Goal: Task Accomplishment & Management: Manage account settings

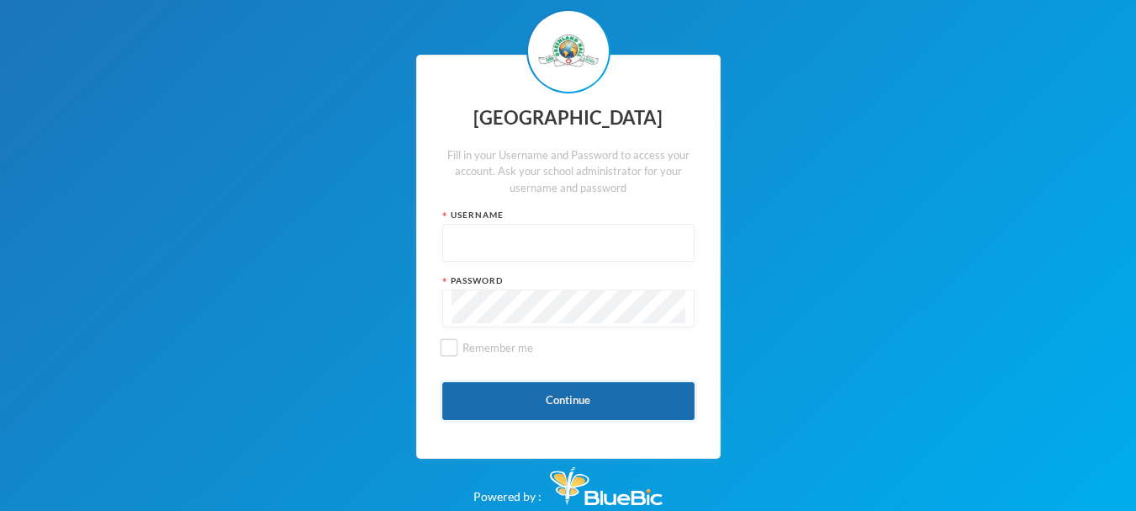
type input "glh24es83"
click at [524, 393] on button "Continue" at bounding box center [568, 401] width 252 height 38
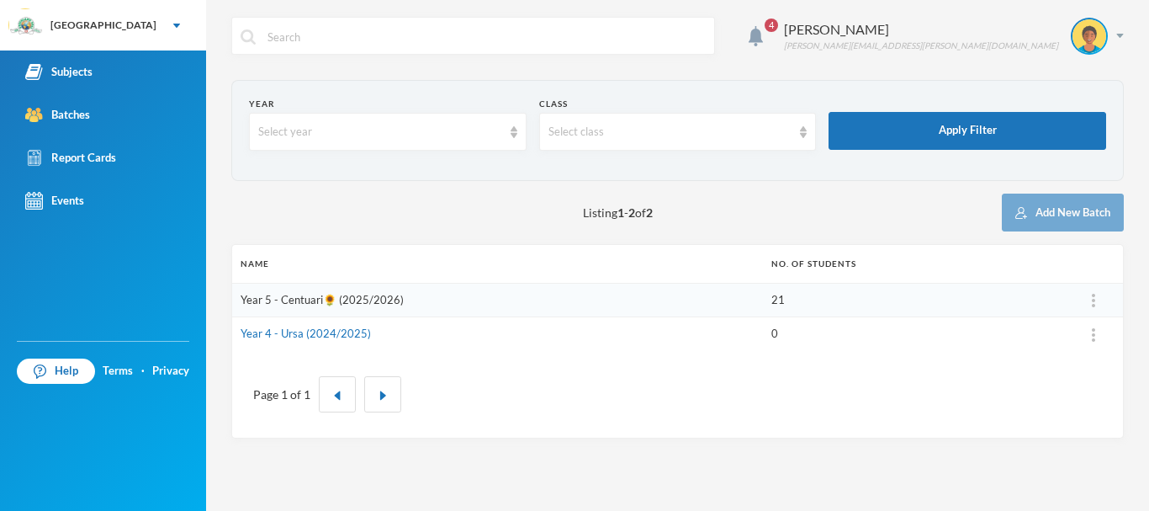
click at [382, 296] on link "Year 5 - Centuari🌻 (2025/2026)" at bounding box center [322, 299] width 163 height 13
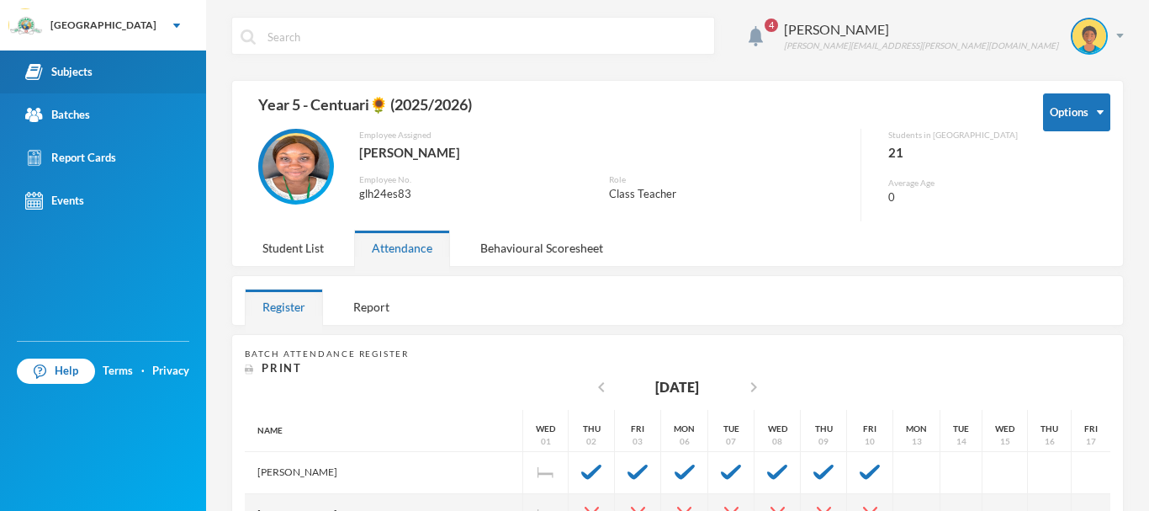
click at [87, 66] on div "Subjects" at bounding box center [58, 72] width 67 height 18
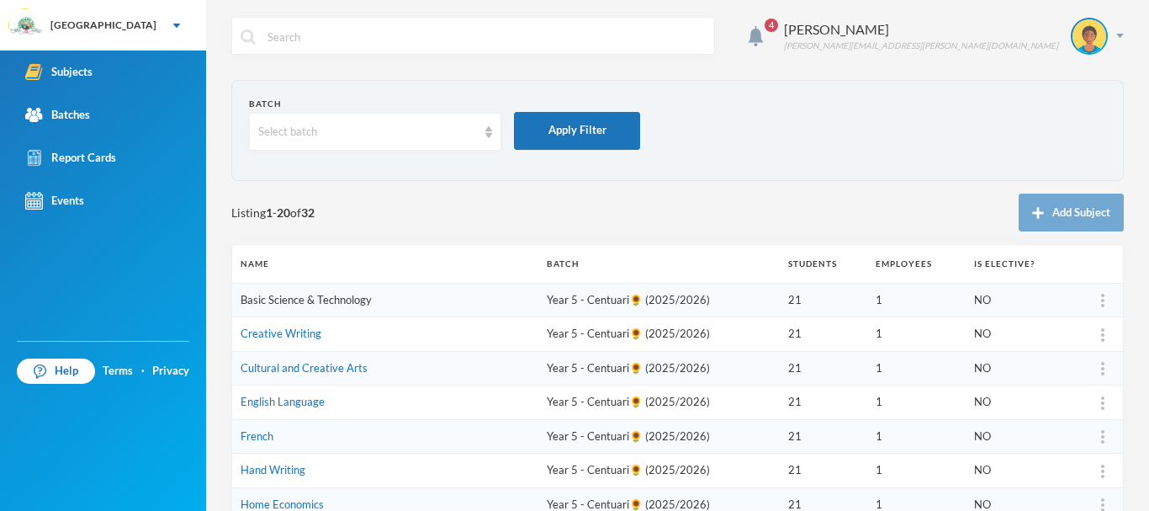
click at [261, 300] on link "Basic Science & Technology" at bounding box center [306, 299] width 131 height 13
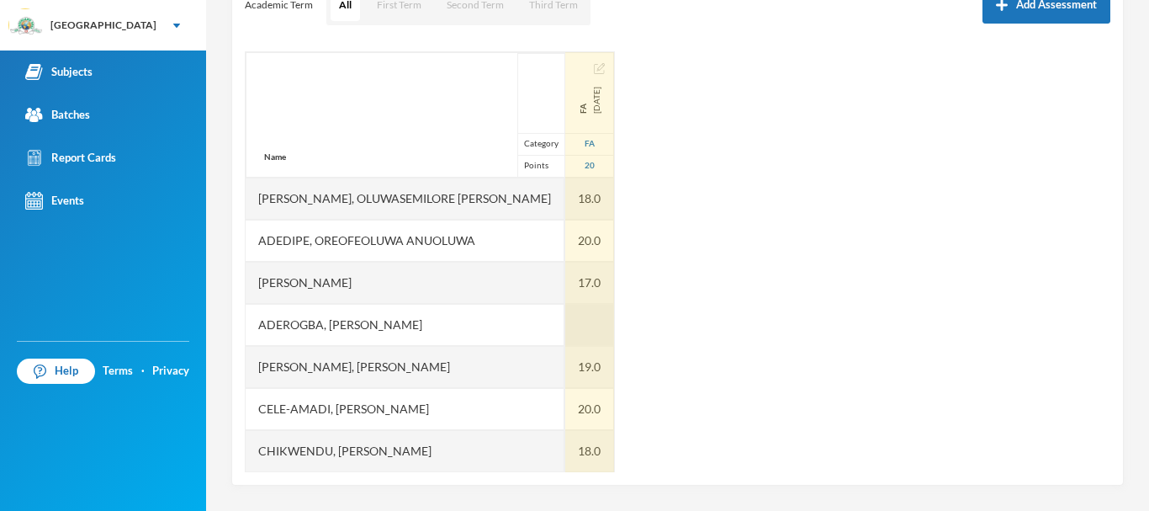
click at [565, 320] on div at bounding box center [589, 325] width 49 height 42
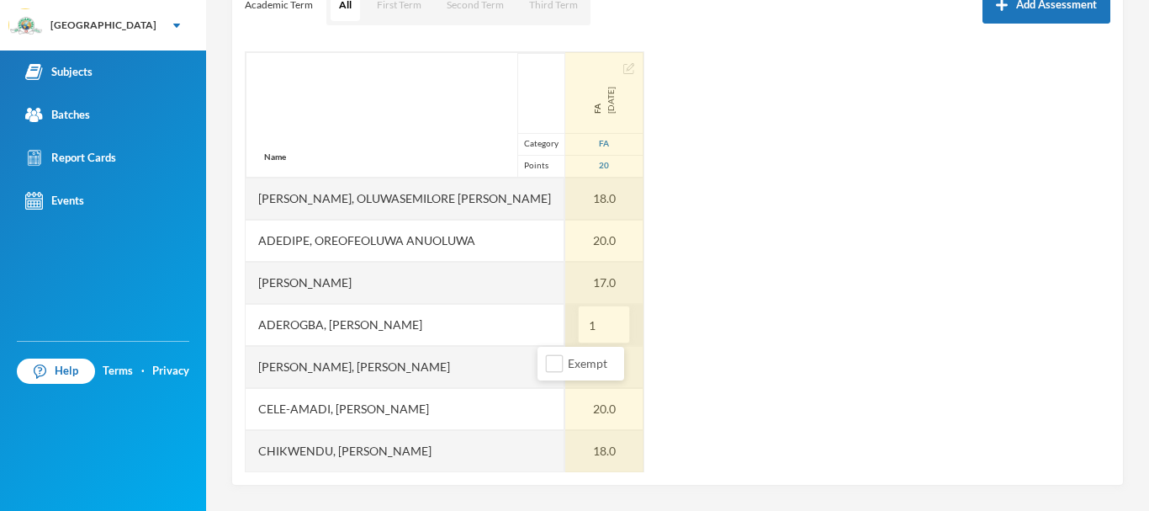
type input "13"
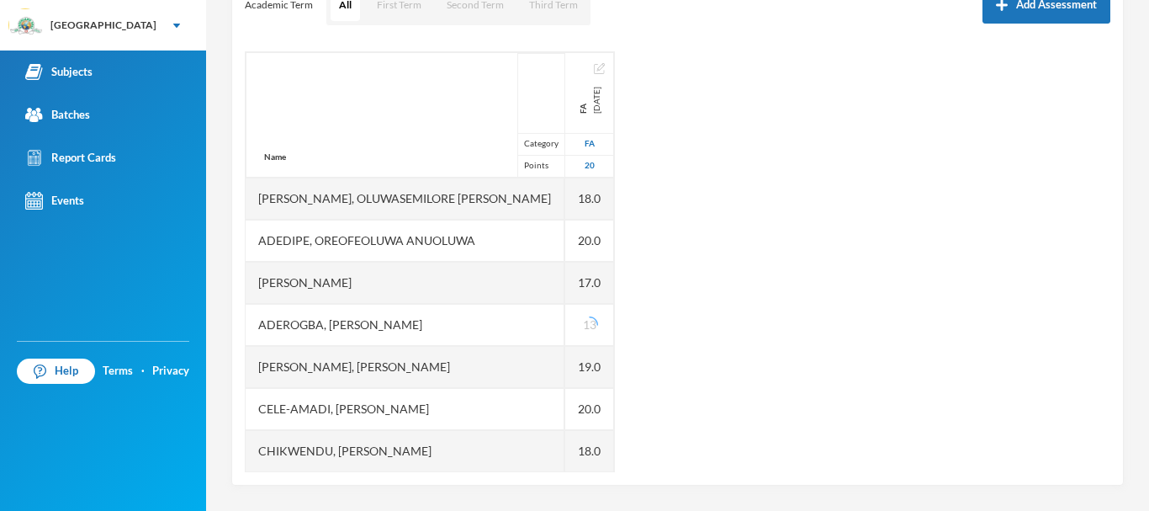
click at [734, 308] on div "Name Category Points [PERSON_NAME], Oluwasemilore [PERSON_NAME], Oreofeoluwa [P…" at bounding box center [678, 261] width 866 height 421
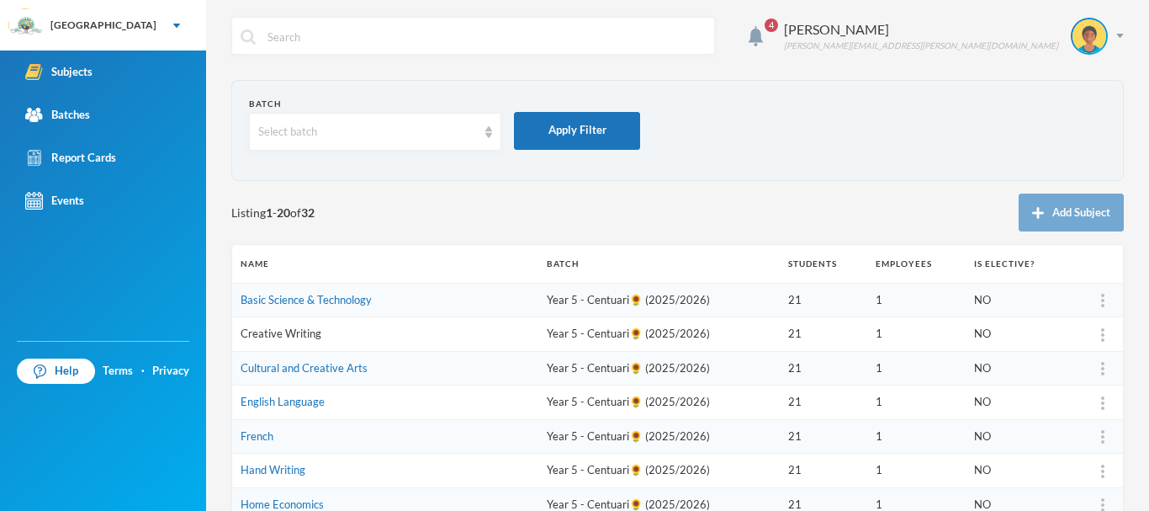
click at [306, 333] on link "Creative Writing" at bounding box center [281, 332] width 81 height 13
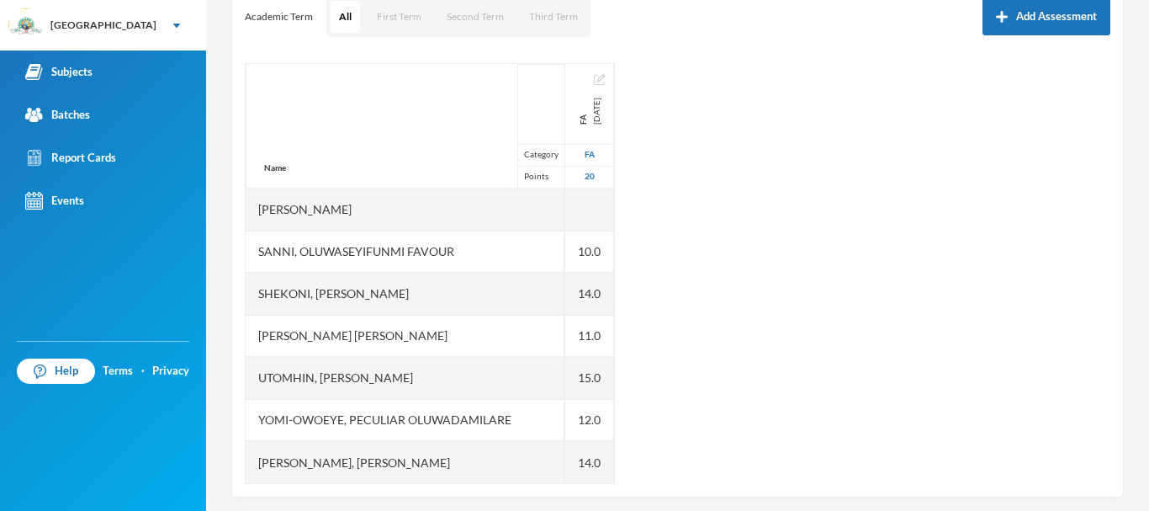
scroll to position [257, 0]
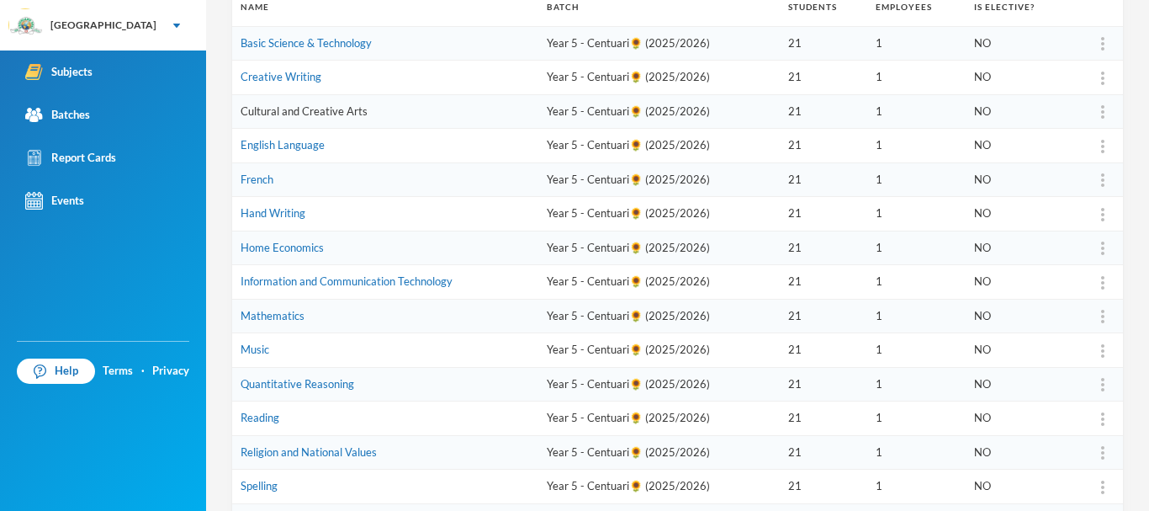
click at [283, 109] on link "Cultural and Creative Arts" at bounding box center [304, 110] width 127 height 13
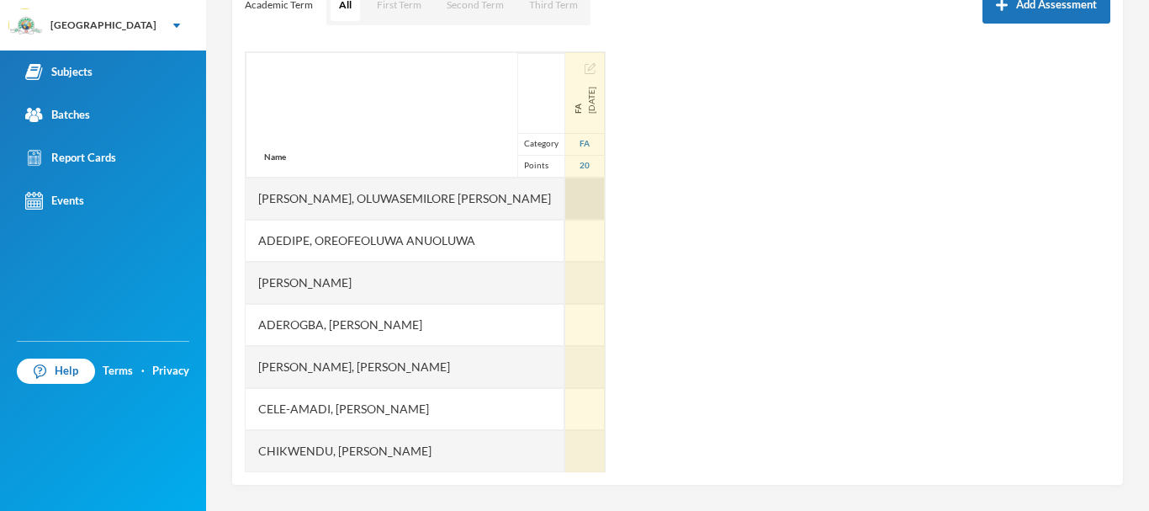
click at [565, 189] on div at bounding box center [585, 198] width 40 height 42
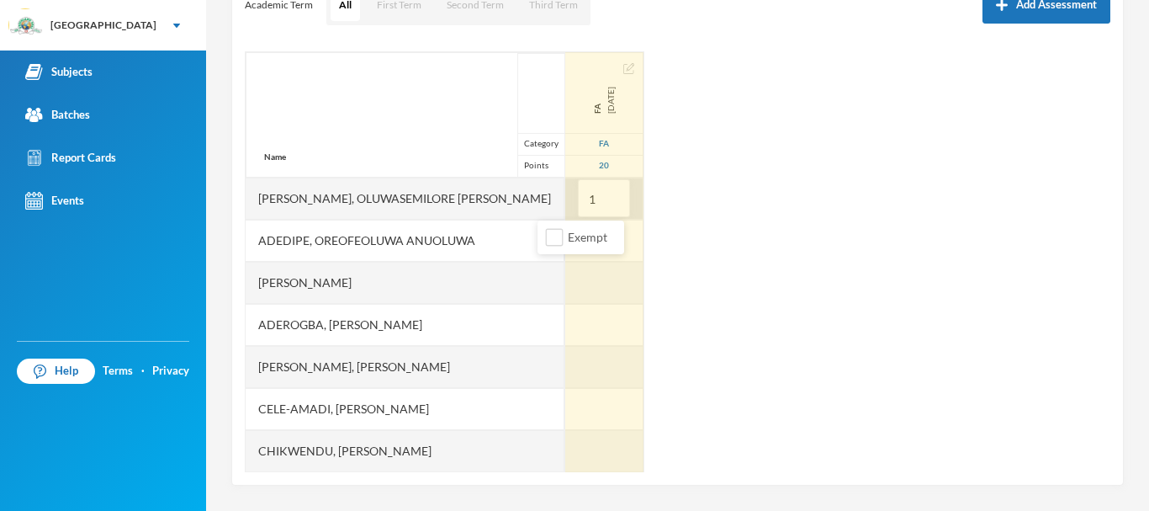
type input "15"
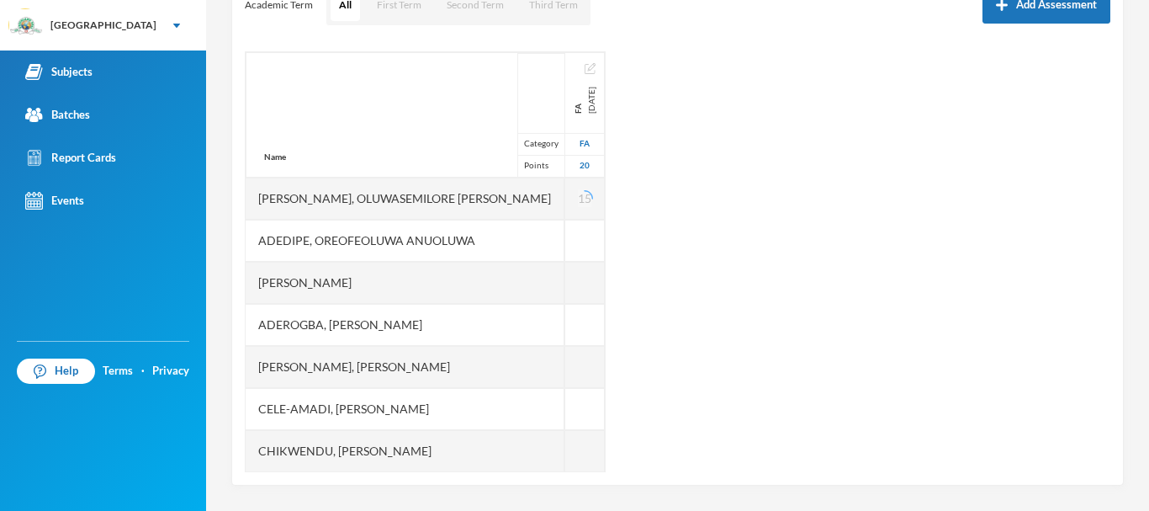
click at [709, 199] on div "Name Category Points [PERSON_NAME], Oluwasemilore [PERSON_NAME], Oreofeoluwa [P…" at bounding box center [678, 261] width 866 height 421
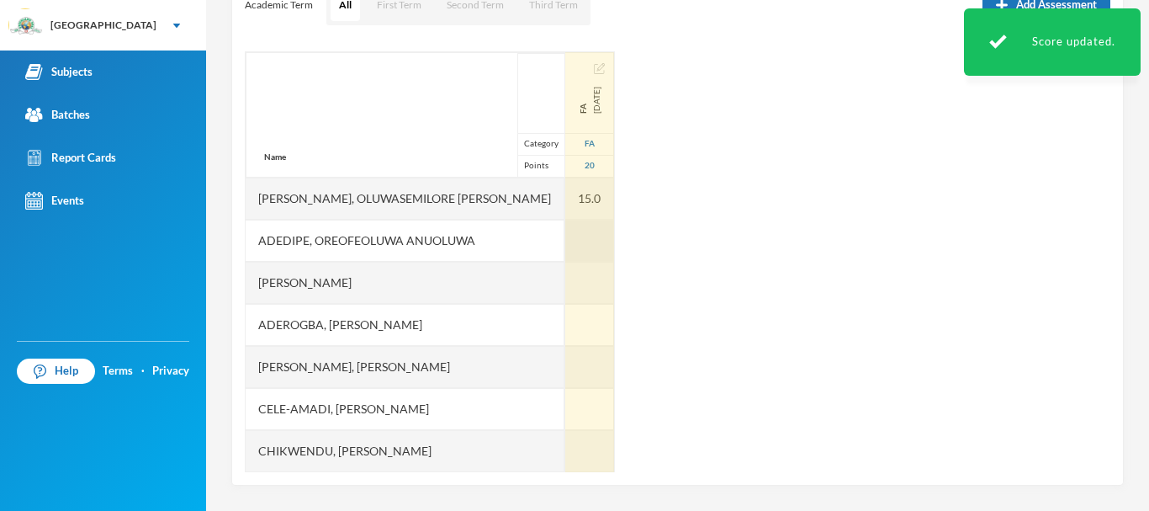
click at [565, 230] on div at bounding box center [589, 241] width 49 height 42
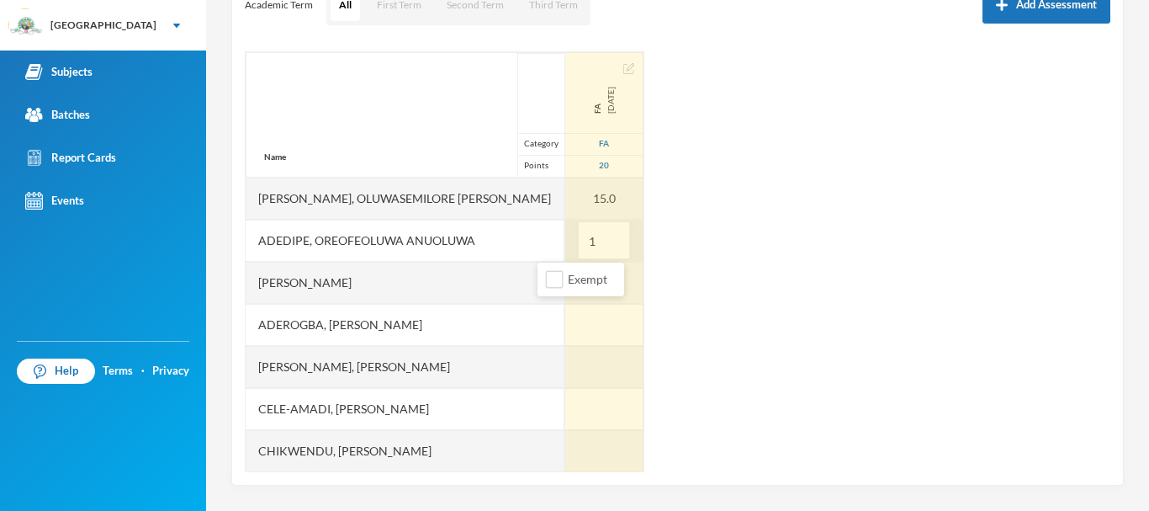
type input "18"
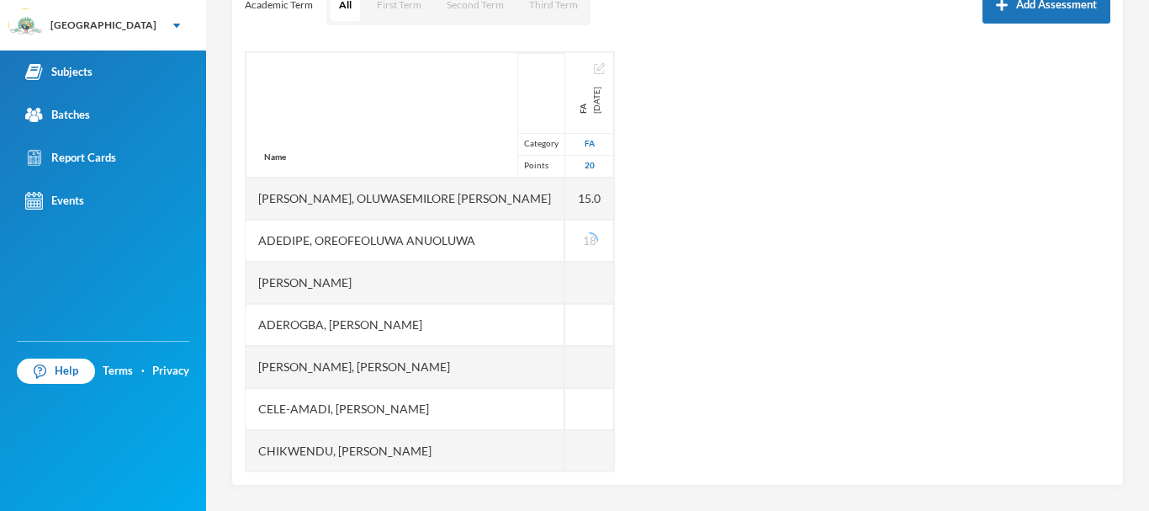
click at [687, 332] on div "Name Category Points [PERSON_NAME], Oluwasemilore [PERSON_NAME], Oreofeoluwa [P…" at bounding box center [678, 261] width 866 height 421
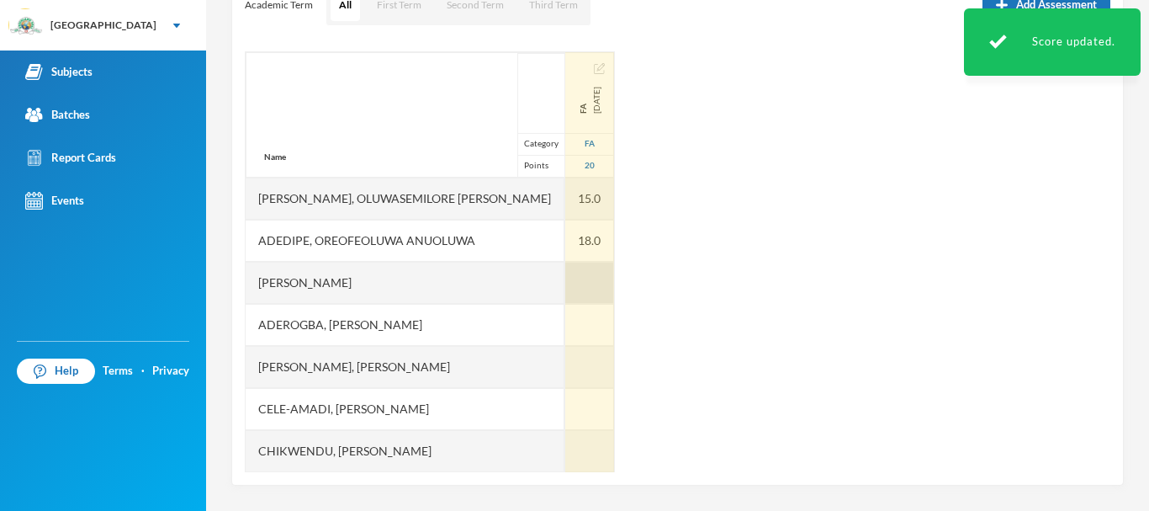
click at [565, 278] on div at bounding box center [589, 283] width 49 height 42
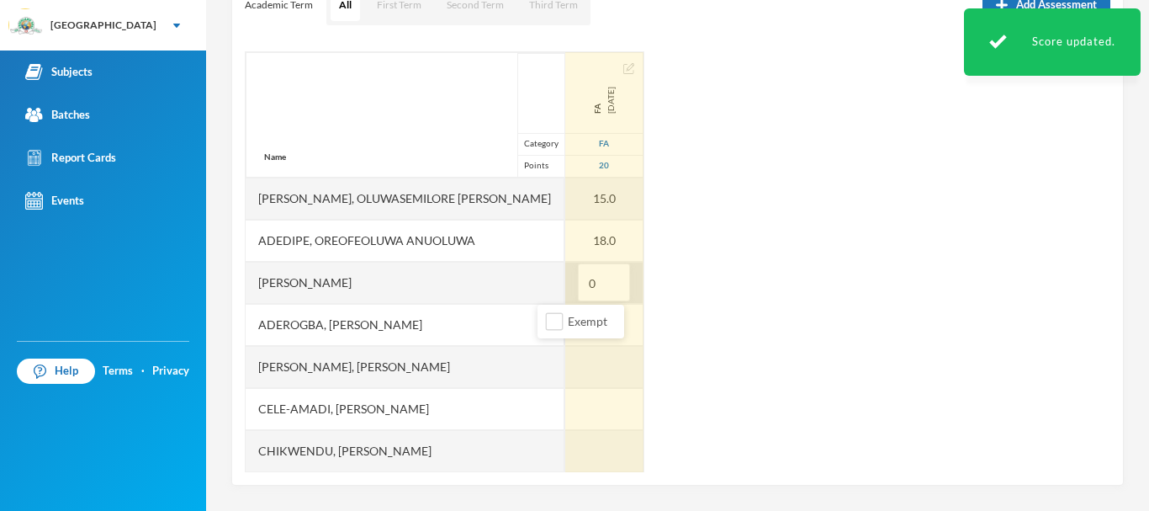
type input "06"
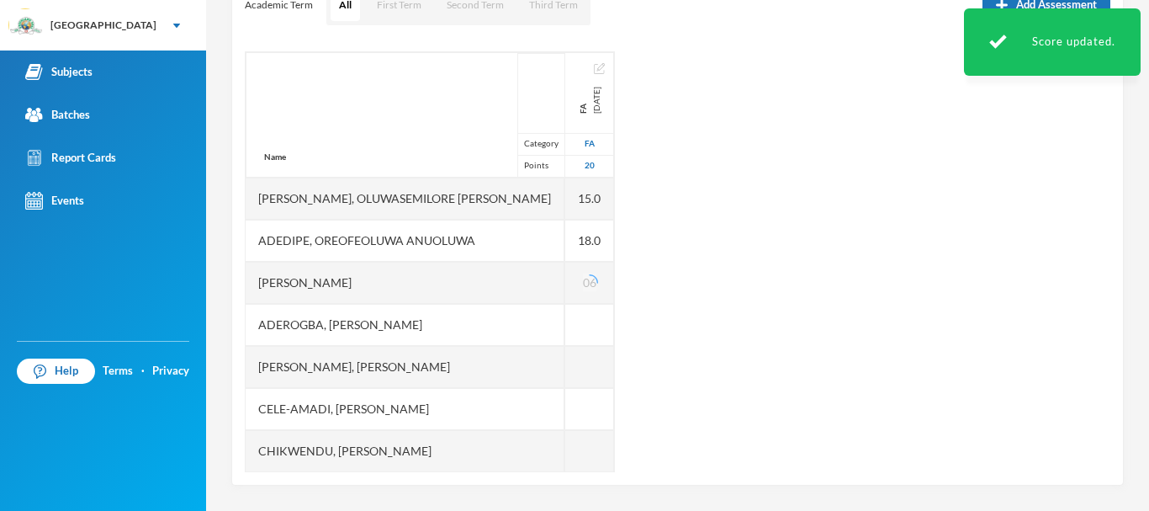
click at [685, 320] on div "Name Category Points [PERSON_NAME], Oluwasemilore [PERSON_NAME], Oreofeoluwa [P…" at bounding box center [678, 261] width 866 height 421
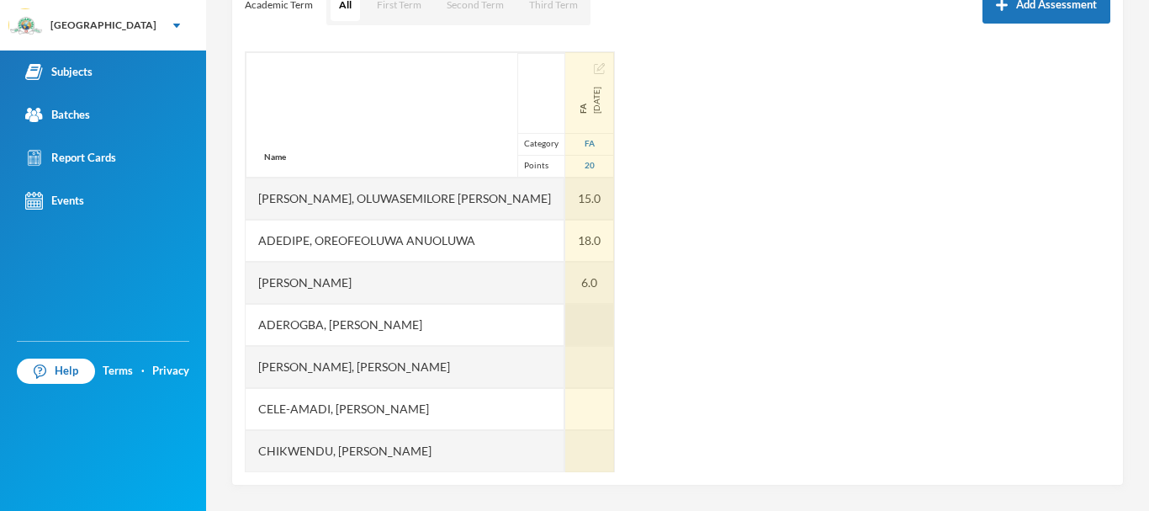
click at [565, 324] on div at bounding box center [589, 325] width 49 height 42
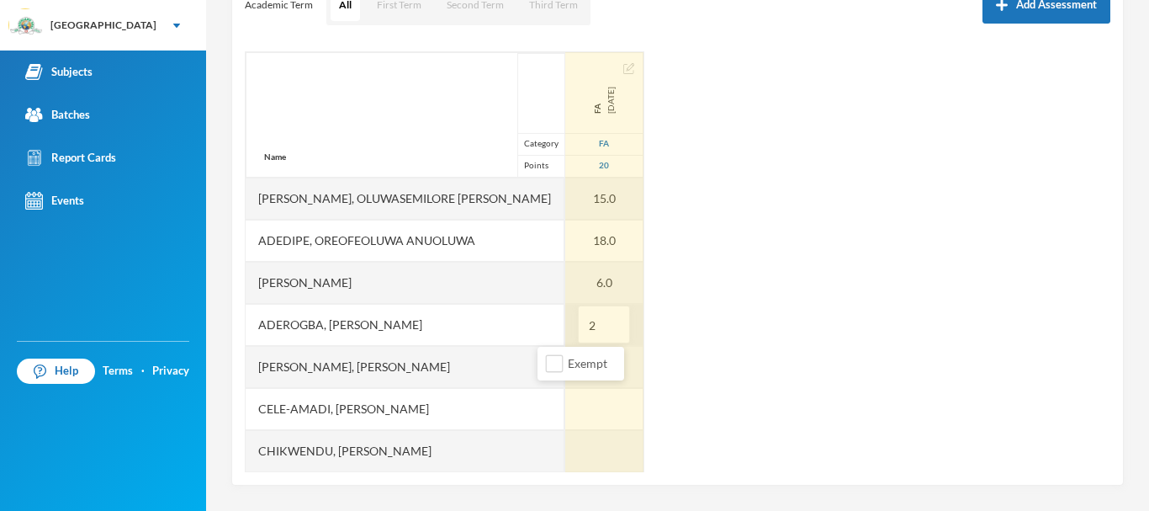
type input "20"
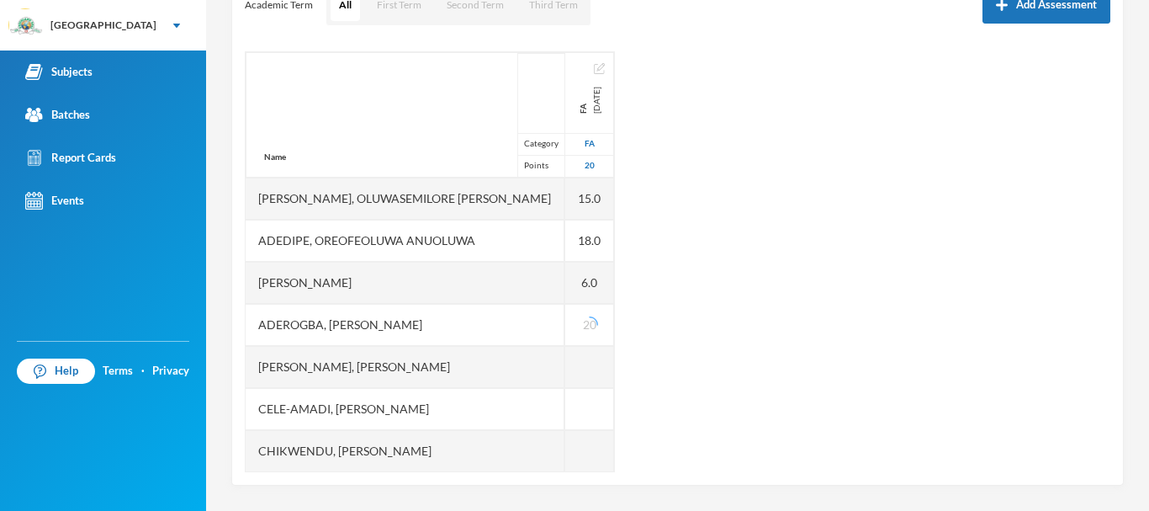
click at [708, 336] on div "Name Category Points [PERSON_NAME], Oluwasemilore [PERSON_NAME], Oreofeoluwa [P…" at bounding box center [678, 261] width 866 height 421
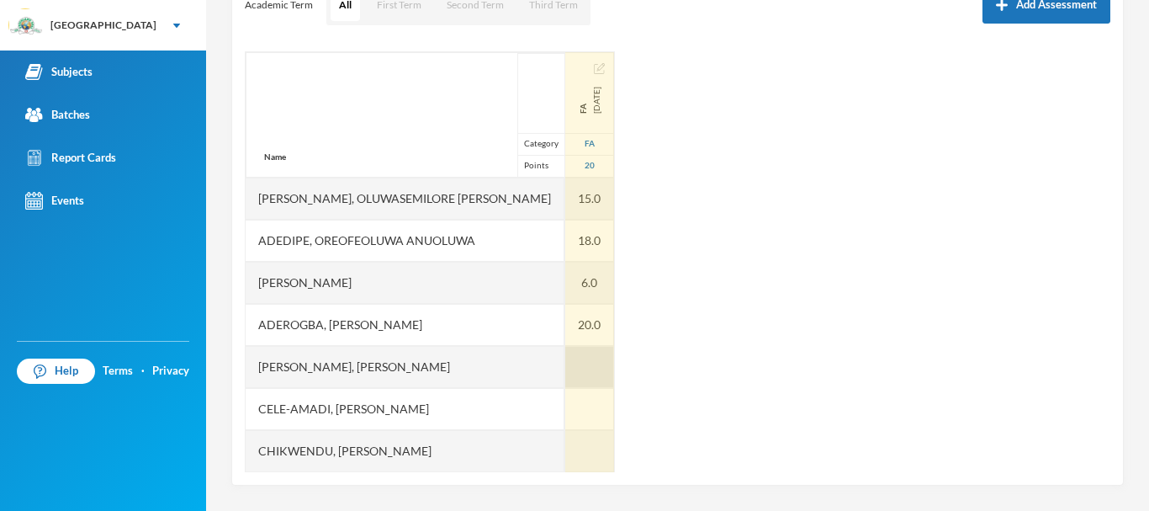
click at [565, 364] on div at bounding box center [589, 367] width 49 height 42
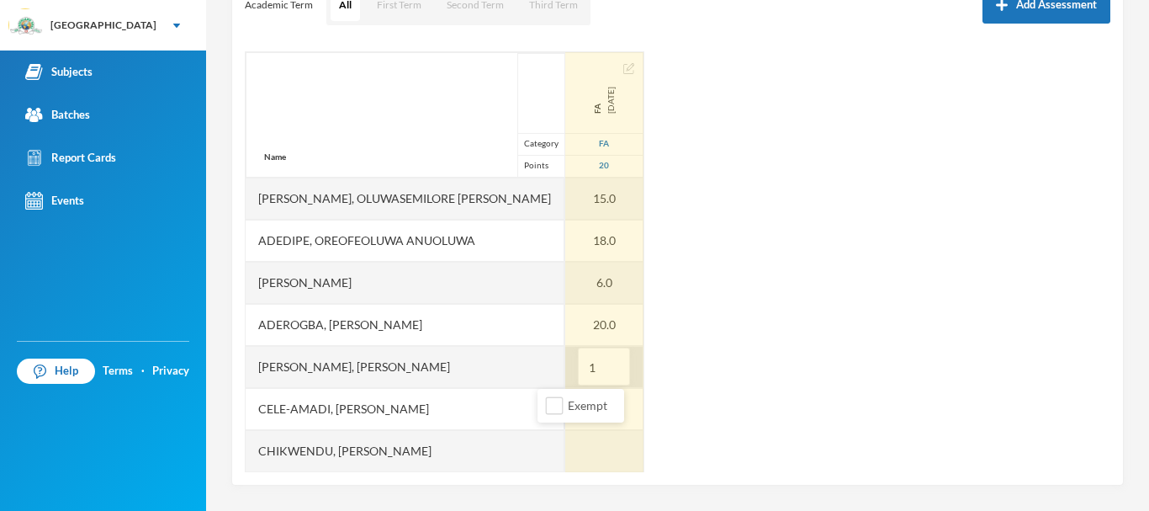
type input "15"
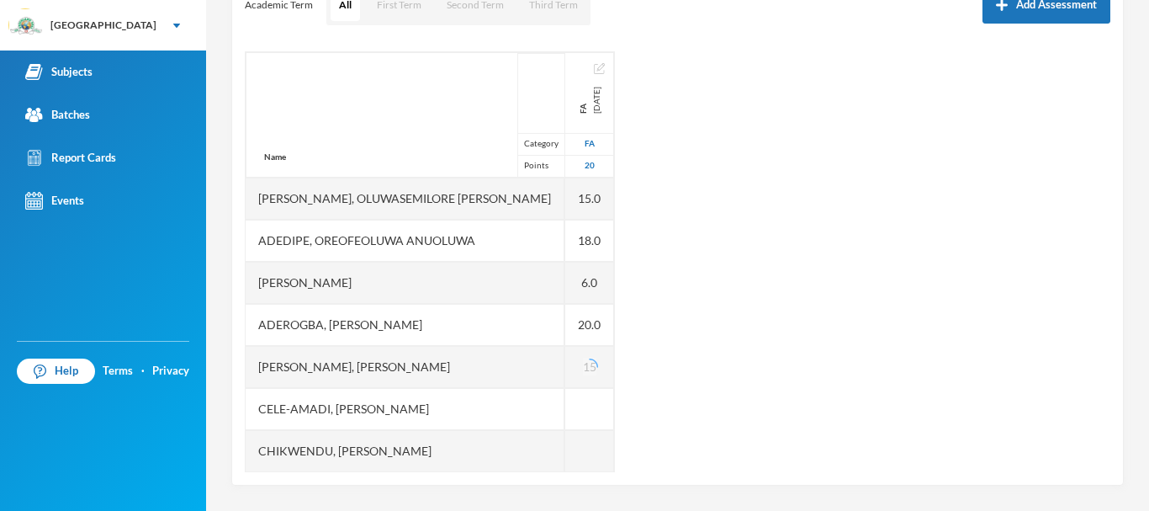
click at [753, 363] on div "Name Category Points [PERSON_NAME], Oluwasemilore [PERSON_NAME], Oreofeoluwa [P…" at bounding box center [678, 261] width 866 height 421
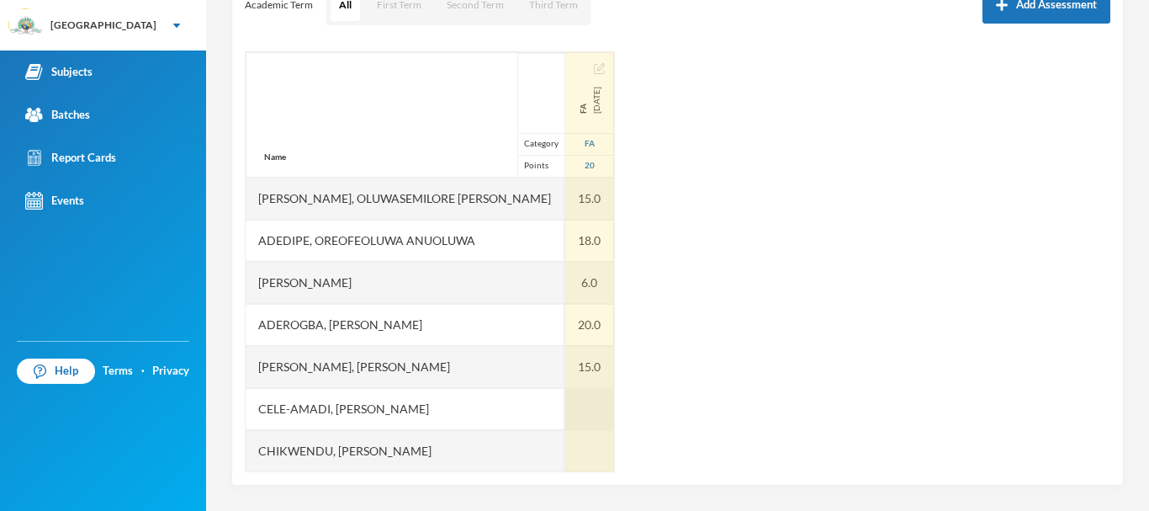
click at [565, 415] on div at bounding box center [589, 409] width 49 height 42
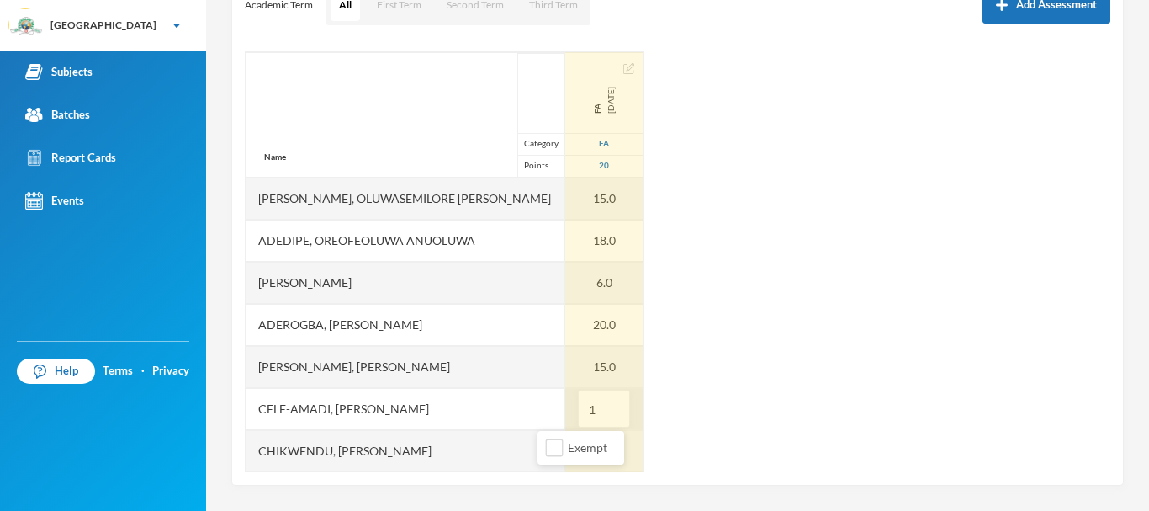
type input "15"
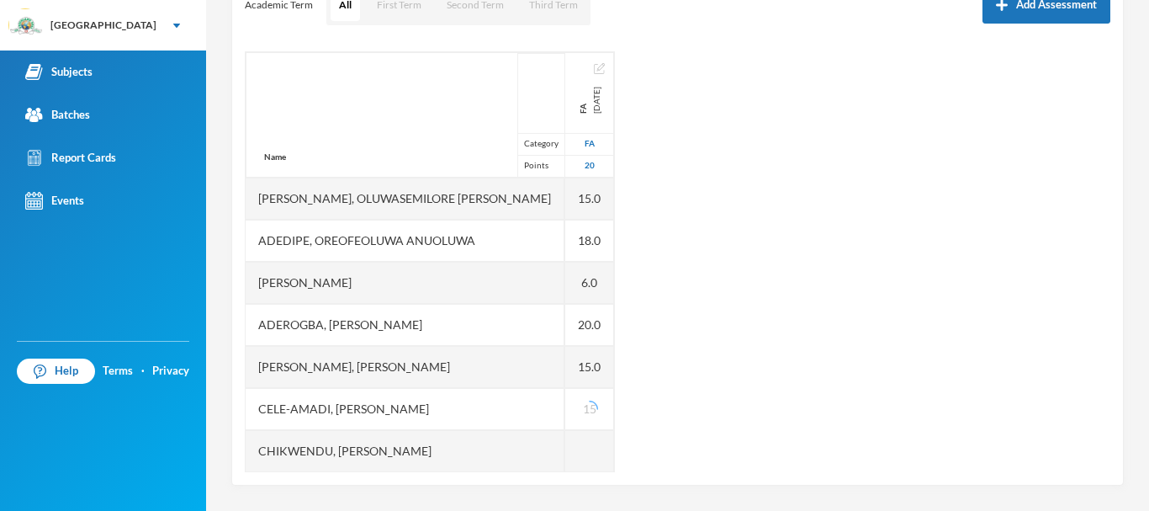
click at [776, 363] on div "Name Category Points [PERSON_NAME], Oluwasemilore [PERSON_NAME], Oreofeoluwa [P…" at bounding box center [678, 261] width 866 height 421
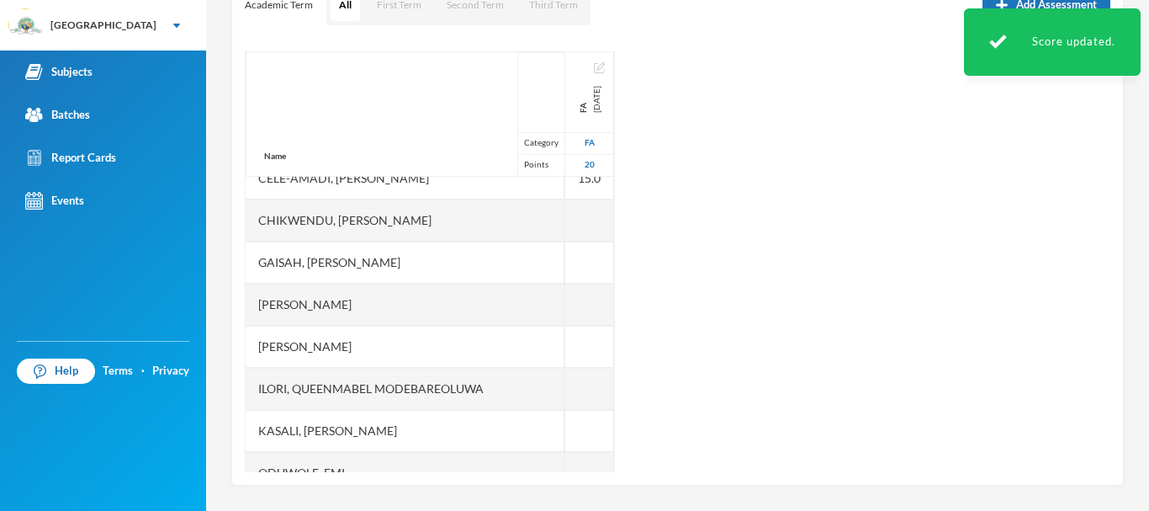
scroll to position [231, 0]
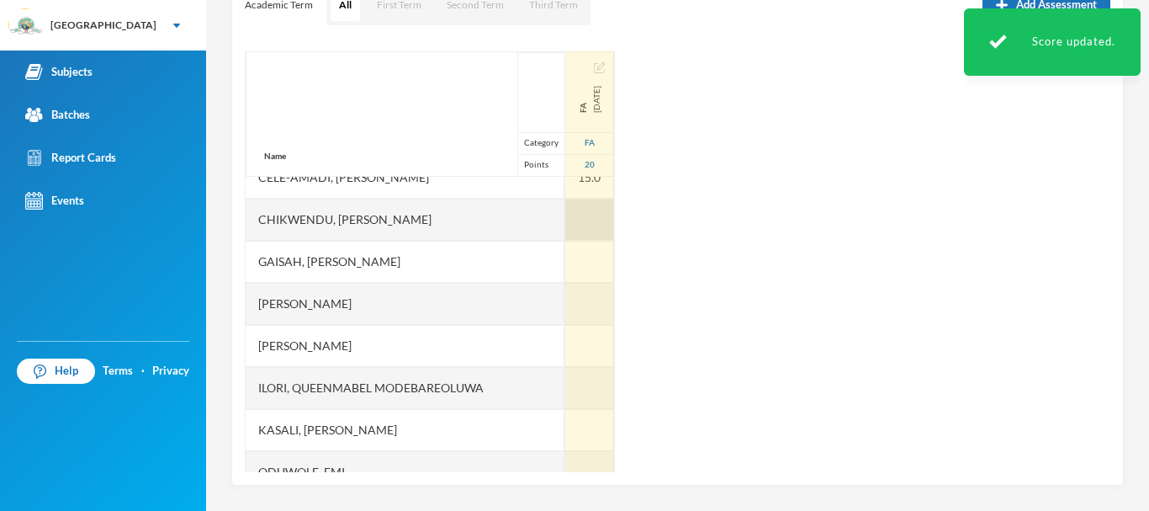
click at [565, 220] on div at bounding box center [589, 220] width 49 height 42
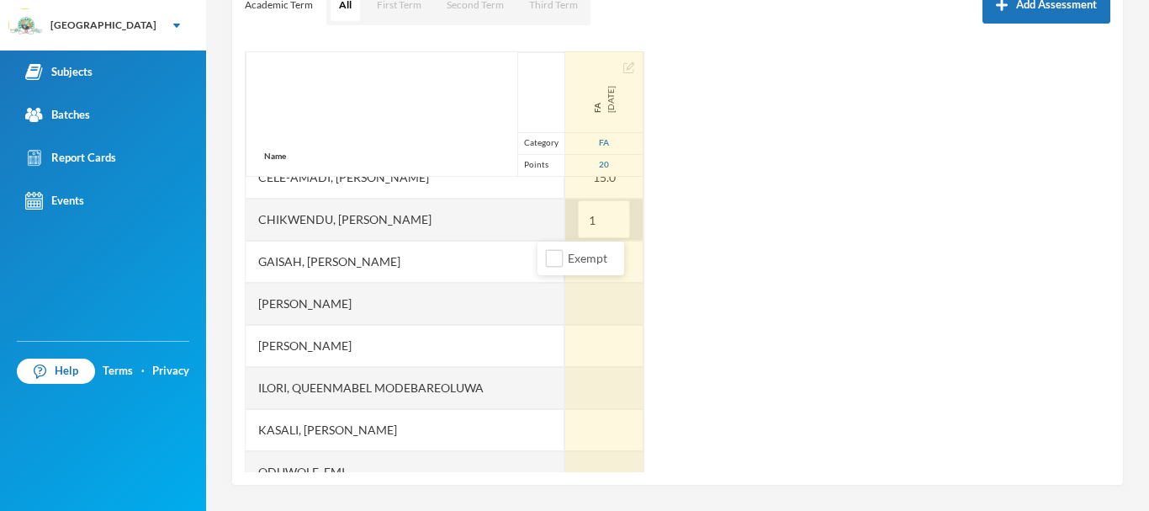
type input "14"
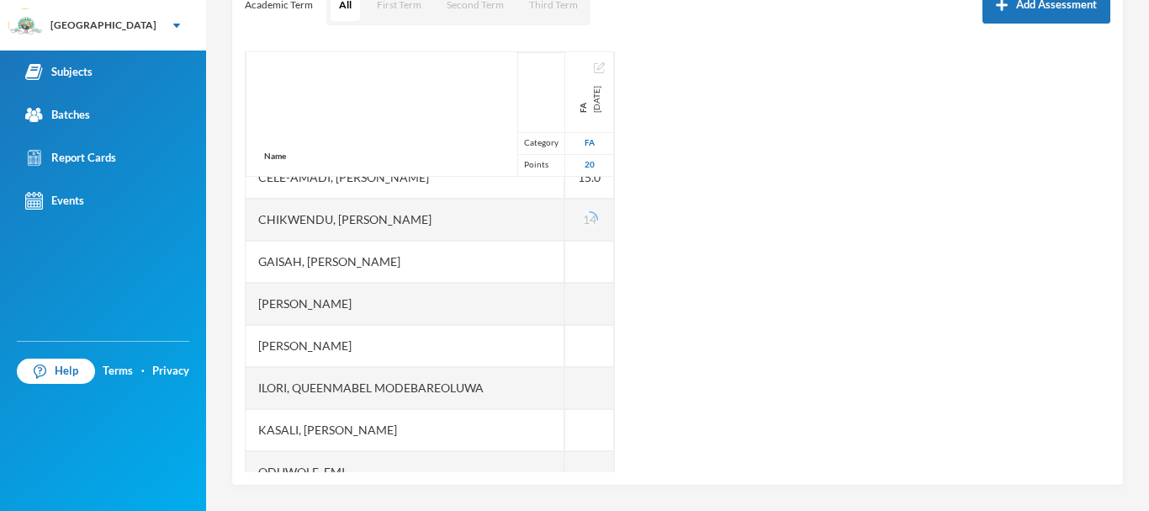
click at [689, 234] on div "Name Category Points [PERSON_NAME], Oluwasemilore [PERSON_NAME], Oreofeoluwa [P…" at bounding box center [678, 261] width 866 height 421
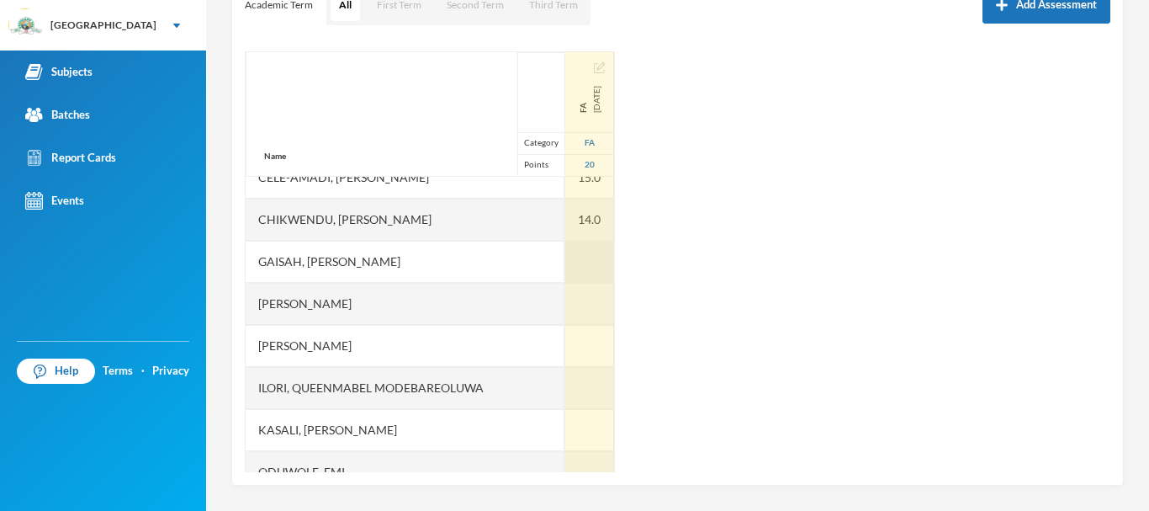
click at [565, 260] on div at bounding box center [589, 262] width 49 height 42
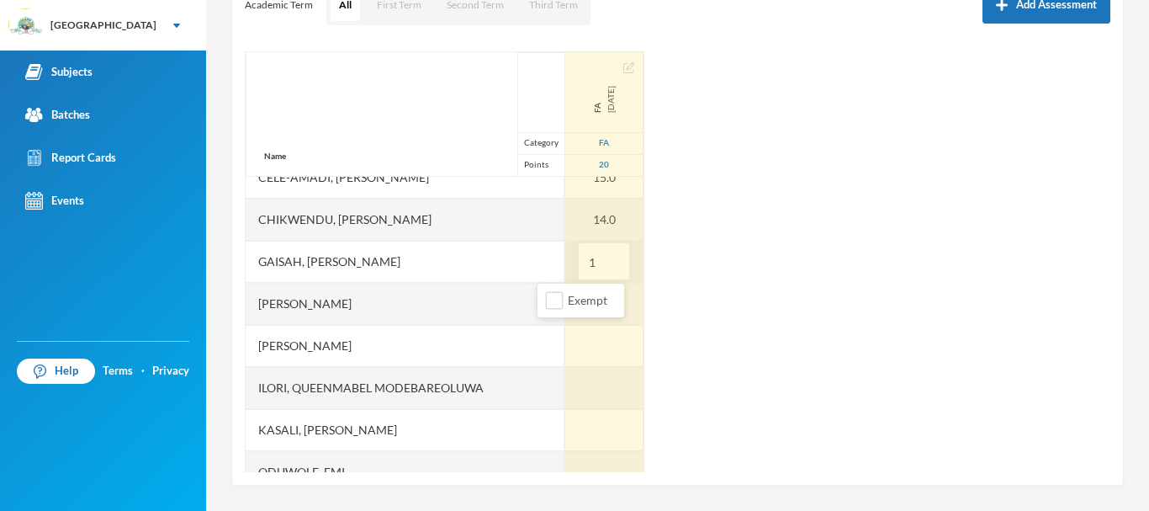
type input "10"
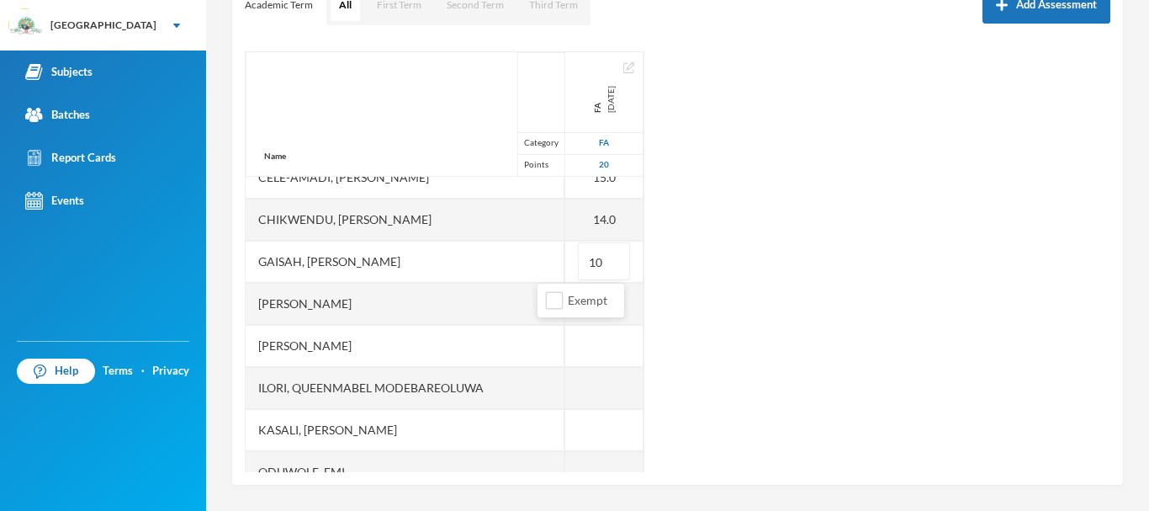
click at [718, 236] on div "Name Category Points [PERSON_NAME], Oluwasemilore [PERSON_NAME], Oreofeoluwa [P…" at bounding box center [678, 261] width 866 height 421
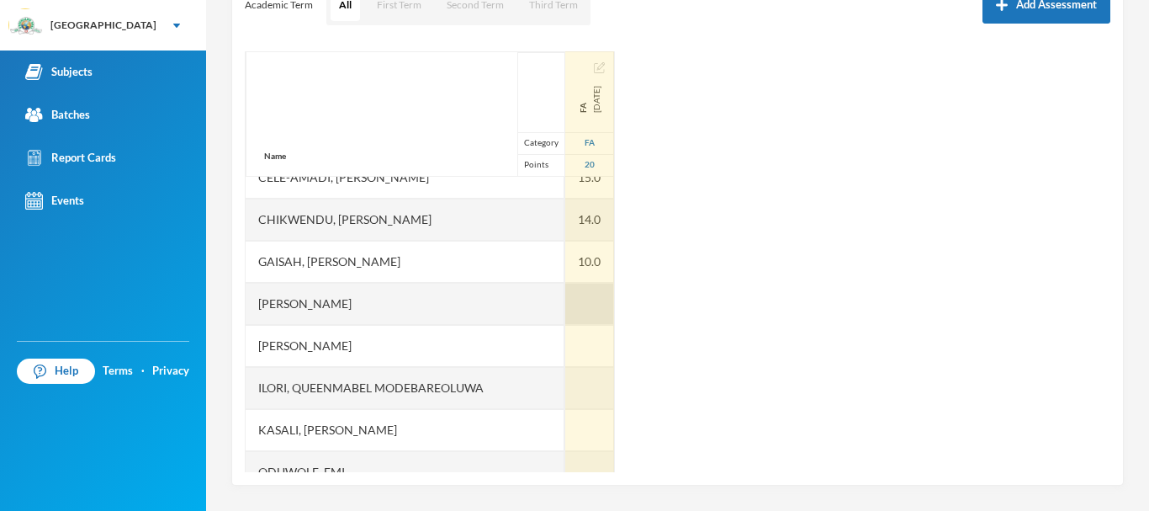
click at [577, 289] on div at bounding box center [589, 304] width 49 height 42
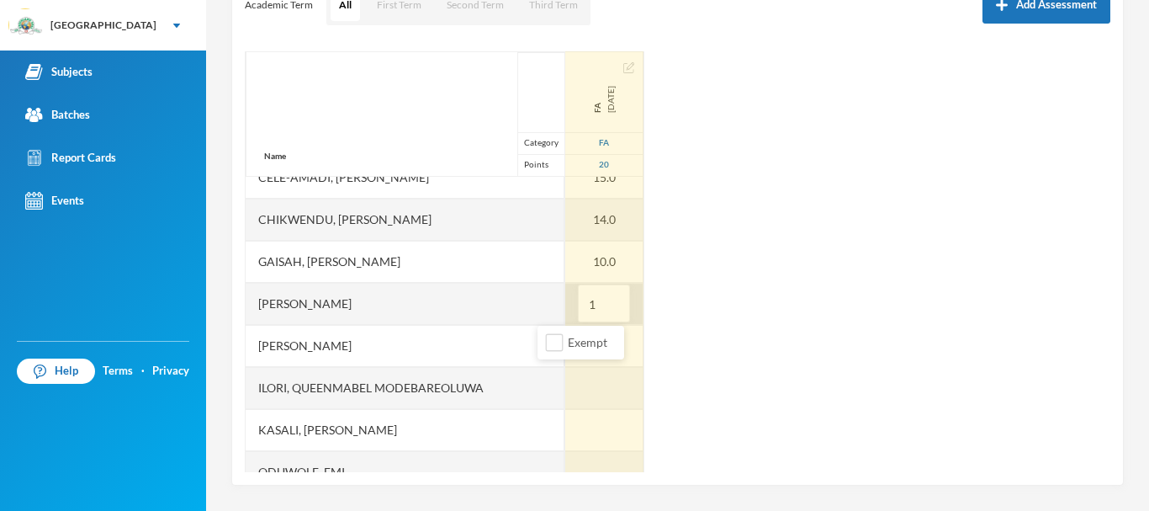
type input "11"
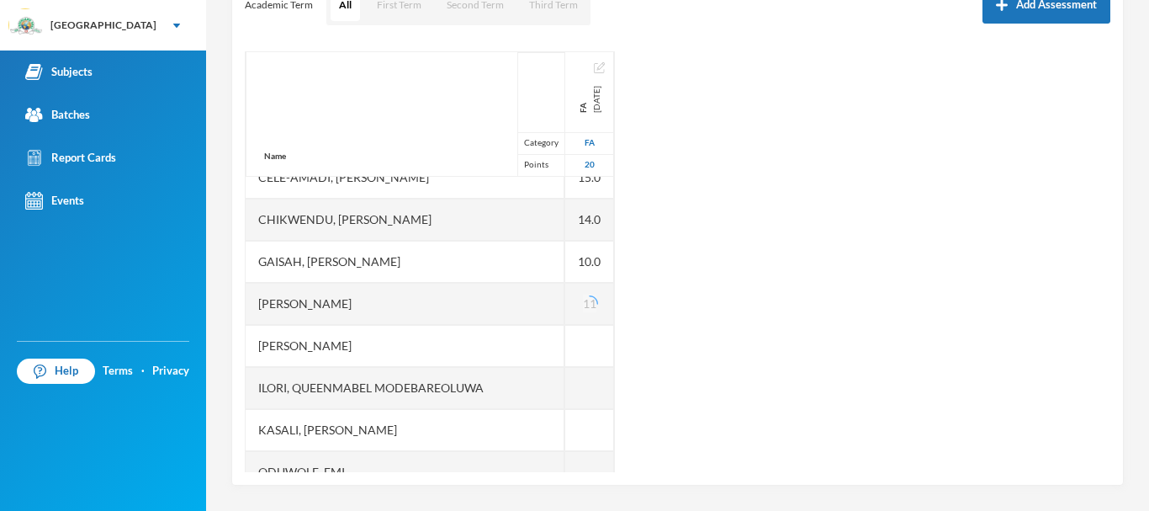
click at [635, 328] on div "Name Category Points [PERSON_NAME], Oluwasemilore [PERSON_NAME], Oreofeoluwa [P…" at bounding box center [678, 261] width 866 height 421
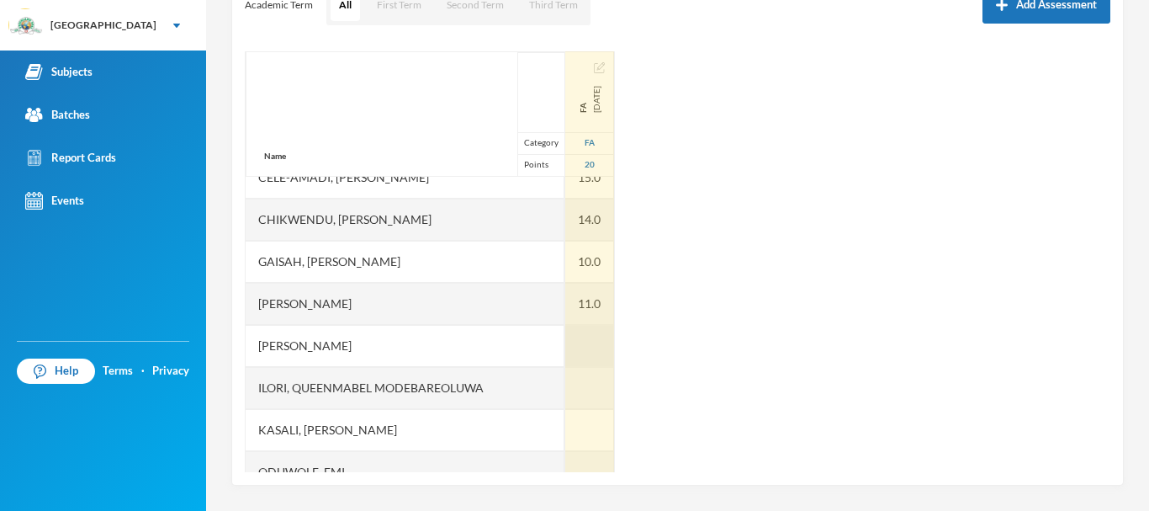
click at [568, 337] on div at bounding box center [589, 346] width 49 height 42
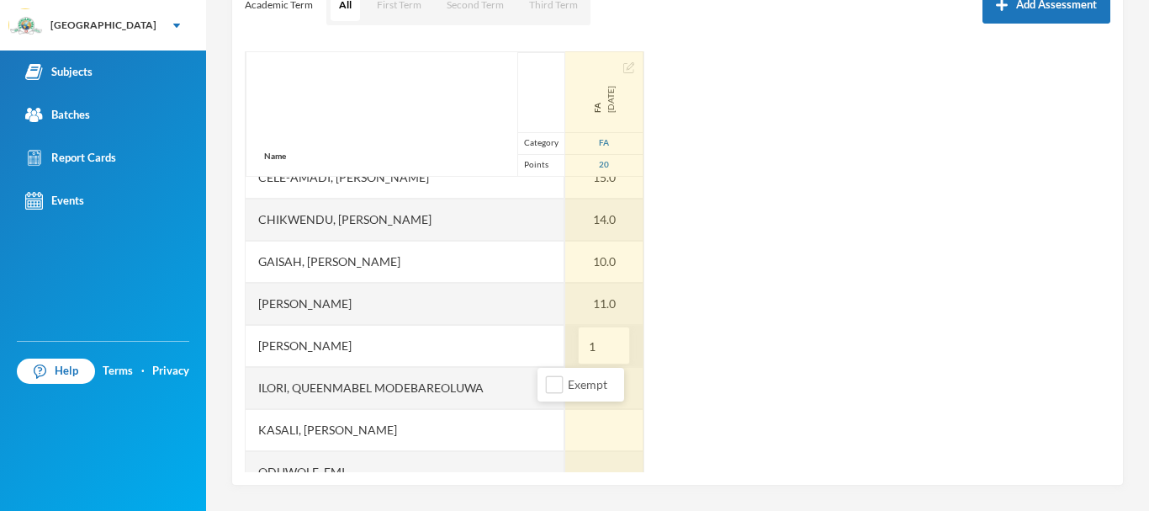
type input "12"
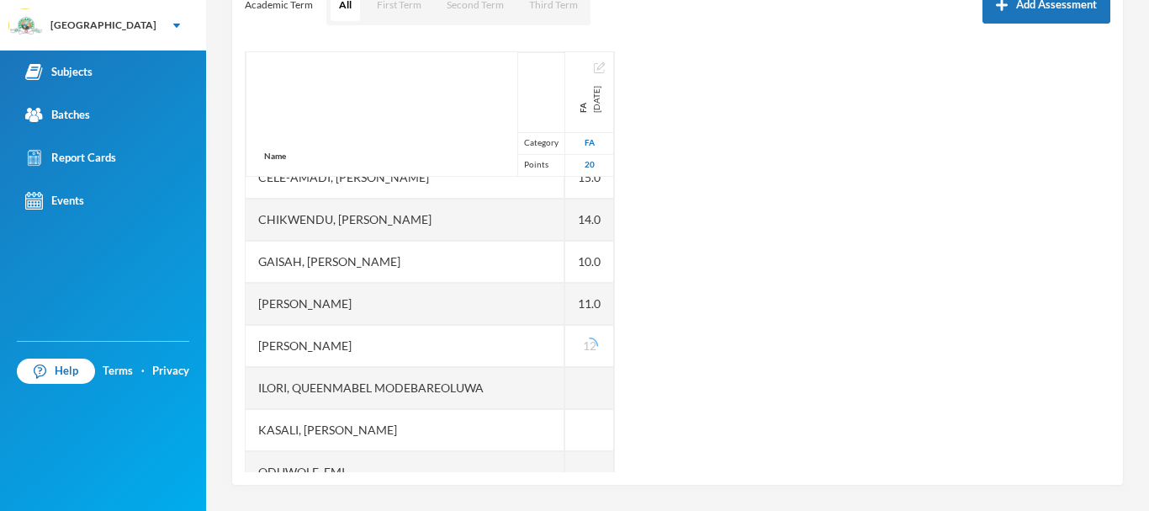
click at [729, 332] on div "Name Category Points [PERSON_NAME], Oluwasemilore [PERSON_NAME], Oreofeoluwa [P…" at bounding box center [678, 261] width 866 height 421
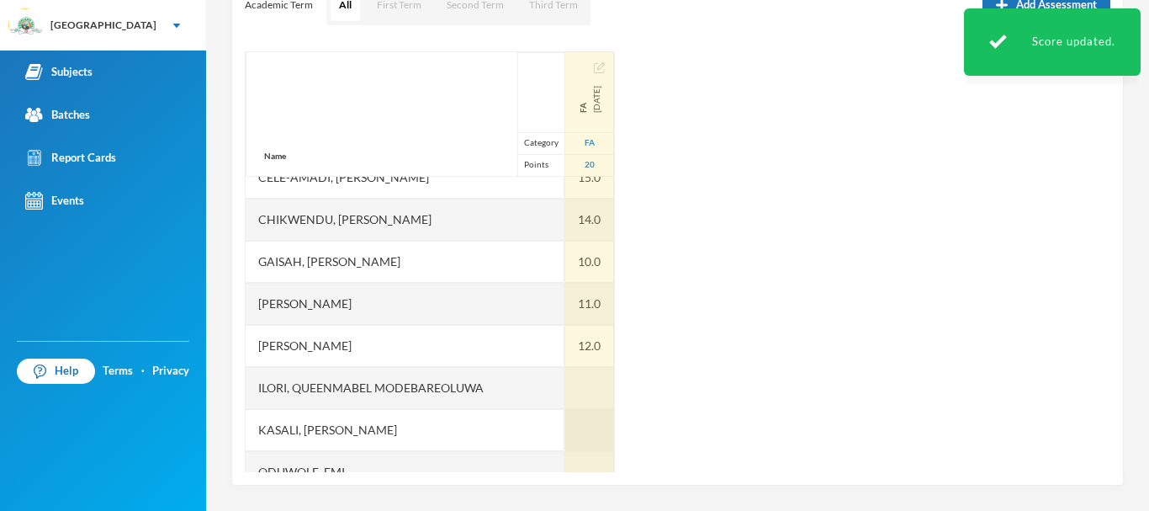
click at [565, 430] on div at bounding box center [589, 430] width 49 height 42
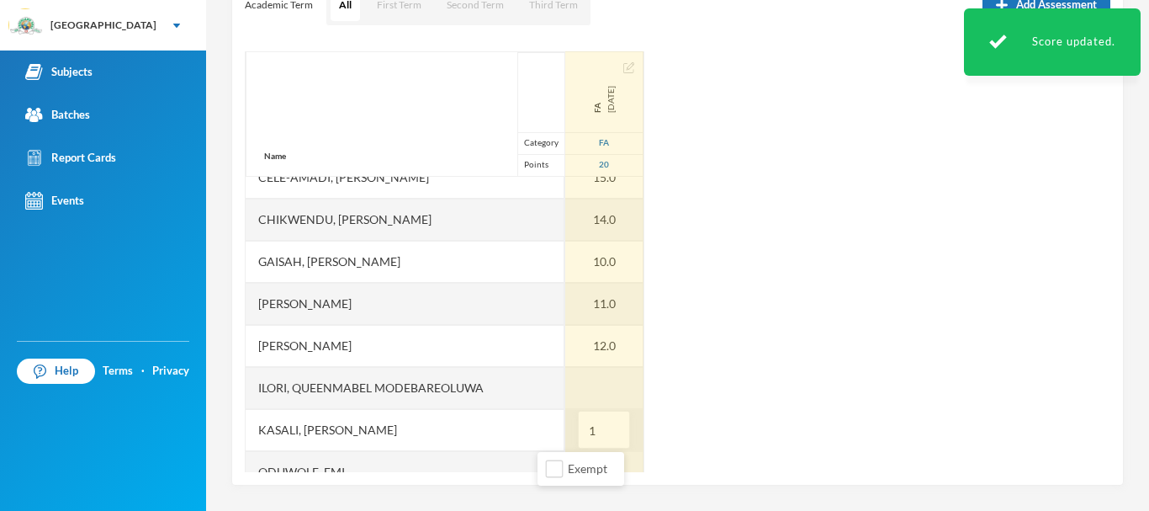
type input "15"
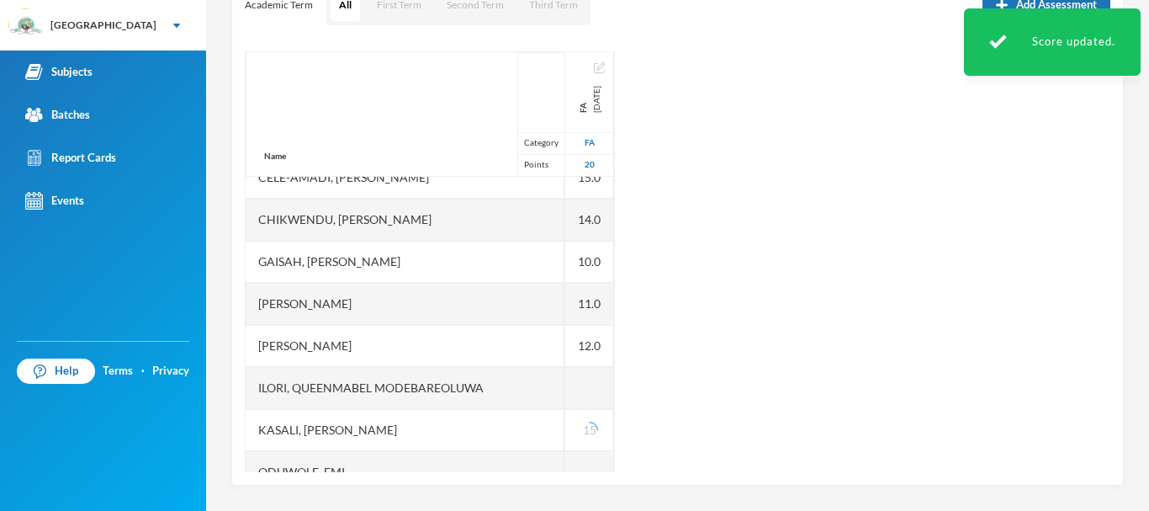
click at [696, 432] on div "Name Category Points [PERSON_NAME], Oluwasemilore [PERSON_NAME], Oreofeoluwa [P…" at bounding box center [678, 261] width 866 height 421
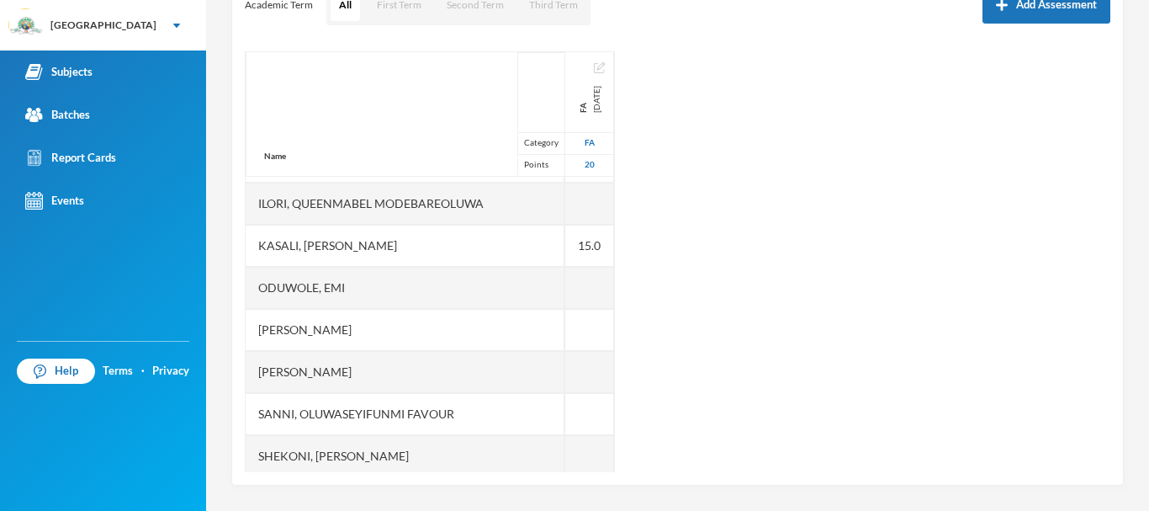
scroll to position [490, 0]
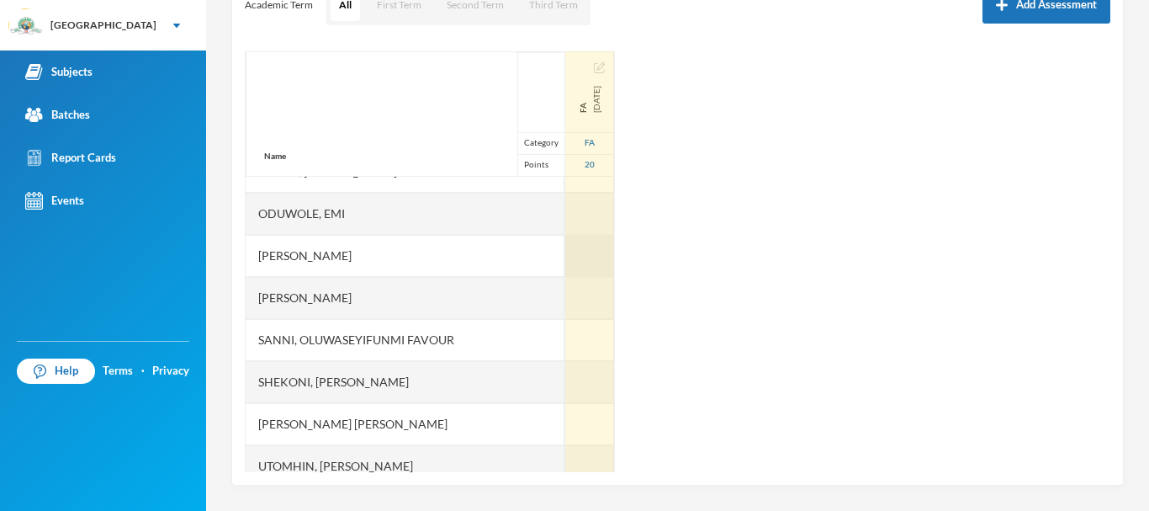
click at [565, 256] on div at bounding box center [589, 256] width 49 height 42
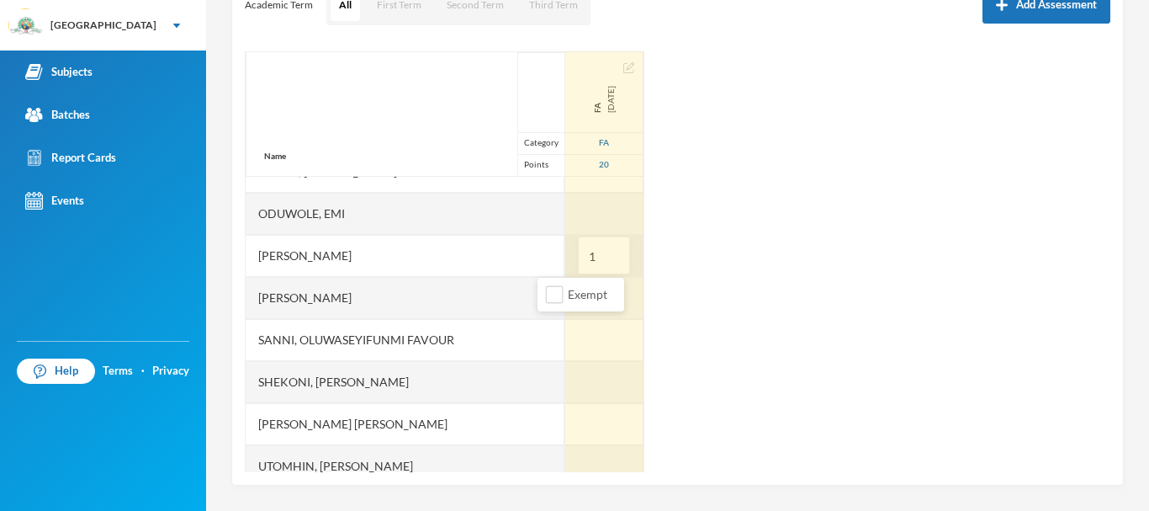
type input "15"
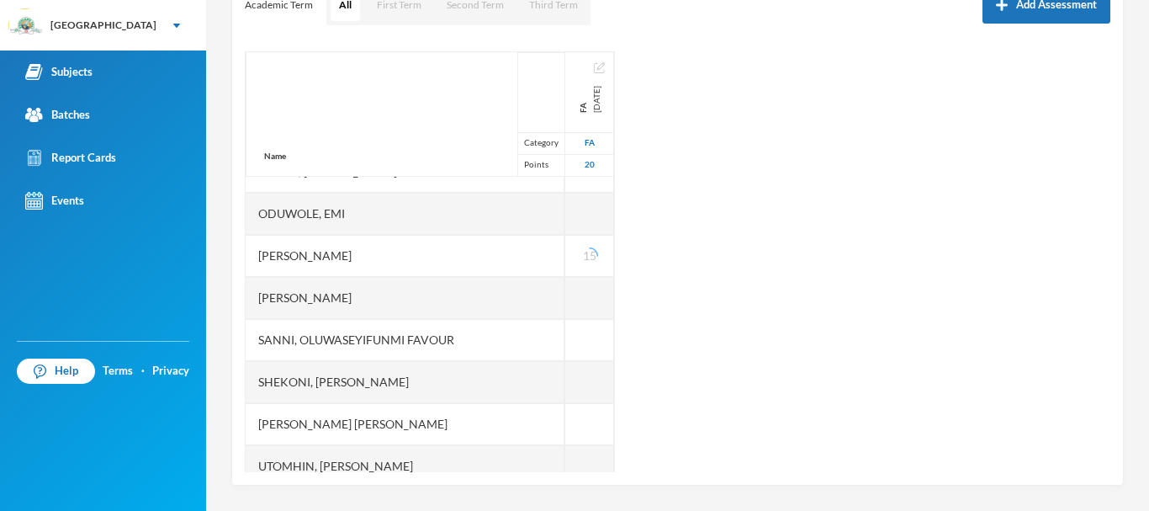
click at [691, 287] on div "Name Category Points [PERSON_NAME], Oluwasemilore [PERSON_NAME], Oreofeoluwa [P…" at bounding box center [678, 261] width 866 height 421
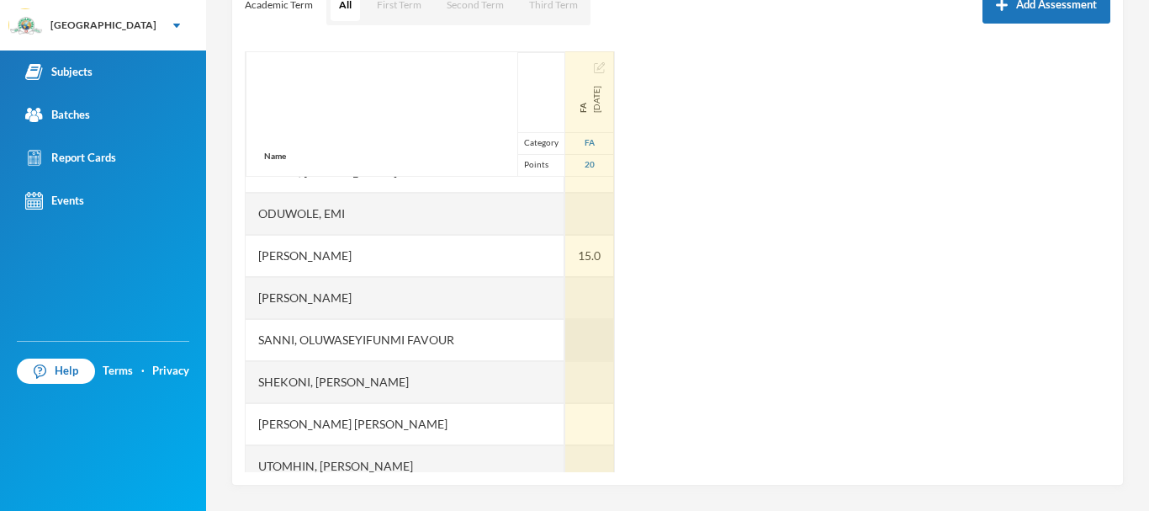
click at [565, 331] on div at bounding box center [589, 340] width 49 height 42
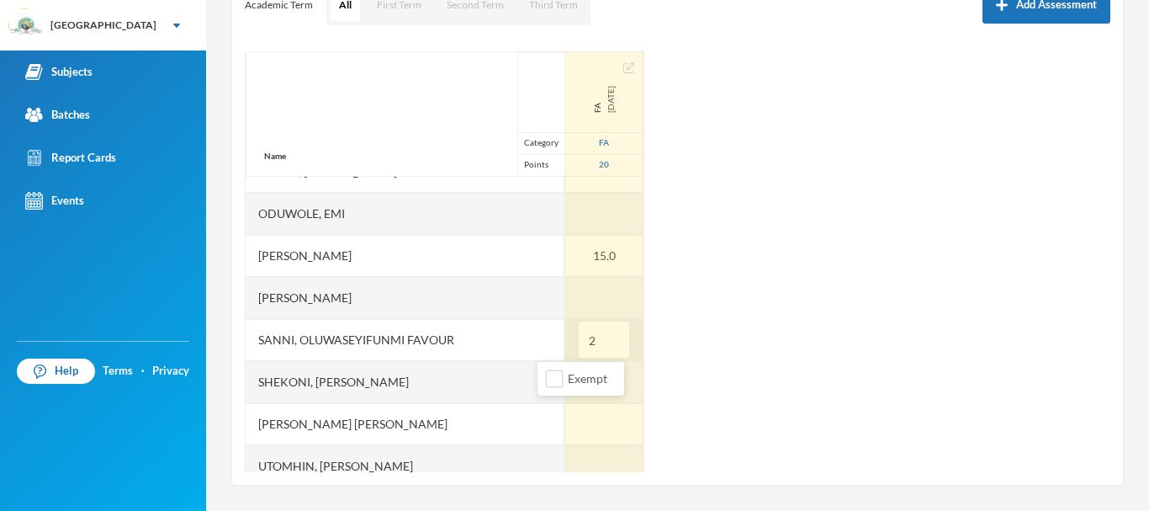
type input "20"
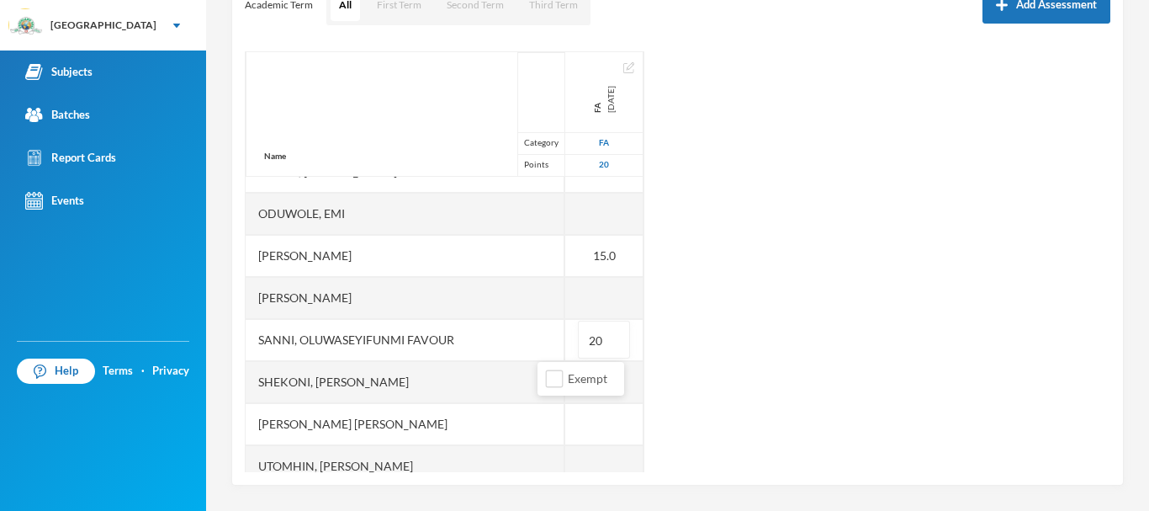
click at [749, 392] on div "Name Category Points [PERSON_NAME], Oluwasemilore [PERSON_NAME], Oreofeoluwa [P…" at bounding box center [678, 261] width 866 height 421
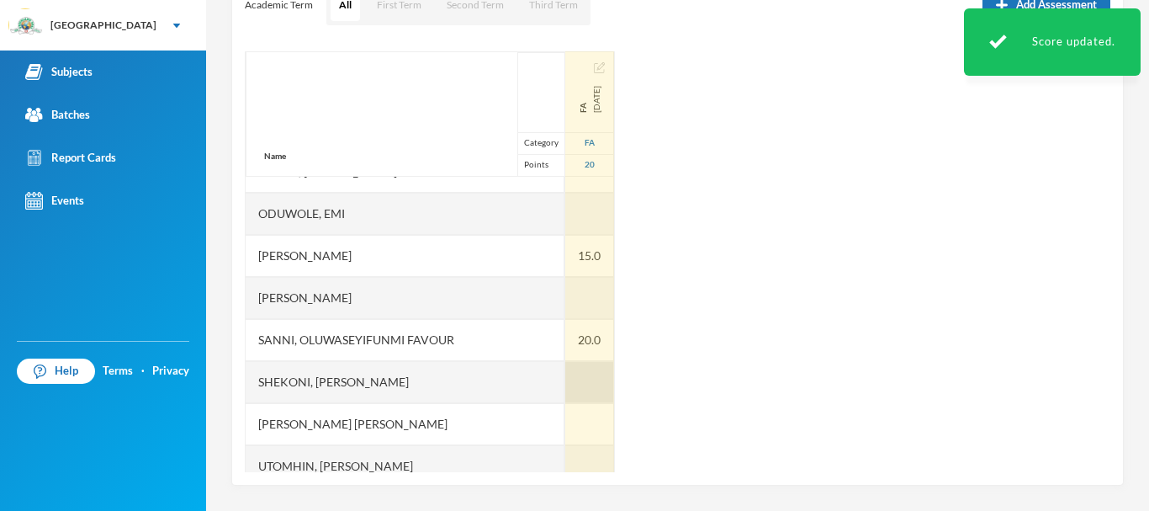
click at [565, 385] on div at bounding box center [589, 382] width 49 height 42
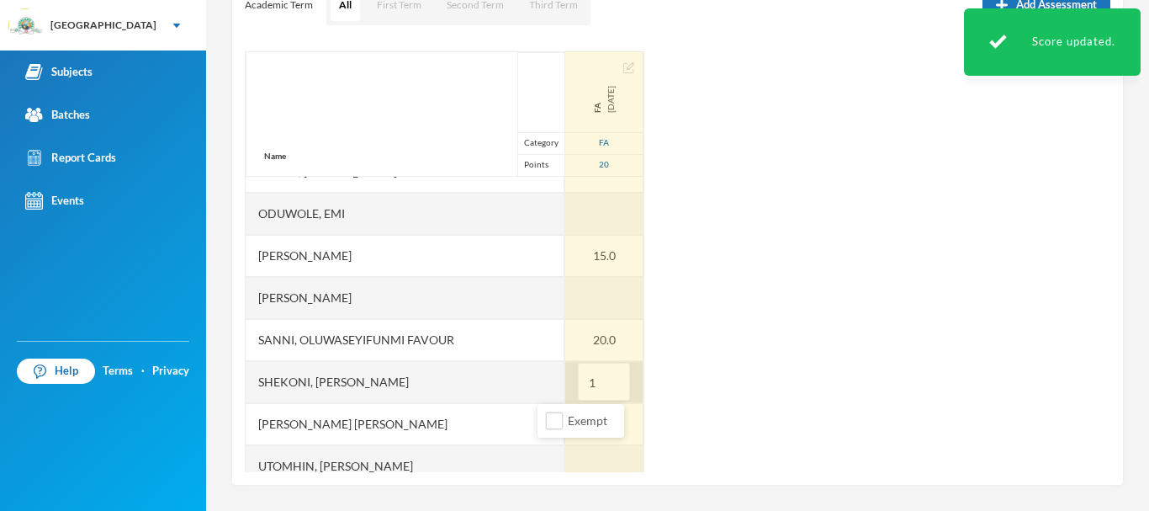
type input "13"
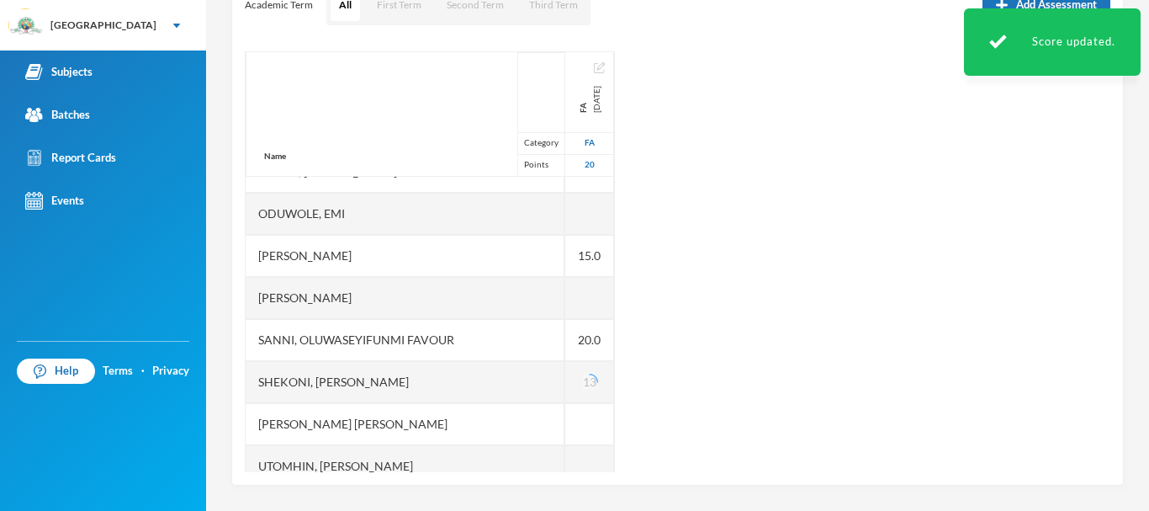
click at [771, 362] on div "Name Category Points [PERSON_NAME], Oluwasemilore [PERSON_NAME], Oreofeoluwa [P…" at bounding box center [678, 261] width 866 height 421
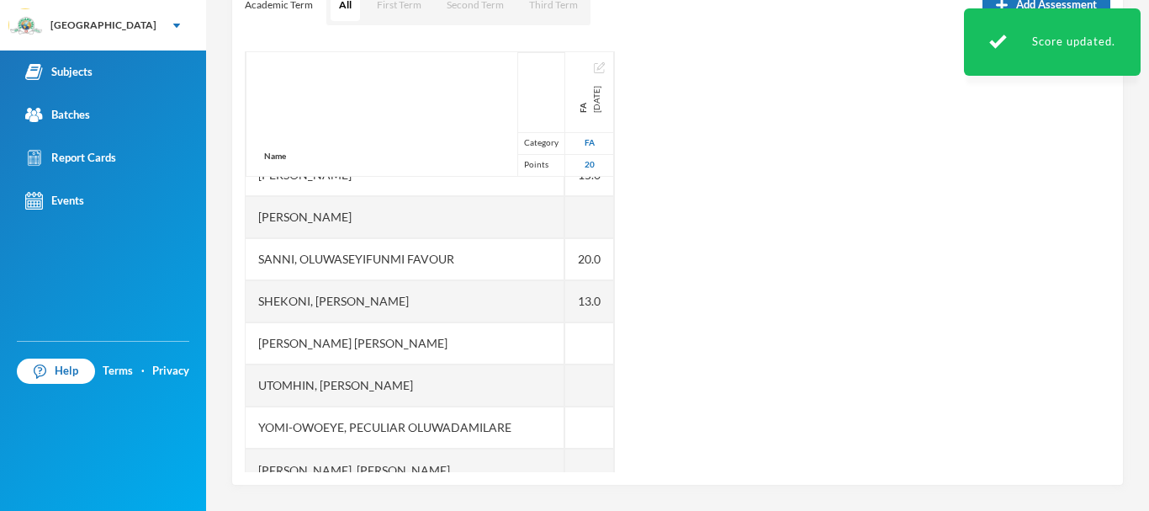
scroll to position [590, 0]
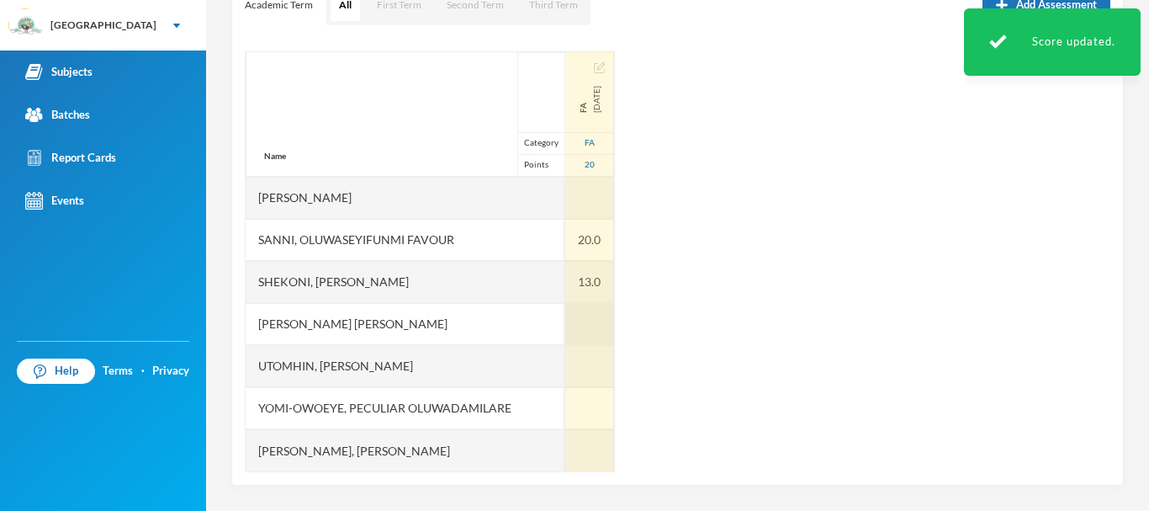
click at [565, 315] on div at bounding box center [589, 324] width 49 height 42
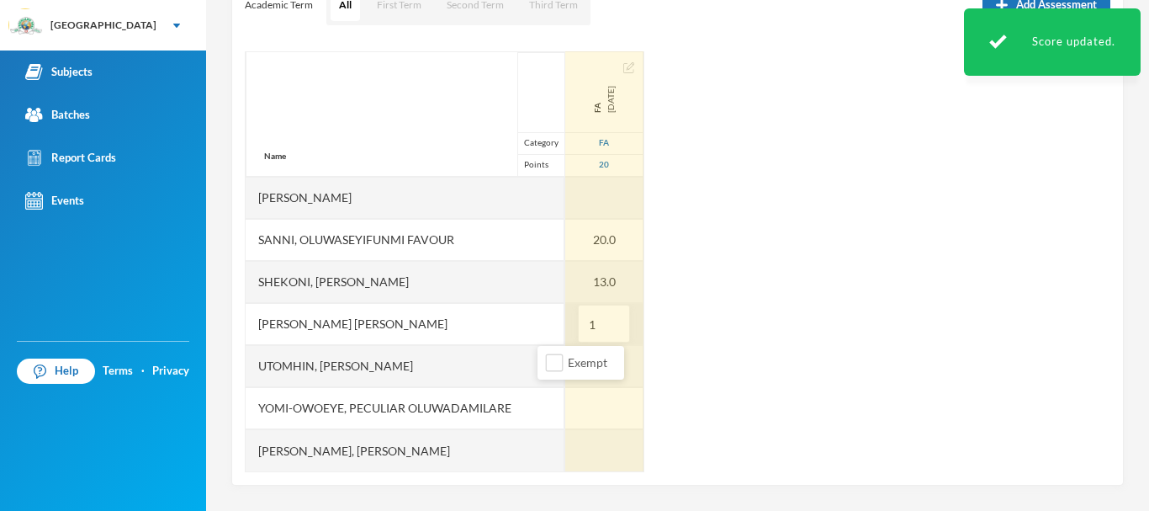
type input "12"
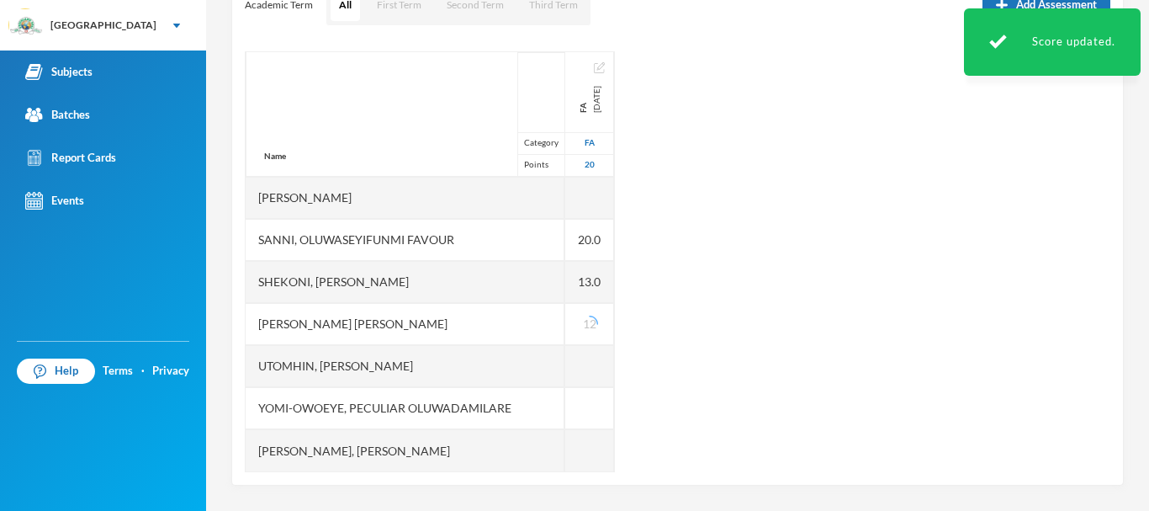
click at [708, 360] on div "Name Category Points [PERSON_NAME], Oluwasemilore [PERSON_NAME], Oreofeoluwa [P…" at bounding box center [678, 261] width 866 height 421
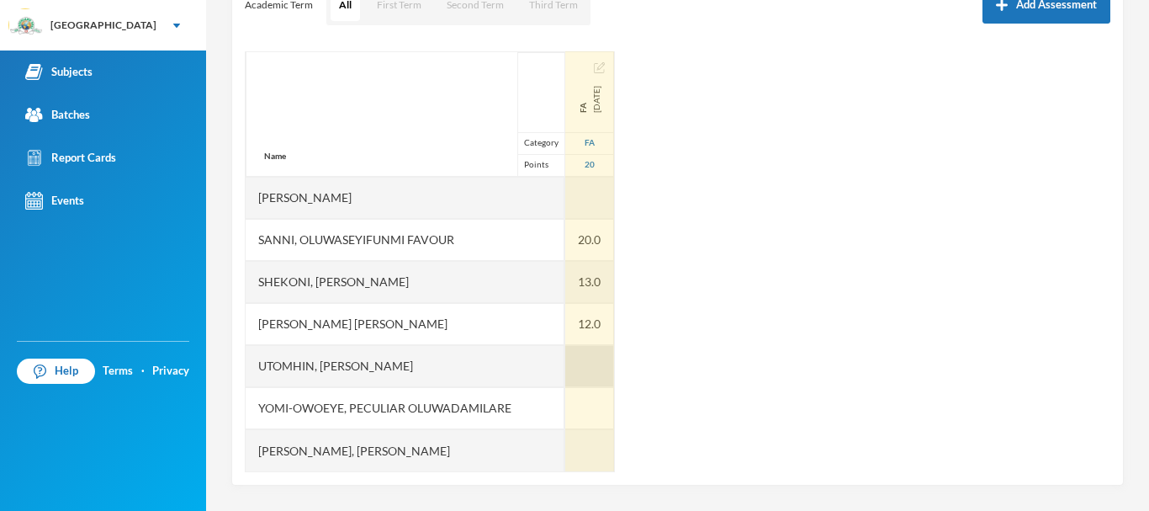
click at [565, 358] on div at bounding box center [589, 366] width 49 height 42
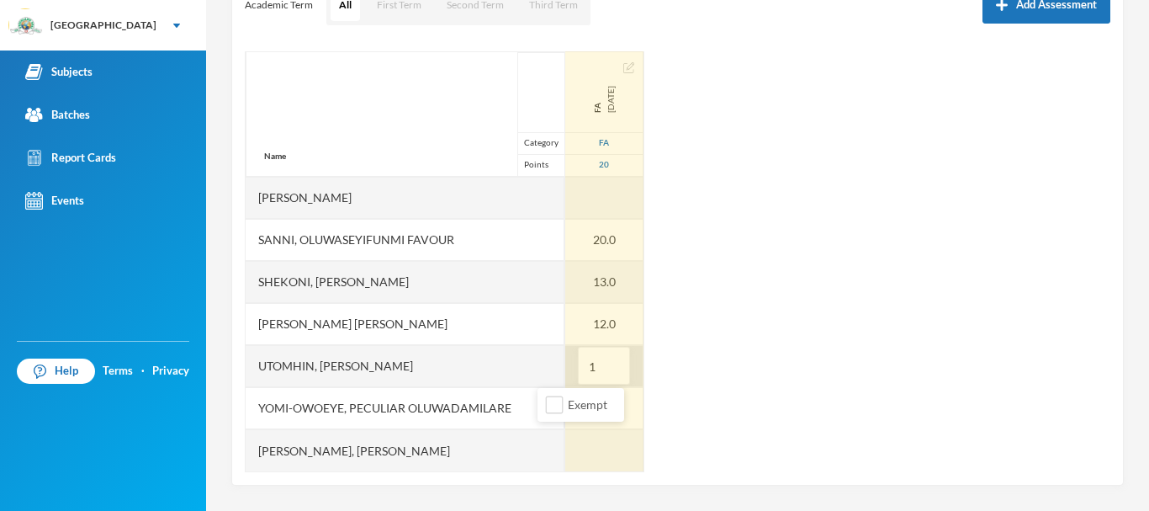
type input "18"
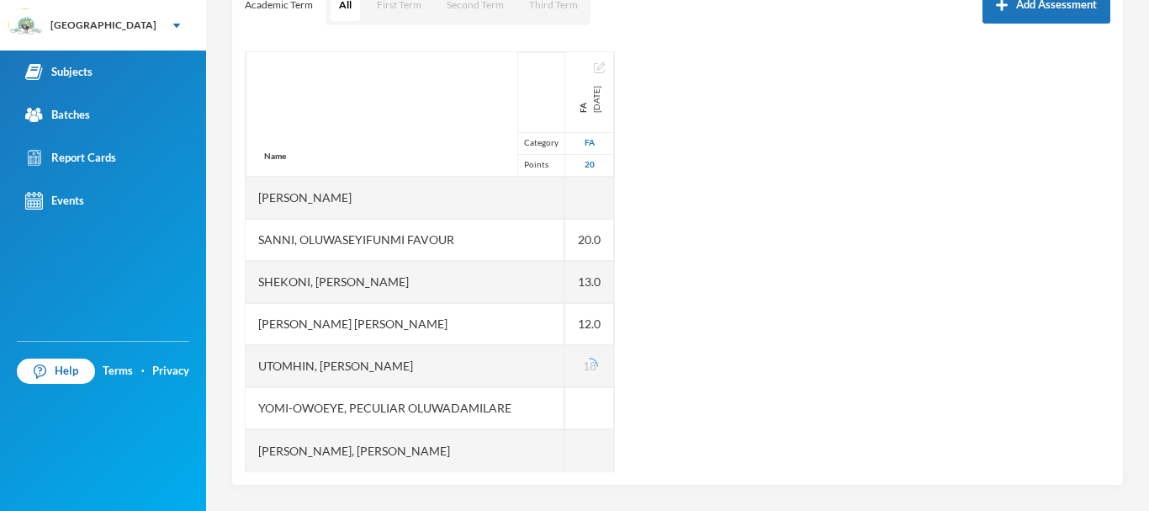
click at [675, 414] on div "Name Category Points [PERSON_NAME], Oluwasemilore [PERSON_NAME], Oreofeoluwa [P…" at bounding box center [678, 261] width 866 height 421
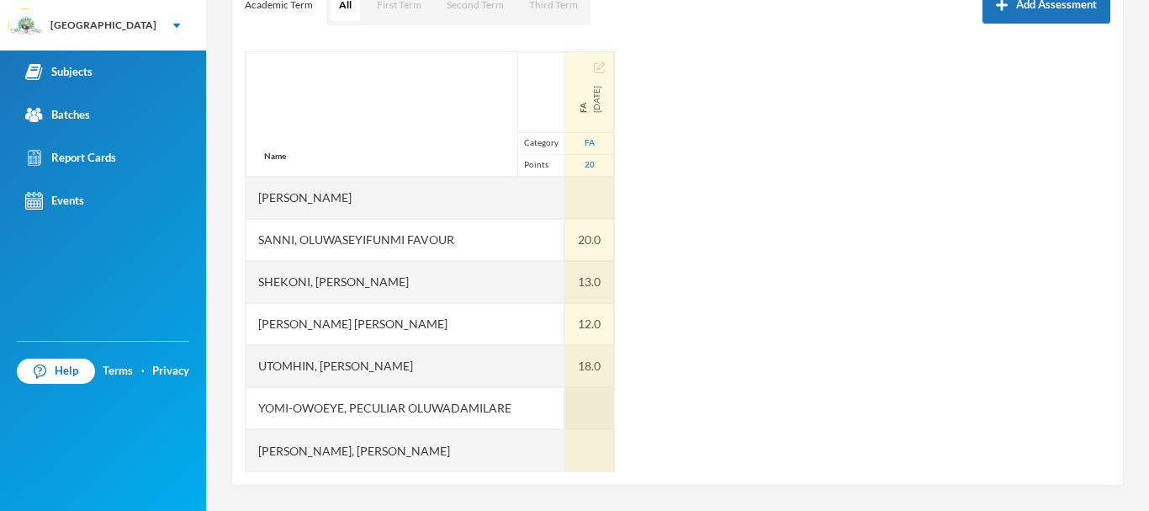
click at [565, 410] on div at bounding box center [589, 408] width 49 height 42
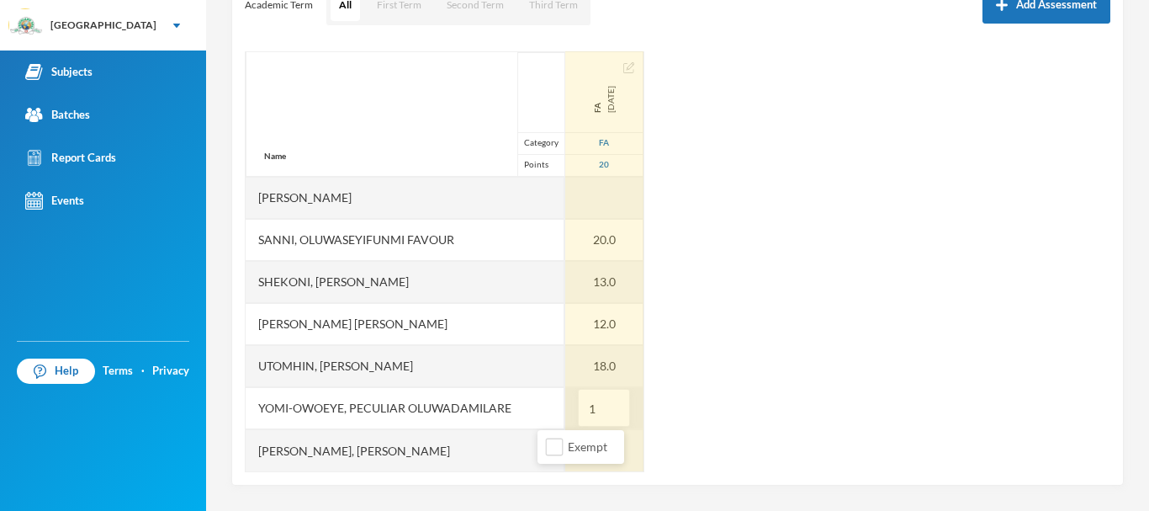
type input "11"
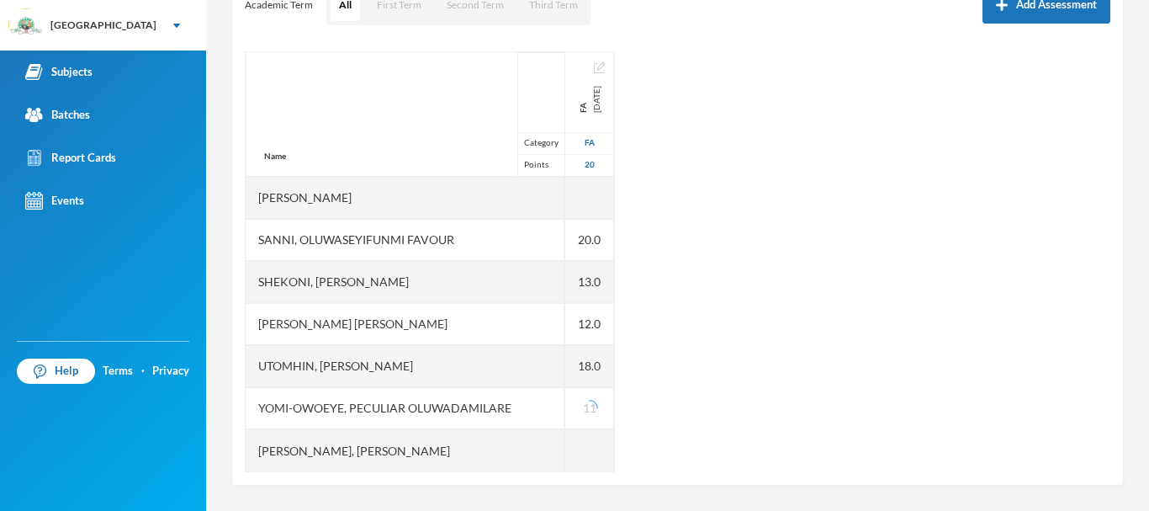
click at [764, 384] on div "Name Category Points [PERSON_NAME], Oluwasemilore [PERSON_NAME], Oreofeoluwa [P…" at bounding box center [678, 261] width 866 height 421
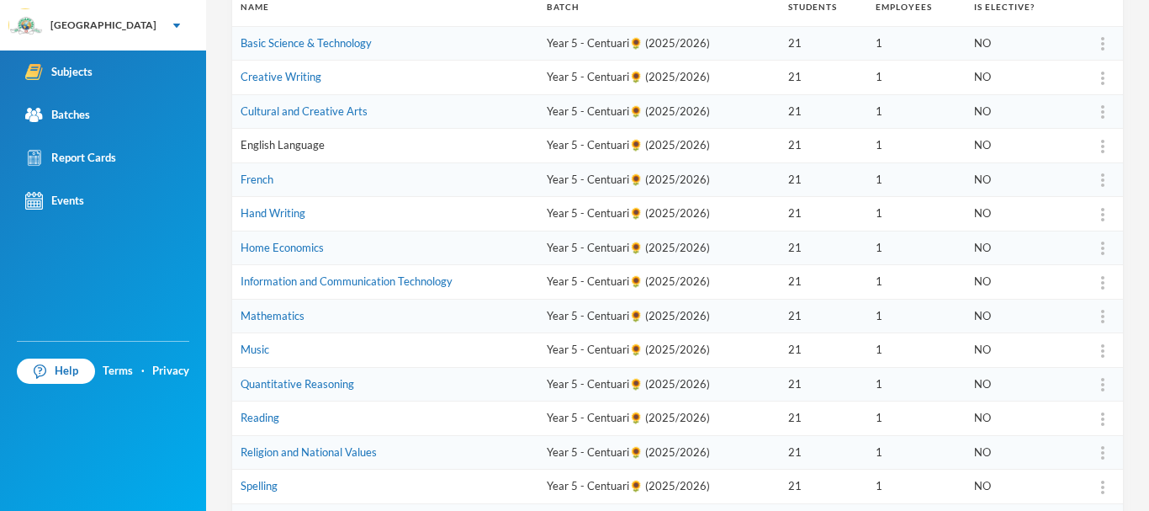
click at [296, 141] on link "English Language" at bounding box center [283, 144] width 84 height 13
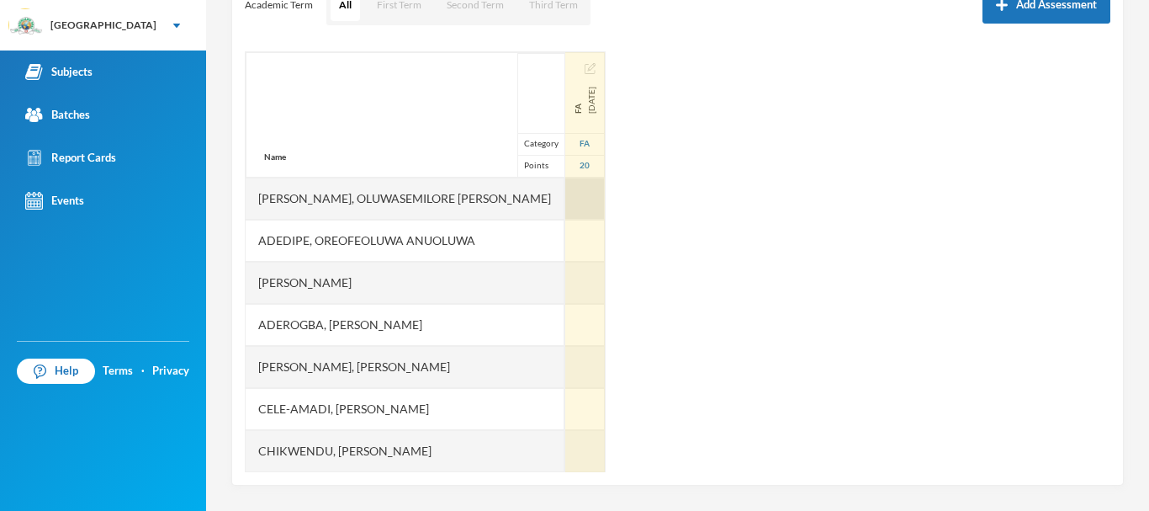
click at [565, 197] on div at bounding box center [585, 198] width 40 height 42
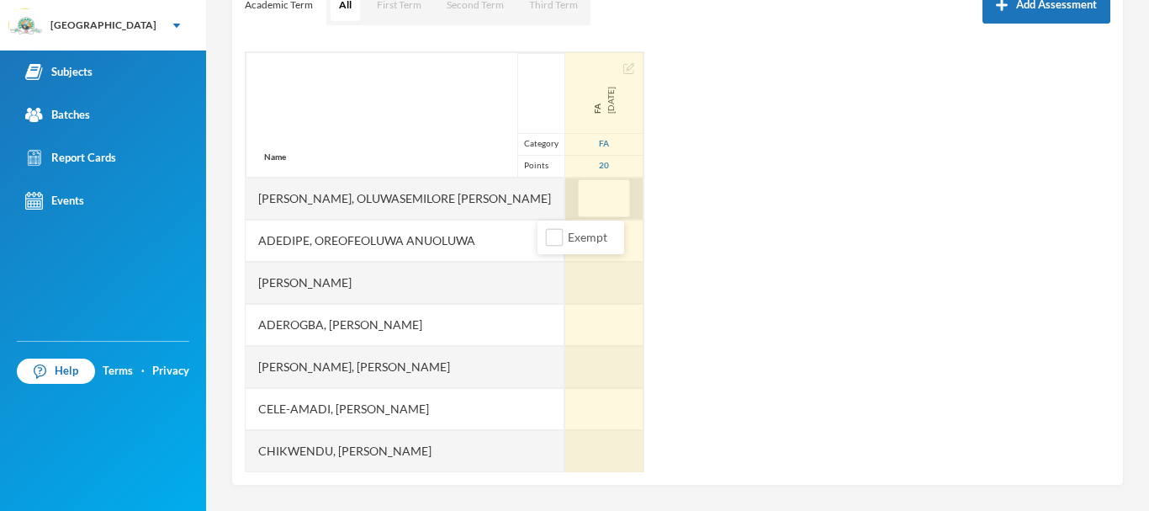
click at [587, 197] on input "text" at bounding box center [604, 199] width 34 height 38
type input "7"
click at [565, 239] on div at bounding box center [604, 241] width 78 height 42
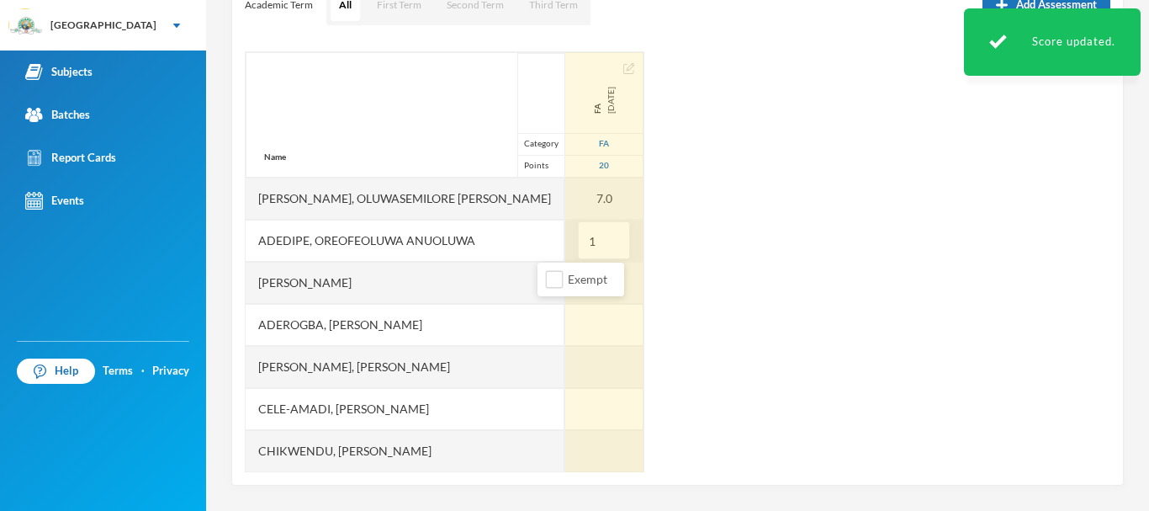
type input "19"
click at [565, 273] on div at bounding box center [604, 283] width 78 height 42
type input "8"
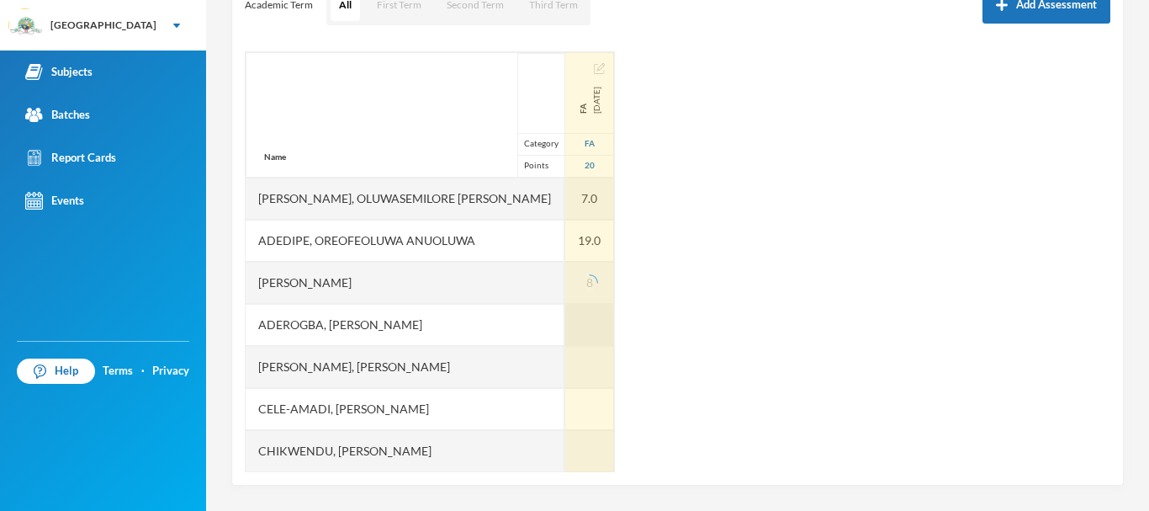
click at [565, 326] on div at bounding box center [589, 325] width 49 height 42
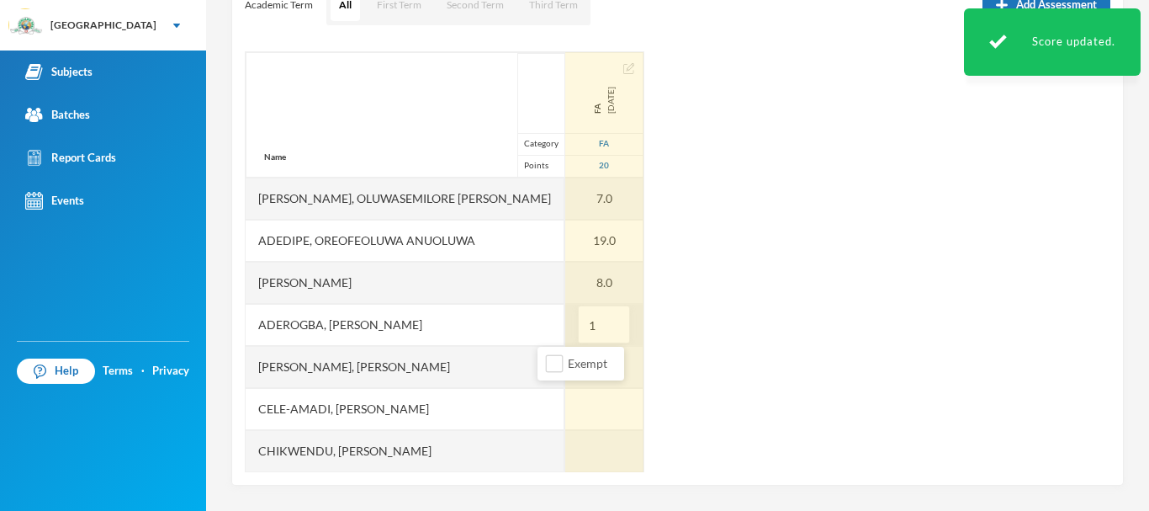
type input "11"
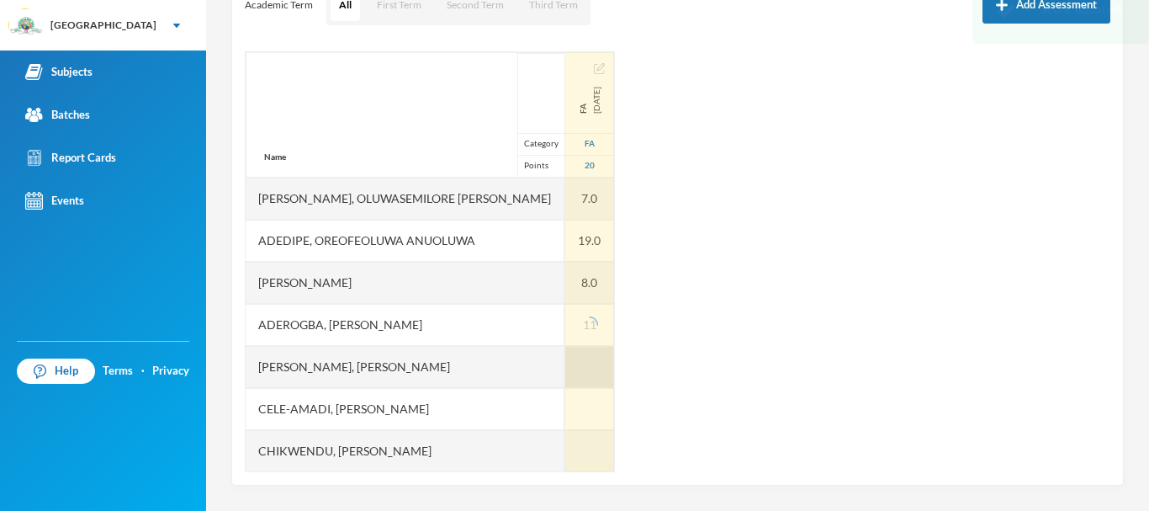
click at [565, 367] on div at bounding box center [589, 367] width 49 height 42
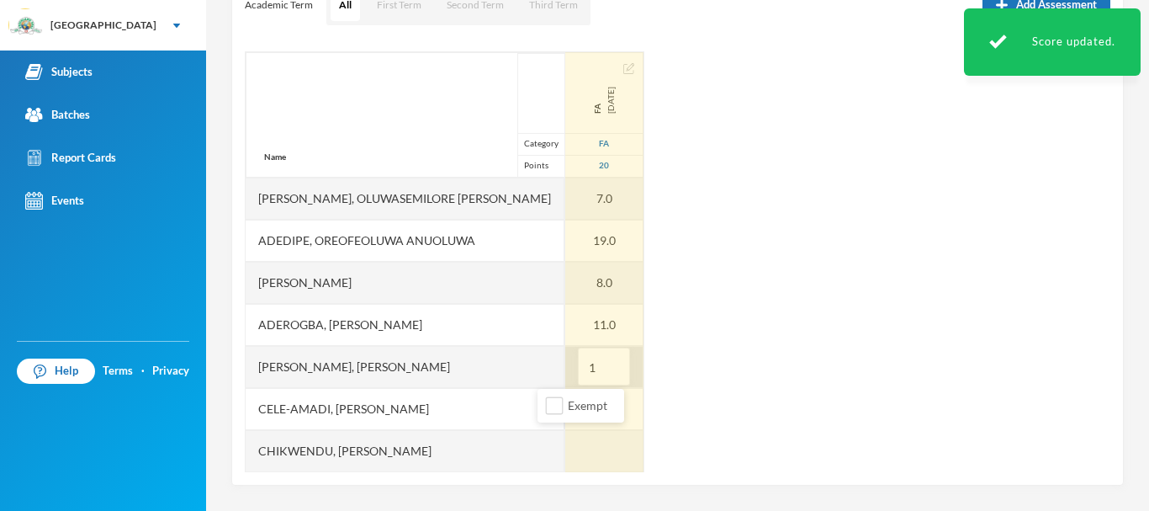
type input "13"
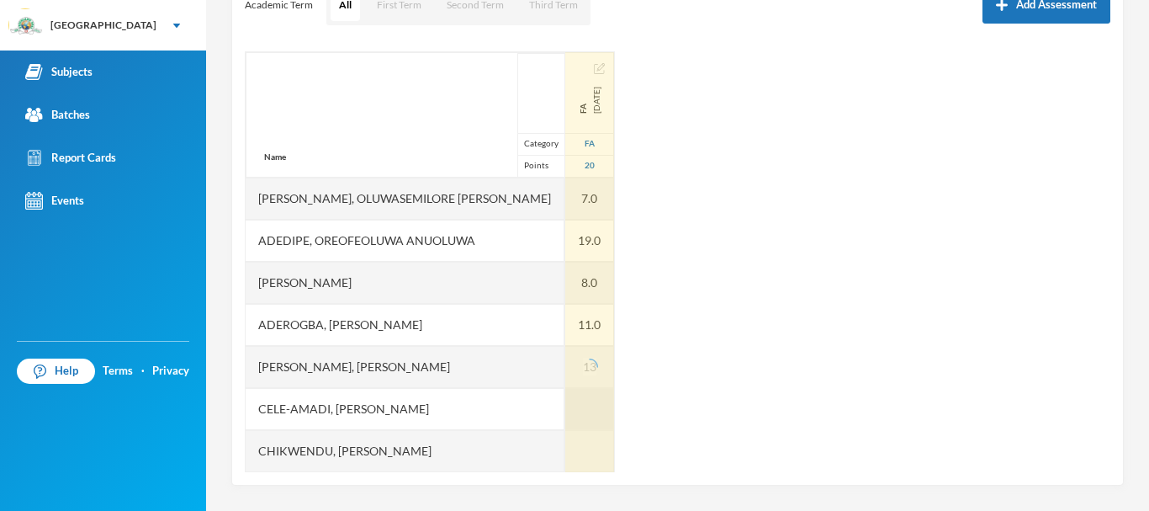
click at [565, 405] on div at bounding box center [589, 409] width 49 height 42
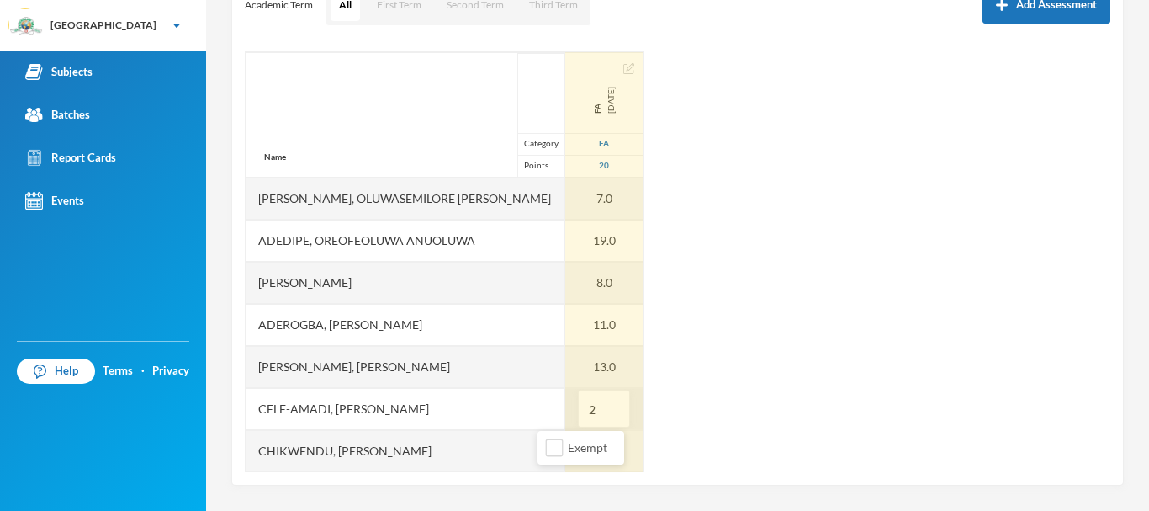
type input "20"
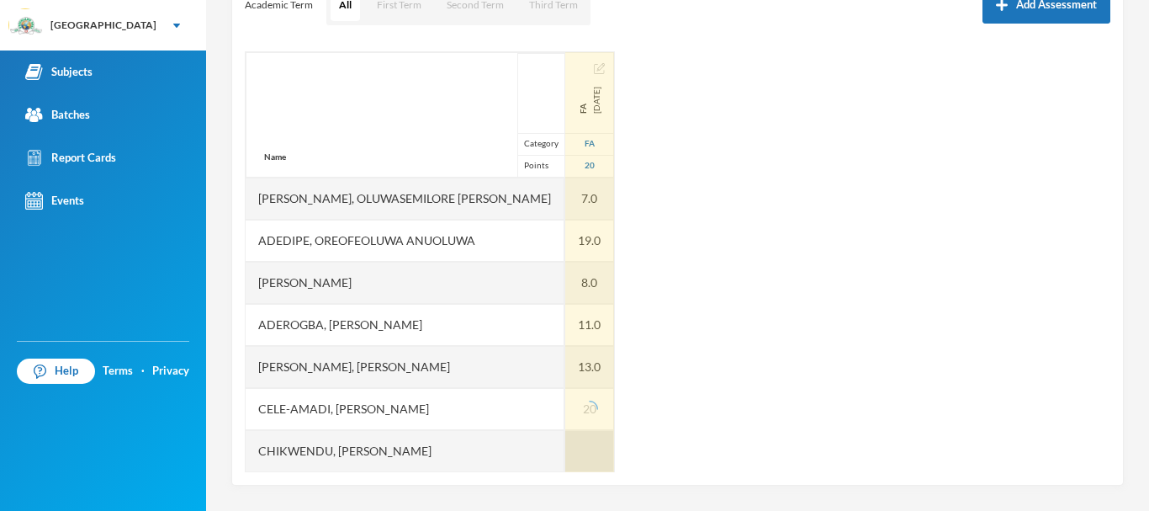
click at [565, 447] on div at bounding box center [589, 451] width 49 height 42
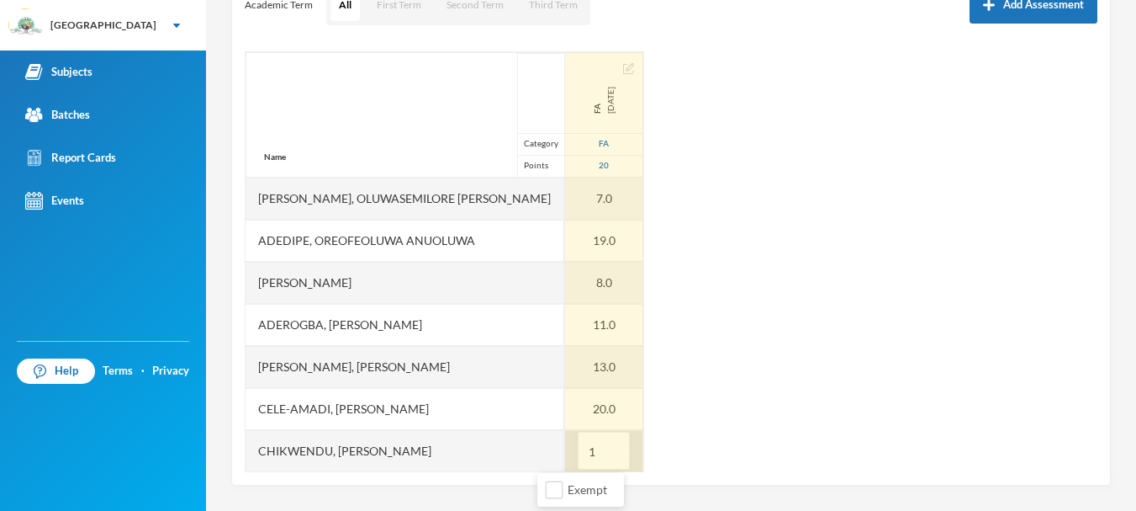
type input "18"
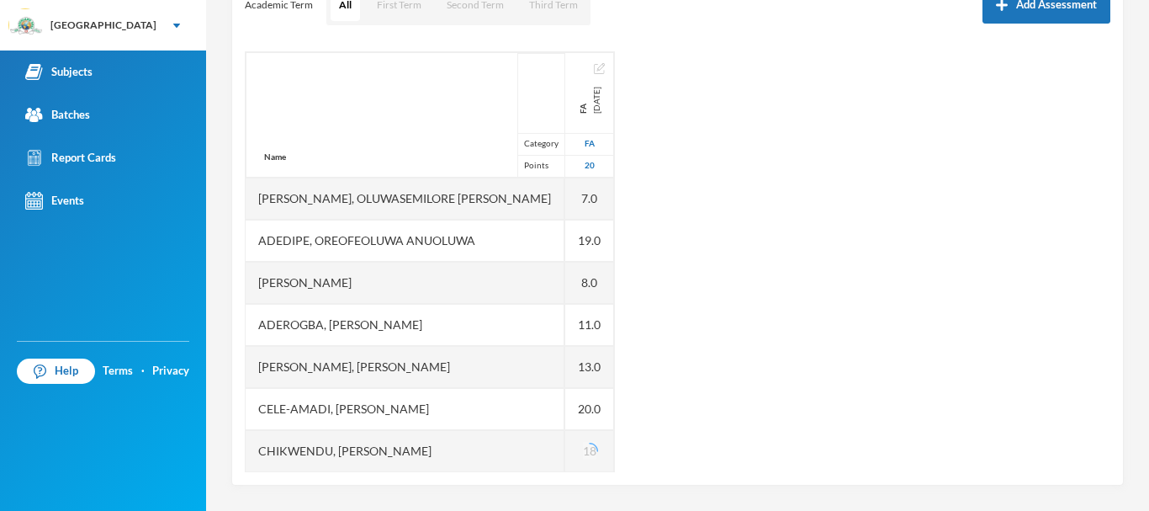
click at [675, 432] on div "Name Category Points [PERSON_NAME], Oluwasemilore [PERSON_NAME], Oreofeoluwa [P…" at bounding box center [678, 261] width 866 height 421
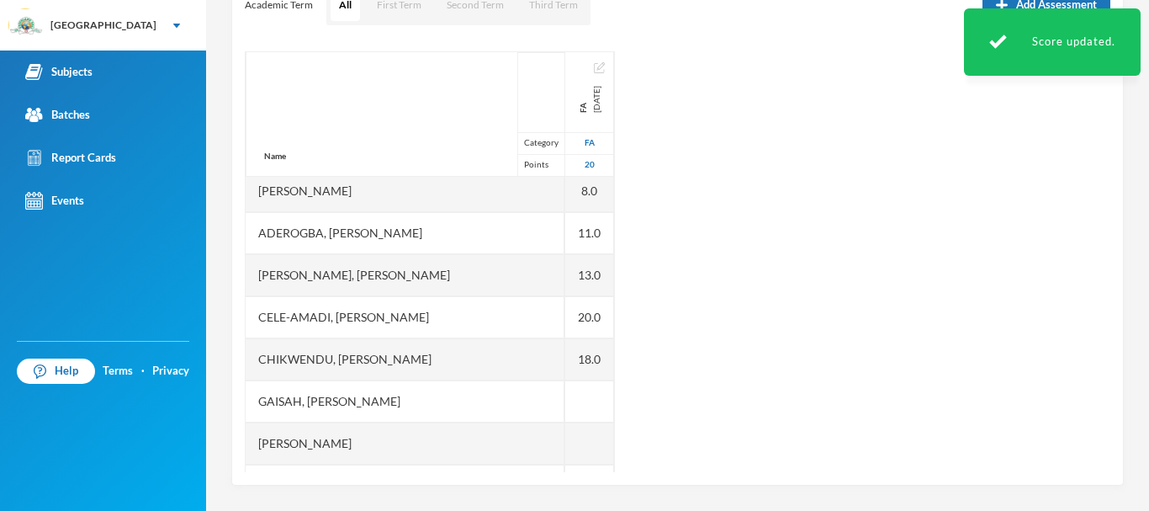
scroll to position [120, 0]
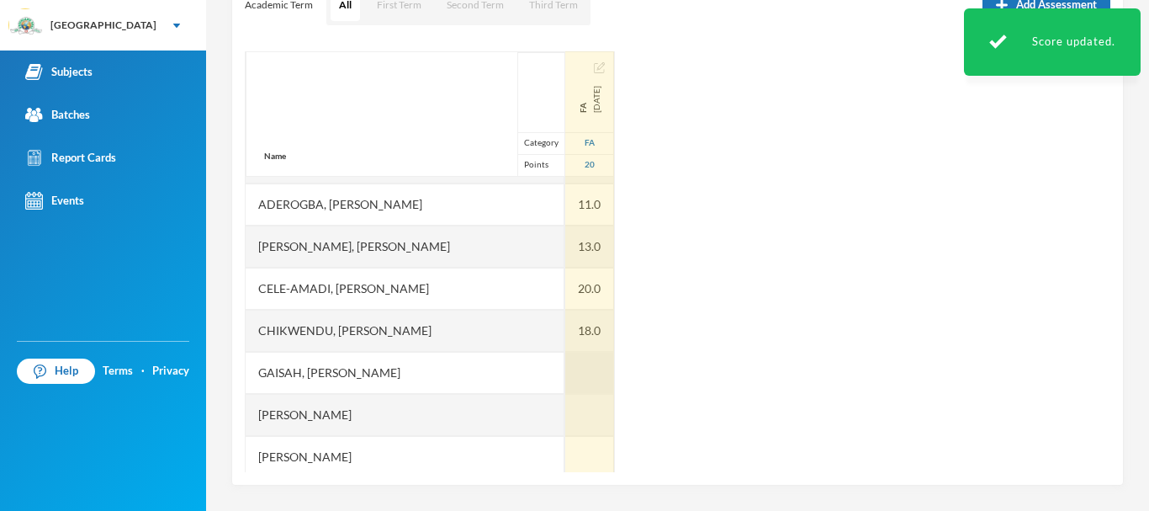
click at [565, 366] on div at bounding box center [589, 373] width 49 height 42
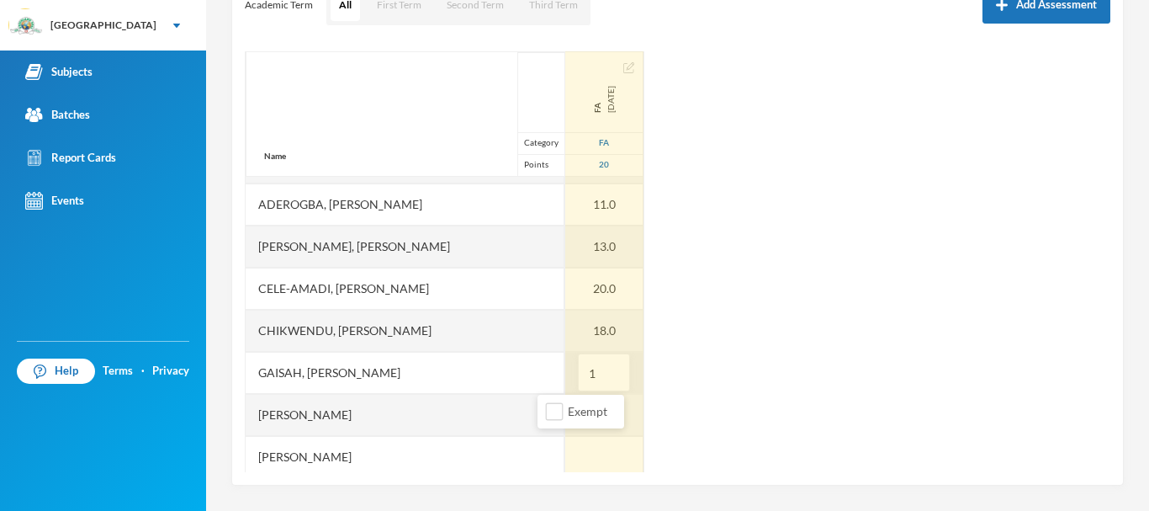
type input "17"
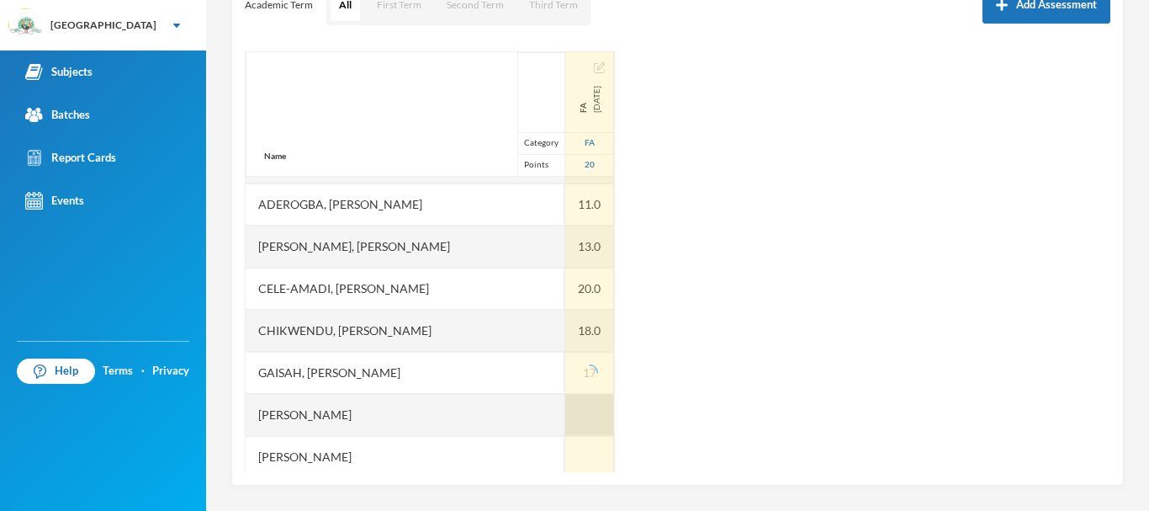
click at [565, 419] on div at bounding box center [589, 415] width 49 height 42
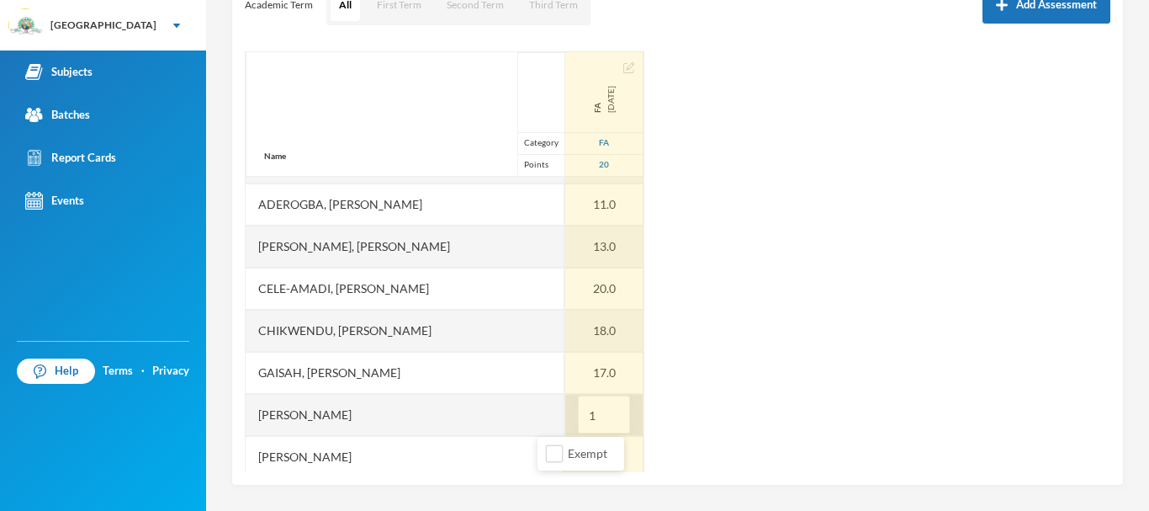
type input "11"
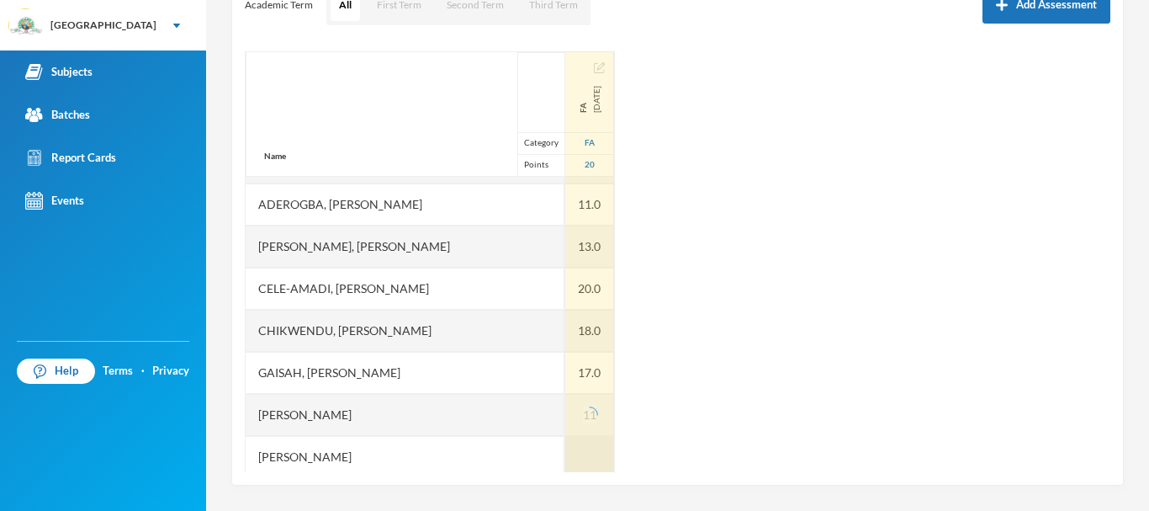
click at [565, 453] on div at bounding box center [589, 457] width 49 height 42
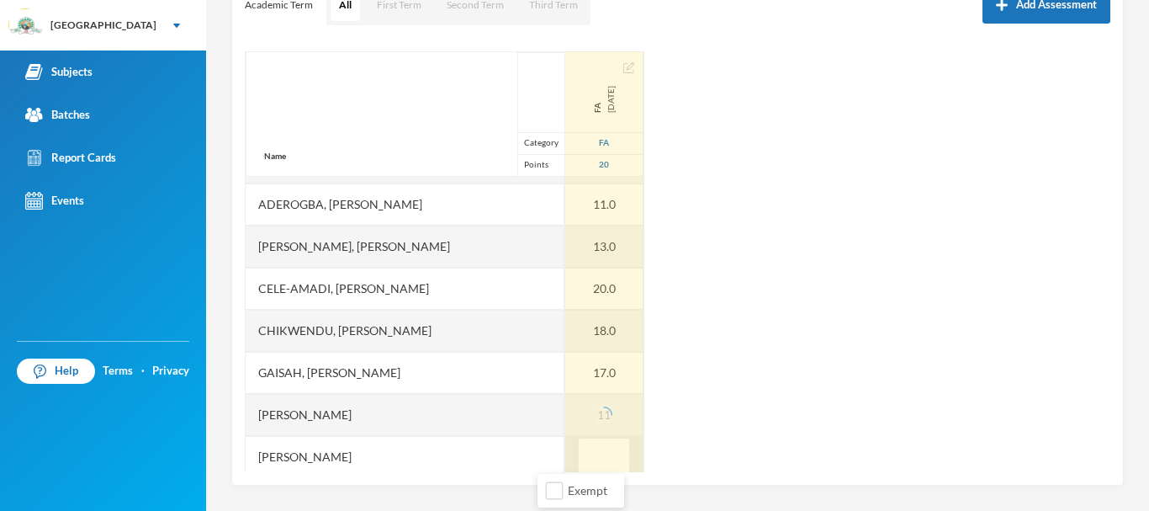
scroll to position [125, 0]
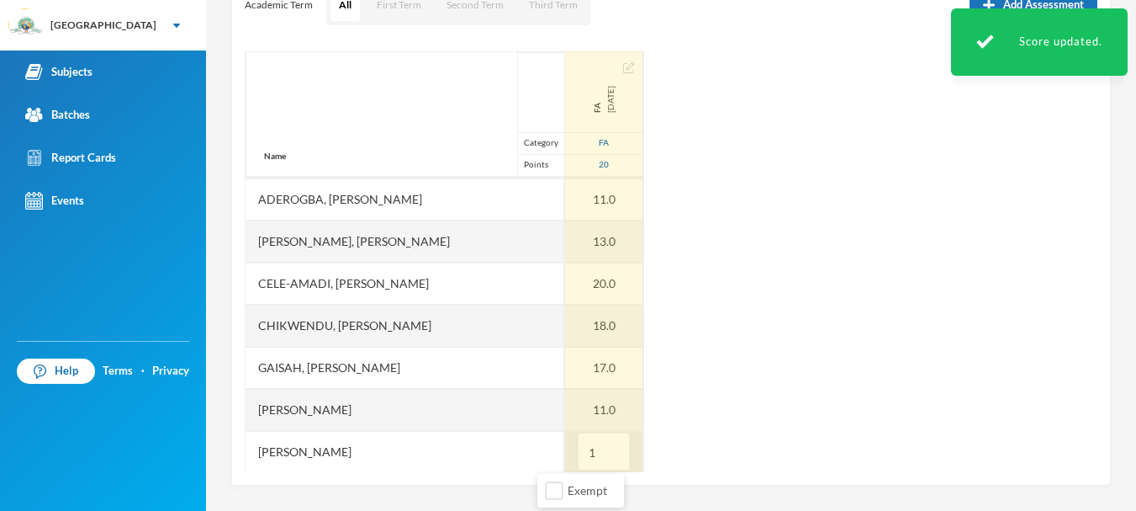
type input "12"
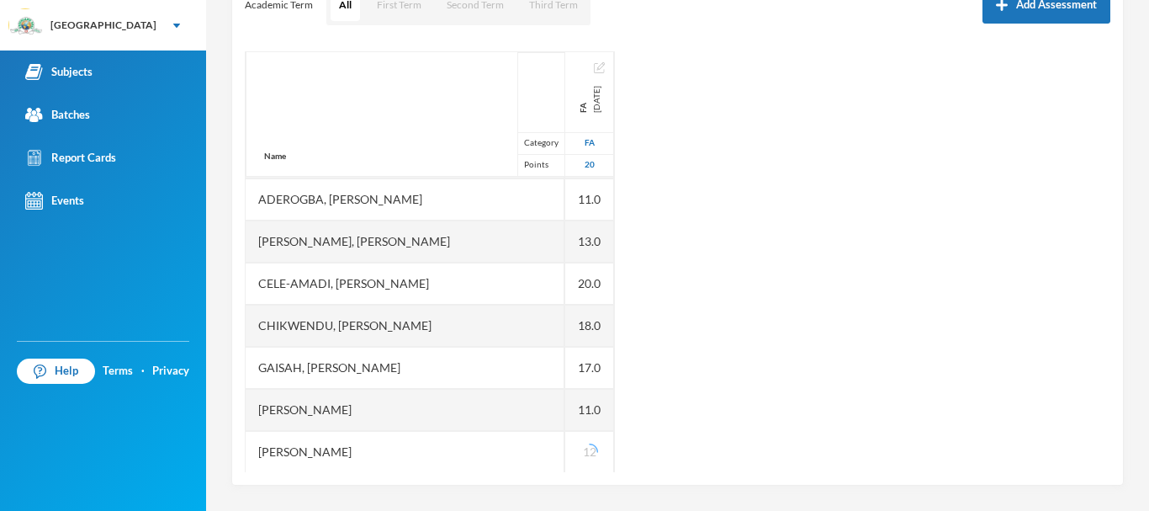
click at [658, 421] on div "Name Category Points [PERSON_NAME], Oluwasemilore [PERSON_NAME], Oreofeoluwa [P…" at bounding box center [678, 261] width 866 height 421
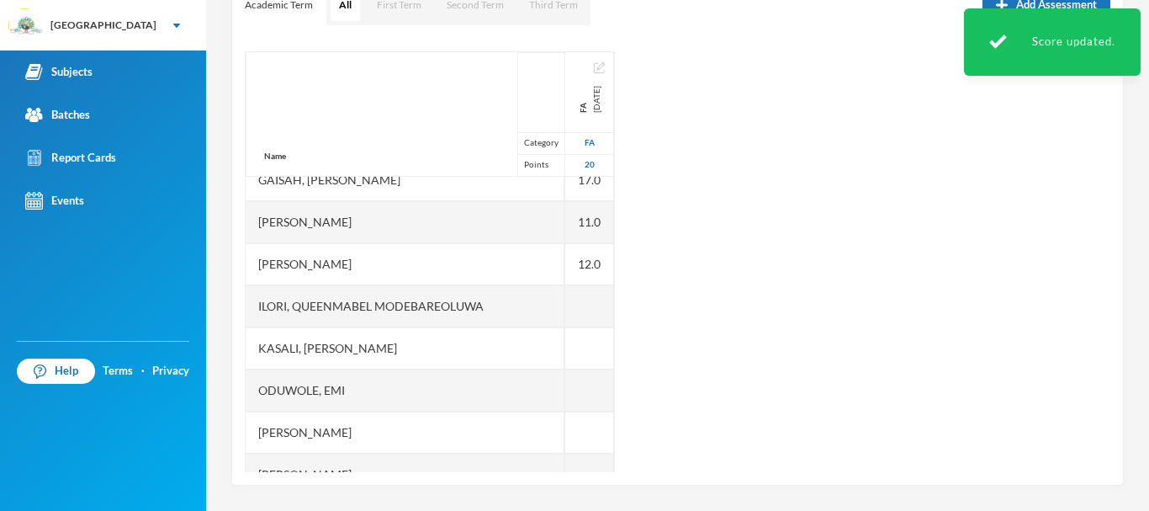
scroll to position [315, 0]
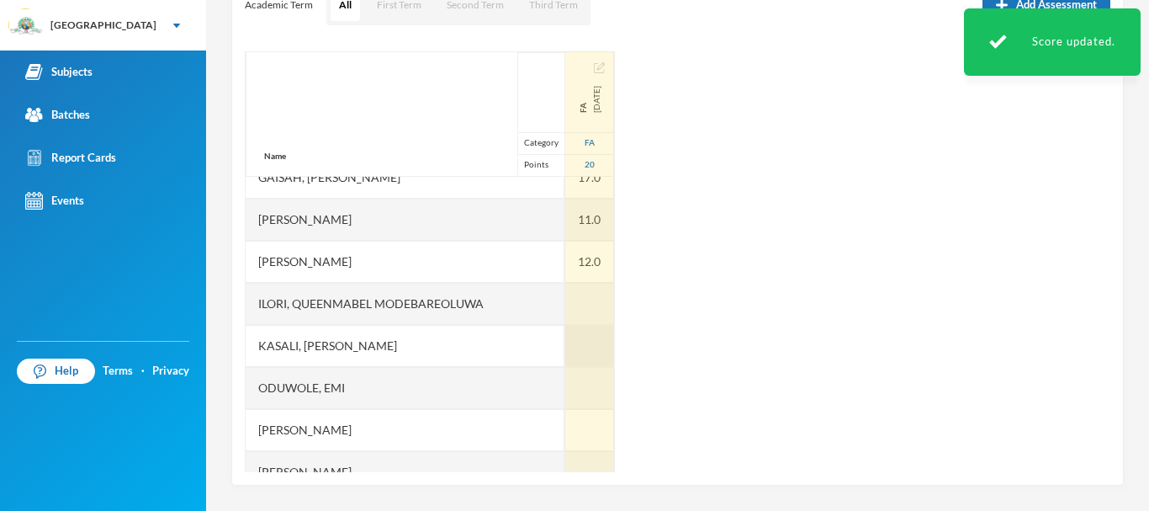
click at [565, 338] on div at bounding box center [589, 346] width 49 height 42
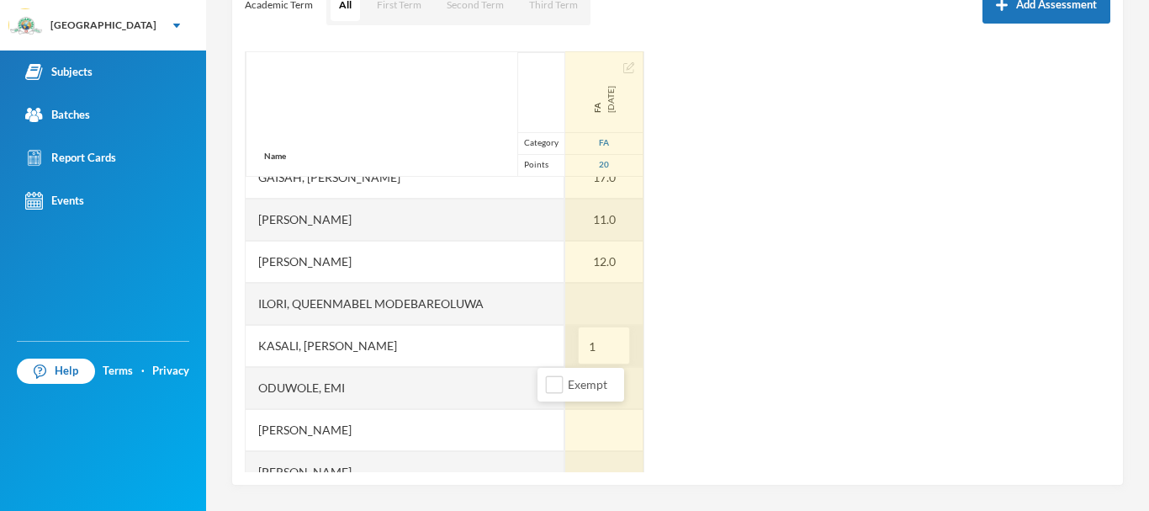
type input "15"
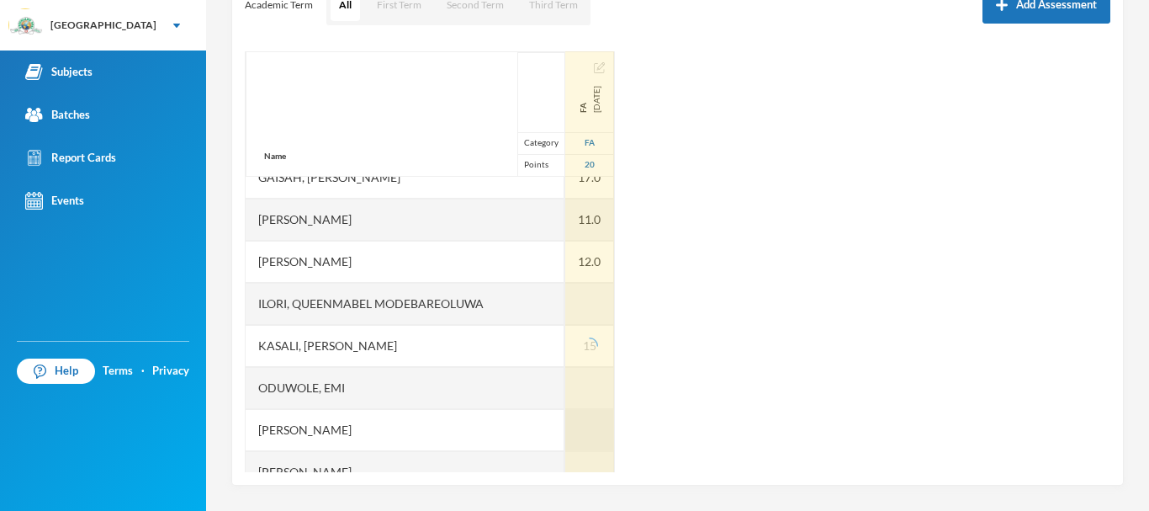
click at [565, 422] on div at bounding box center [589, 430] width 49 height 42
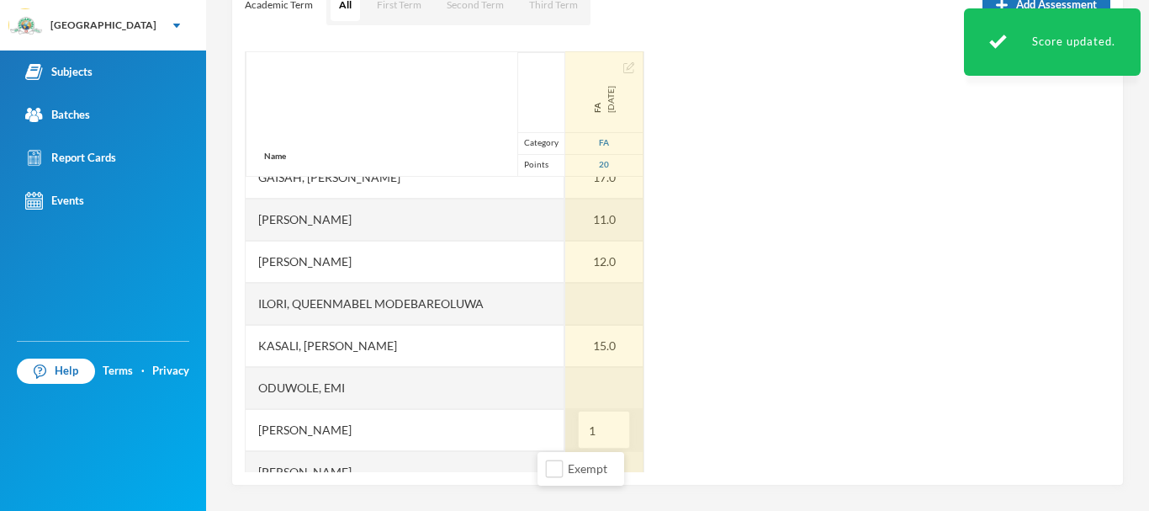
type input "12"
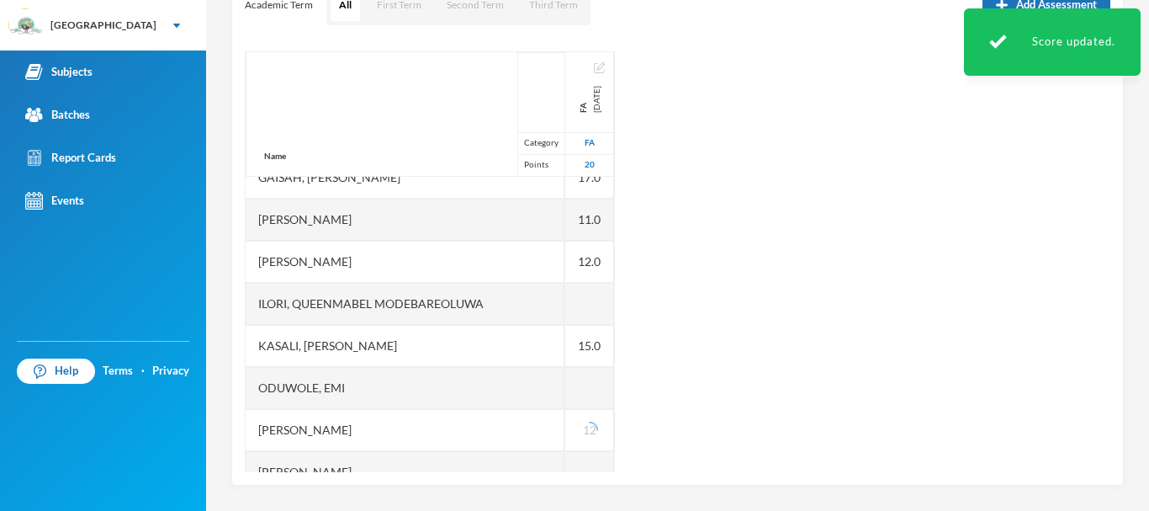
click at [645, 418] on div "Name Category Points [PERSON_NAME], Oluwasemilore [PERSON_NAME], Oreofeoluwa [P…" at bounding box center [678, 261] width 866 height 421
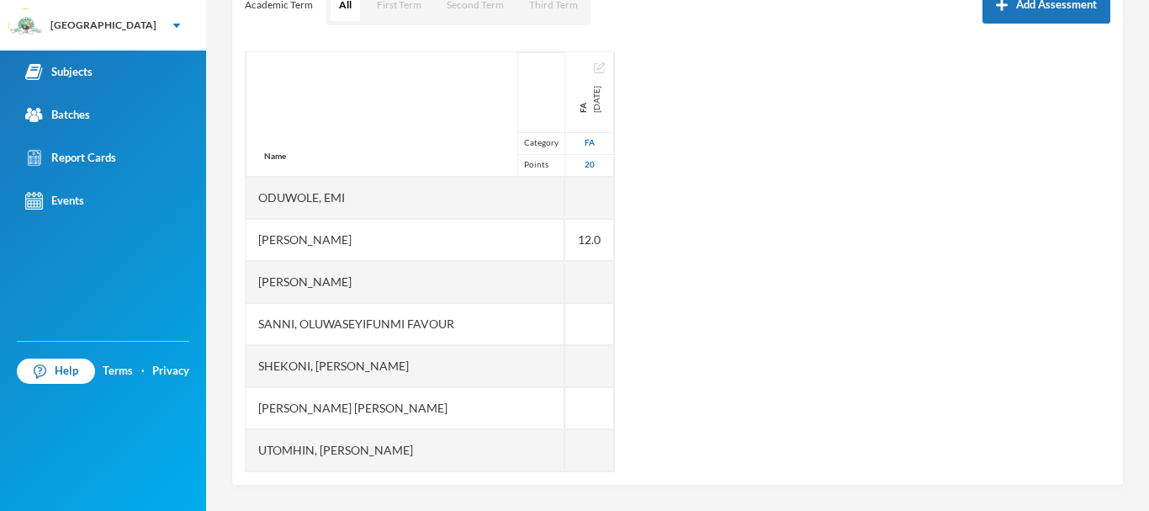
scroll to position [506, 0]
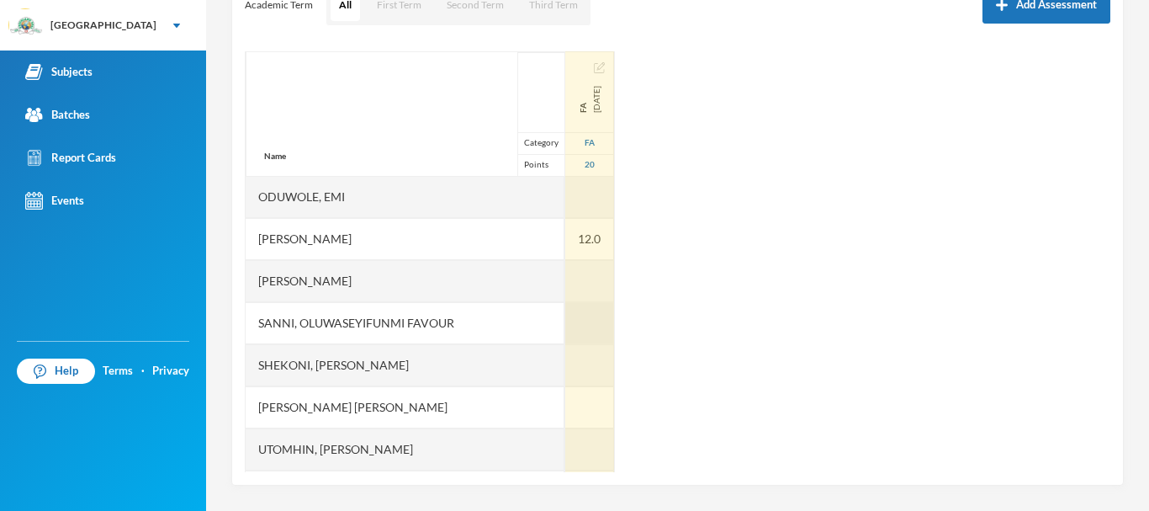
click at [565, 324] on div at bounding box center [589, 323] width 49 height 42
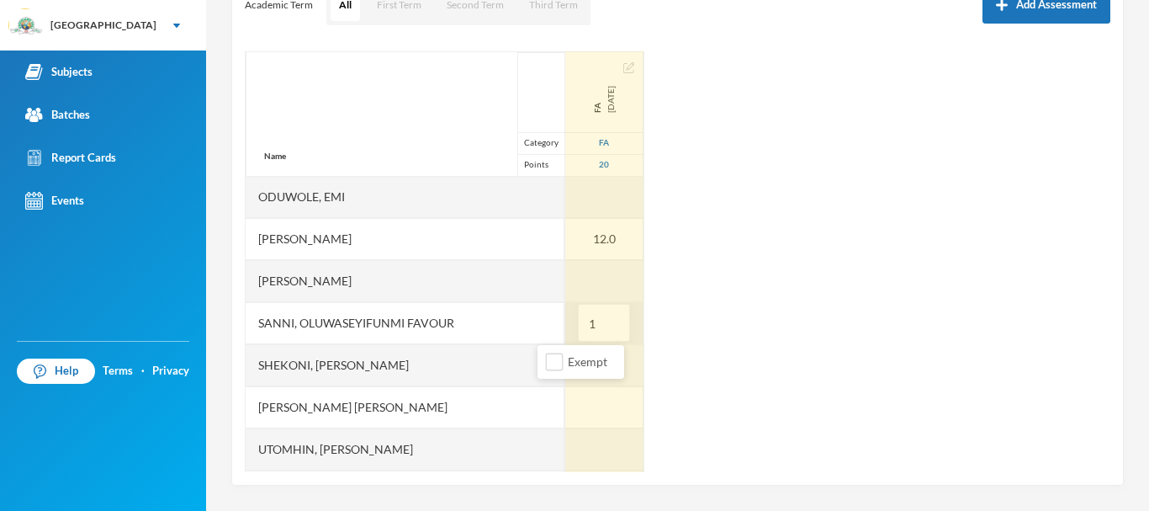
type input "18"
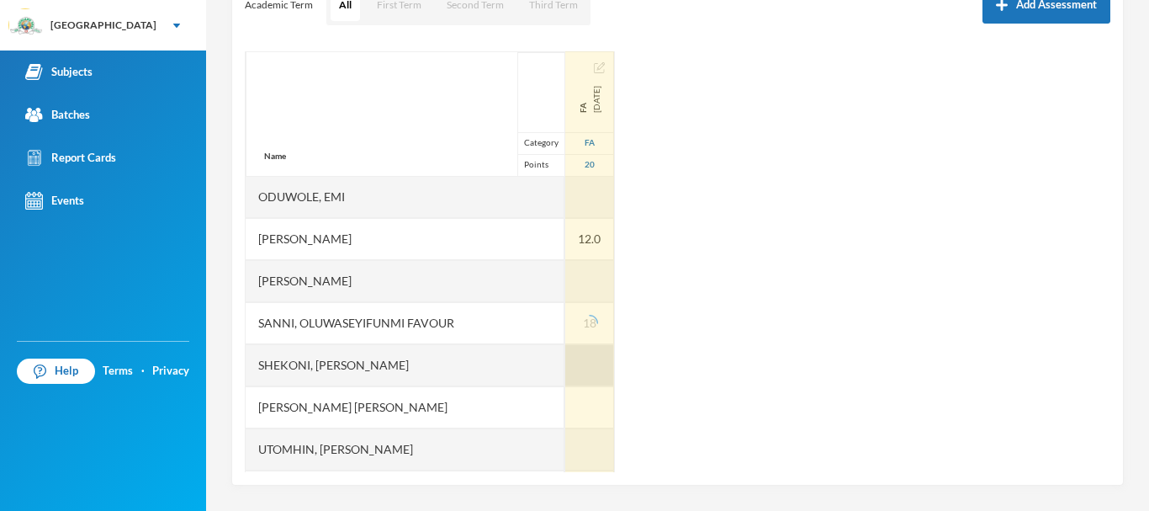
click at [565, 365] on div at bounding box center [589, 365] width 49 height 42
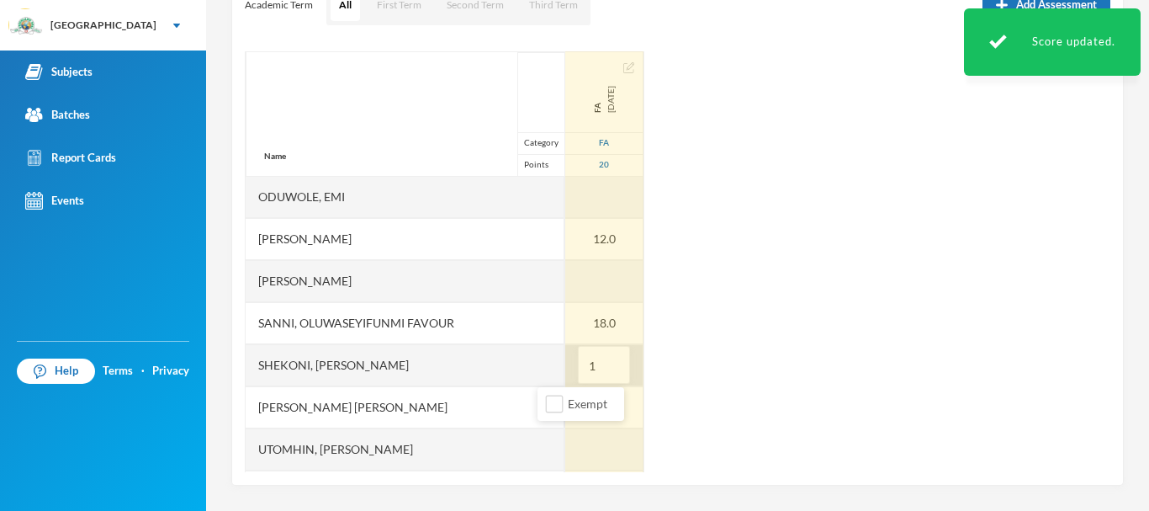
type input "19"
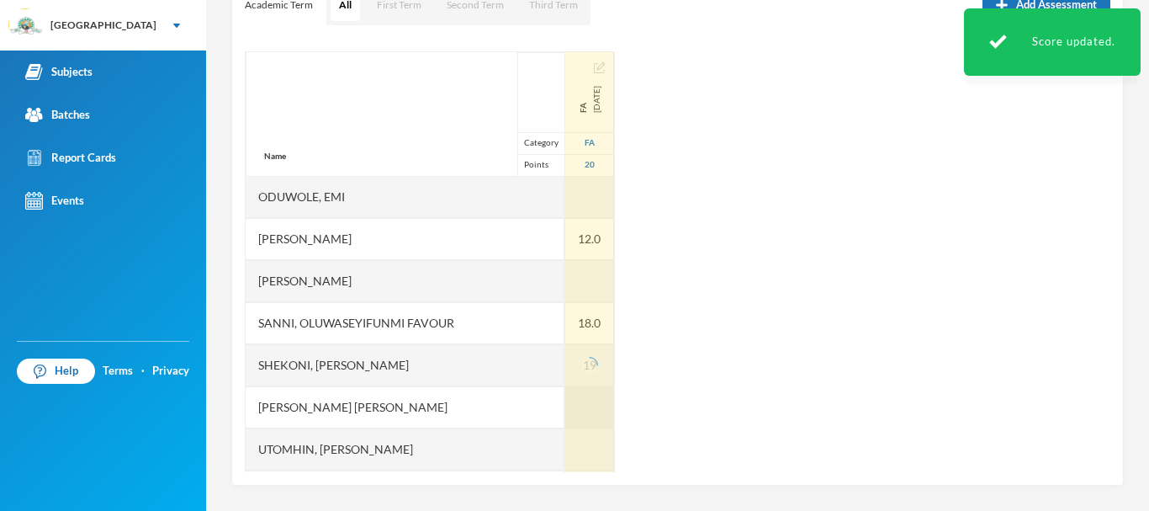
click at [565, 404] on div at bounding box center [589, 407] width 49 height 42
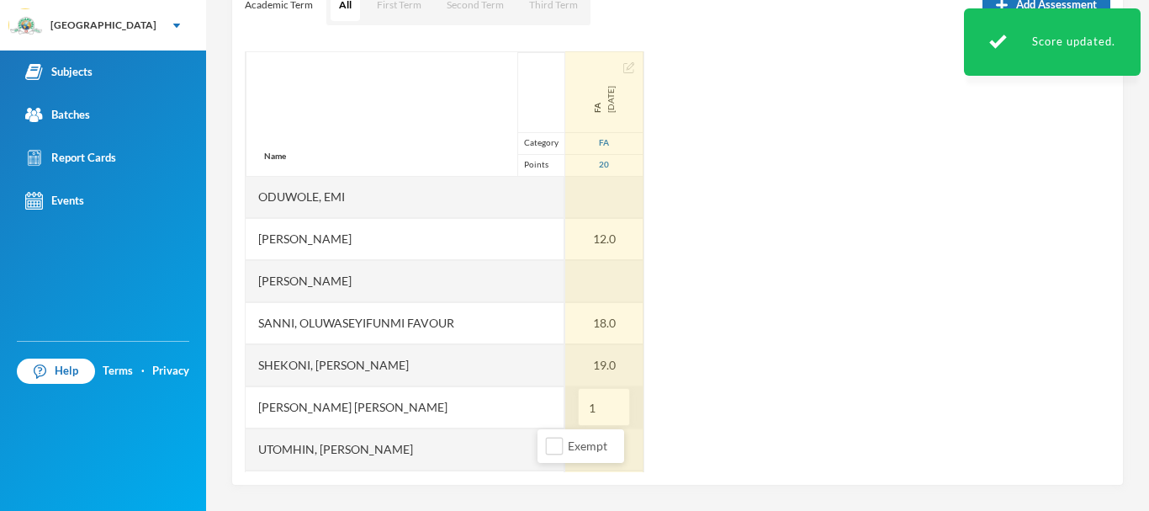
type input "14"
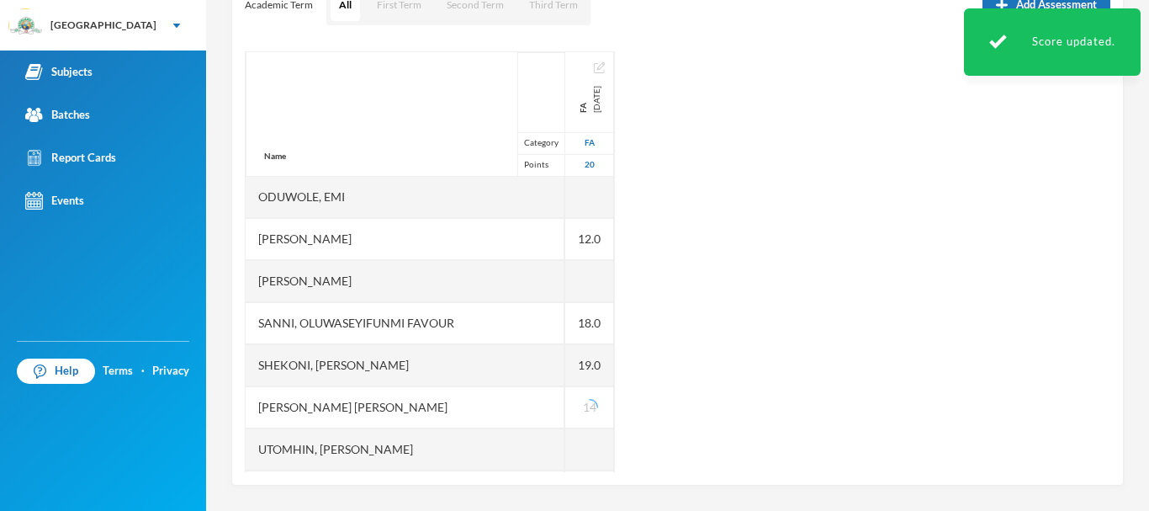
click at [689, 442] on div "Name Category Points [PERSON_NAME], Oluwasemilore [PERSON_NAME], Oreofeoluwa [P…" at bounding box center [678, 261] width 866 height 421
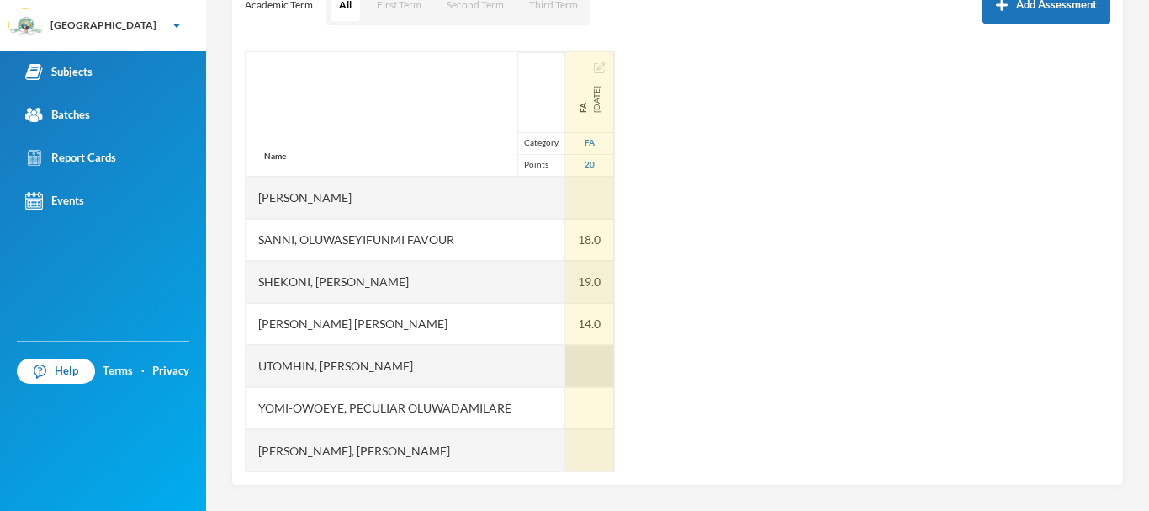
click at [565, 361] on div at bounding box center [589, 366] width 49 height 42
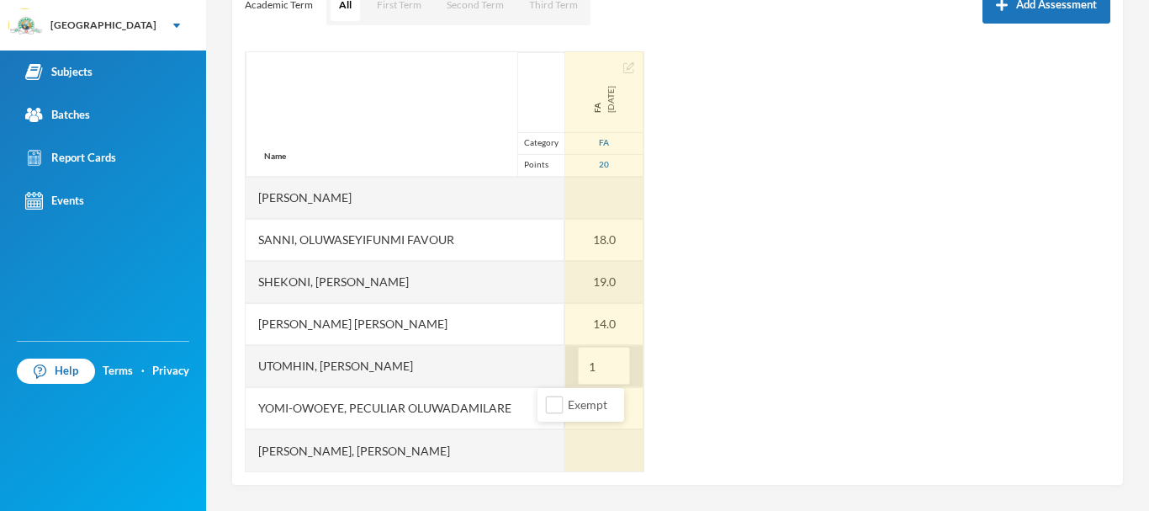
type input "19"
click at [565, 408] on div at bounding box center [604, 408] width 78 height 42
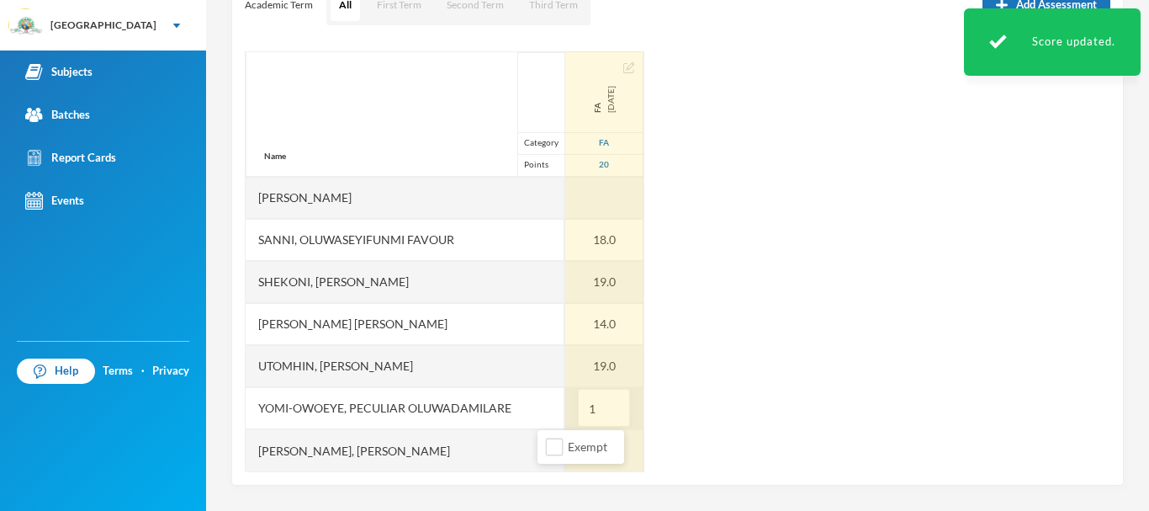
type input "13"
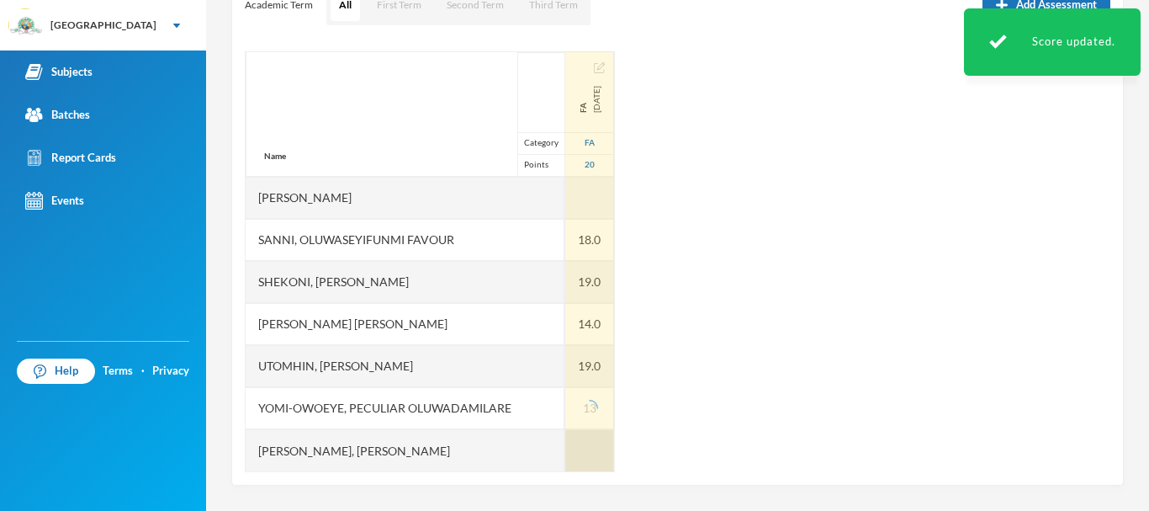
click at [565, 455] on div at bounding box center [589, 450] width 49 height 42
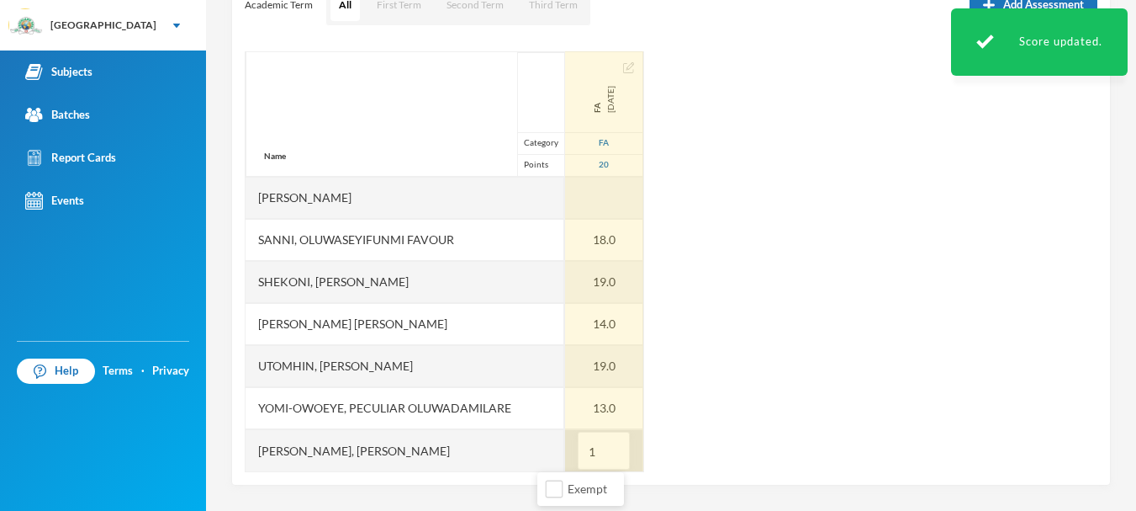
type input "19"
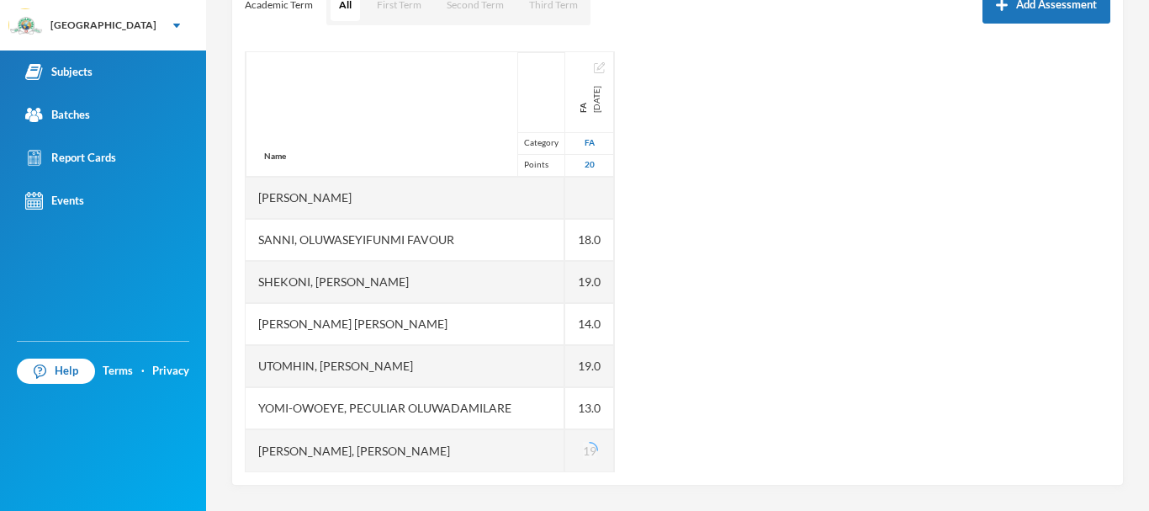
click at [762, 368] on div "Name Category Points [PERSON_NAME], Oluwasemilore [PERSON_NAME], Oreofeoluwa [P…" at bounding box center [678, 261] width 866 height 421
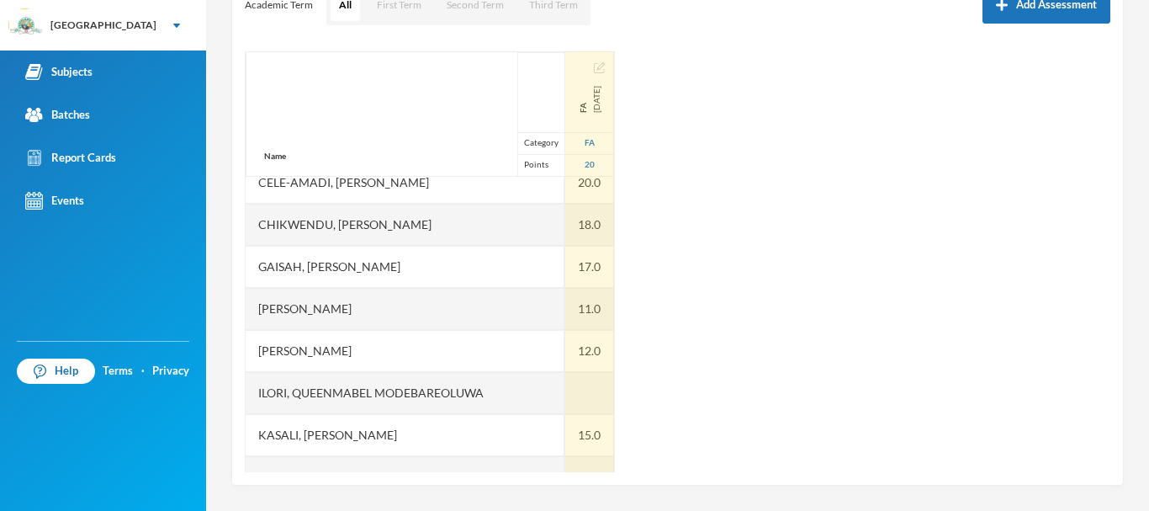
scroll to position [0, 0]
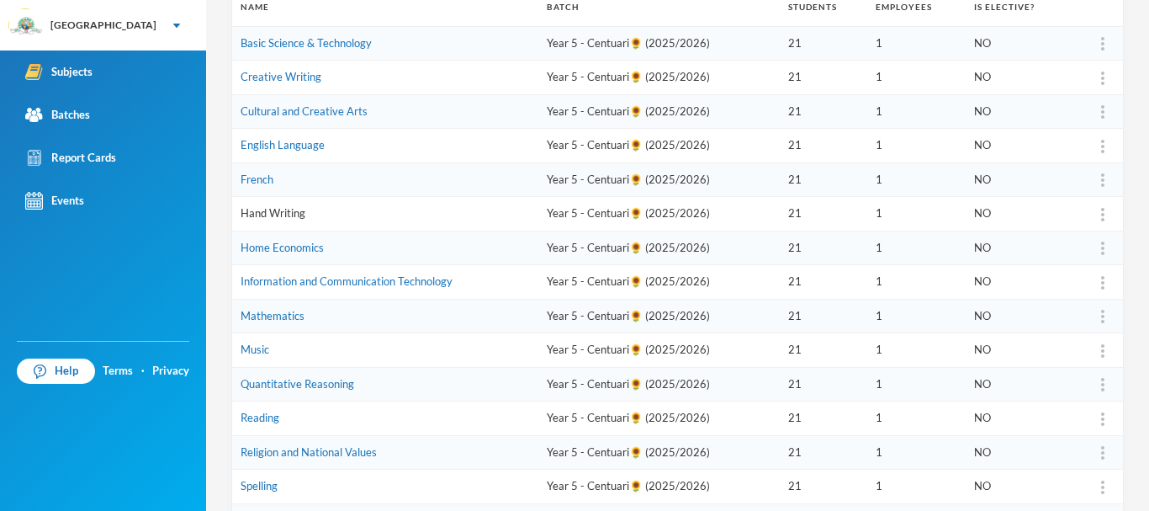
click at [270, 211] on link "Hand Writing" at bounding box center [273, 212] width 65 height 13
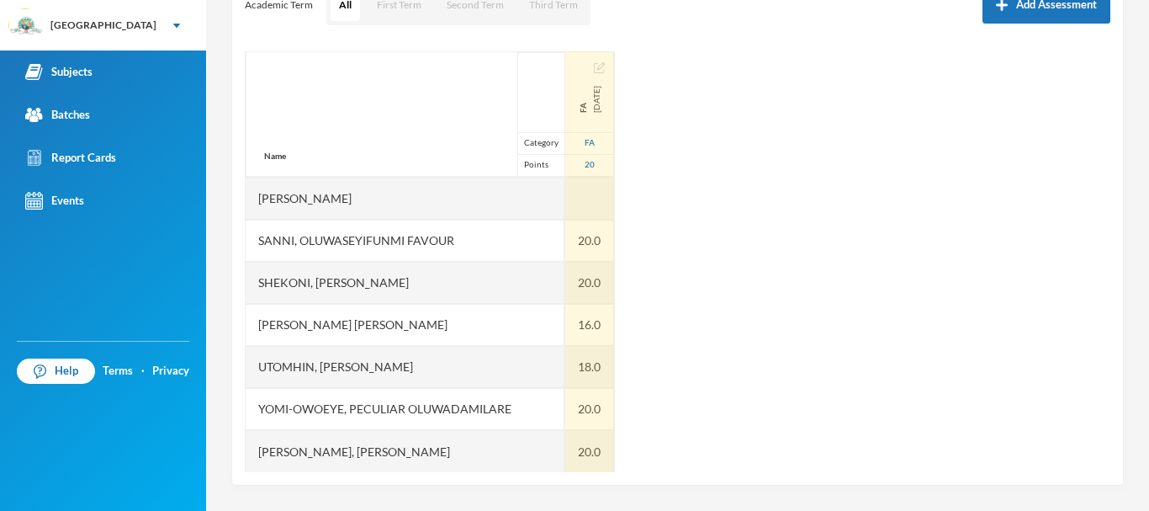
scroll to position [590, 0]
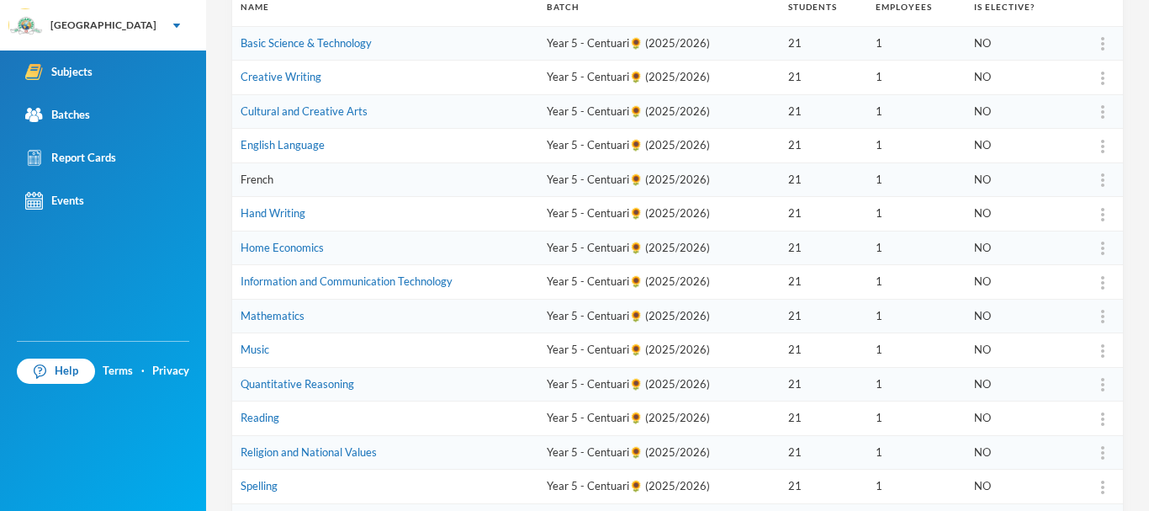
click at [263, 182] on link "French" at bounding box center [257, 178] width 33 height 13
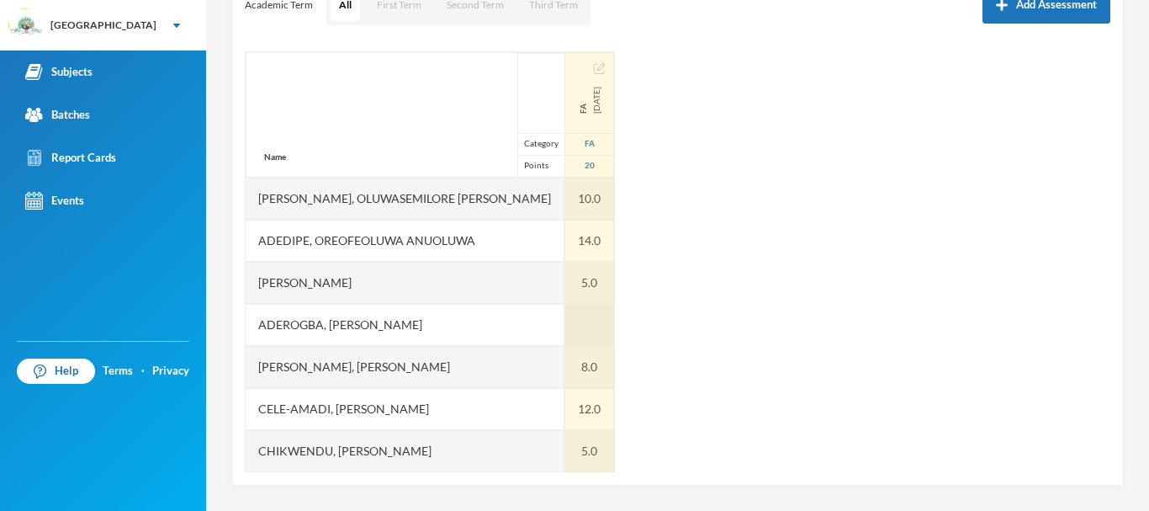
click at [565, 320] on div at bounding box center [589, 325] width 49 height 42
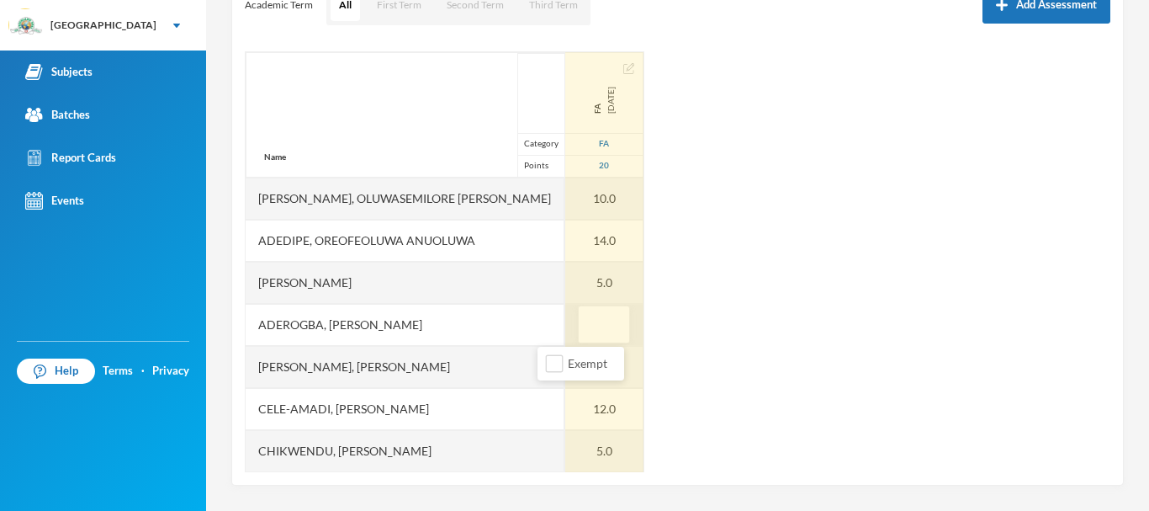
type input "5"
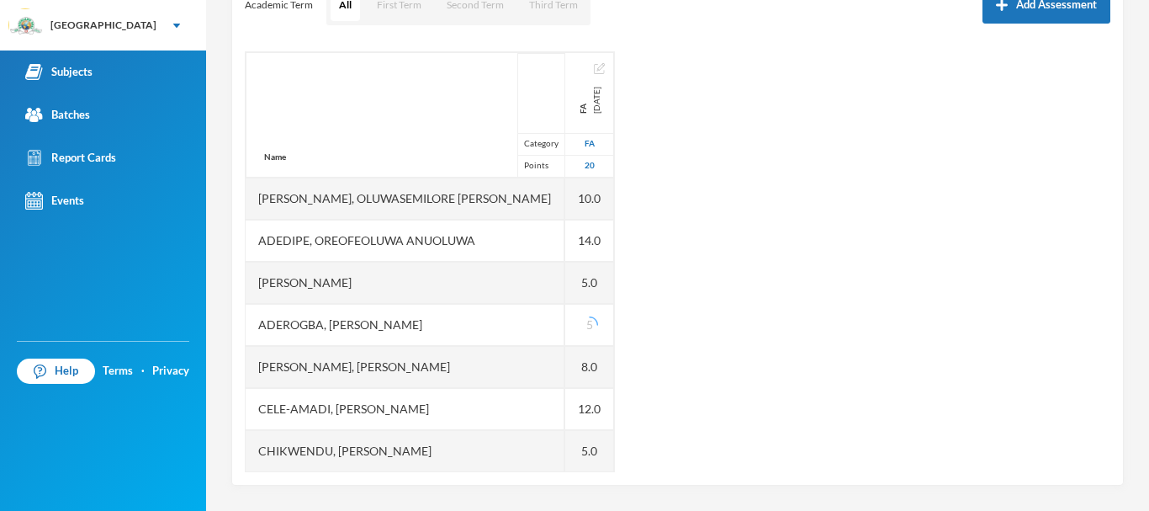
click at [723, 337] on div "Name Category Points [PERSON_NAME], Oluwasemilore [PERSON_NAME], Oreofeoluwa [P…" at bounding box center [678, 261] width 866 height 421
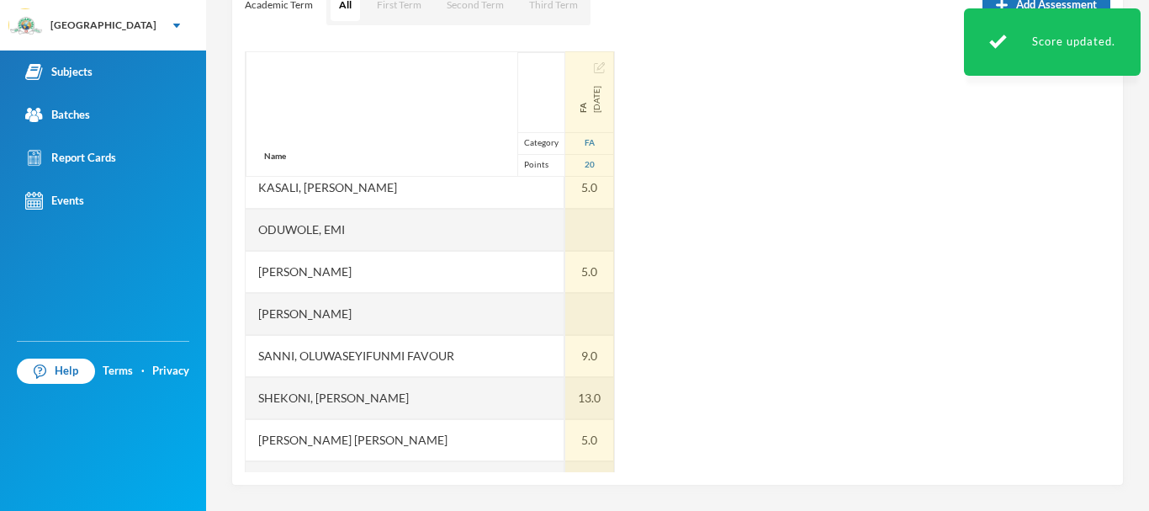
scroll to position [590, 0]
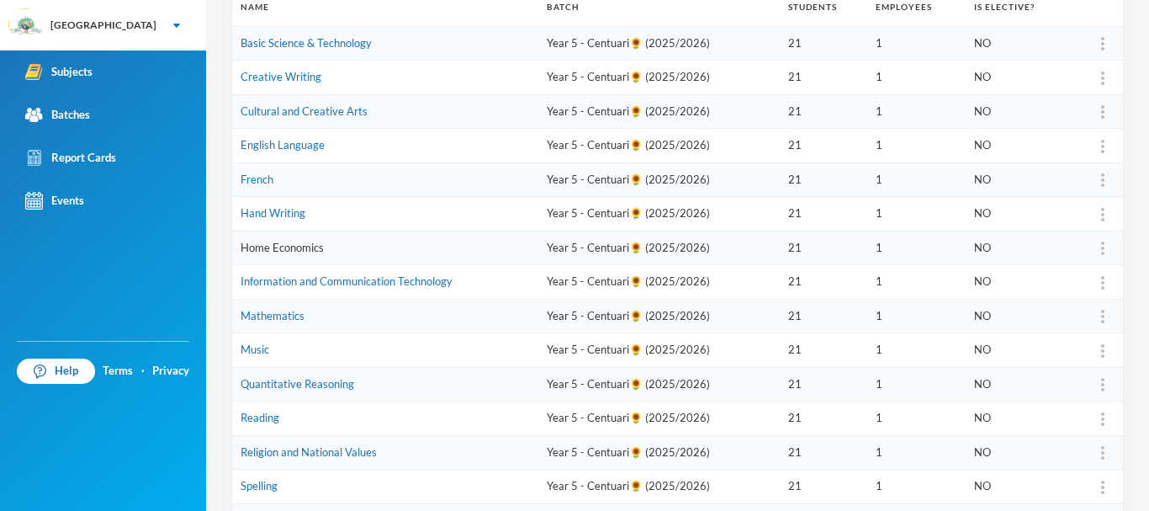
click at [283, 246] on link "Home Economics" at bounding box center [282, 247] width 83 height 13
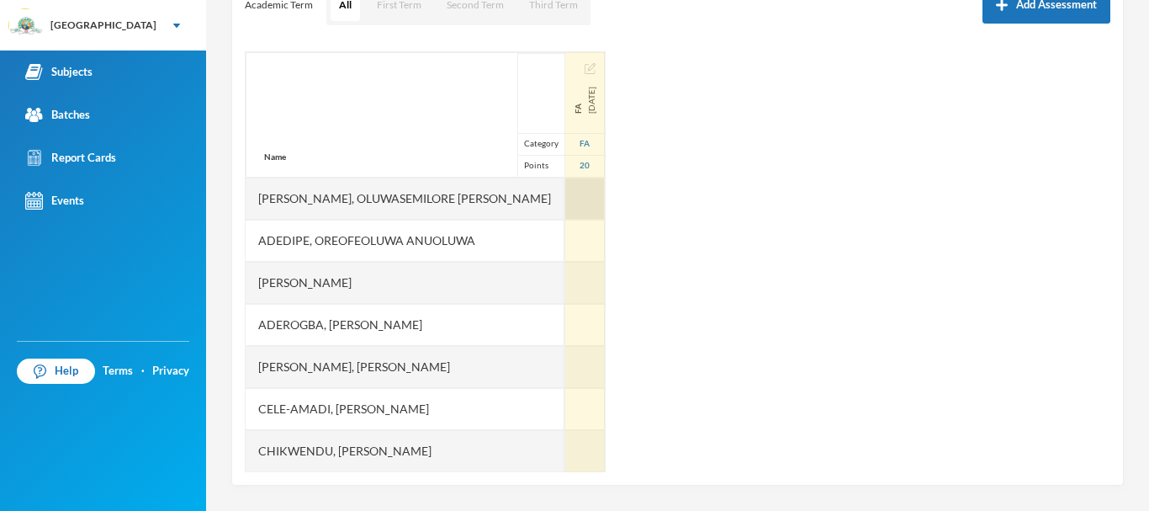
click at [565, 193] on div at bounding box center [585, 198] width 40 height 42
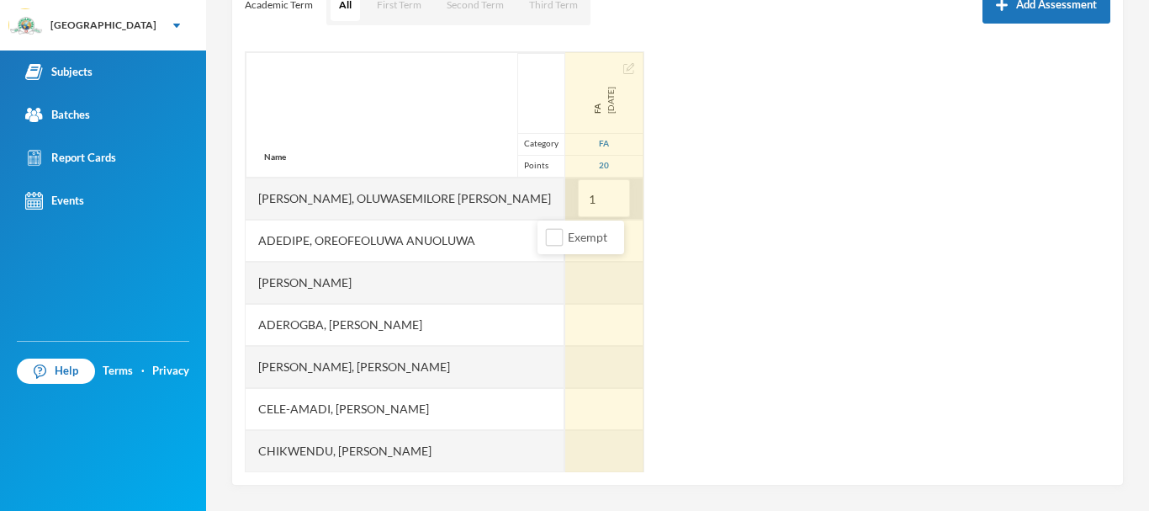
type input "13"
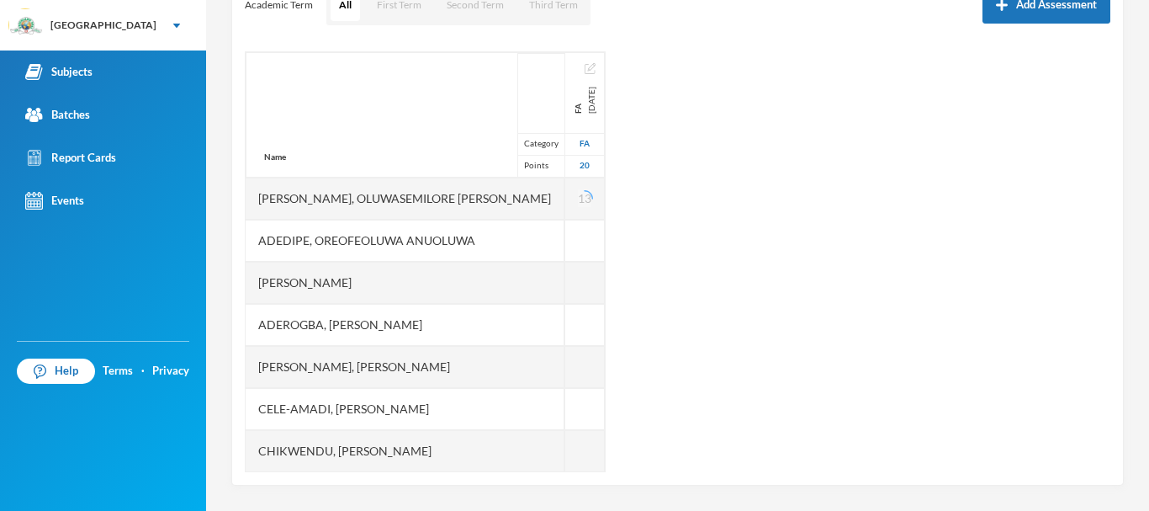
click at [659, 236] on div "Name Category Points [PERSON_NAME], Oluwasemilore [PERSON_NAME], Oreofeoluwa [P…" at bounding box center [678, 261] width 866 height 421
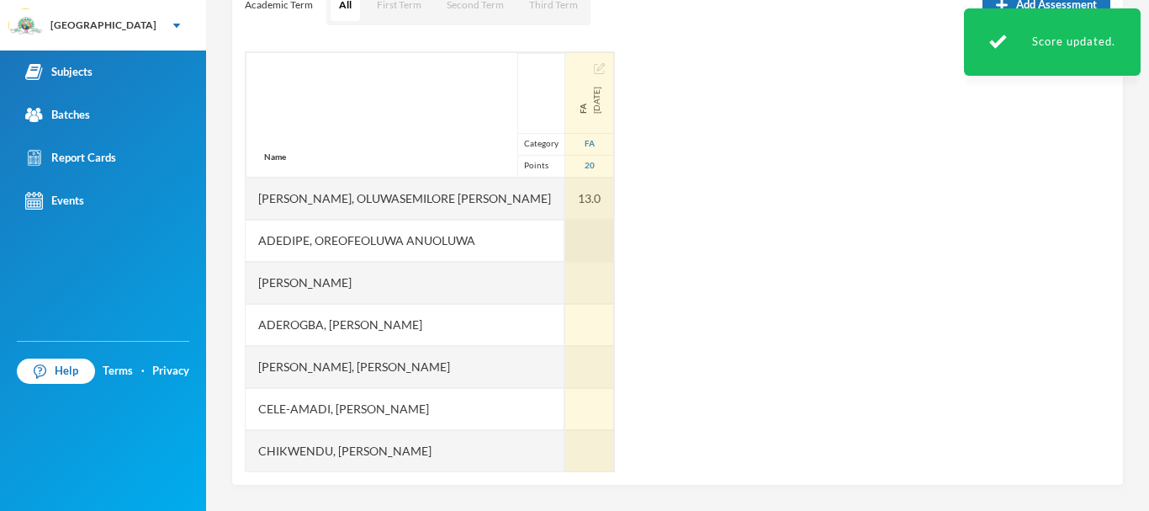
click at [565, 236] on div at bounding box center [589, 241] width 49 height 42
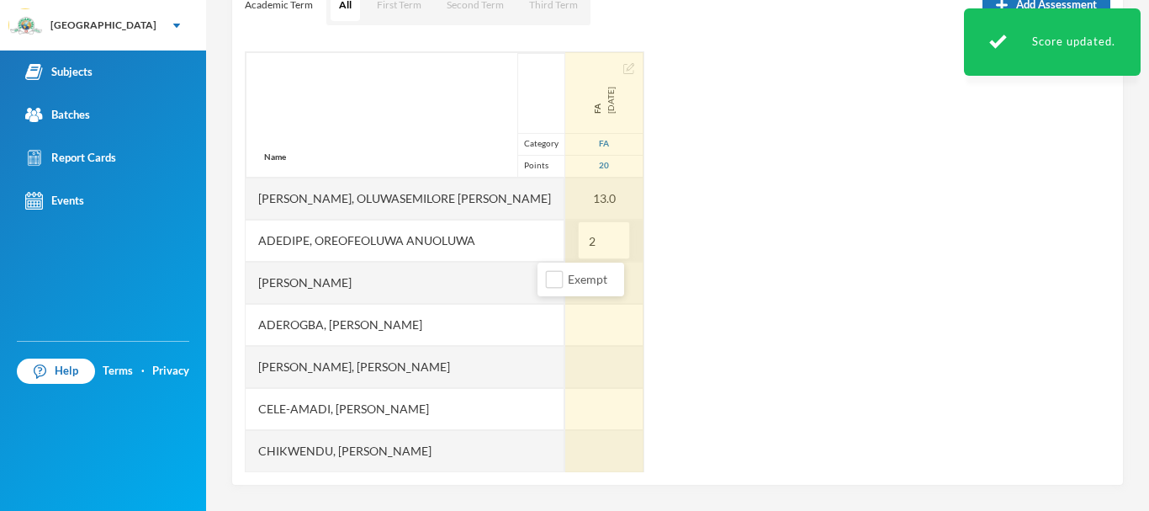
type input "20"
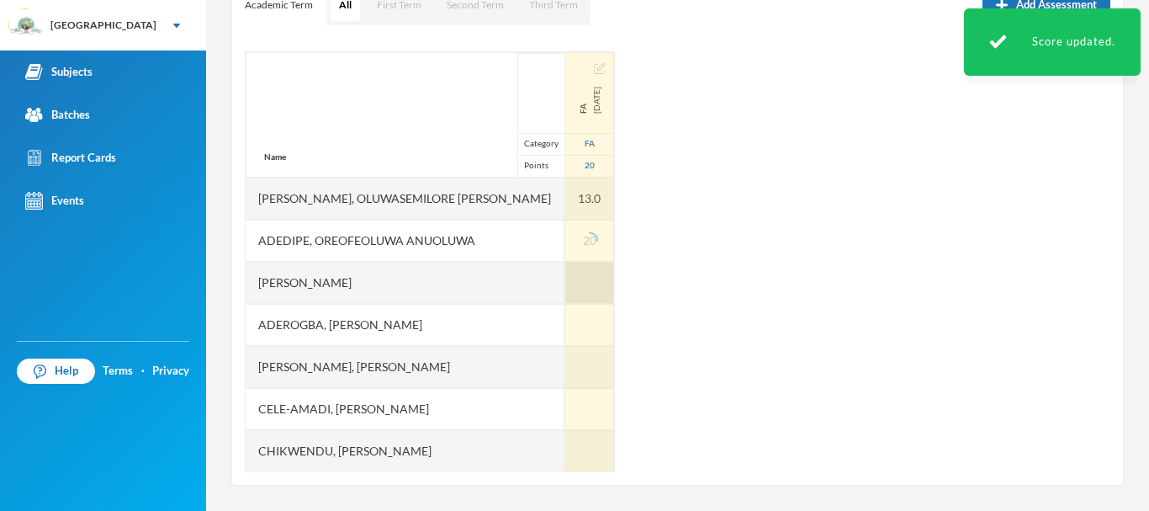
click at [565, 284] on div at bounding box center [589, 283] width 49 height 42
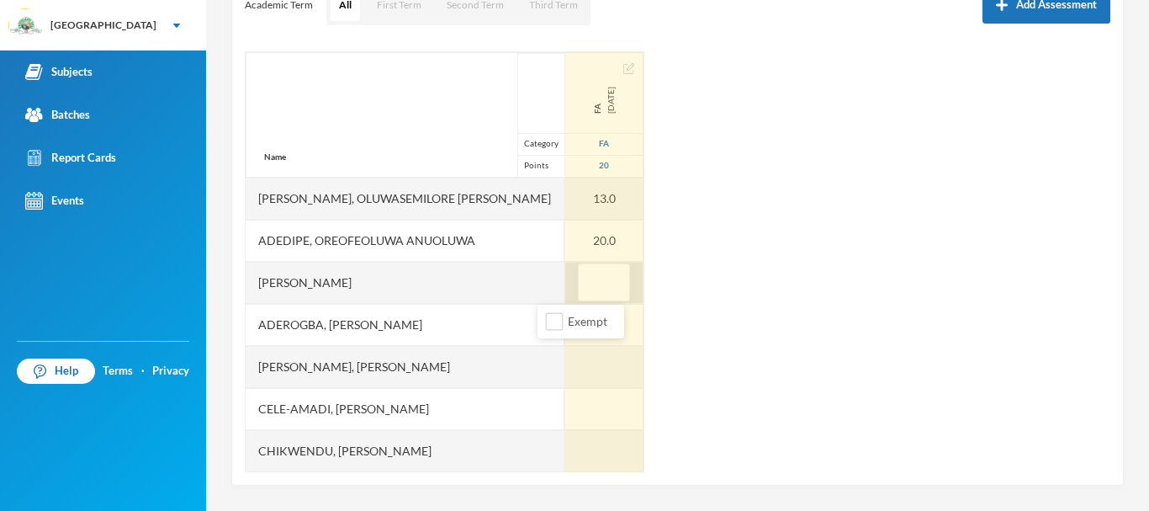
type input "5"
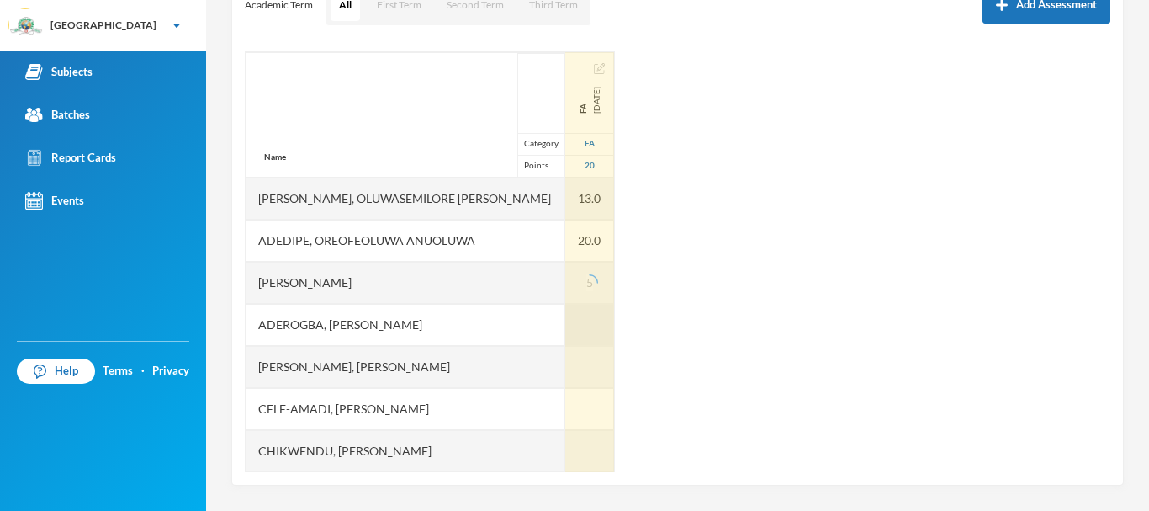
click at [565, 318] on div at bounding box center [589, 325] width 49 height 42
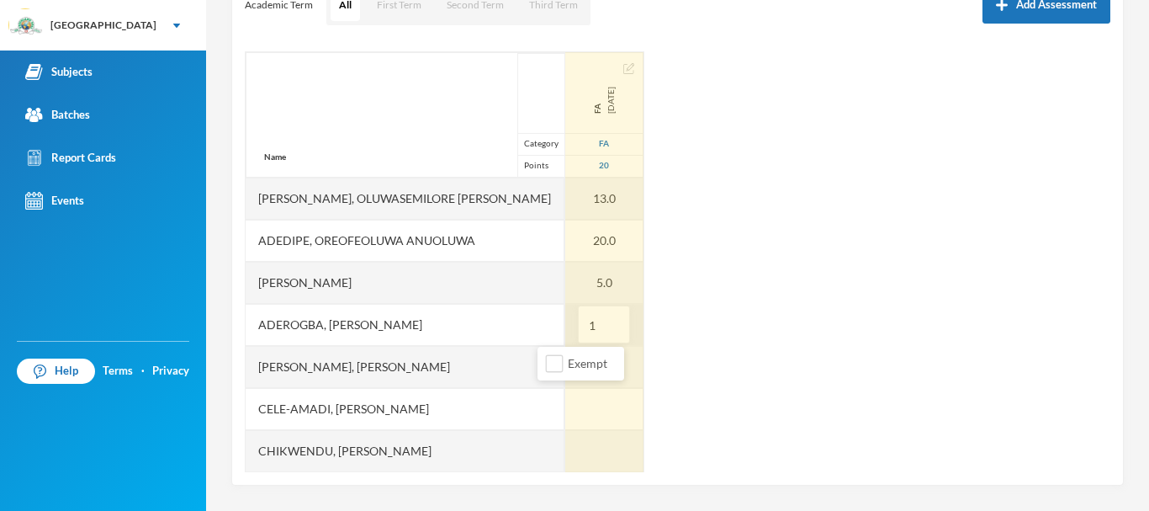
type input "11"
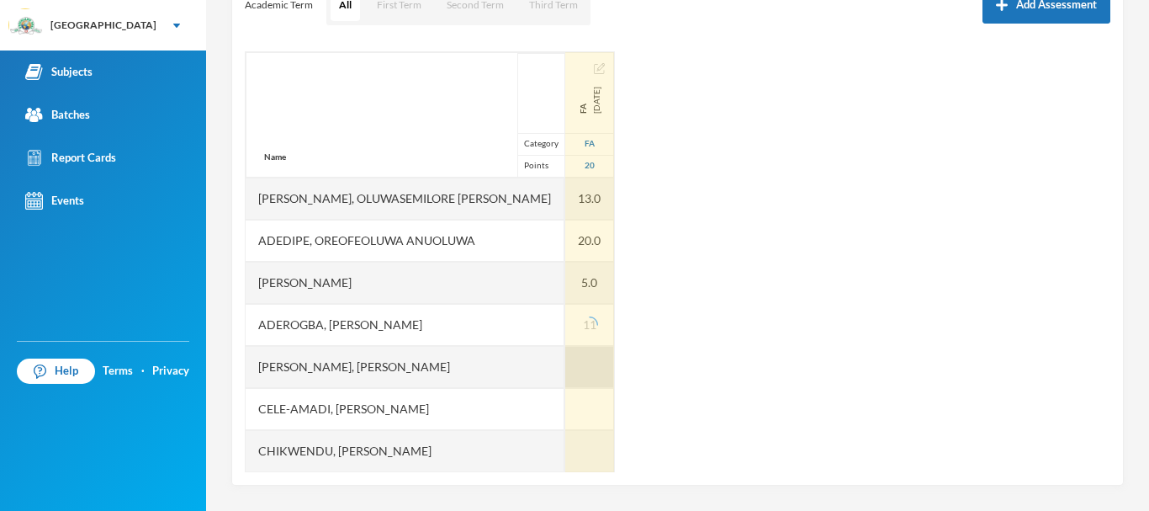
click at [565, 360] on div at bounding box center [589, 367] width 49 height 42
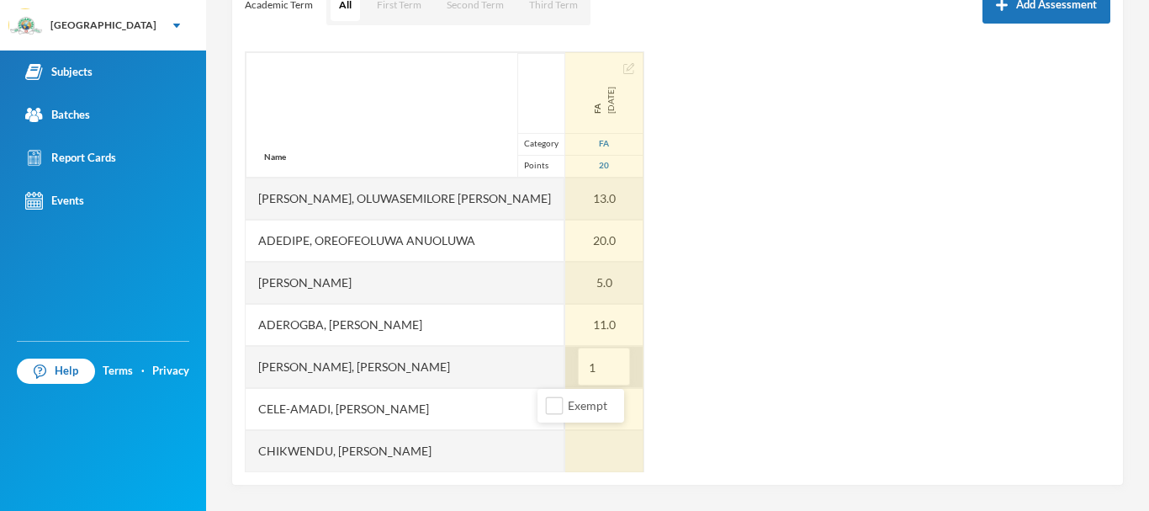
type input "12"
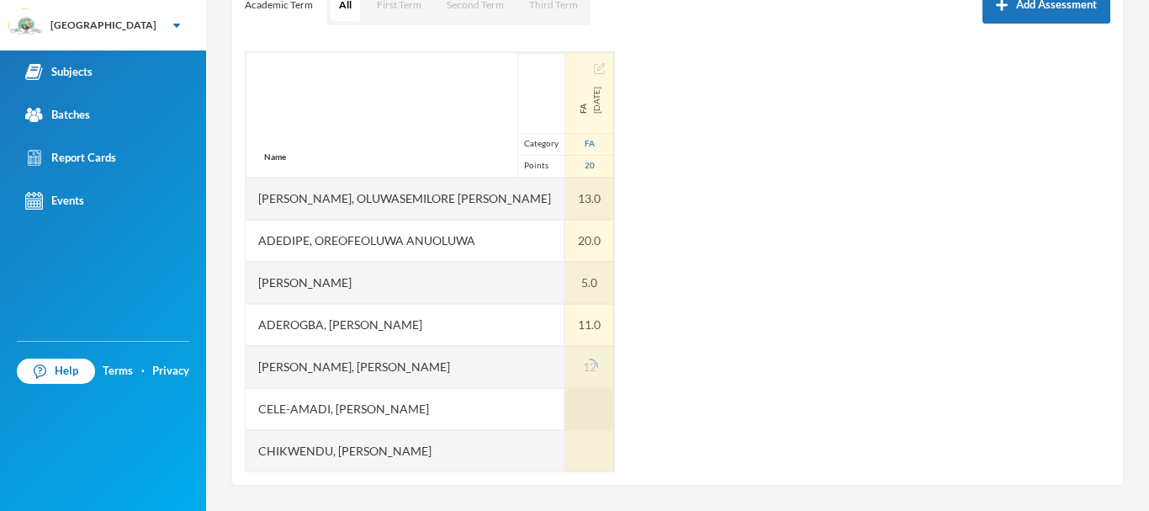
click at [565, 405] on div at bounding box center [589, 409] width 49 height 42
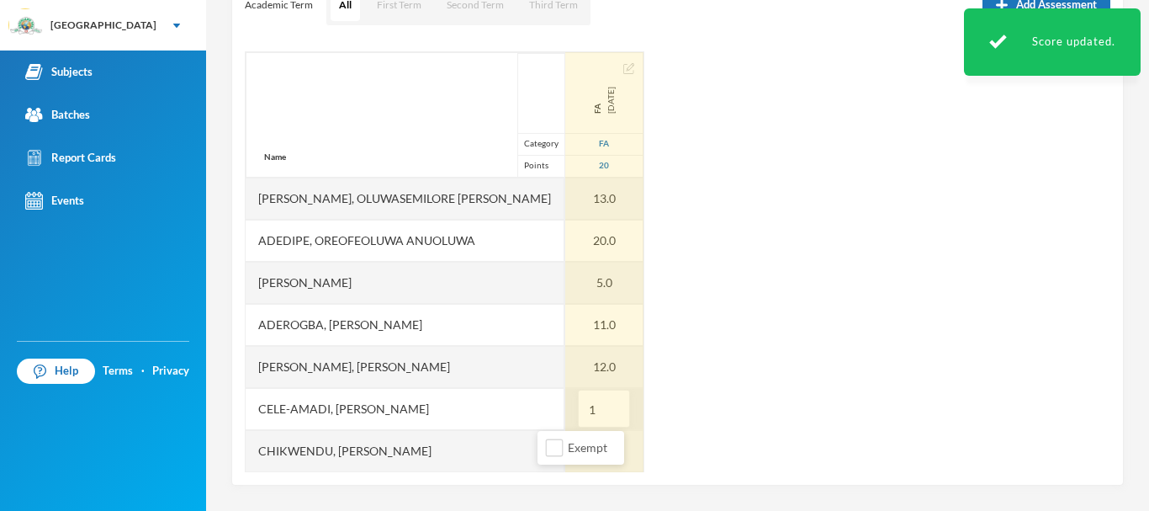
type input "16"
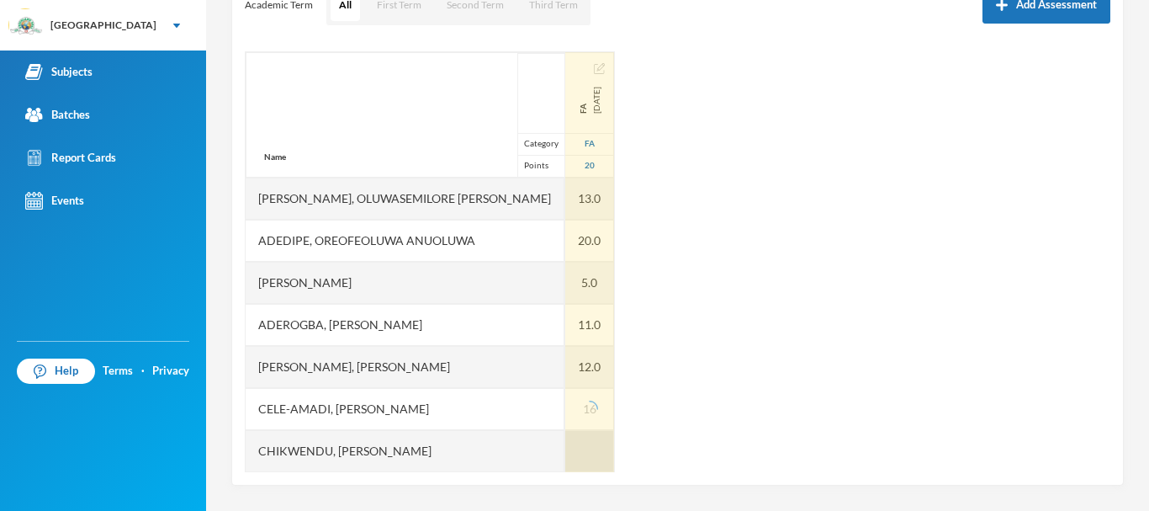
click at [565, 448] on div at bounding box center [589, 451] width 49 height 42
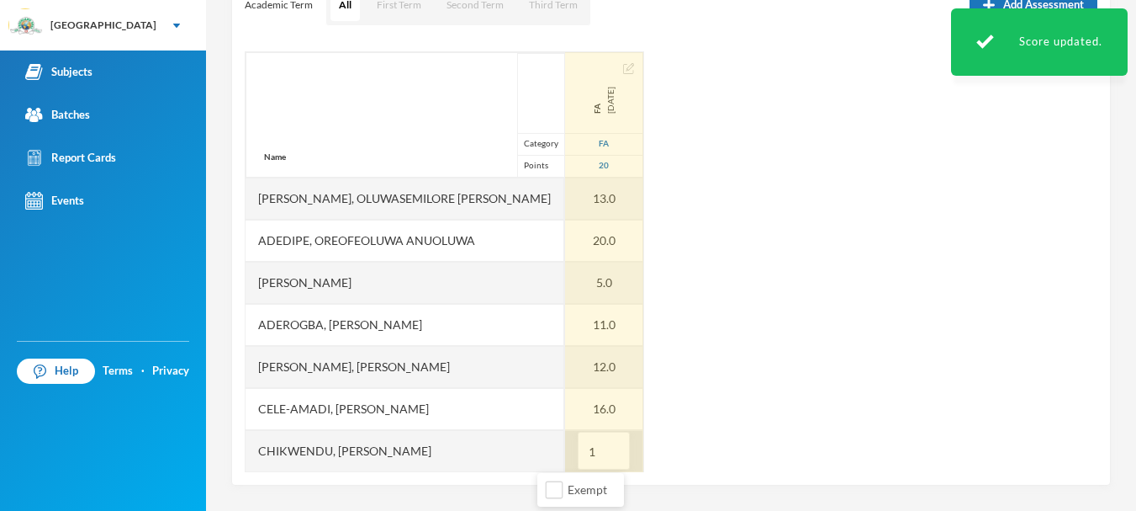
type input "13"
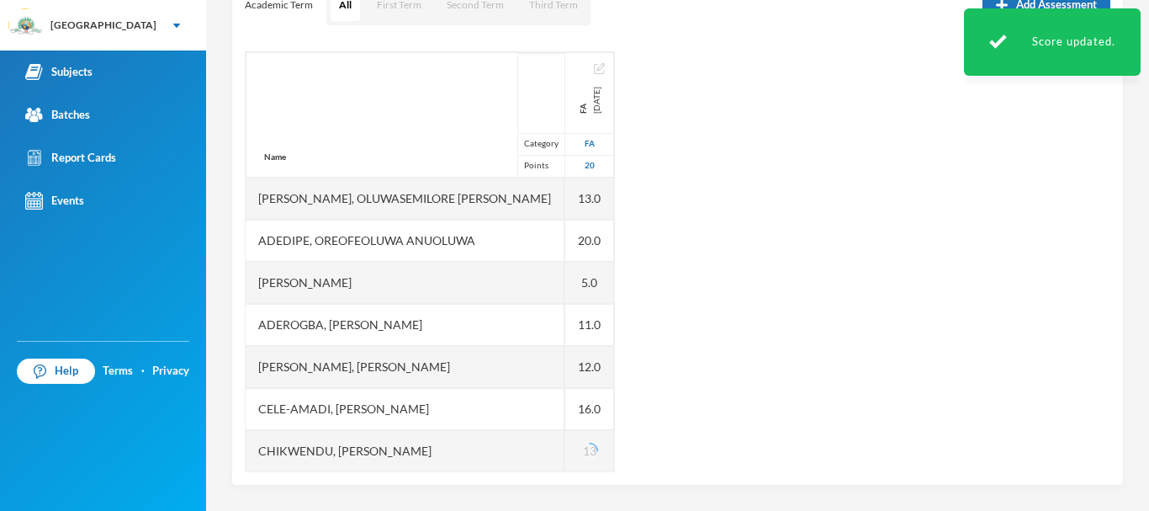
click at [680, 429] on div "Name Category Points [PERSON_NAME], Oluwasemilore [PERSON_NAME], Oreofeoluwa [P…" at bounding box center [678, 261] width 866 height 421
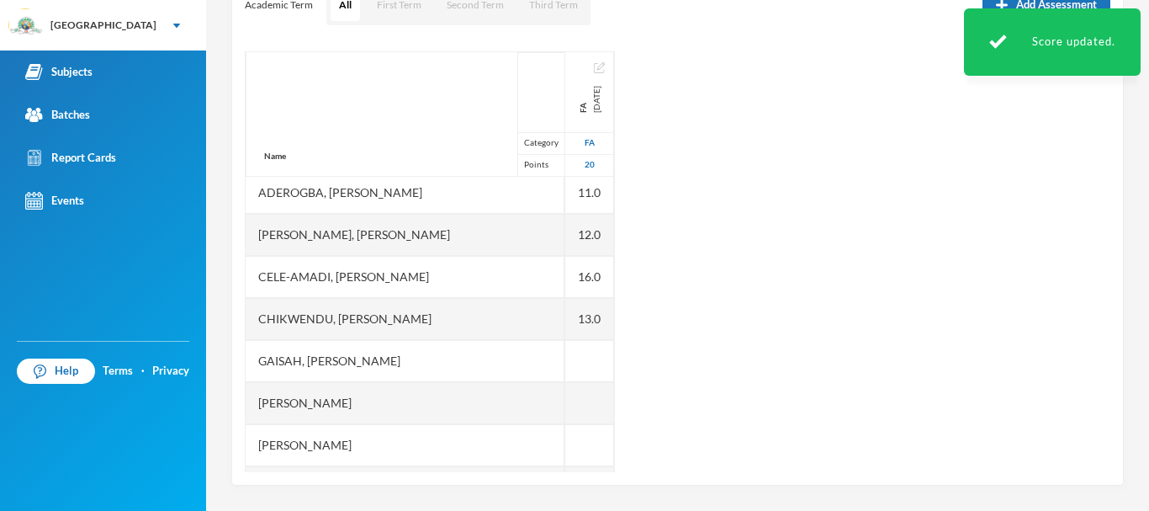
scroll to position [133, 0]
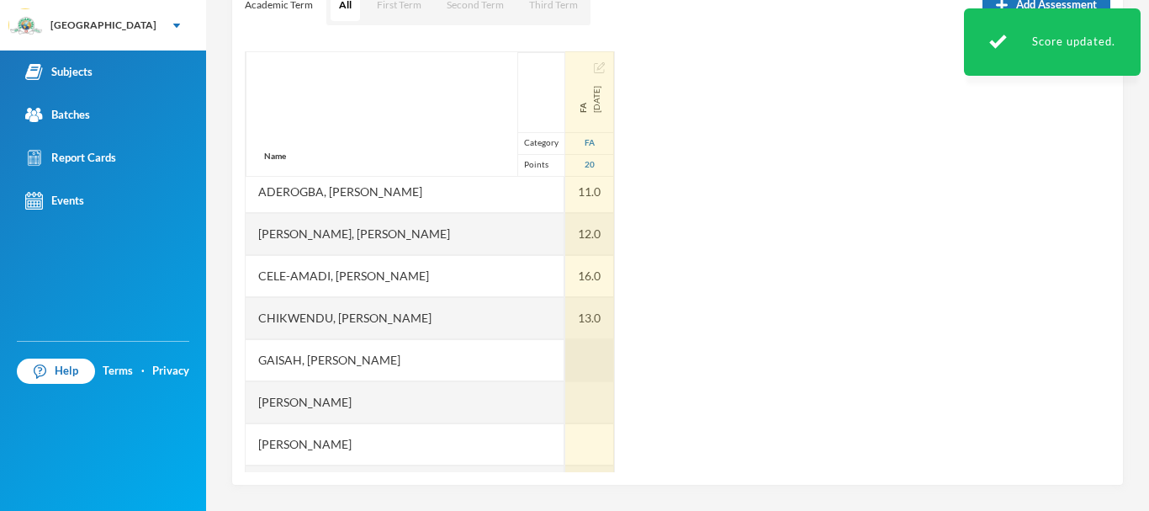
click at [565, 353] on div at bounding box center [589, 360] width 49 height 42
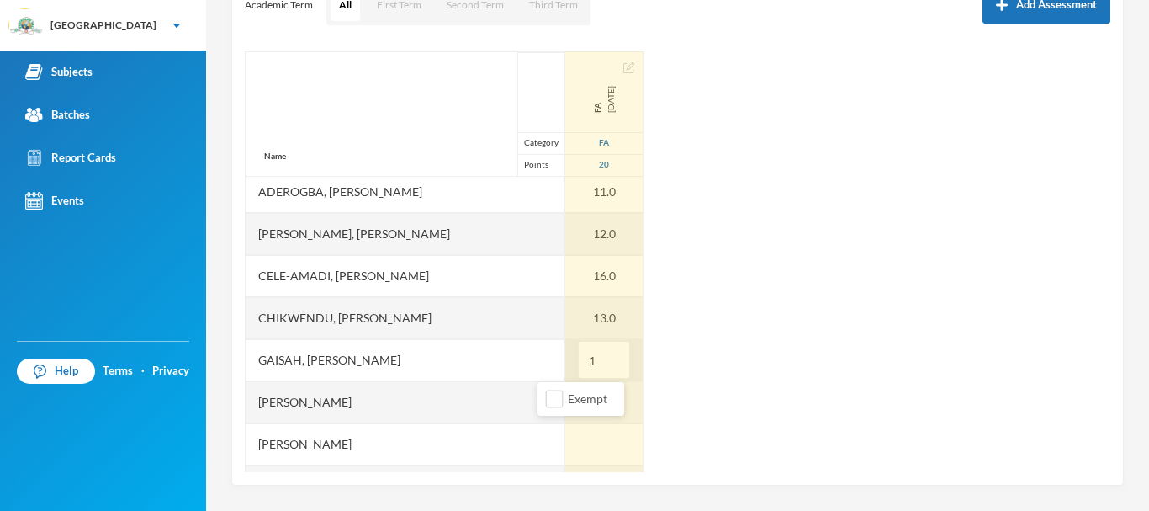
type input "16"
click at [565, 400] on div at bounding box center [604, 402] width 78 height 42
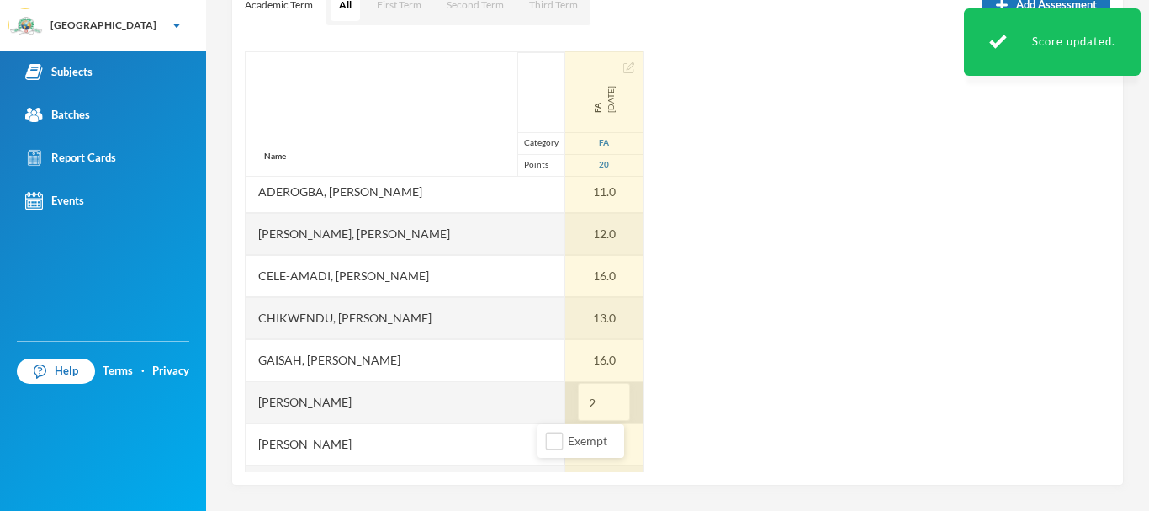
type input "20"
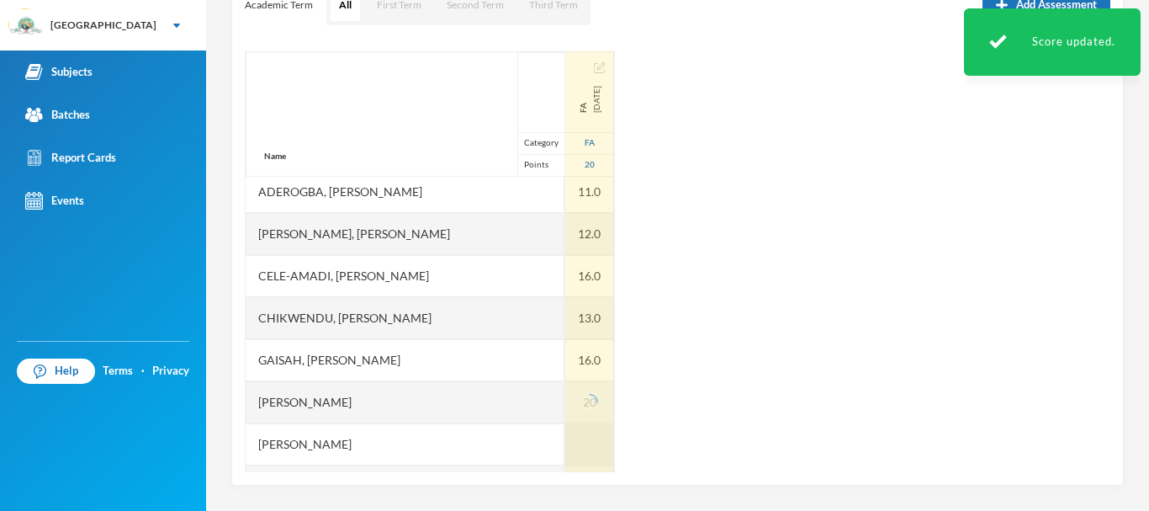
click at [565, 439] on div at bounding box center [589, 444] width 49 height 42
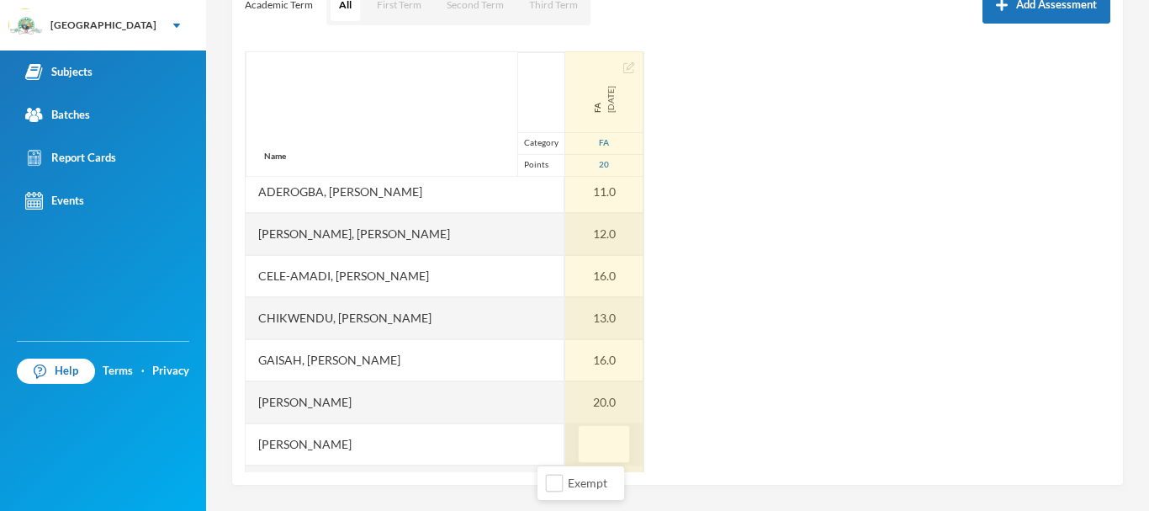
type input "7"
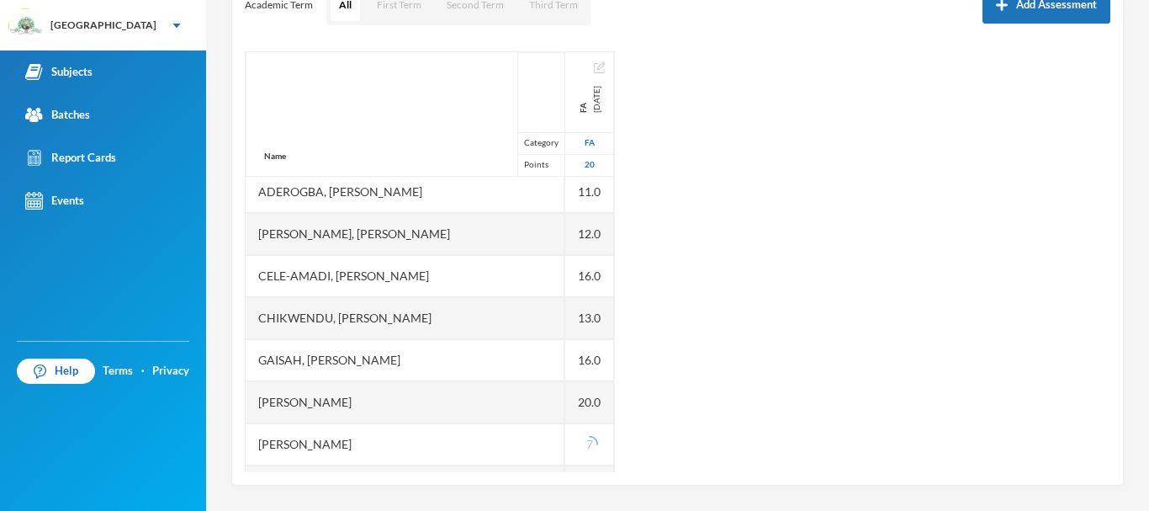
click at [649, 456] on div "Name Category Points [PERSON_NAME], Oluwasemilore [PERSON_NAME], Oreofeoluwa [P…" at bounding box center [678, 261] width 866 height 421
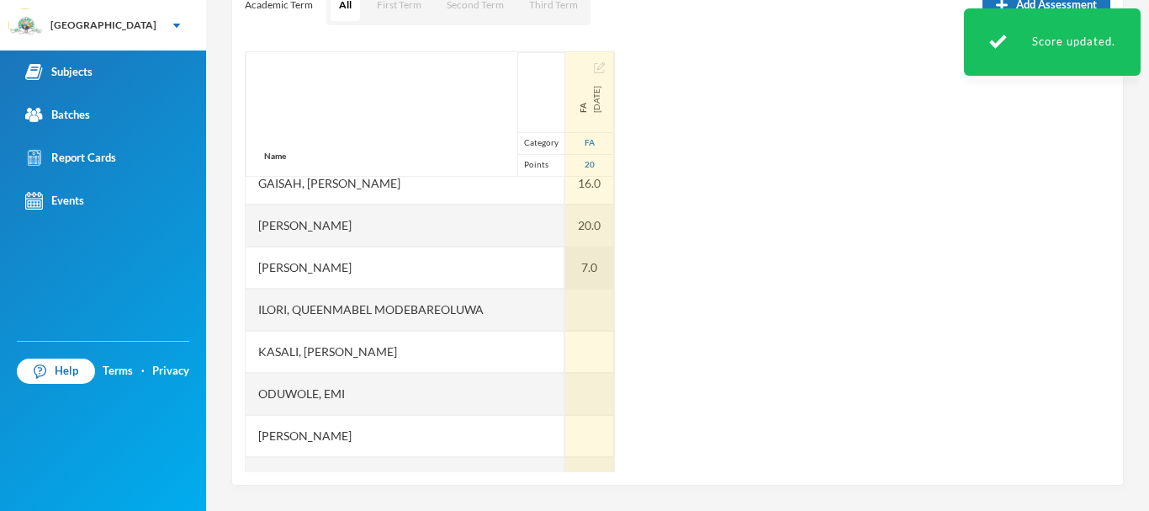
scroll to position [310, 0]
click at [565, 346] on div at bounding box center [589, 351] width 49 height 42
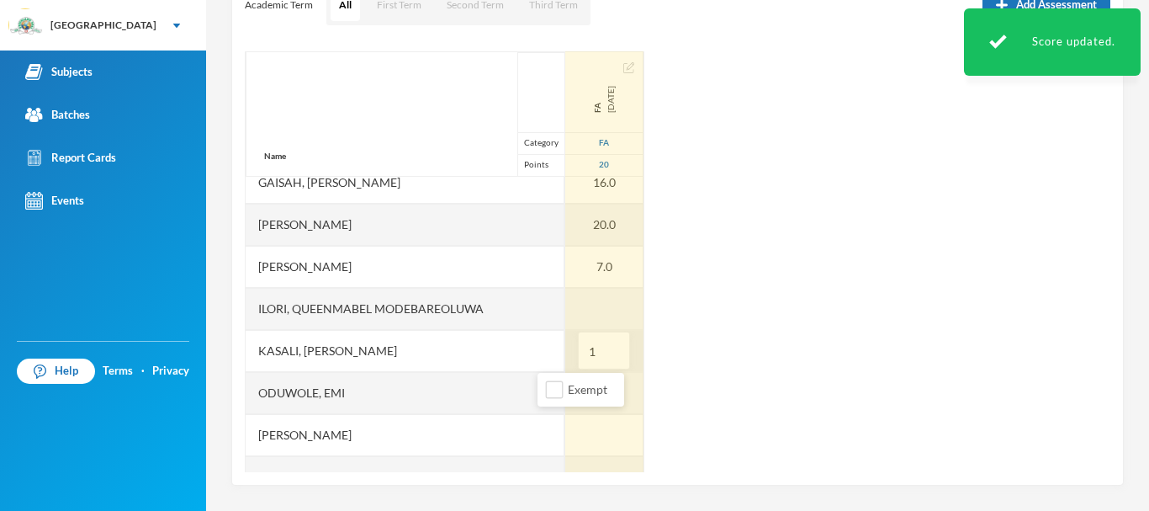
type input "16"
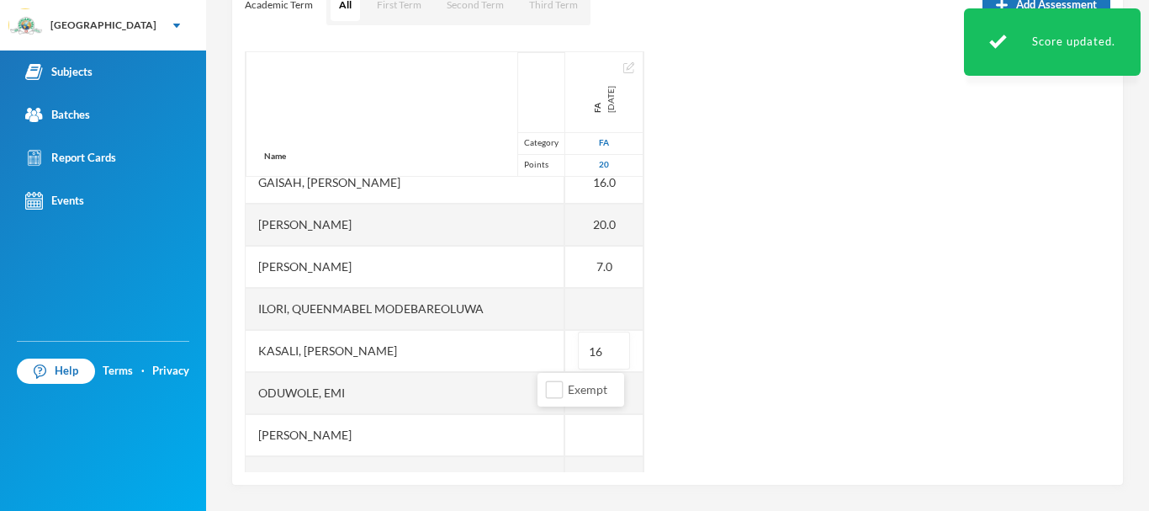
click at [674, 374] on div "Name Category Points [PERSON_NAME], Oluwasemilore [PERSON_NAME], Oreofeoluwa [P…" at bounding box center [678, 261] width 866 height 421
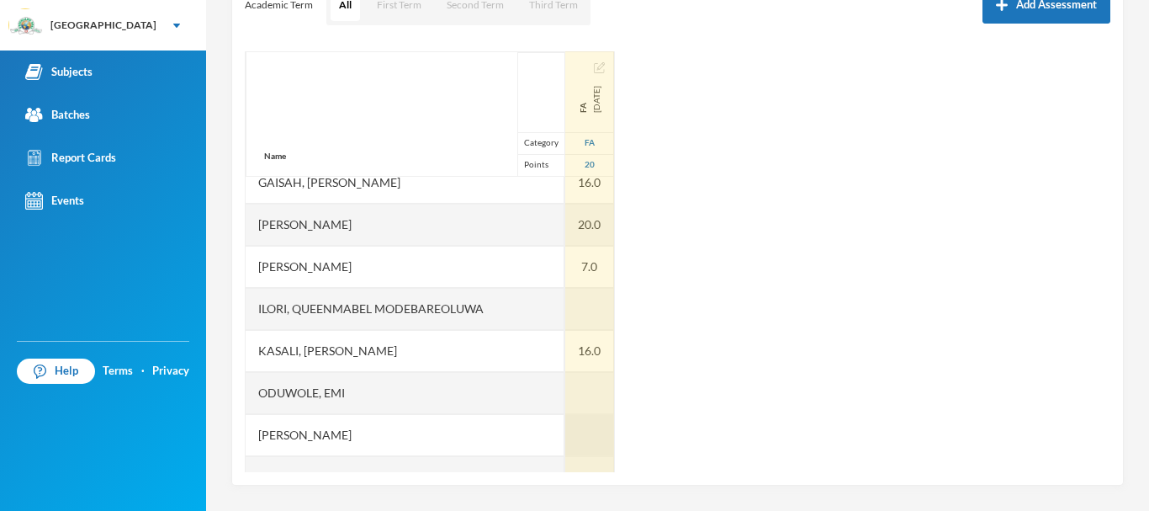
click at [565, 430] on div at bounding box center [589, 435] width 49 height 42
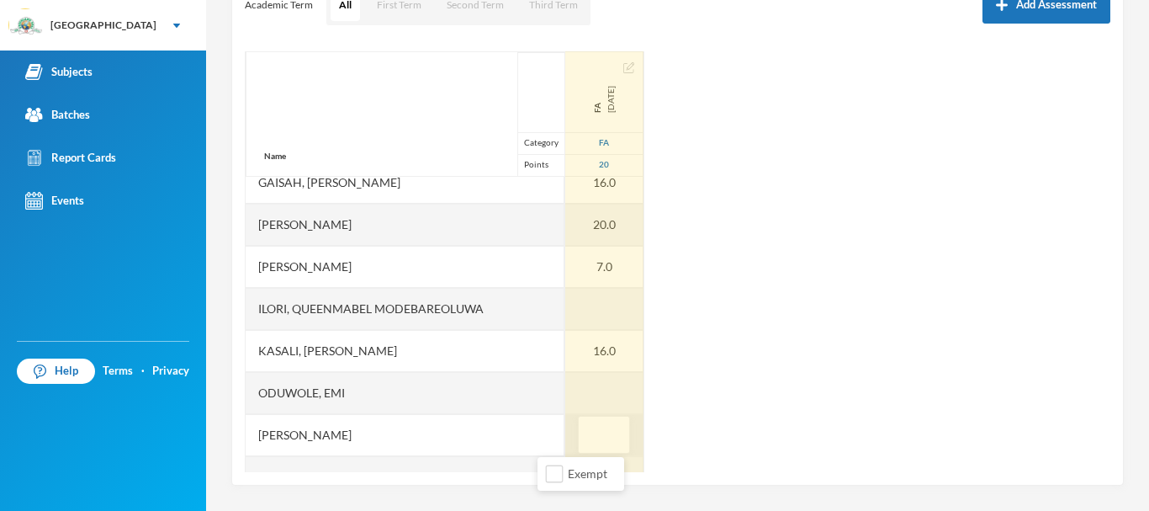
type input "5"
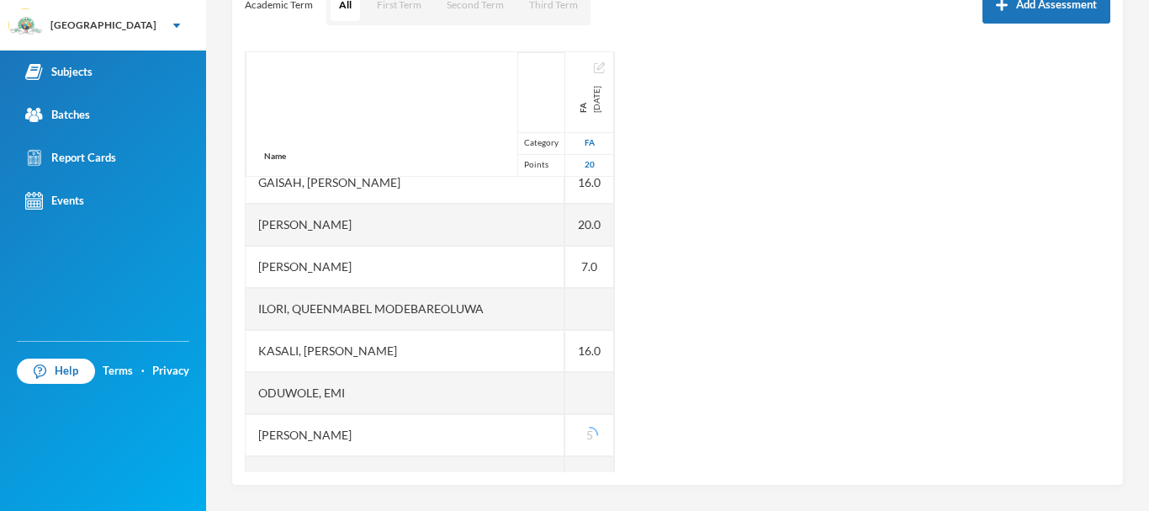
click at [628, 422] on div "Name Category Points [PERSON_NAME], Oluwasemilore [PERSON_NAME], Oreofeoluwa [P…" at bounding box center [678, 261] width 866 height 421
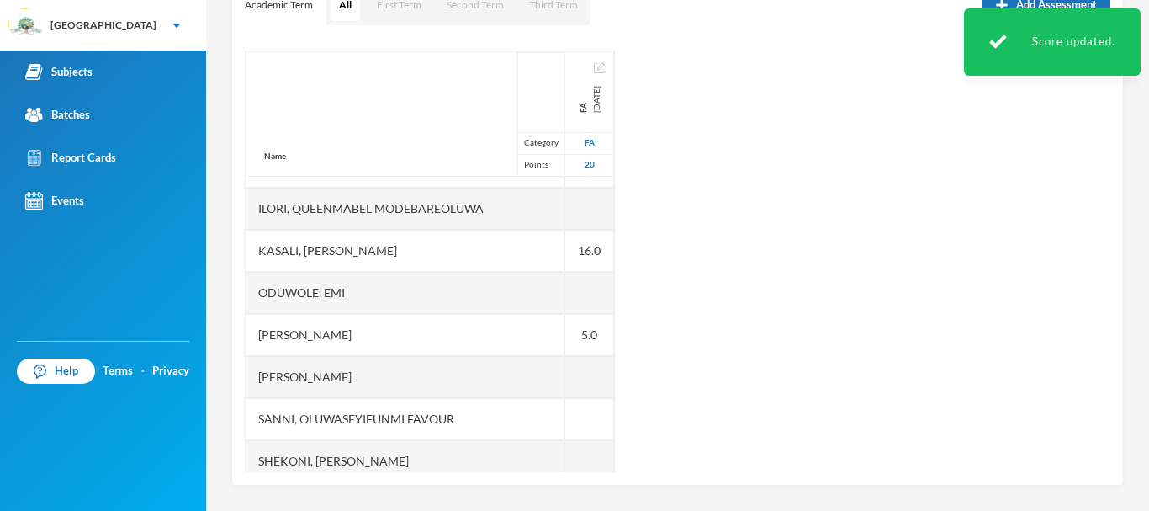
scroll to position [489, 0]
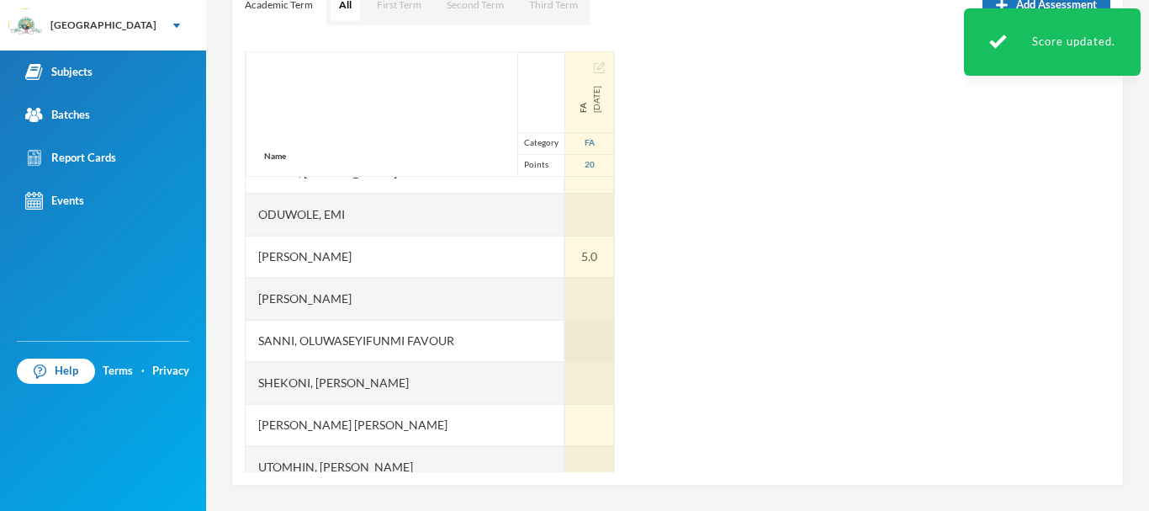
click at [565, 339] on div at bounding box center [589, 341] width 49 height 42
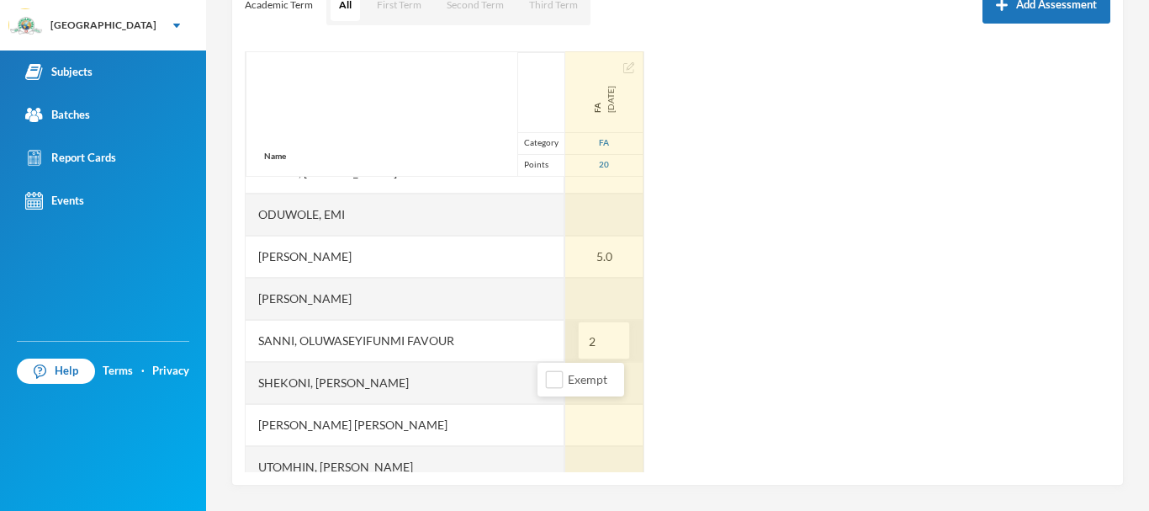
type input "20"
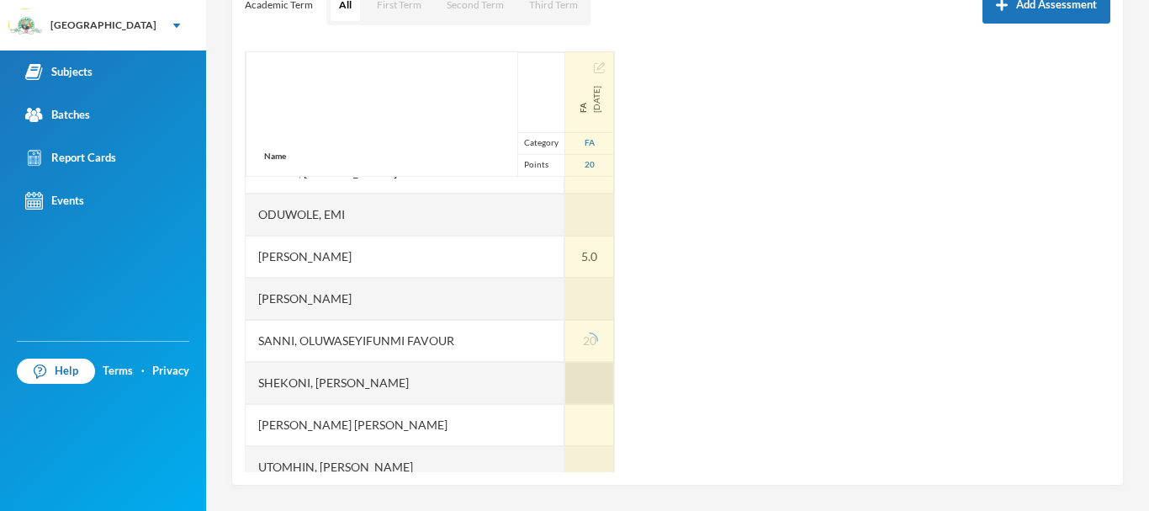
click at [565, 380] on div at bounding box center [589, 383] width 49 height 42
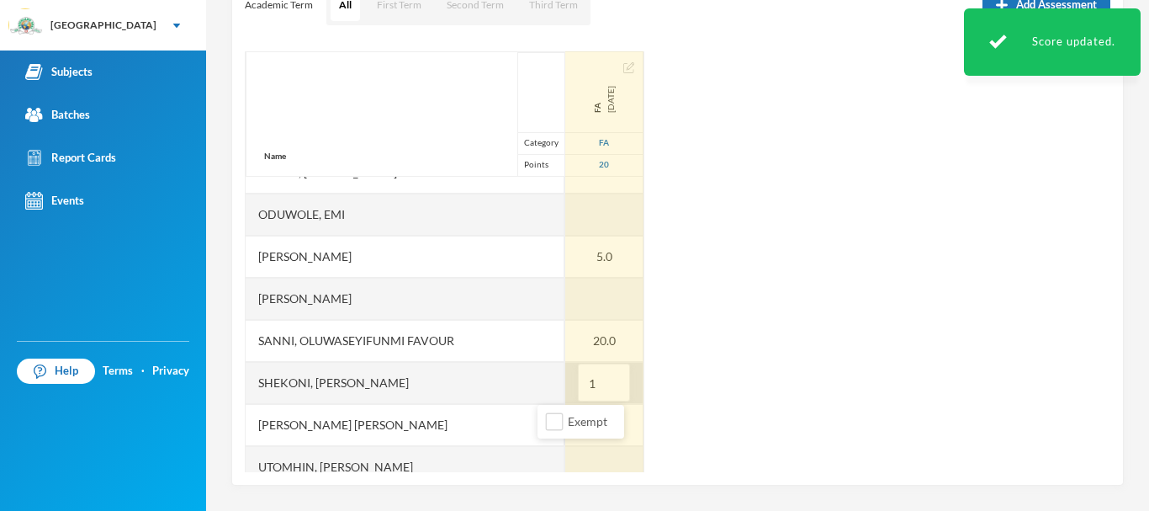
type input "13"
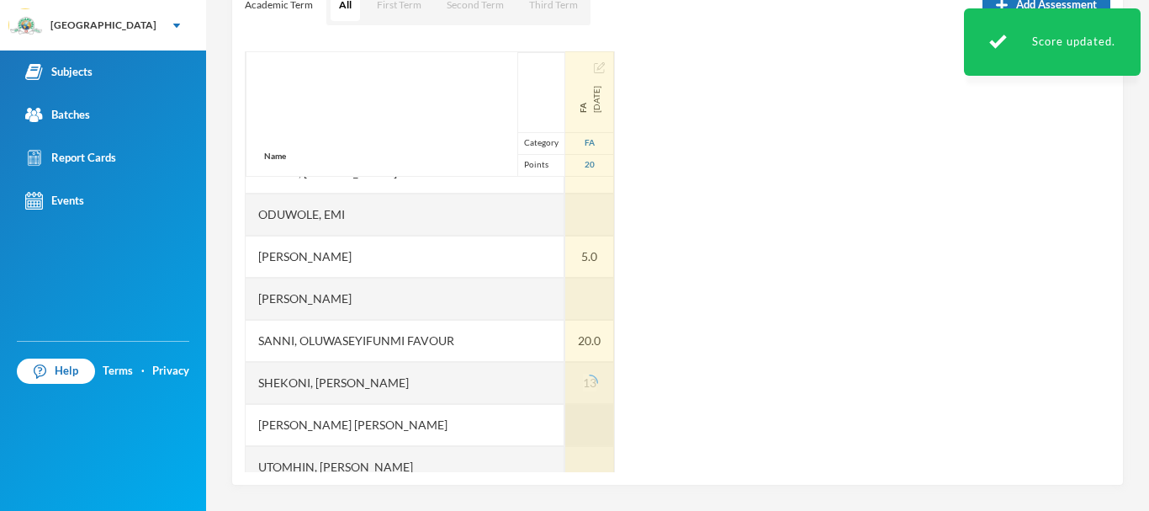
click at [565, 424] on div at bounding box center [589, 425] width 49 height 42
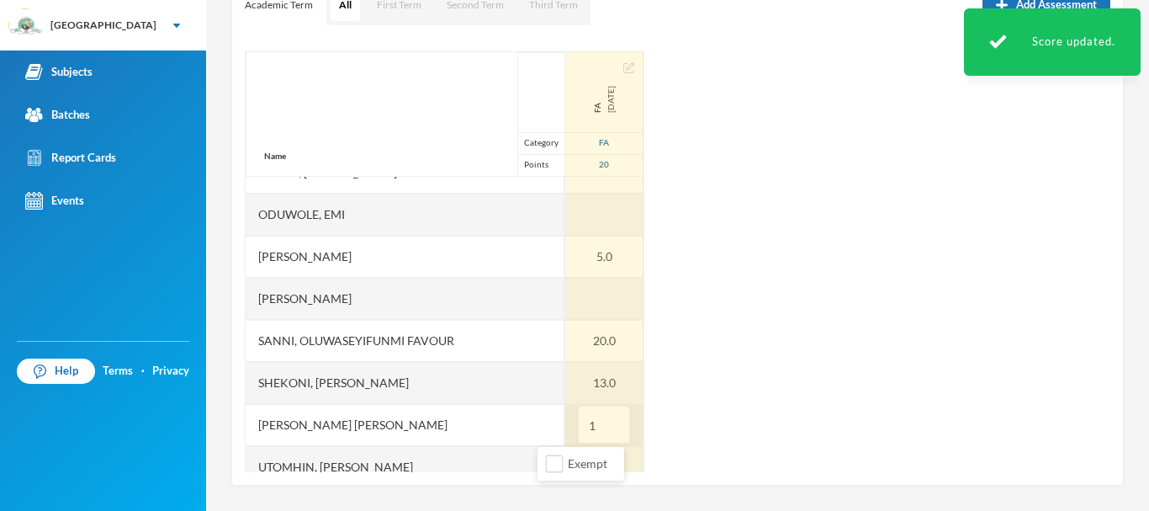
type input "15"
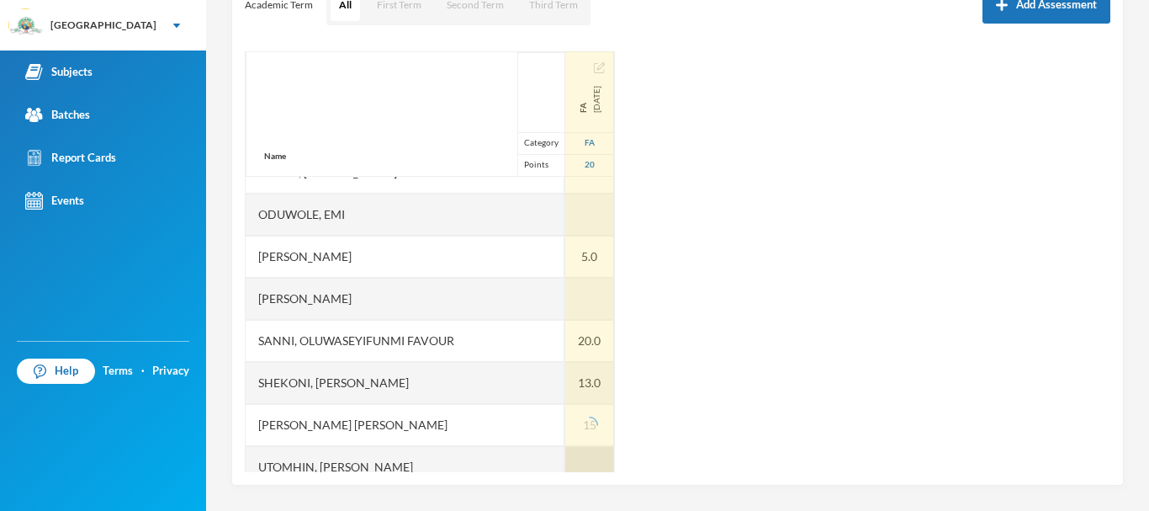
click at [565, 466] on div at bounding box center [589, 467] width 49 height 42
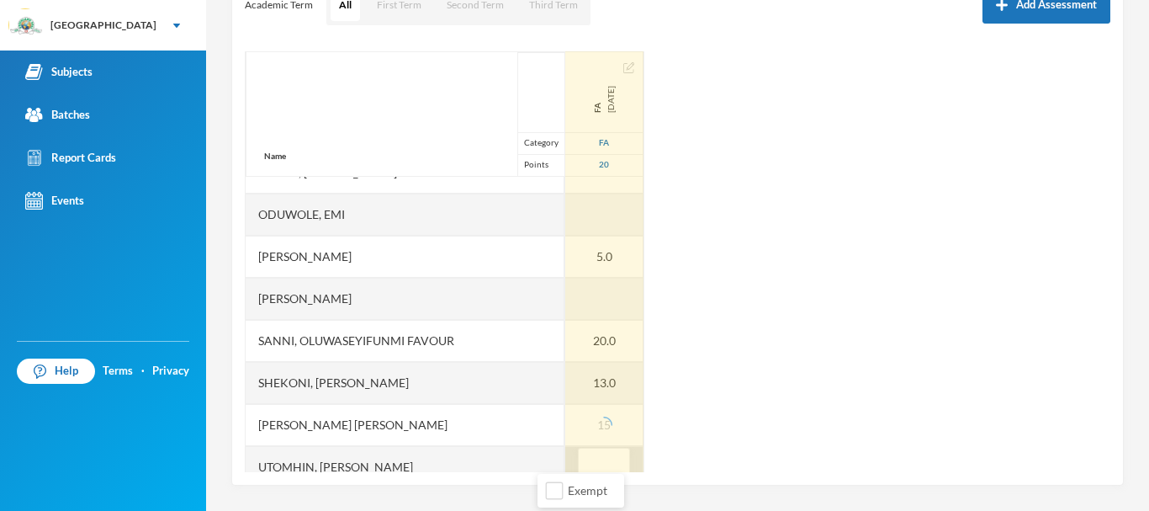
scroll to position [504, 0]
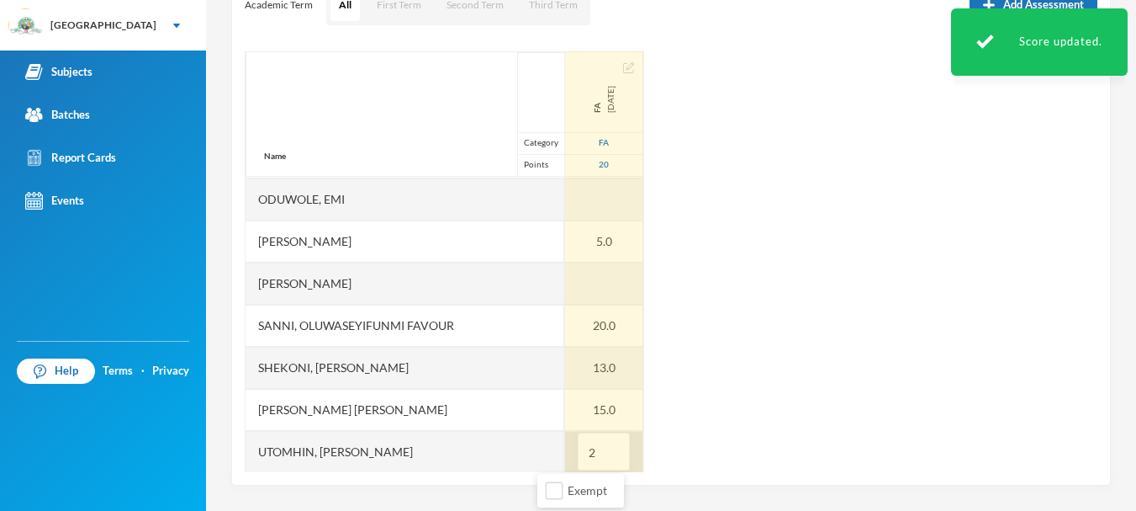
type input "20"
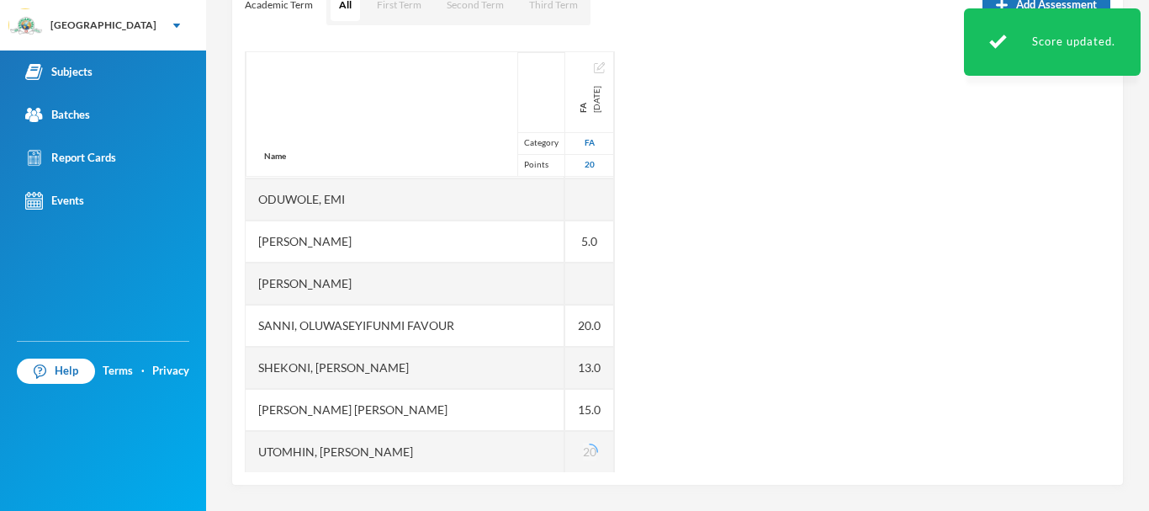
click at [685, 376] on div "Name Category Points [PERSON_NAME], Oluwasemilore [PERSON_NAME], Oreofeoluwa [P…" at bounding box center [678, 261] width 866 height 421
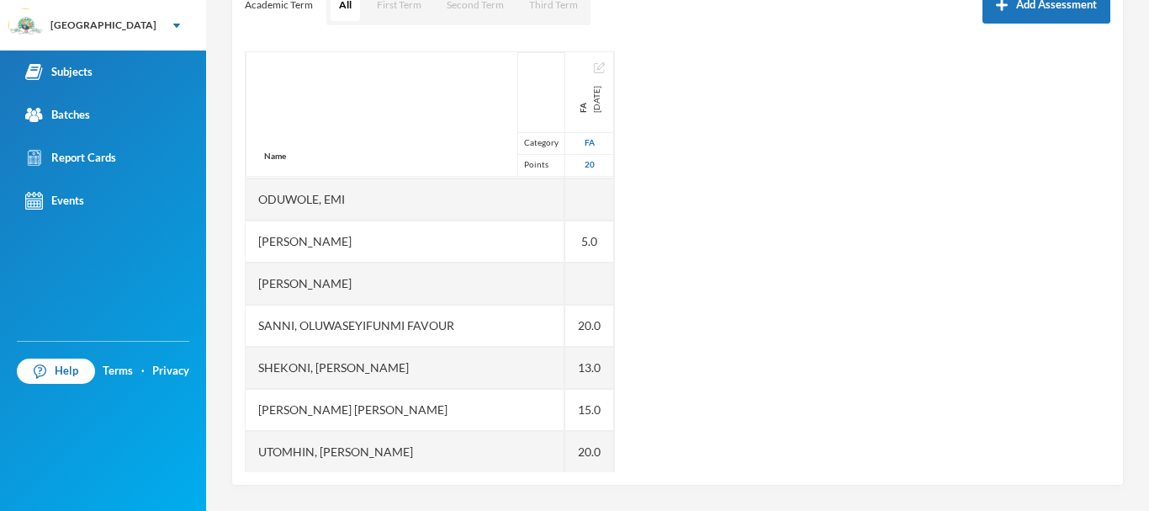
scroll to position [590, 0]
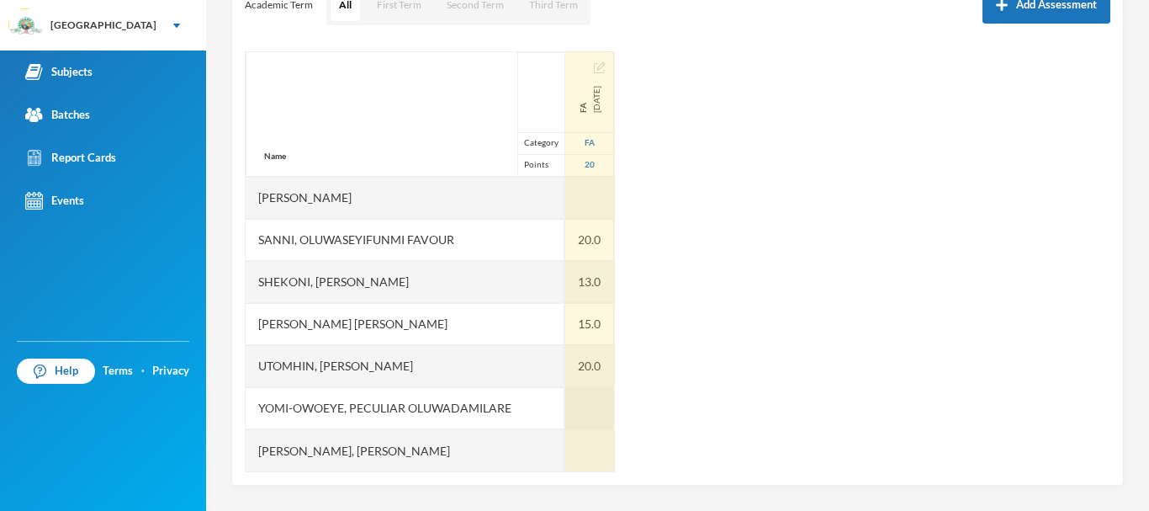
click at [565, 405] on div at bounding box center [589, 408] width 49 height 42
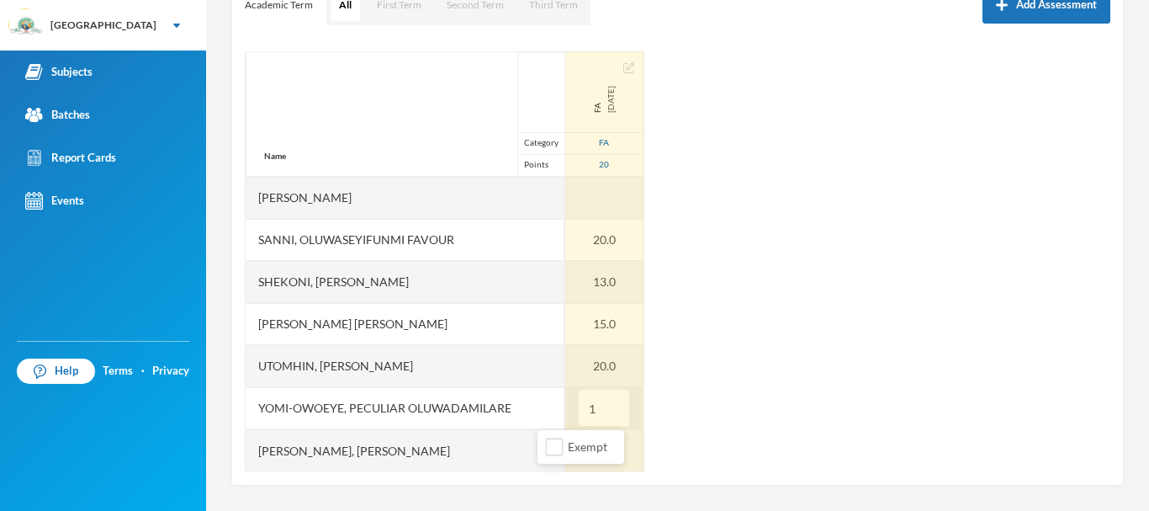
type input "19"
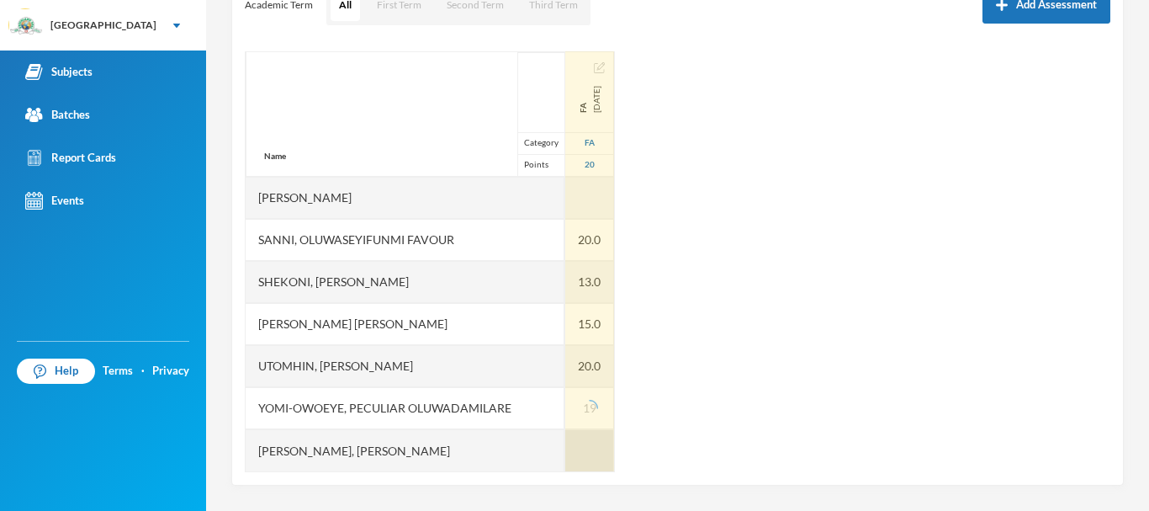
click at [565, 452] on div at bounding box center [589, 450] width 49 height 42
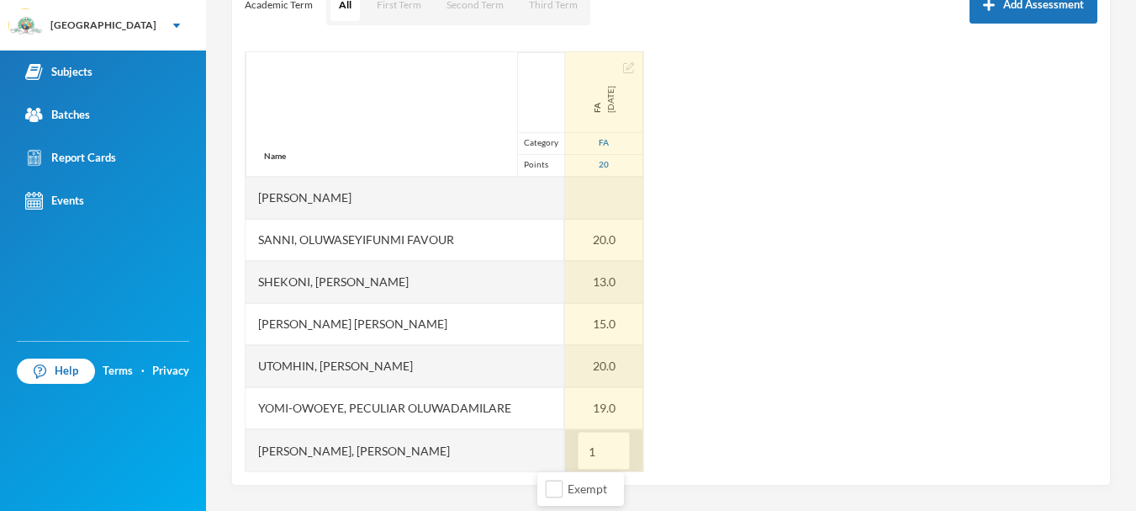
type input "16"
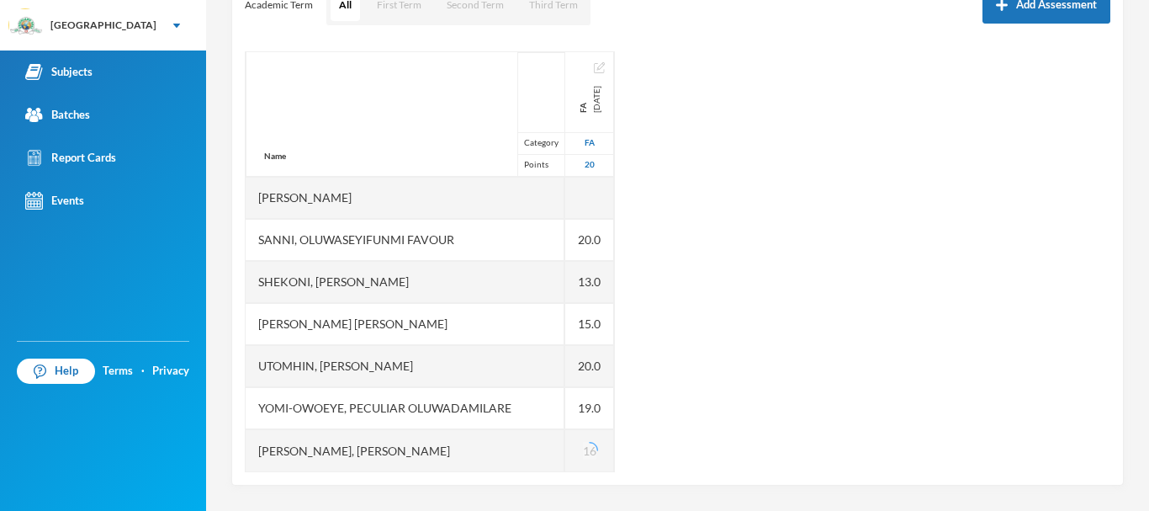
click at [662, 409] on div "Name Category Points [PERSON_NAME], Oluwasemilore [PERSON_NAME], Oreofeoluwa [P…" at bounding box center [678, 261] width 866 height 421
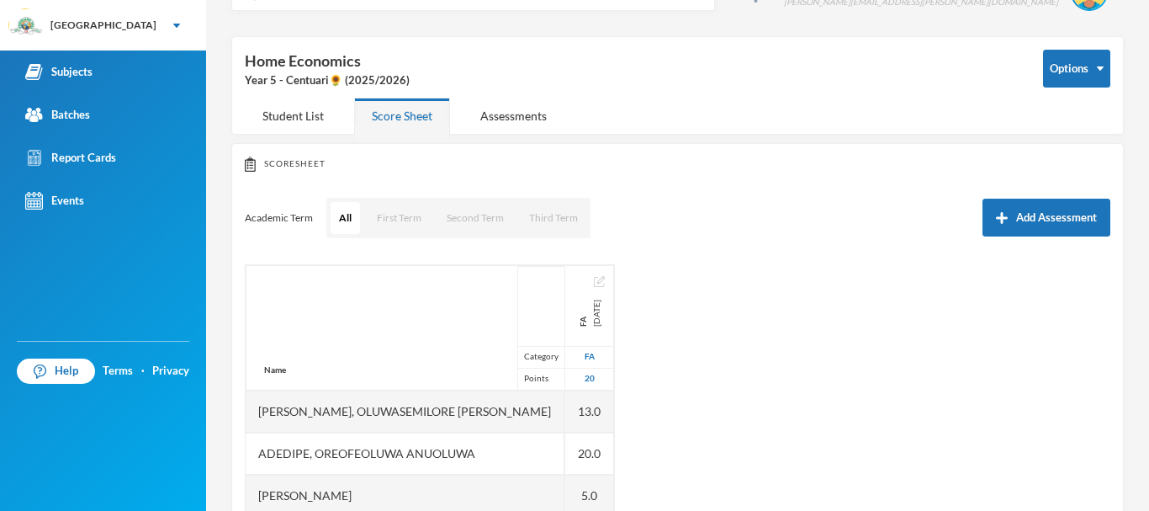
scroll to position [0, 0]
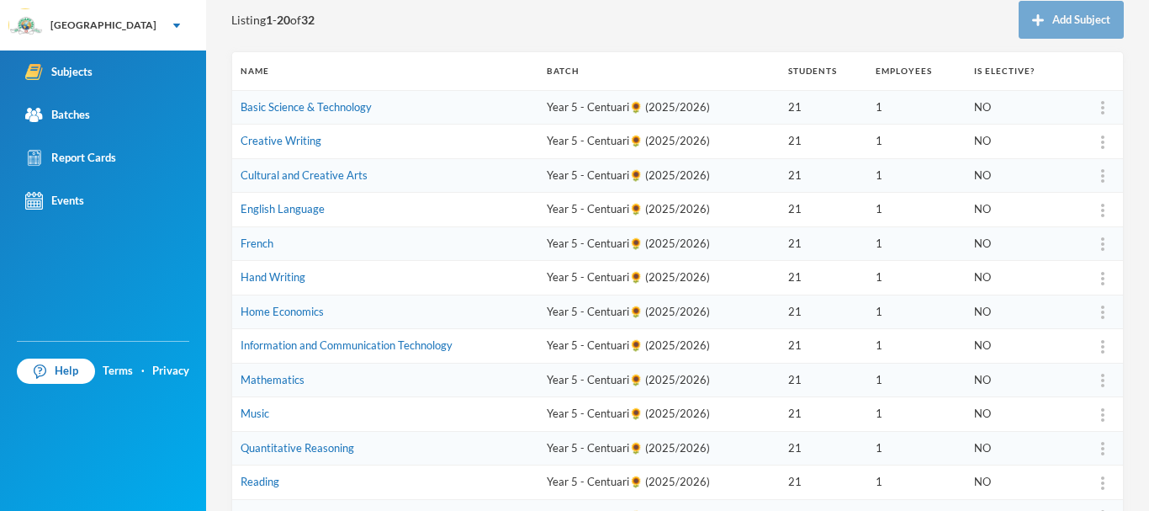
scroll to position [223, 0]
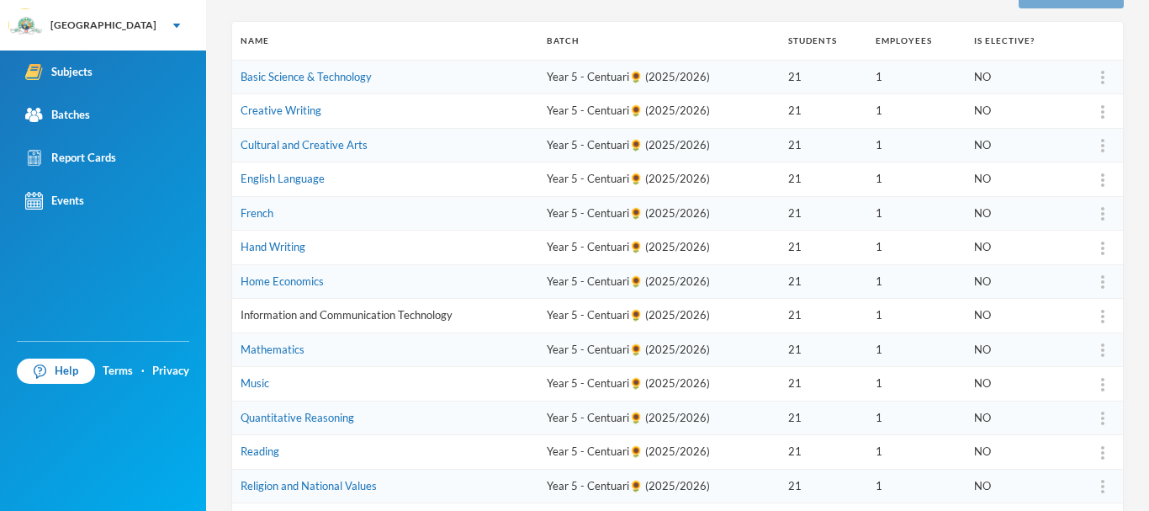
click at [378, 313] on link "Information and Communication Technology" at bounding box center [347, 314] width 212 height 13
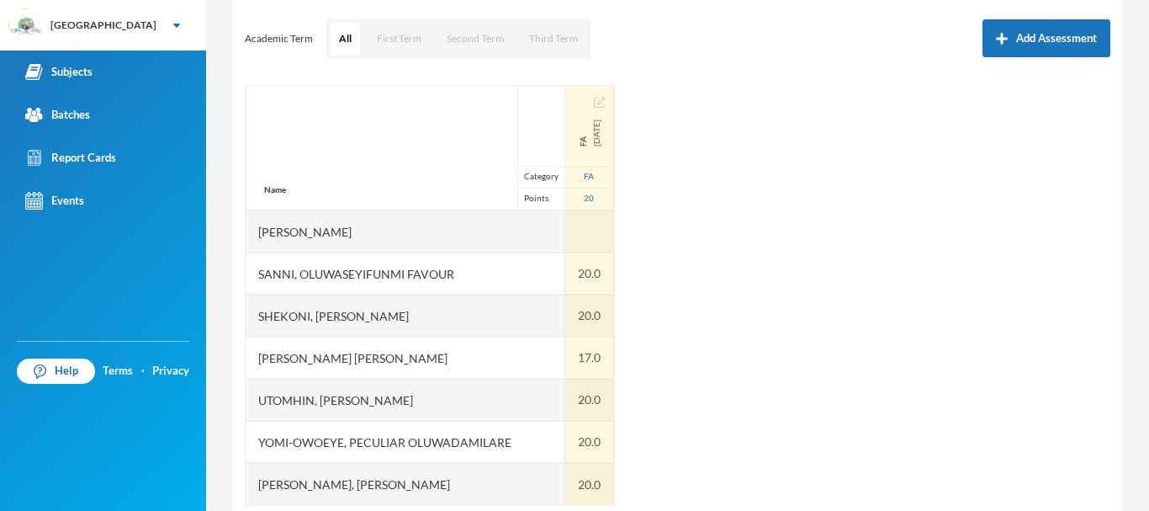
scroll to position [257, 0]
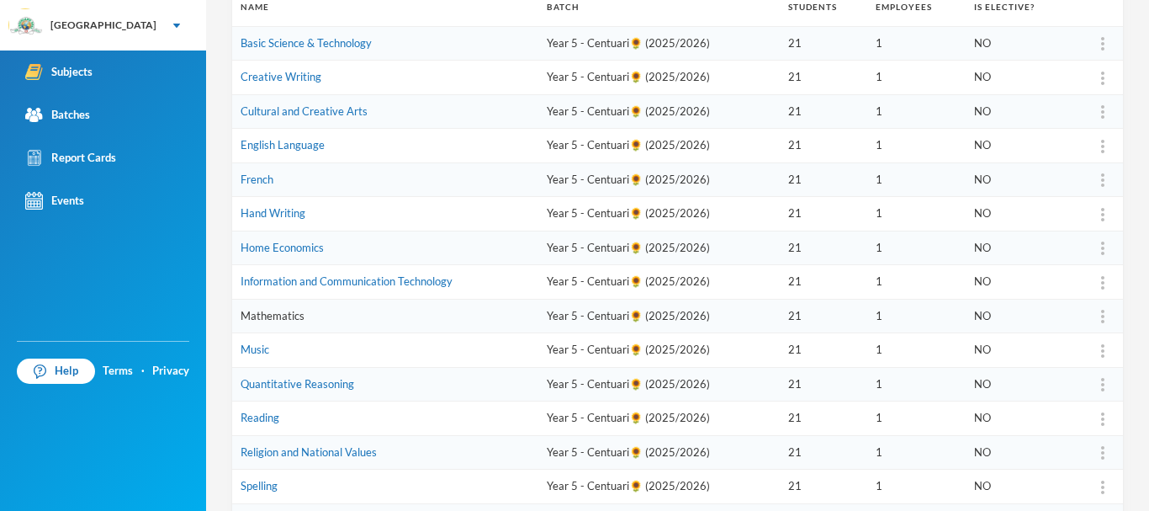
click at [278, 315] on link "Mathematics" at bounding box center [273, 315] width 64 height 13
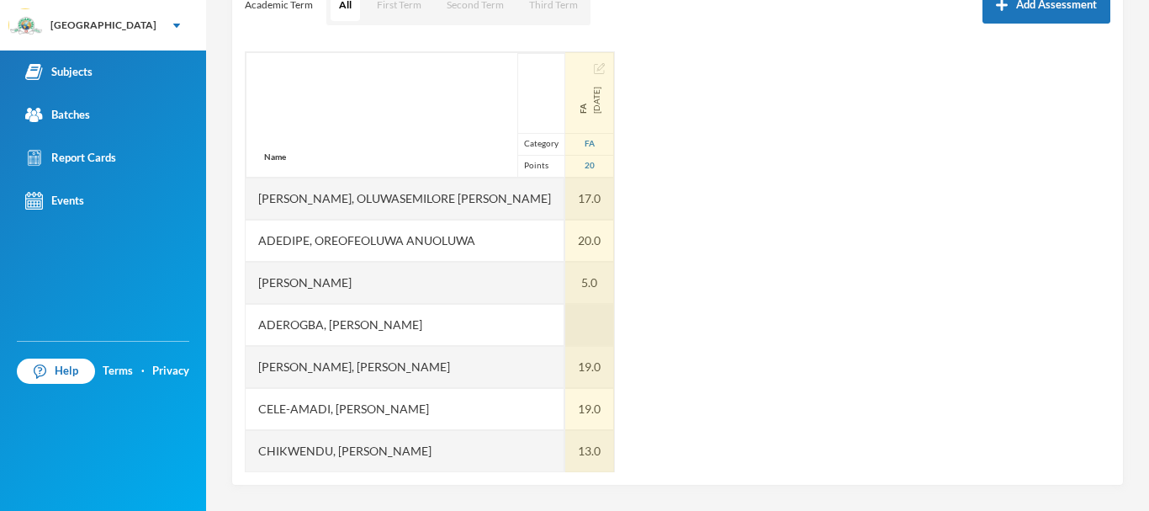
click at [565, 326] on div at bounding box center [589, 325] width 49 height 42
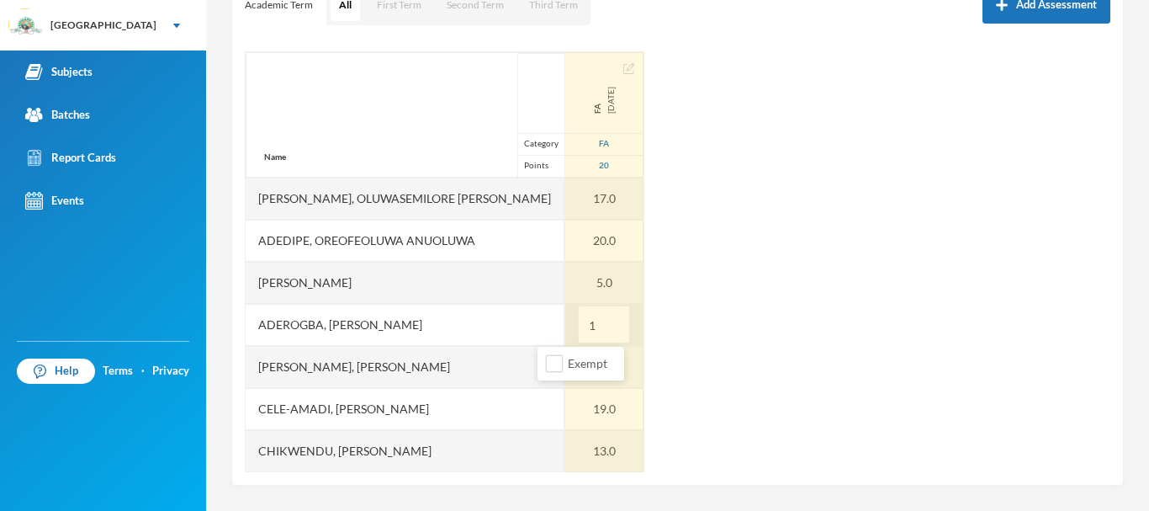
type input "10"
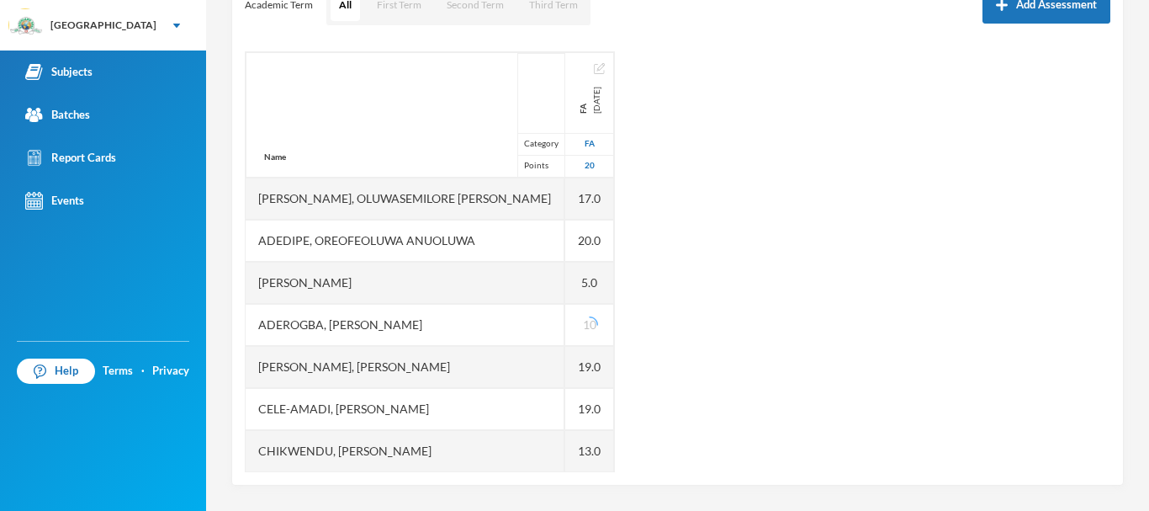
click at [651, 300] on div "Name Category Points [PERSON_NAME], Oluwasemilore [PERSON_NAME], Oreofeoluwa [P…" at bounding box center [678, 261] width 866 height 421
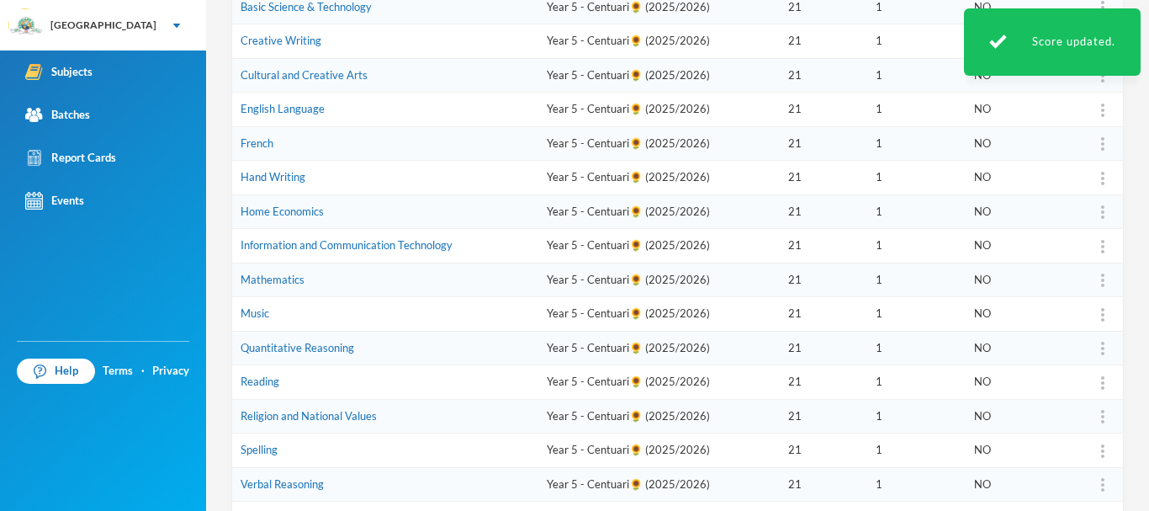
scroll to position [299, 0]
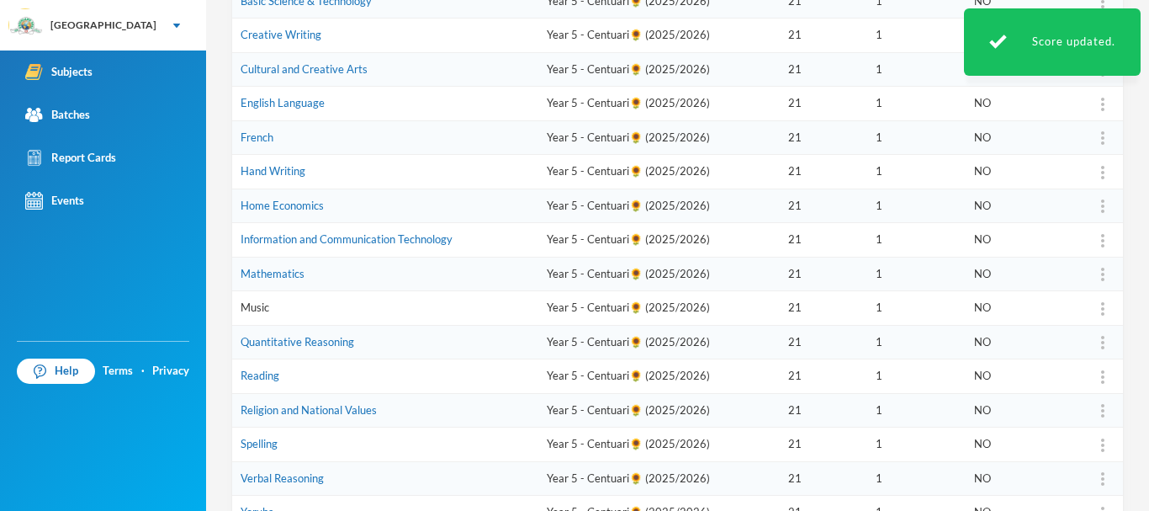
click at [264, 307] on link "Music" at bounding box center [255, 306] width 29 height 13
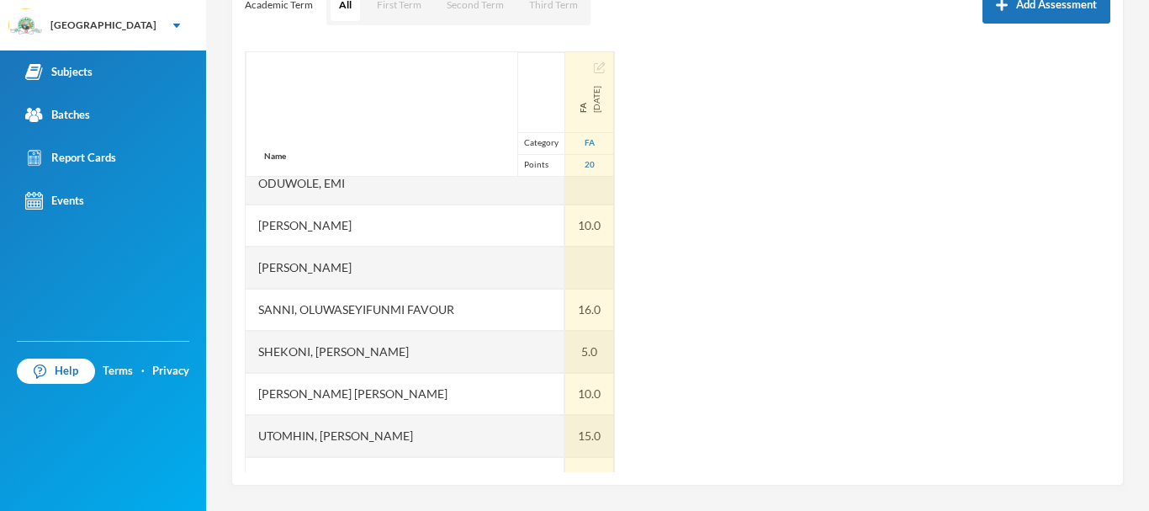
scroll to position [590, 0]
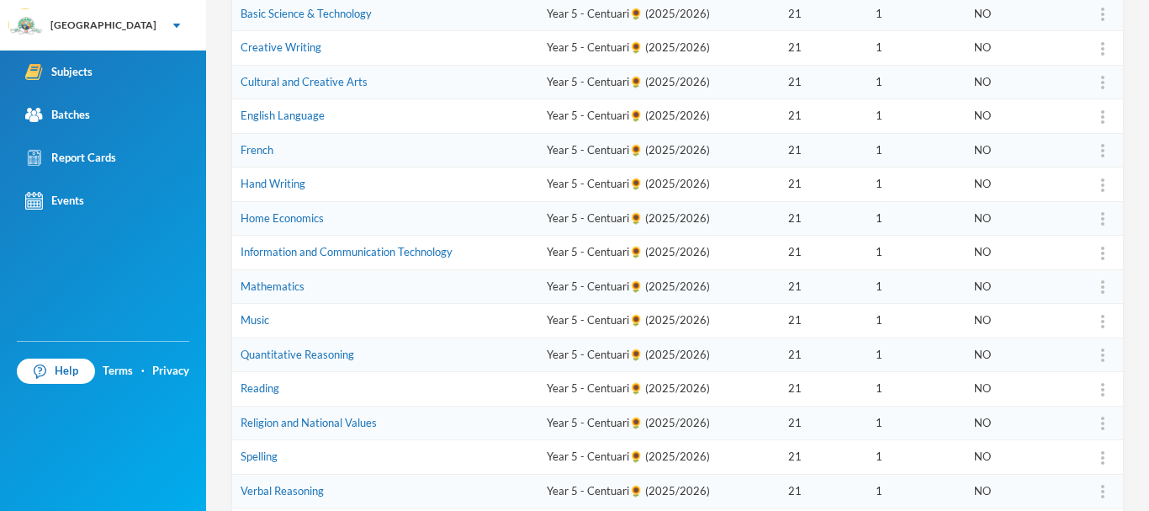
scroll to position [296, 0]
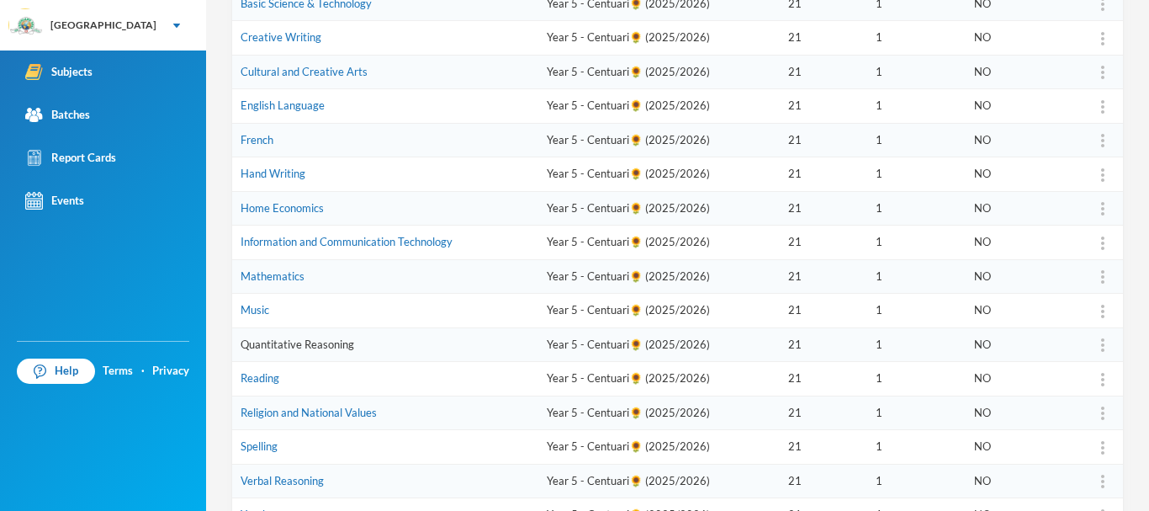
click at [290, 337] on link "Quantitative Reasoning" at bounding box center [298, 343] width 114 height 13
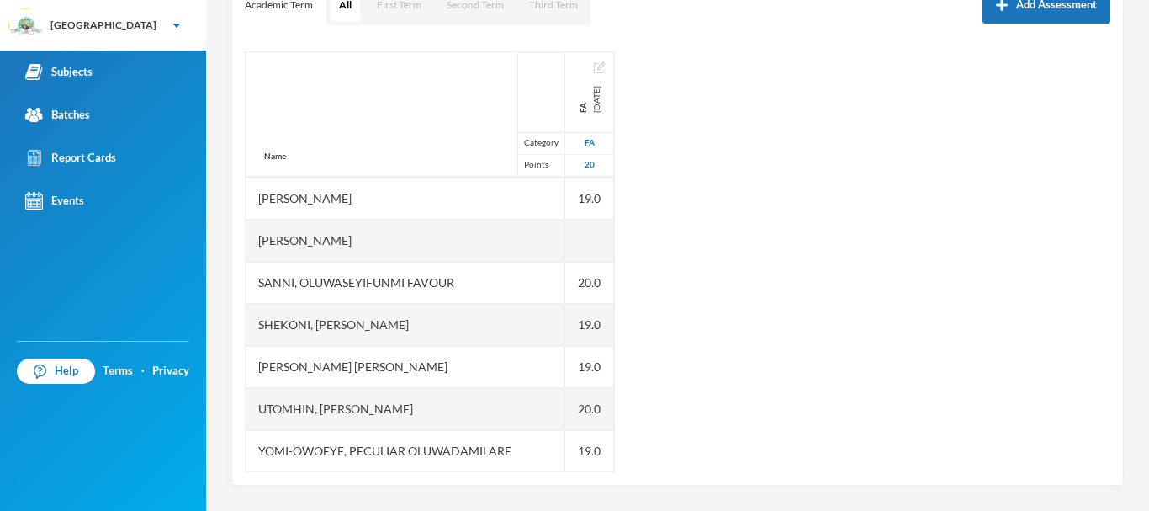
scroll to position [590, 0]
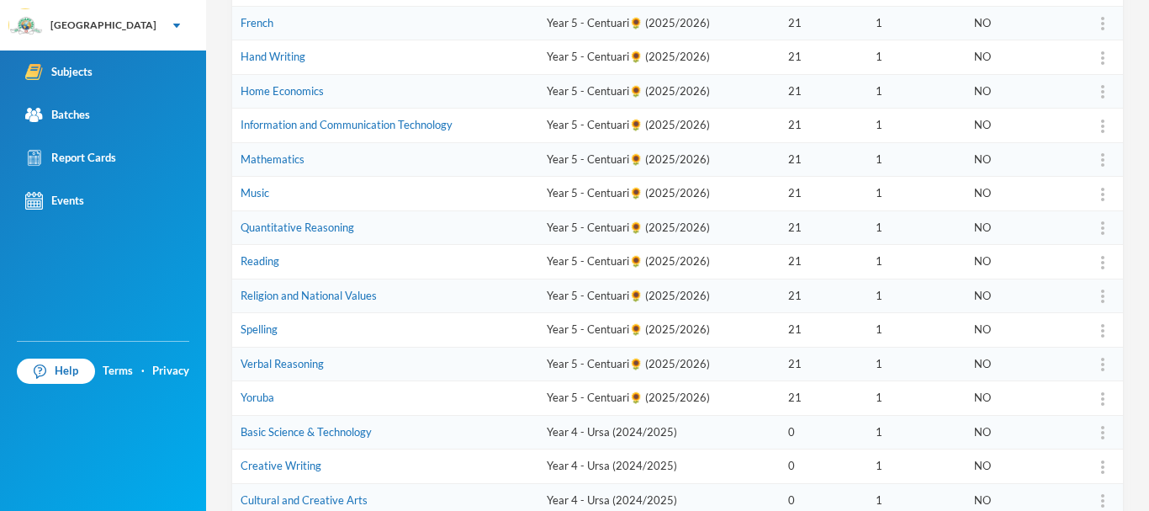
scroll to position [414, 0]
click at [286, 294] on link "Religion and National Values" at bounding box center [309, 294] width 136 height 13
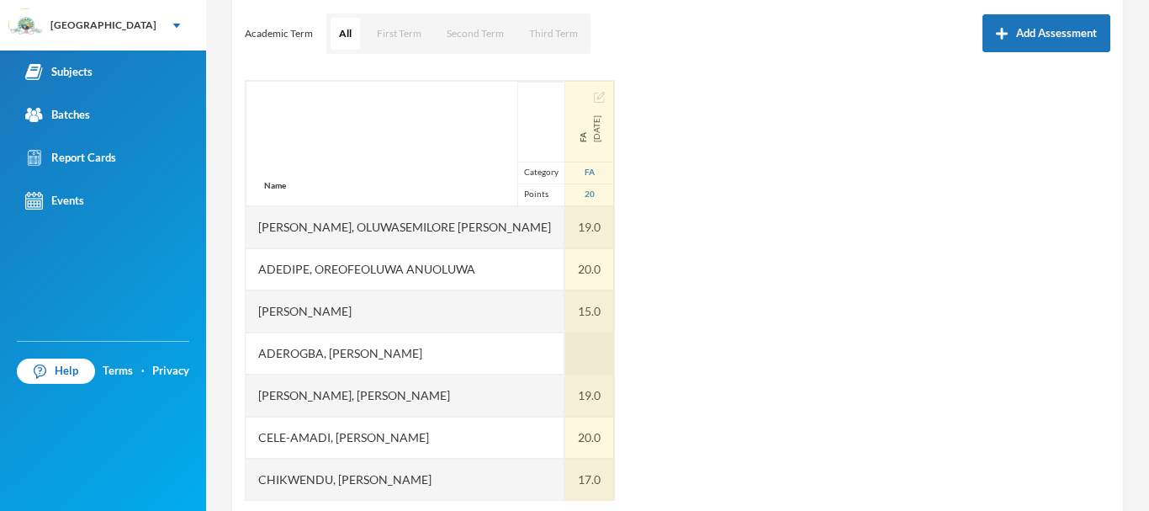
scroll to position [229, 0]
click at [565, 357] on div at bounding box center [589, 352] width 49 height 42
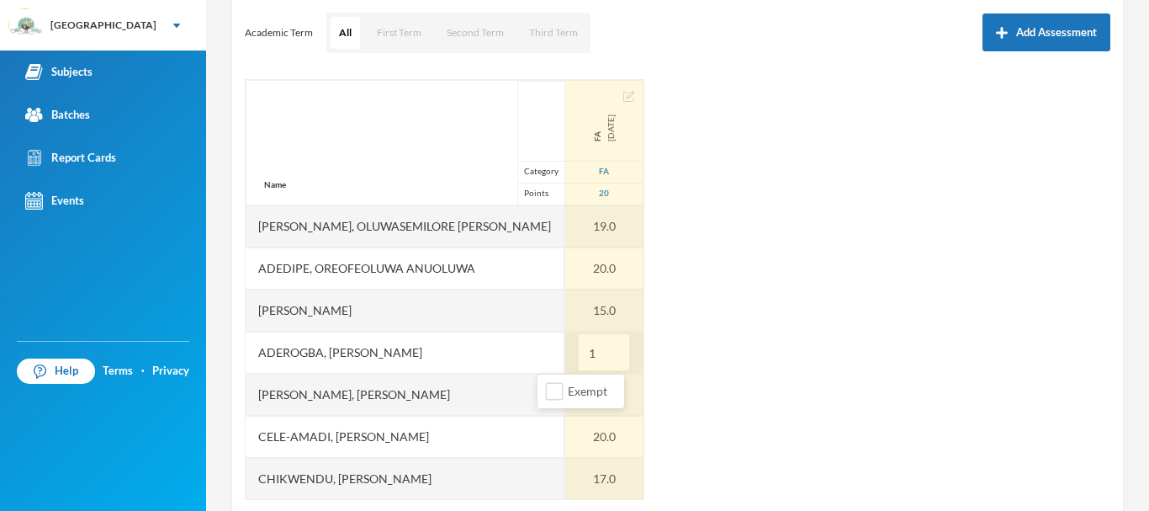
type input "15"
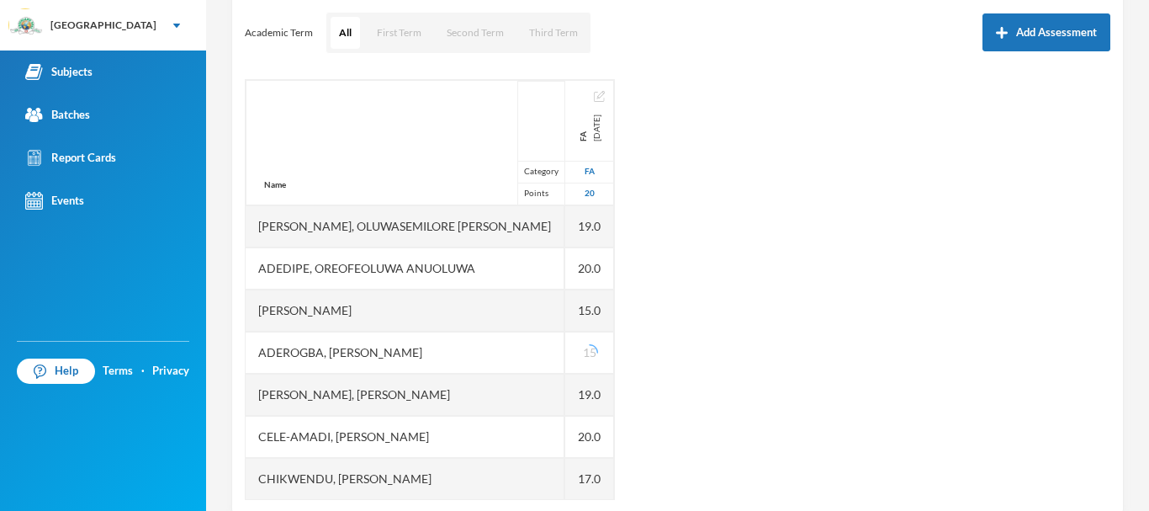
click at [708, 343] on div "Name Category Points [PERSON_NAME], Oluwasemilore [PERSON_NAME], Oreofeoluwa [P…" at bounding box center [678, 289] width 866 height 421
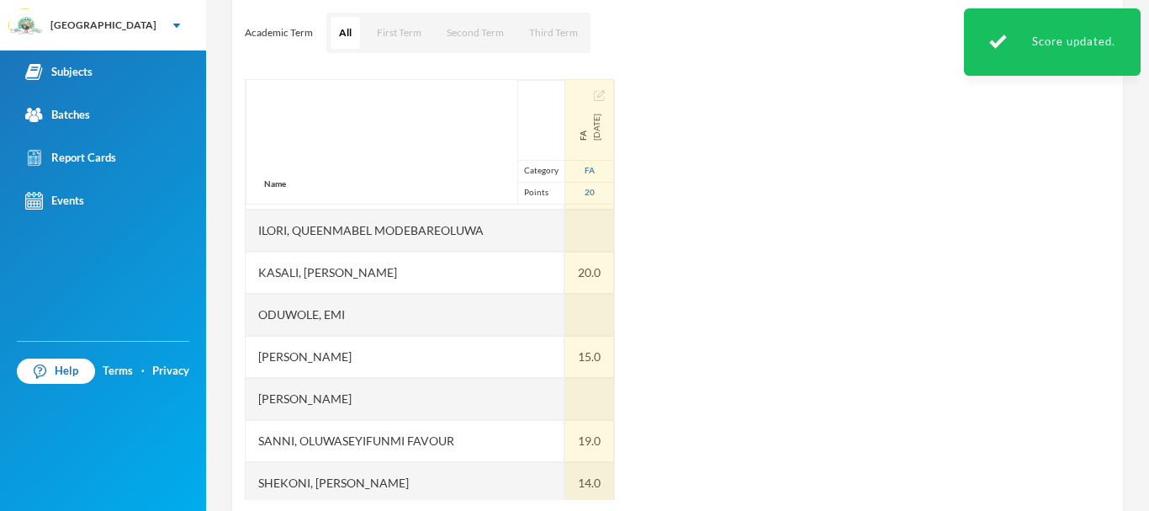
scroll to position [590, 0]
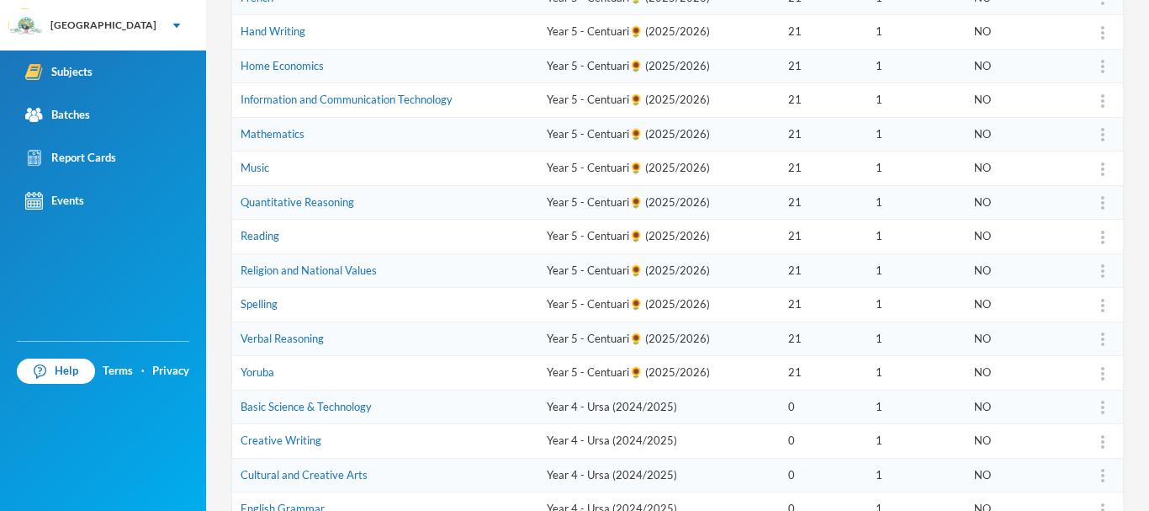
scroll to position [446, 0]
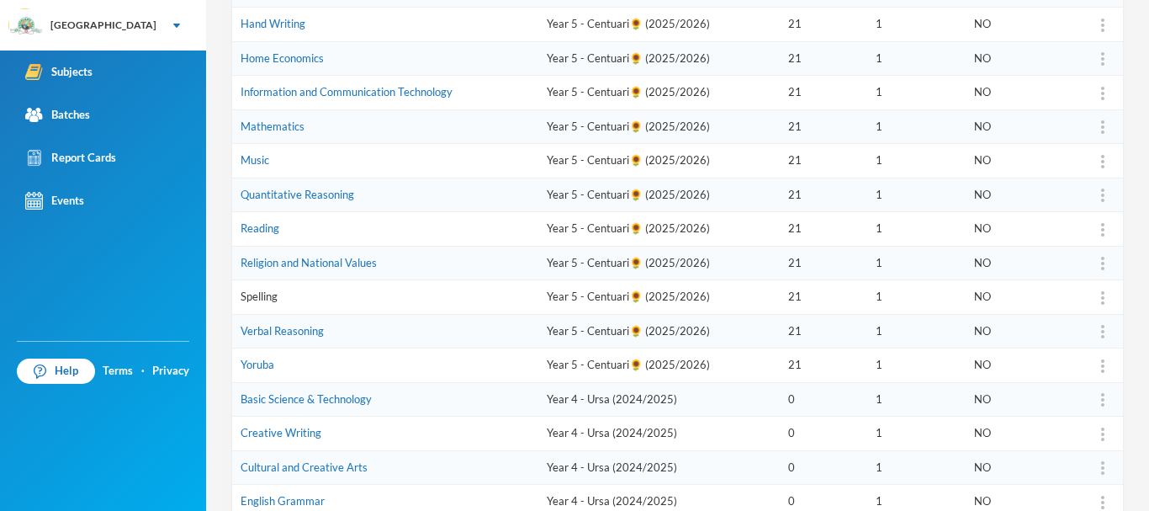
click at [269, 292] on link "Spelling" at bounding box center [259, 295] width 37 height 13
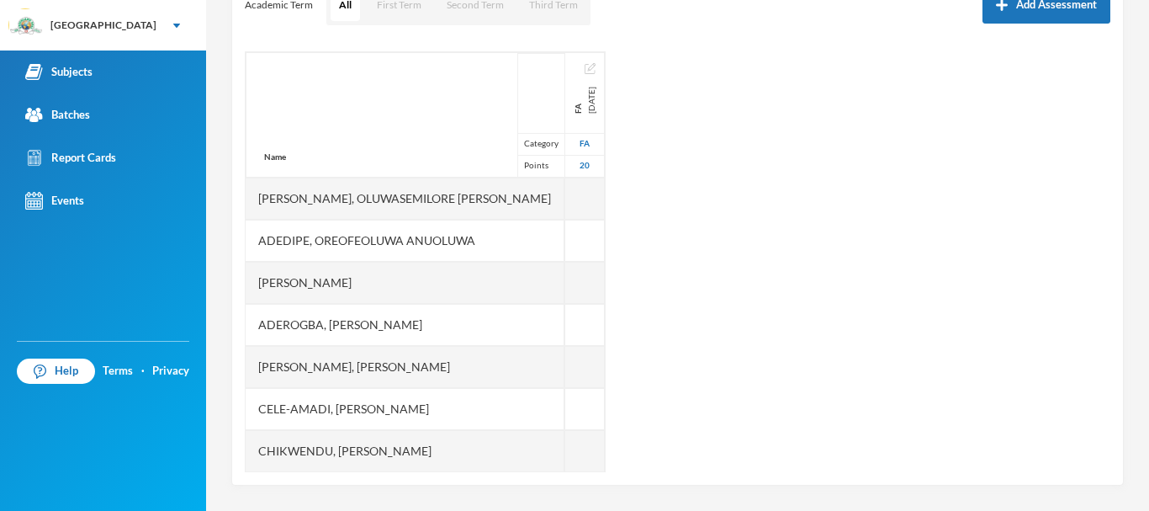
scroll to position [257, 0]
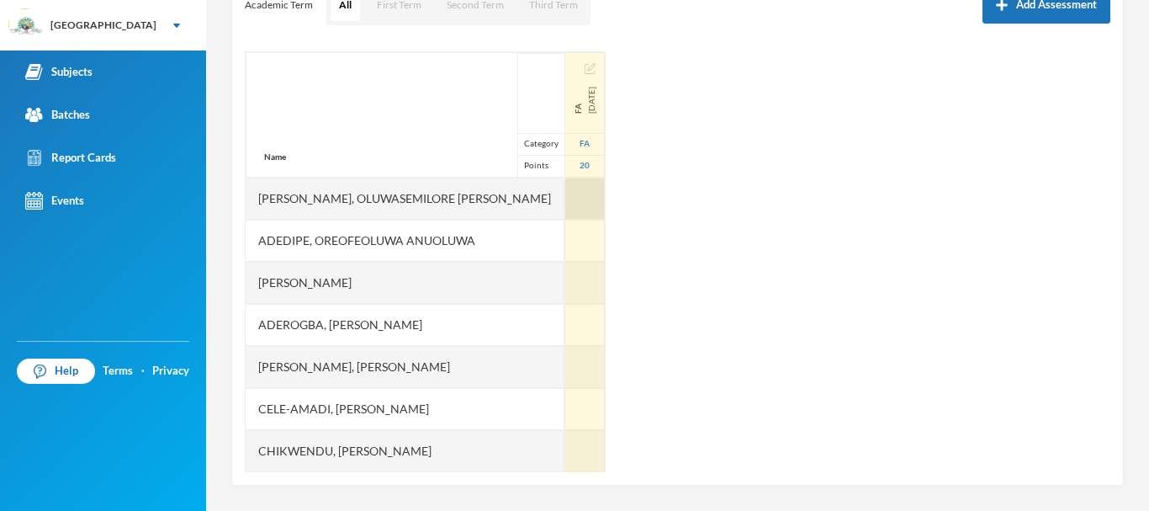
click at [565, 204] on div at bounding box center [585, 198] width 40 height 42
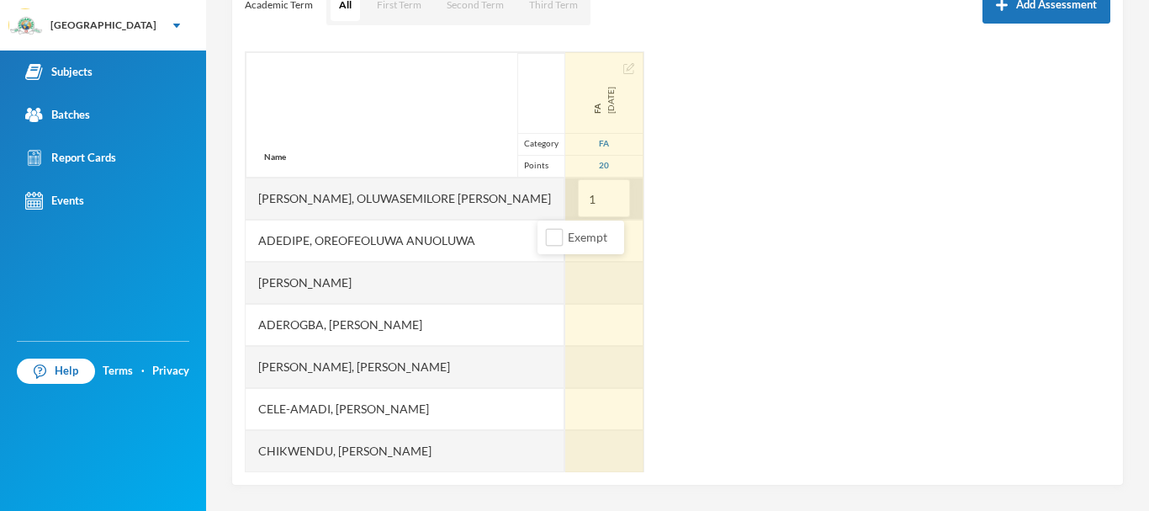
type input "17"
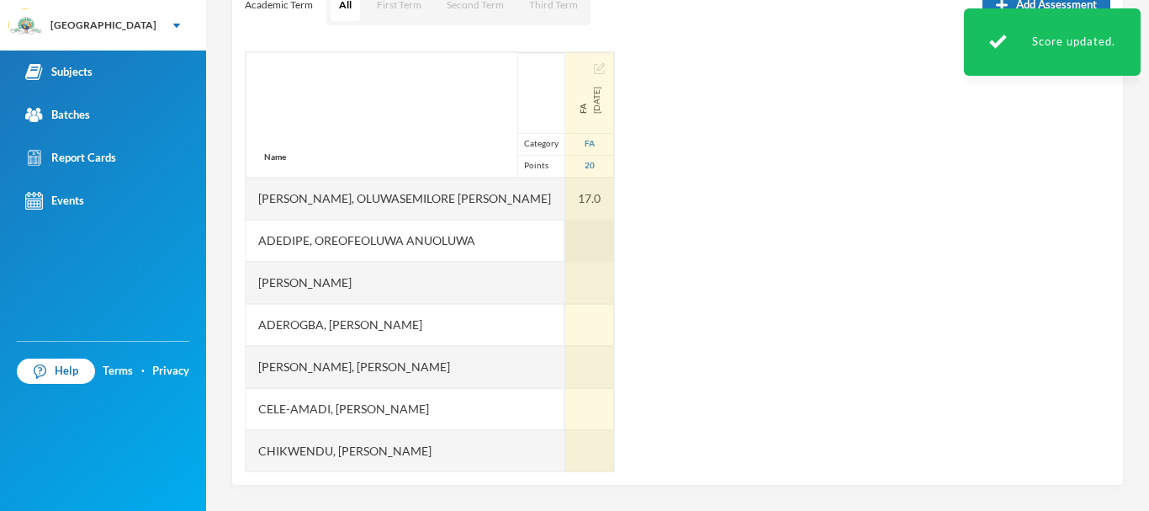
click at [565, 243] on div at bounding box center [589, 241] width 49 height 42
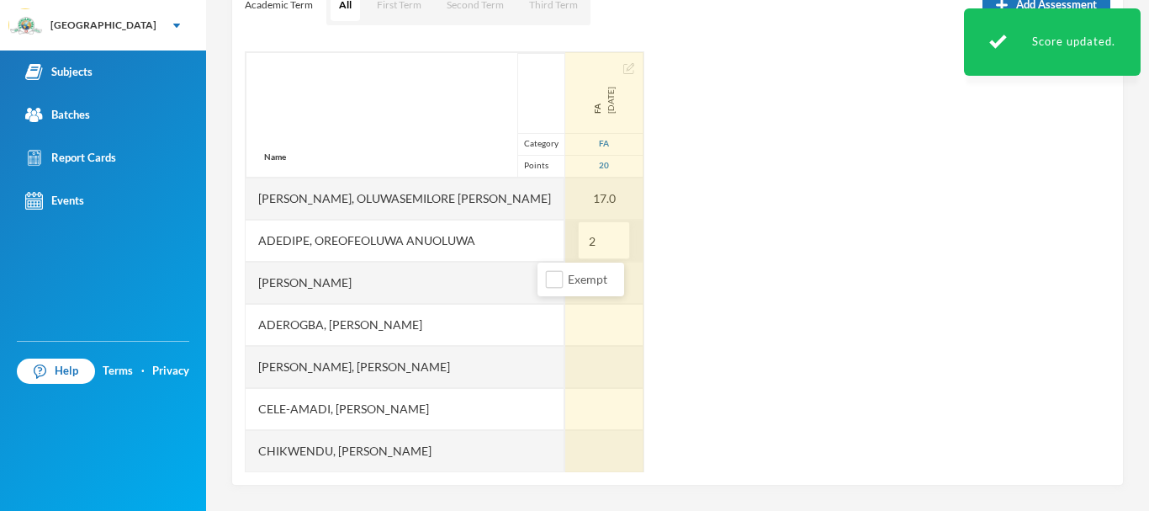
type input "20"
click at [565, 279] on div at bounding box center [604, 283] width 78 height 42
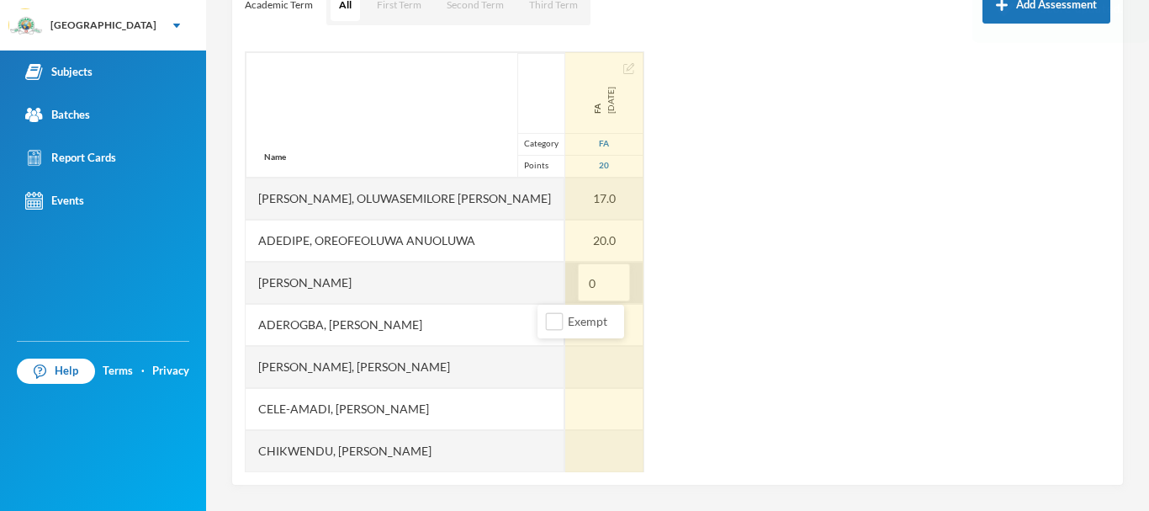
type input "09"
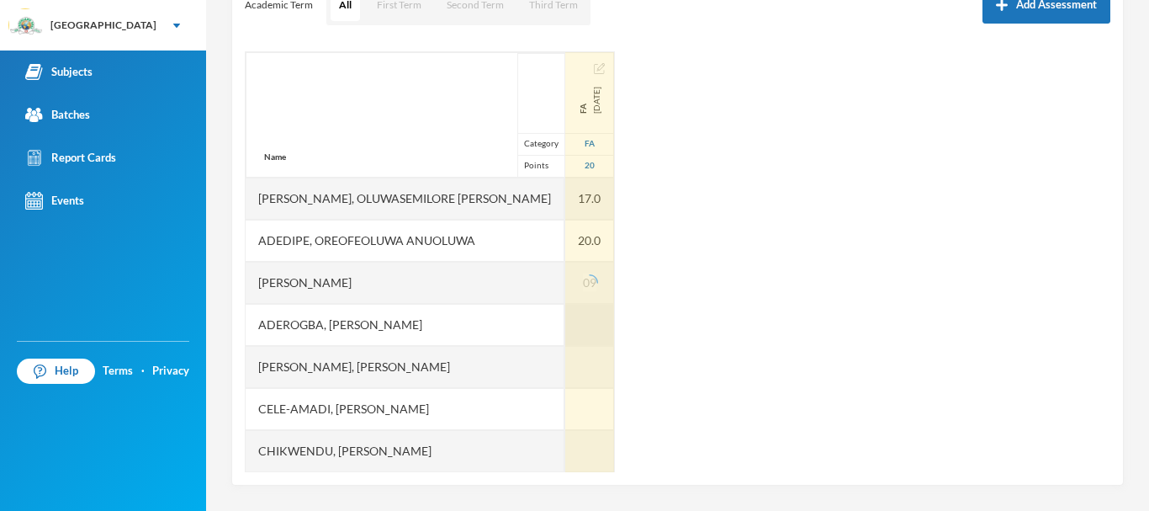
click at [565, 327] on div at bounding box center [589, 325] width 49 height 42
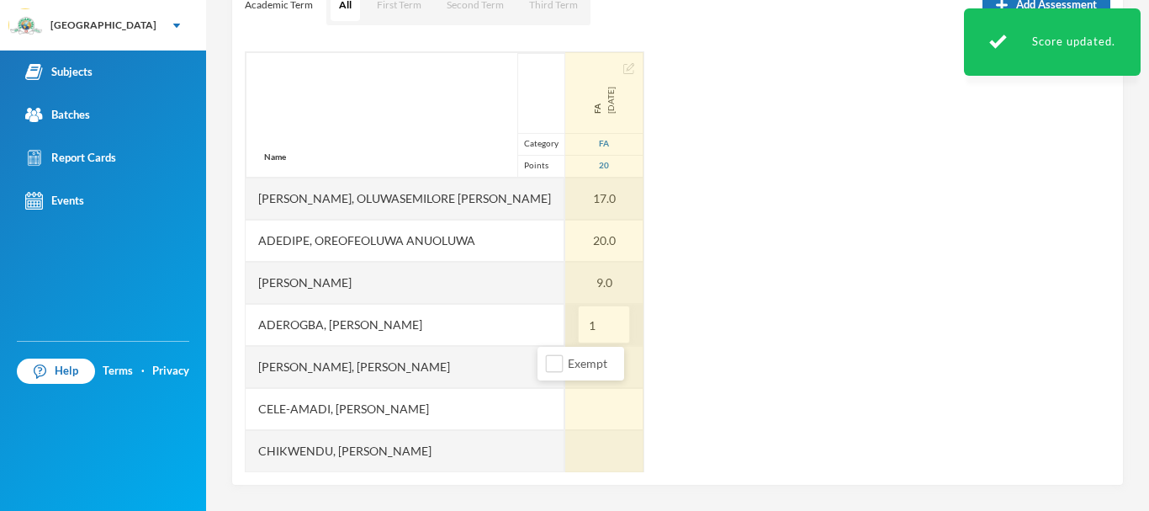
type input "11"
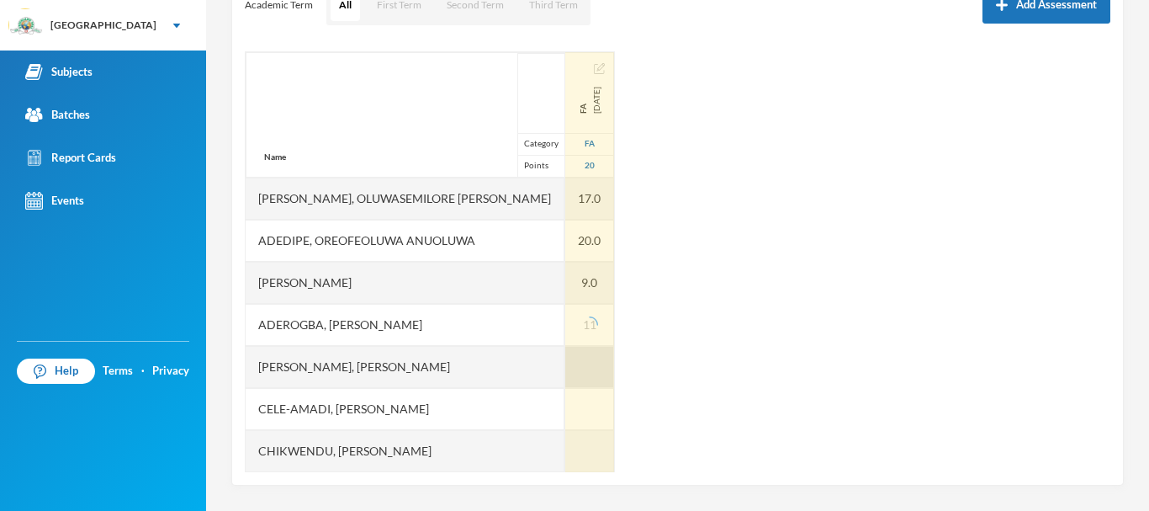
click at [565, 363] on div at bounding box center [589, 367] width 49 height 42
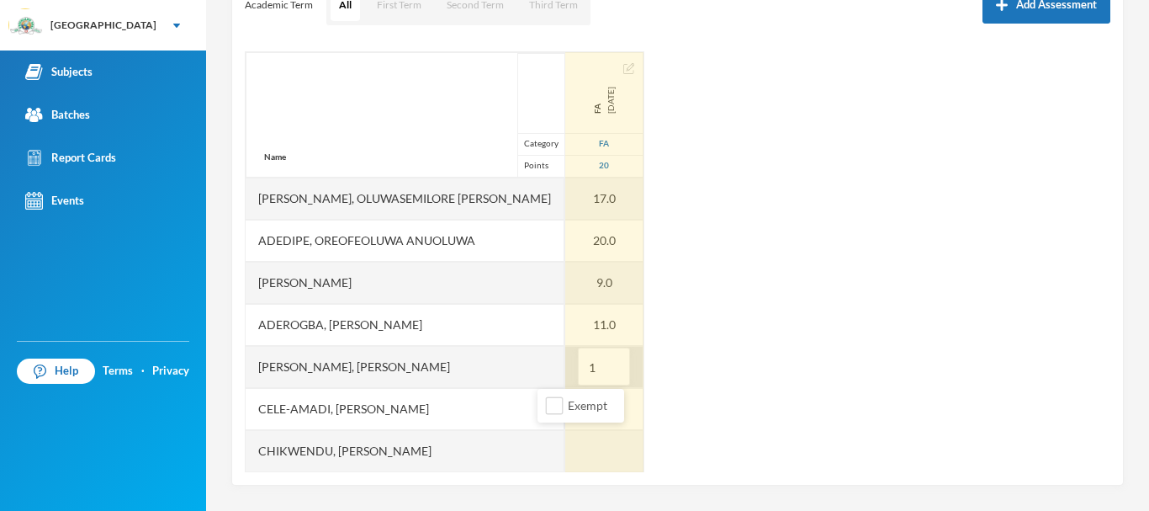
type input "16"
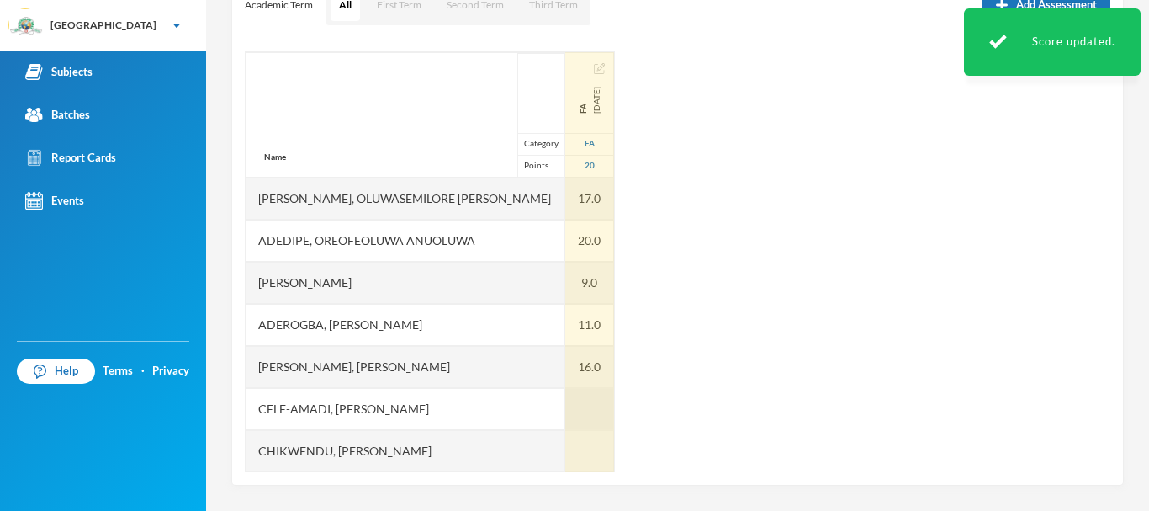
click at [565, 407] on div at bounding box center [589, 409] width 49 height 42
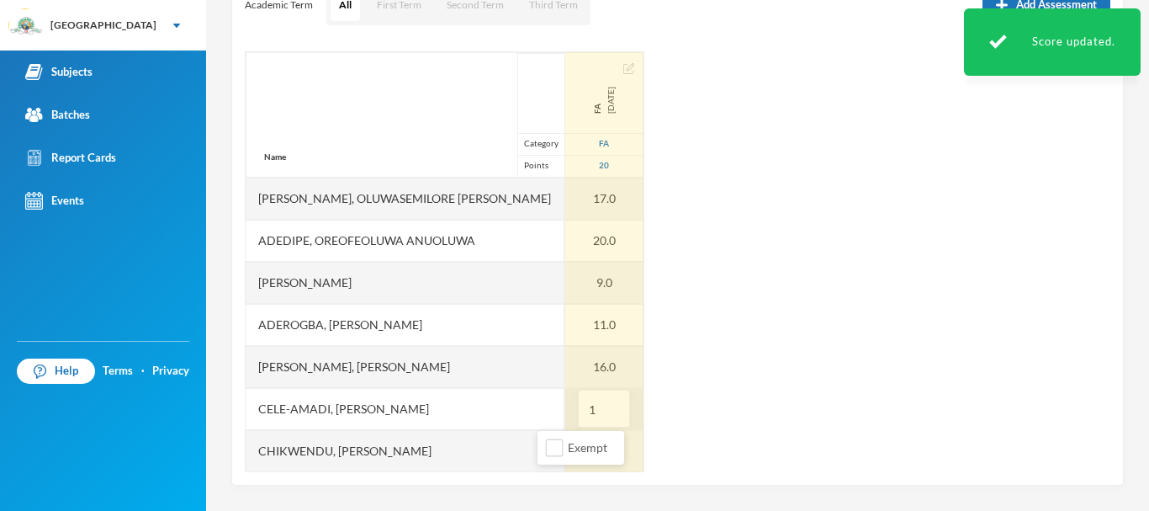
type input "19"
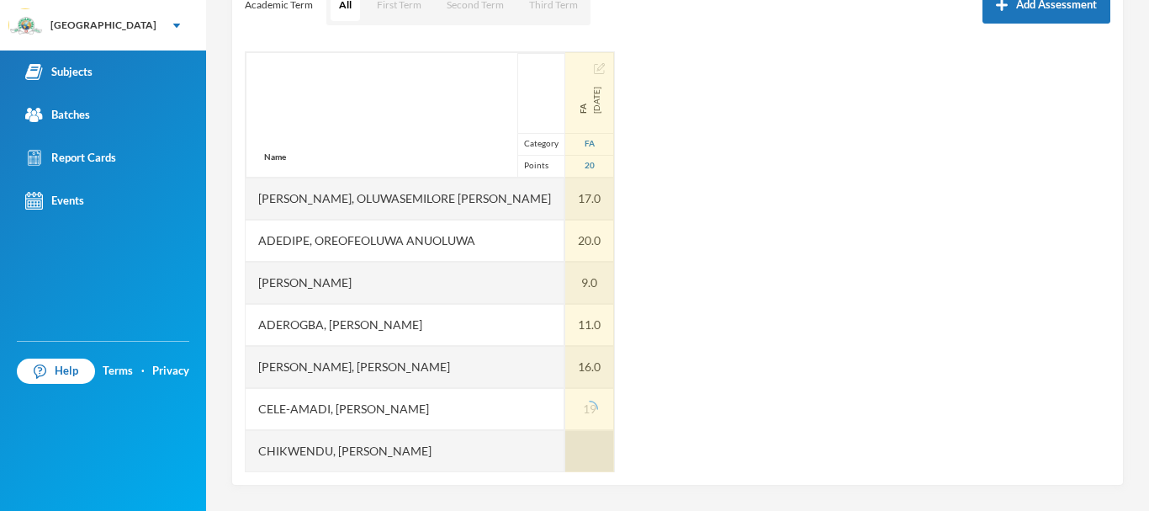
click at [565, 441] on div at bounding box center [589, 451] width 49 height 42
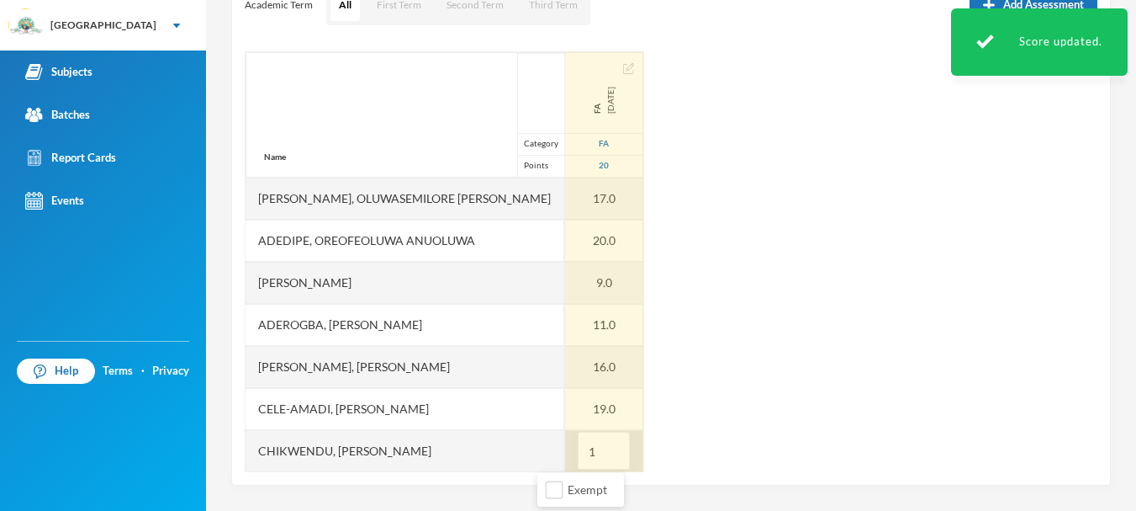
type input "16"
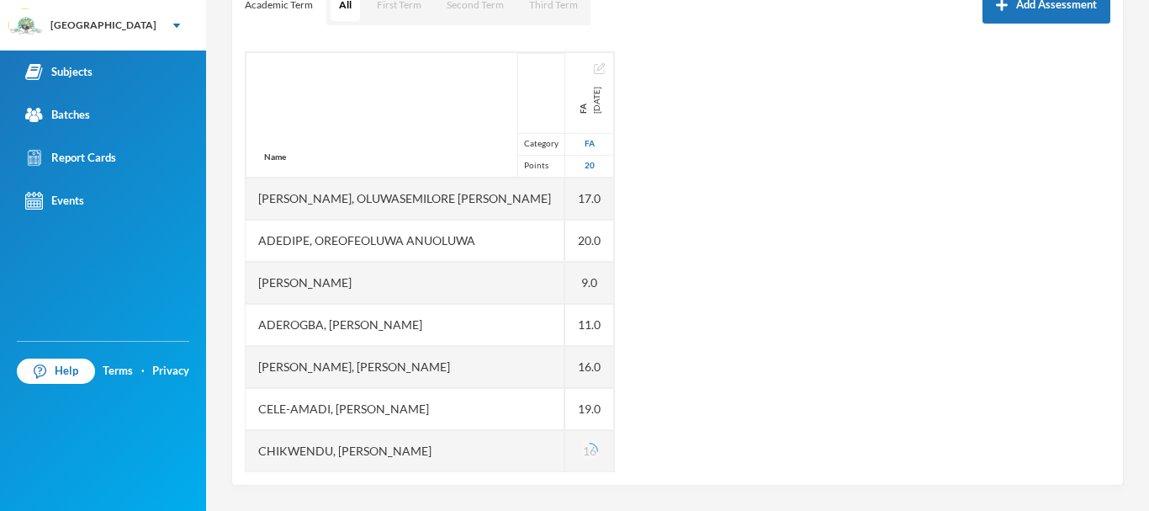
click at [682, 434] on div "Name Category Points [PERSON_NAME], Oluwasemilore [PERSON_NAME], Oreofeoluwa [P…" at bounding box center [678, 261] width 866 height 421
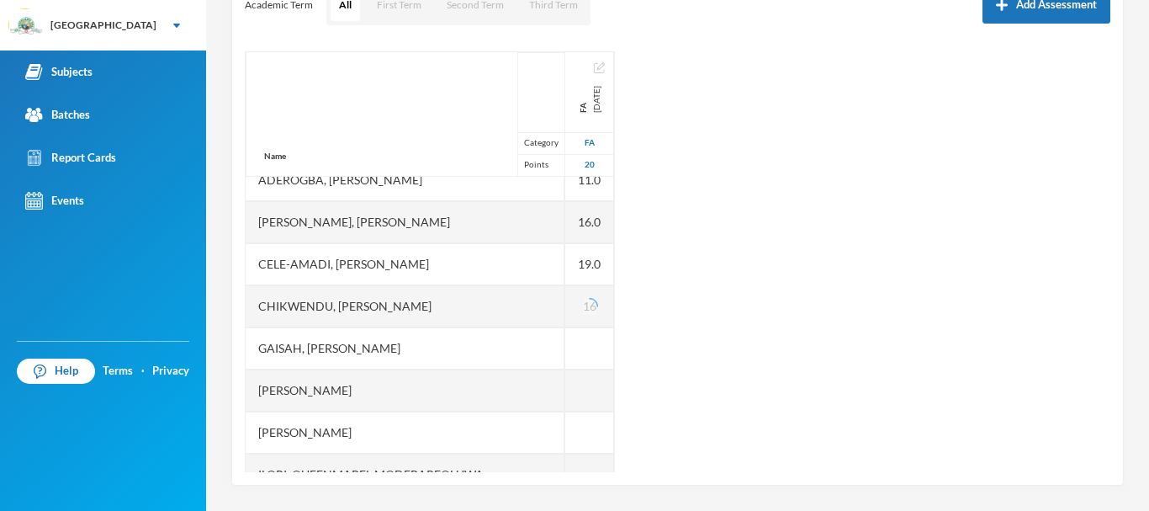
scroll to position [147, 0]
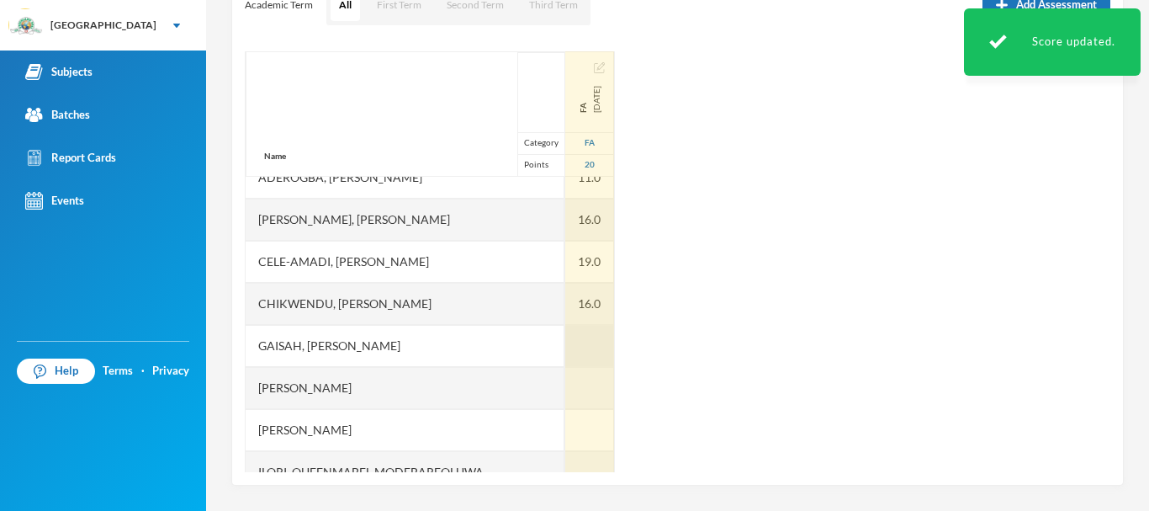
click at [565, 336] on div at bounding box center [589, 346] width 49 height 42
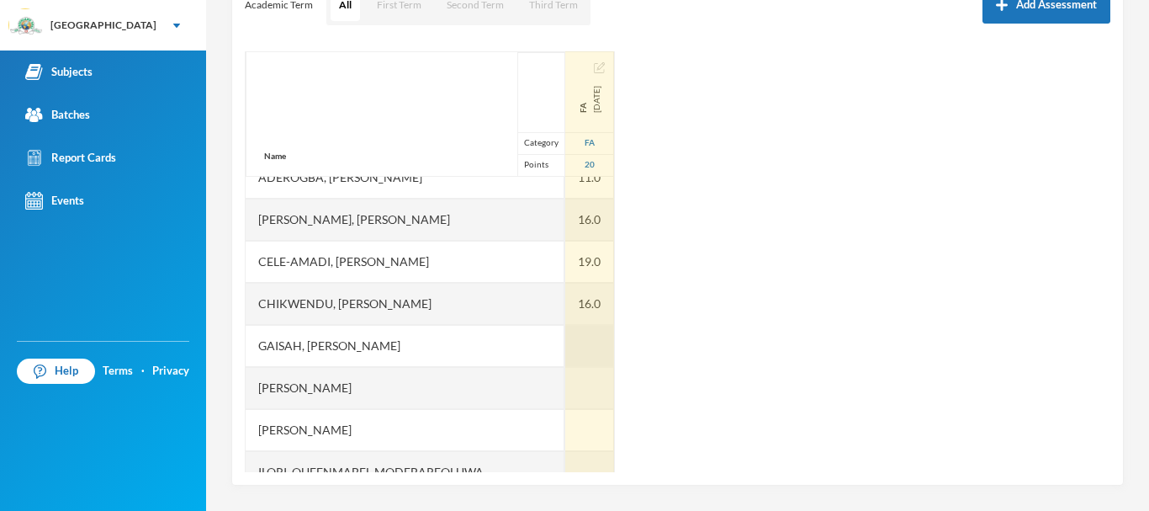
click at [565, 336] on div at bounding box center [589, 346] width 49 height 42
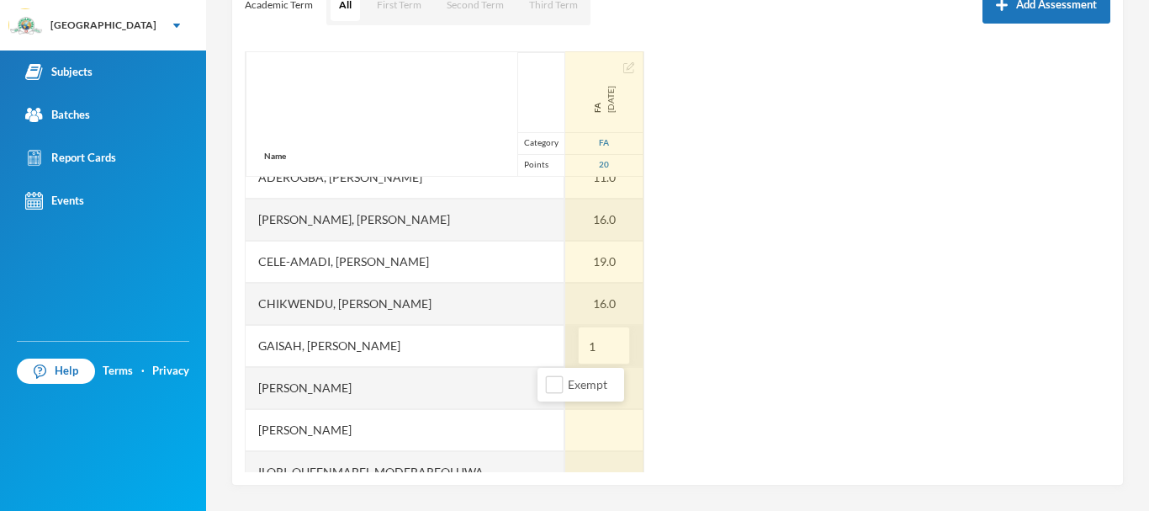
type input "19"
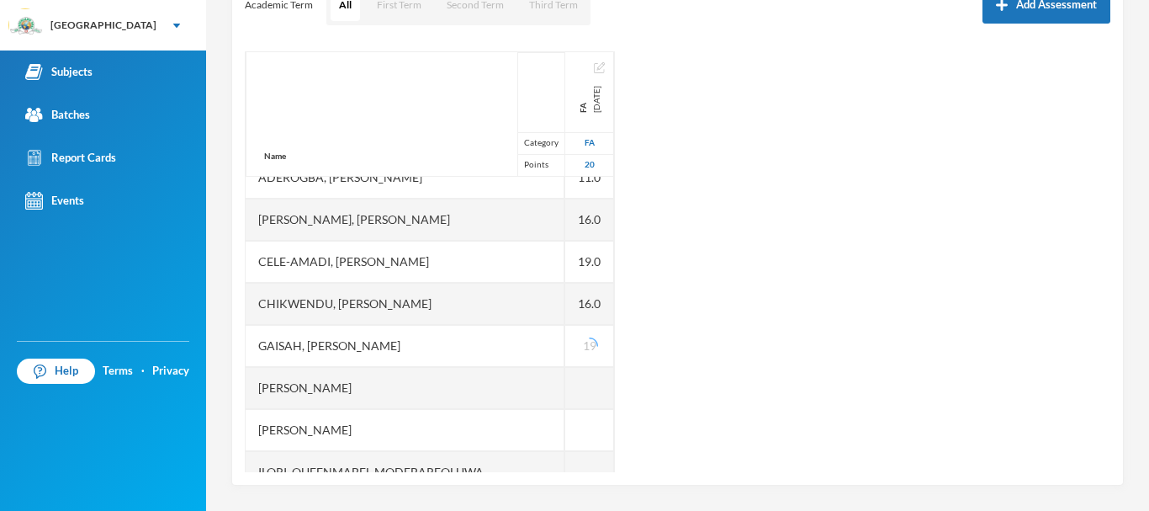
click at [664, 355] on div "Name Category Points [PERSON_NAME], Oluwasemilore [PERSON_NAME], Oreofeoluwa [P…" at bounding box center [678, 261] width 866 height 421
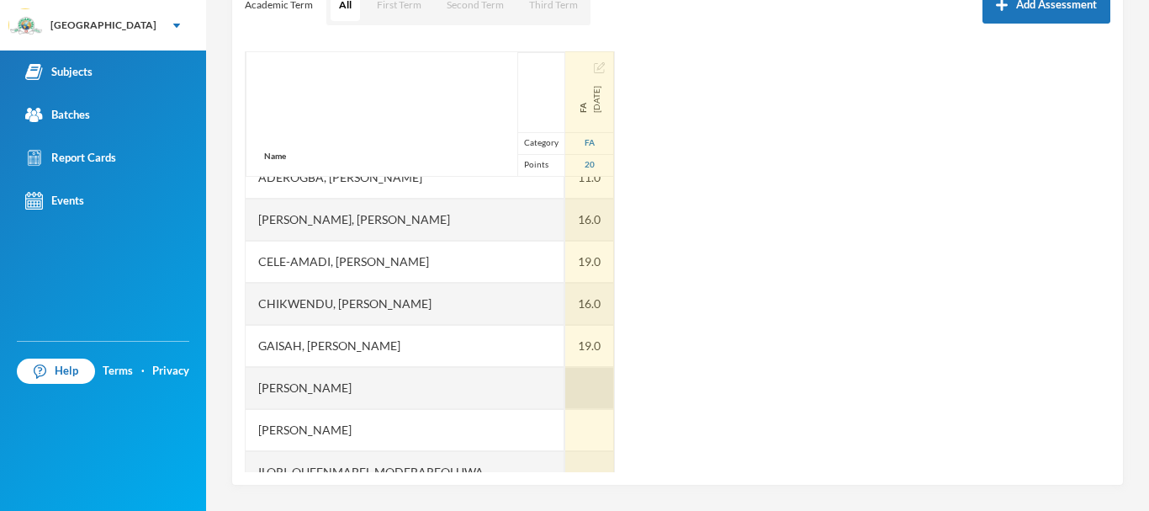
click at [565, 383] on div at bounding box center [589, 388] width 49 height 42
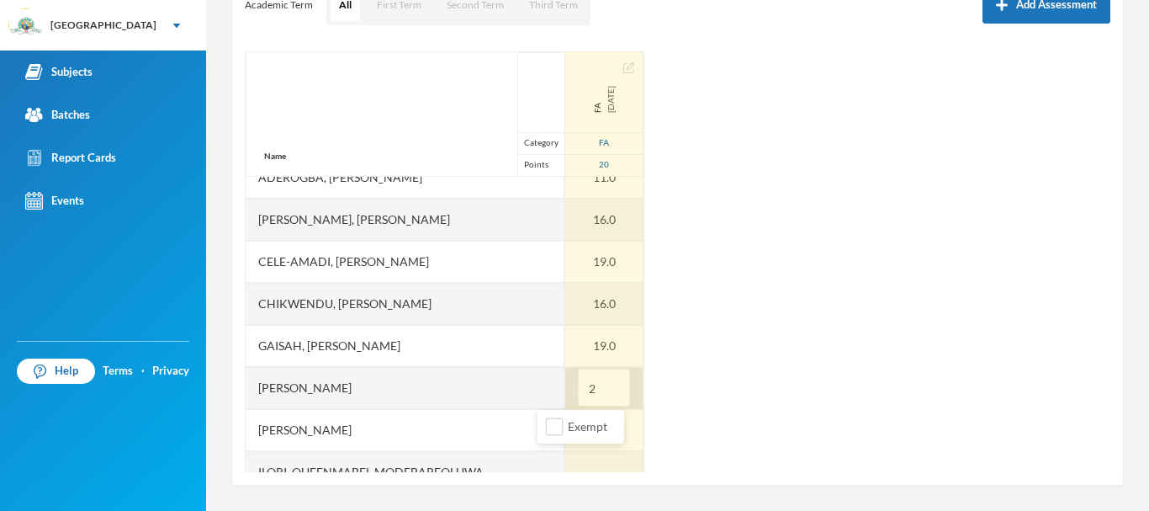
type input "20"
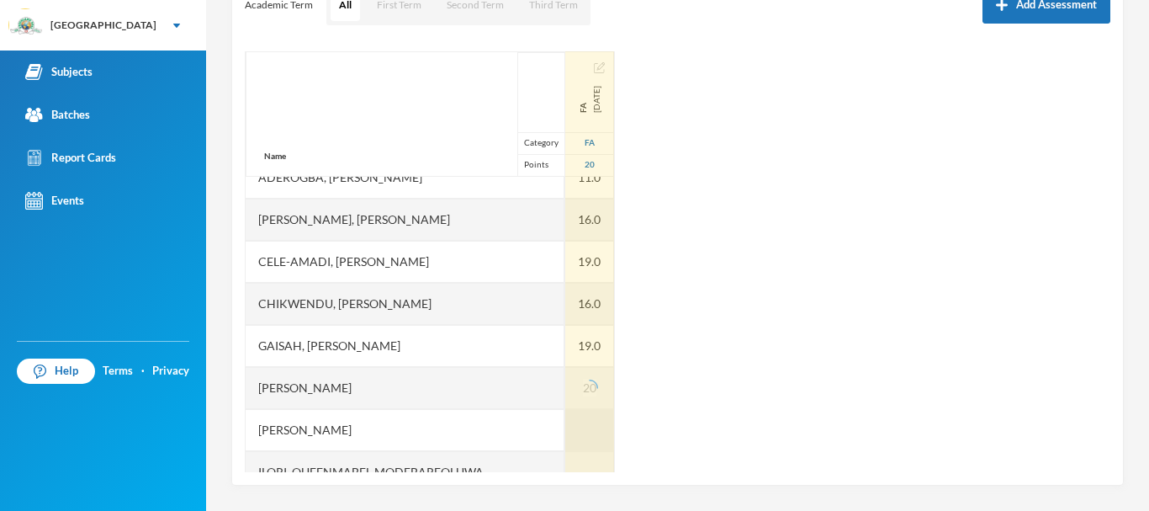
click at [565, 426] on div at bounding box center [589, 430] width 49 height 42
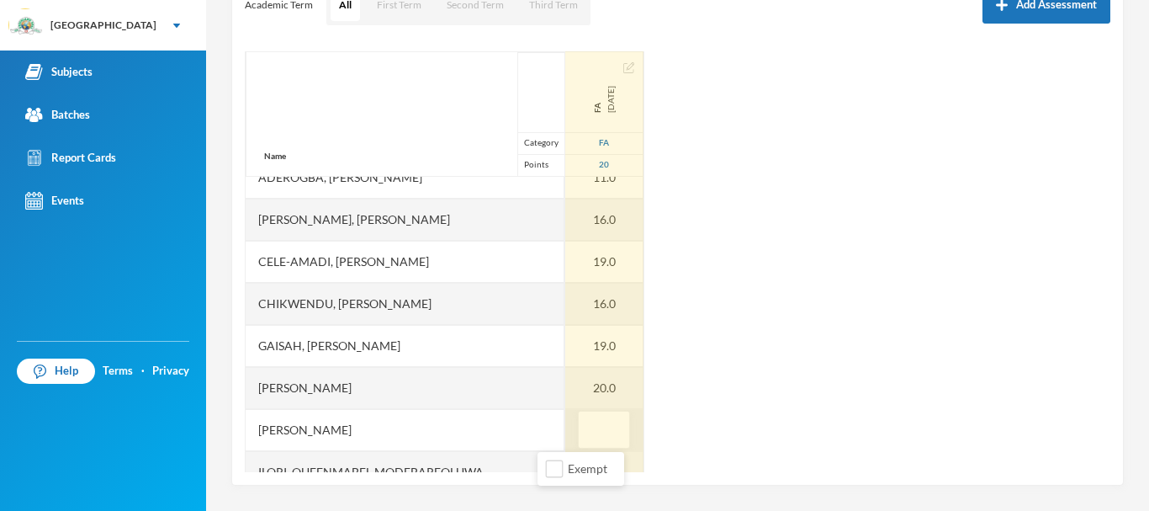
click at [587, 426] on input "text" at bounding box center [604, 430] width 34 height 38
type input "15"
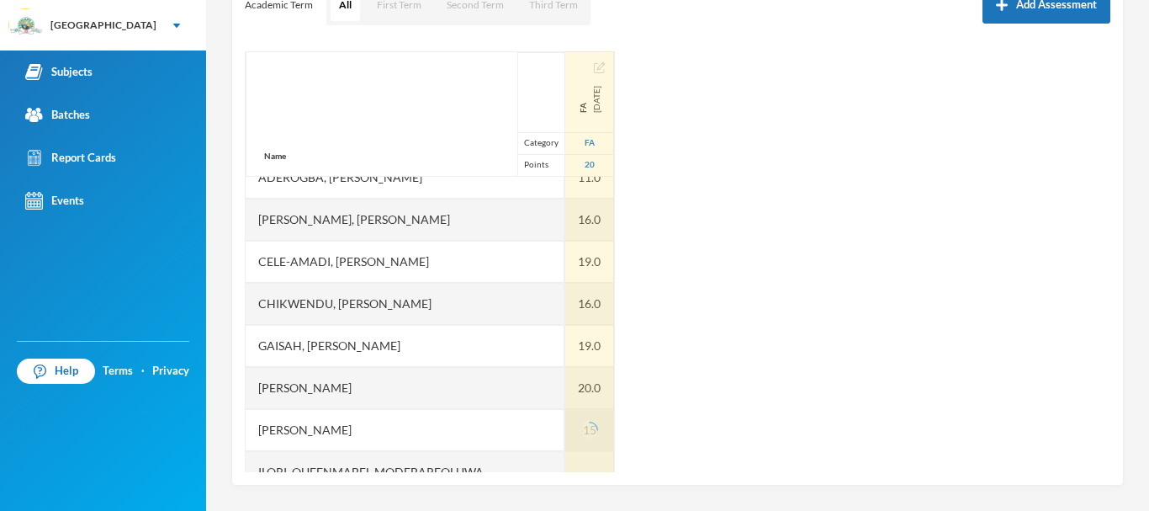
click at [634, 425] on div "Name Category Points [PERSON_NAME], Oluwasemilore [PERSON_NAME], Oreofeoluwa [P…" at bounding box center [678, 261] width 866 height 421
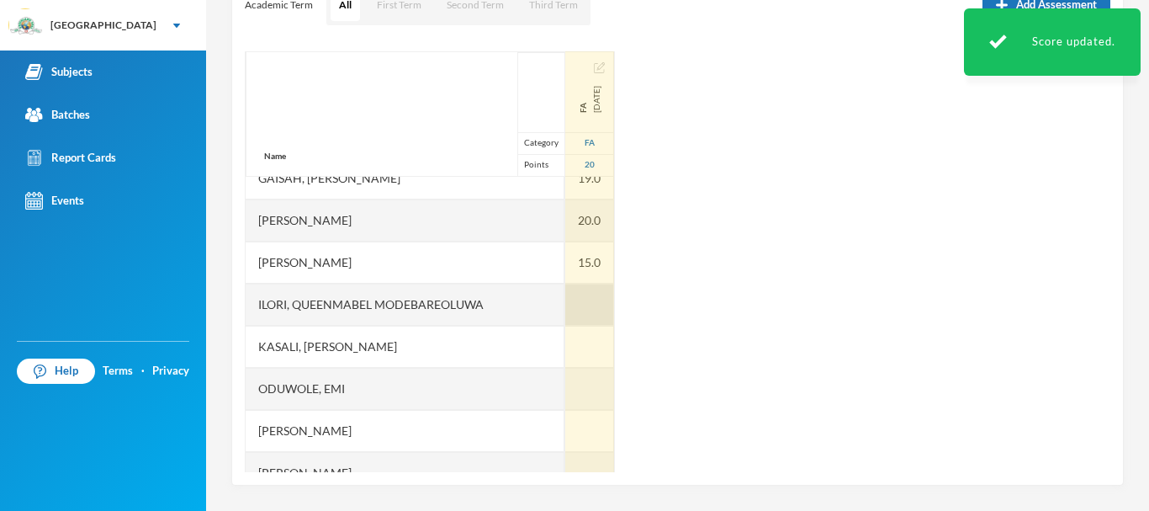
scroll to position [317, 0]
click at [565, 339] on div at bounding box center [589, 344] width 49 height 42
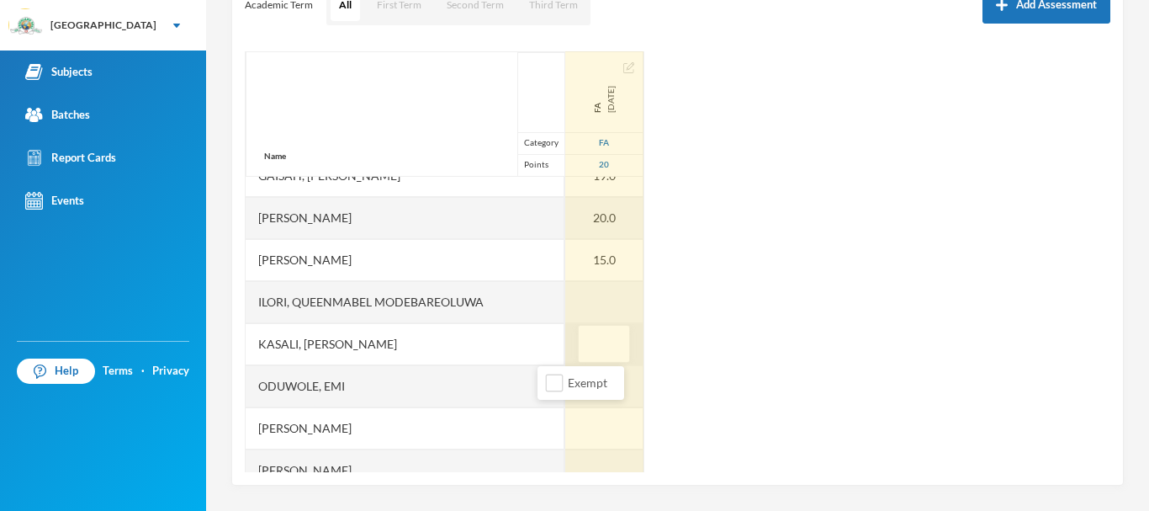
click at [587, 339] on input "text" at bounding box center [604, 345] width 34 height 38
type input "15"
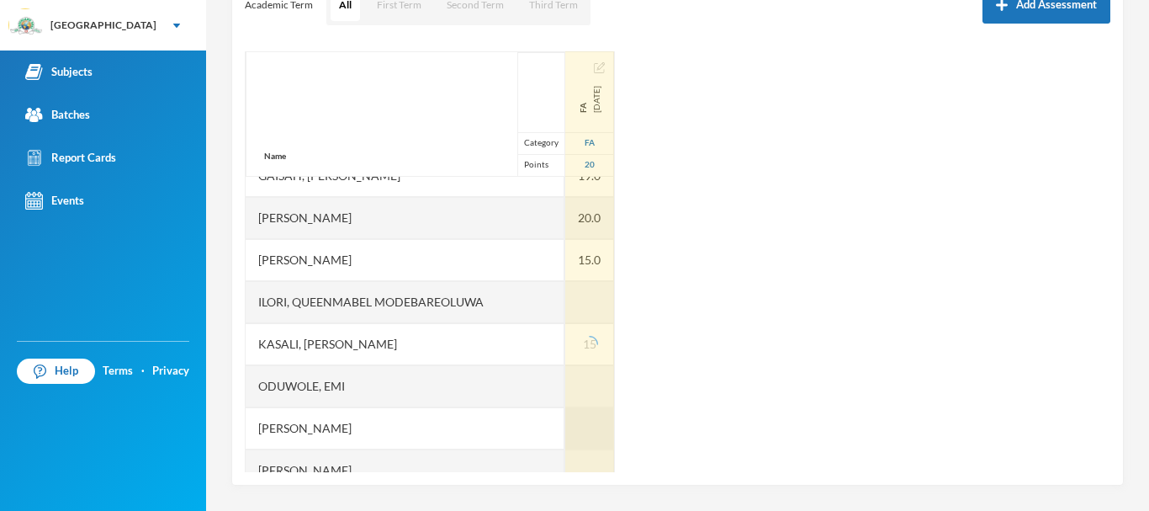
click at [572, 430] on div at bounding box center [589, 428] width 49 height 42
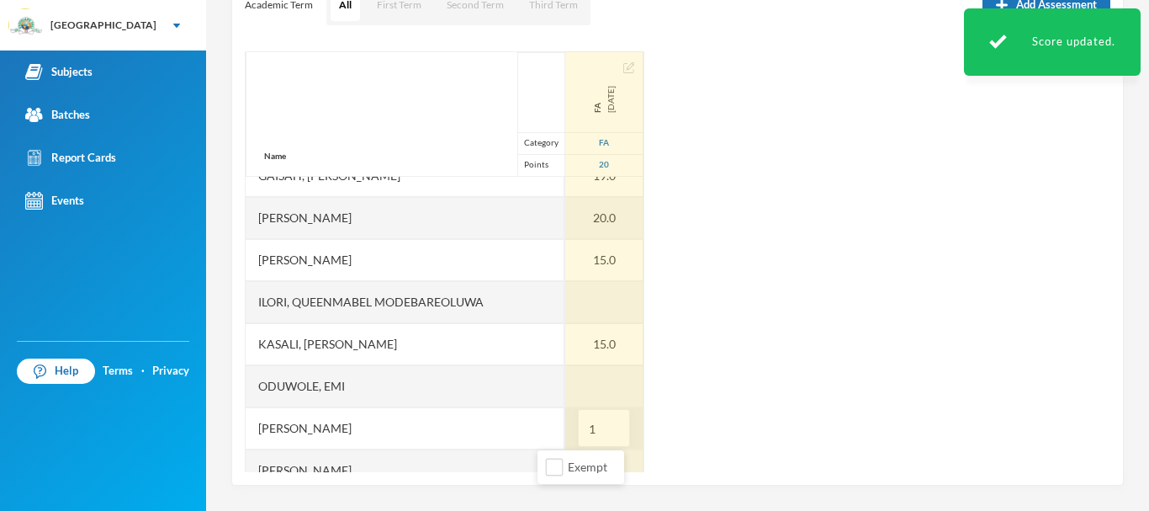
type input "16"
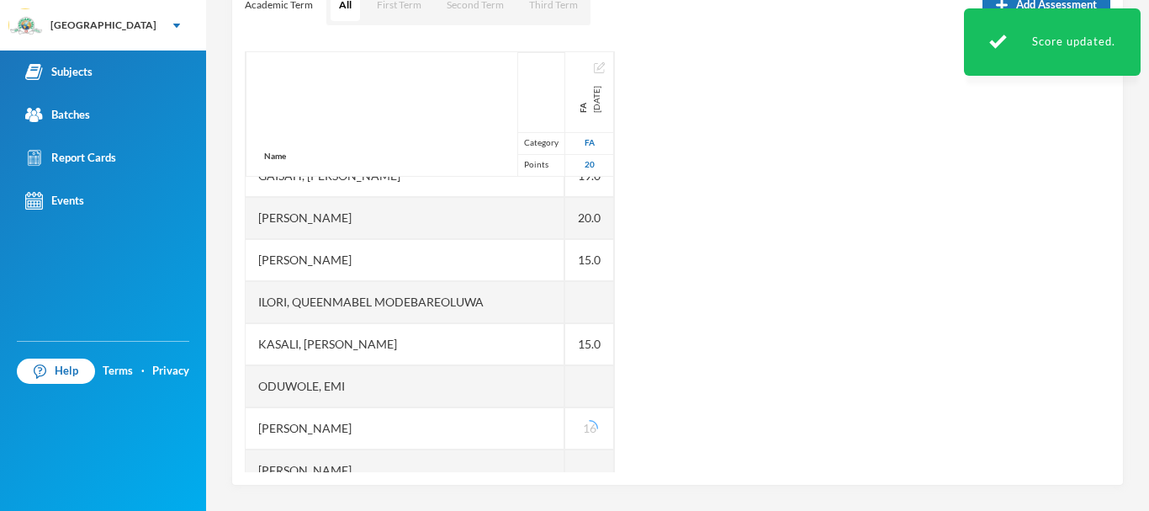
click at [665, 415] on div "Name Category Points [PERSON_NAME], Oluwasemilore [PERSON_NAME], Oreofeoluwa [P…" at bounding box center [678, 261] width 866 height 421
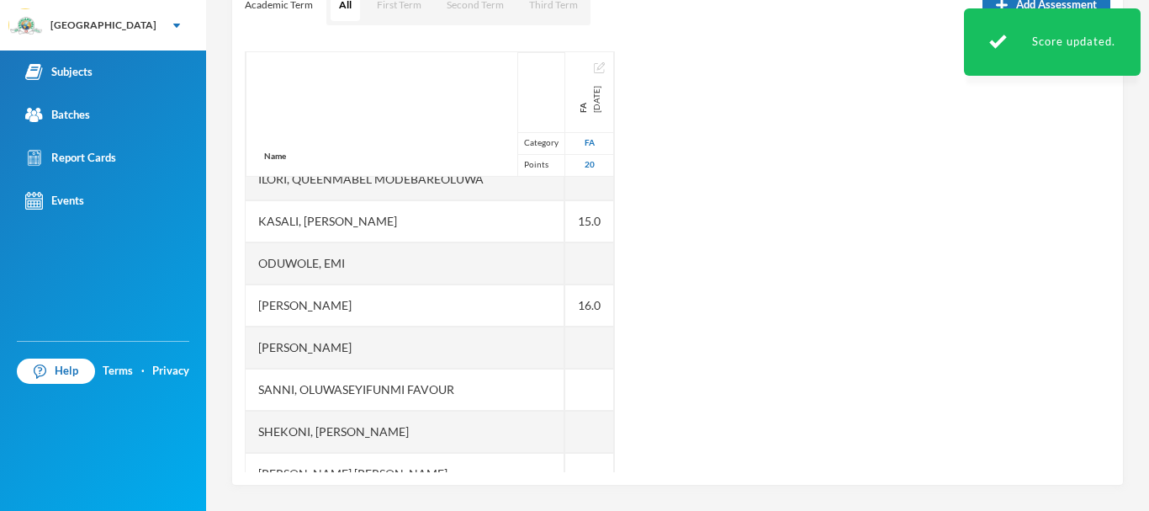
scroll to position [441, 0]
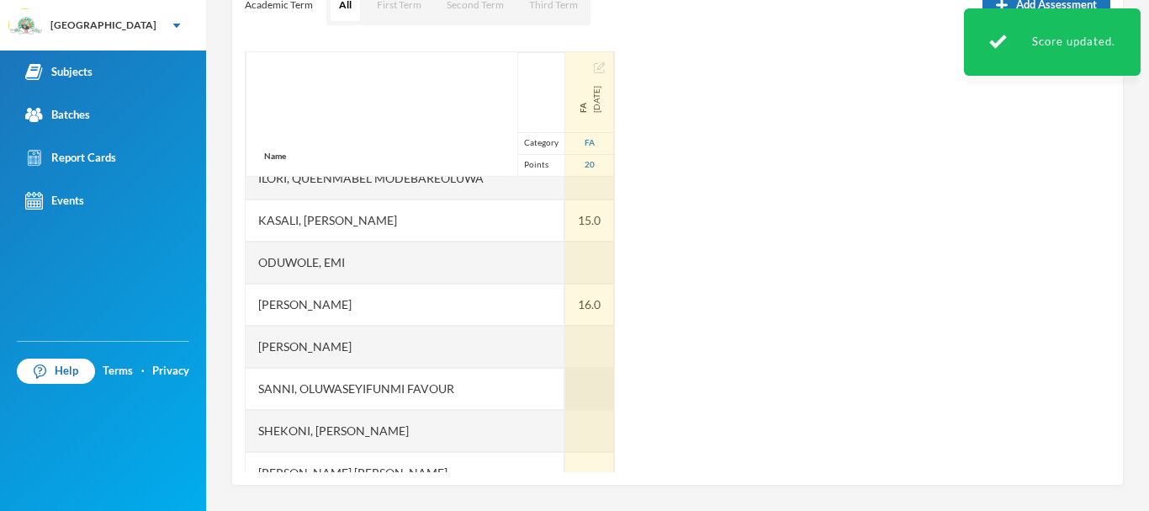
click at [565, 386] on div at bounding box center [589, 389] width 49 height 42
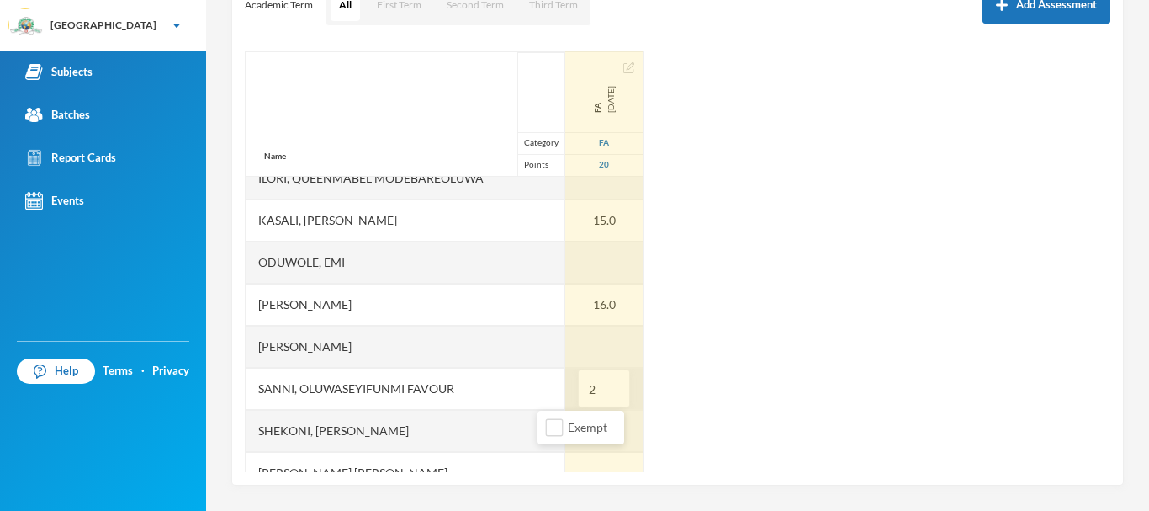
type input "20"
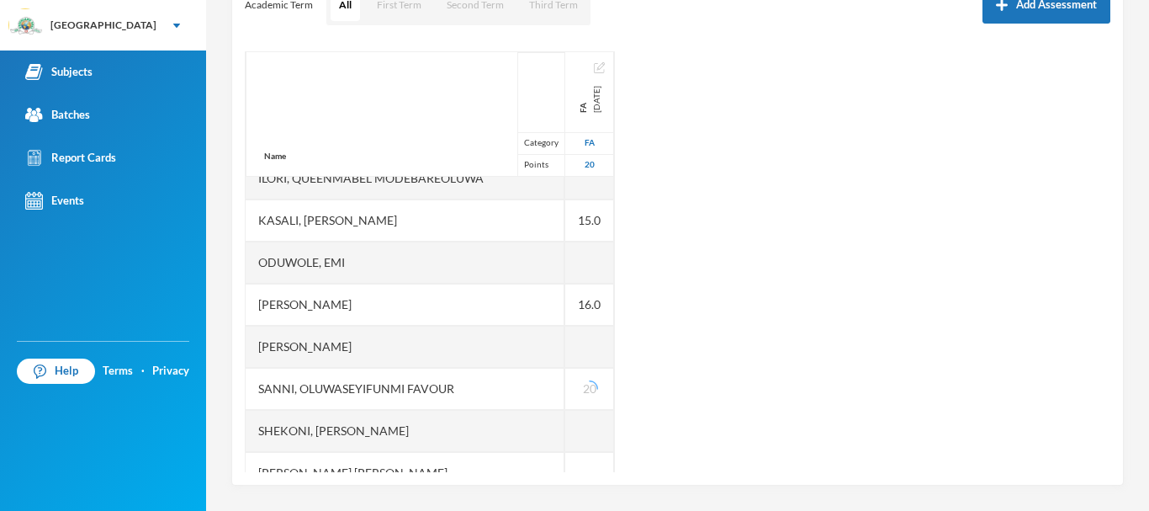
click at [688, 416] on div "Name Category Points [PERSON_NAME], Oluwasemilore [PERSON_NAME], Oreofeoluwa [P…" at bounding box center [678, 261] width 866 height 421
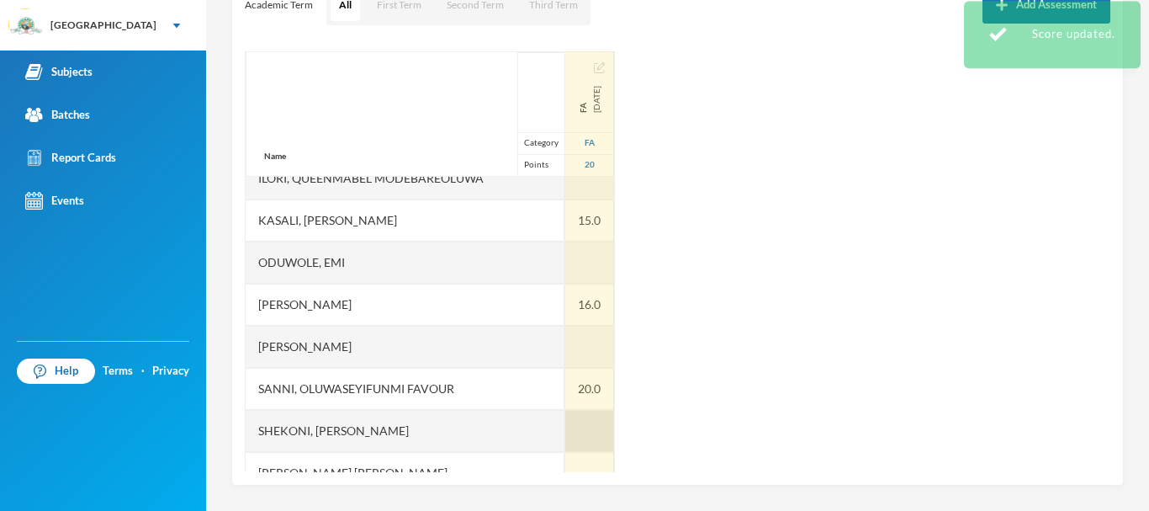
click at [565, 427] on div at bounding box center [589, 431] width 49 height 42
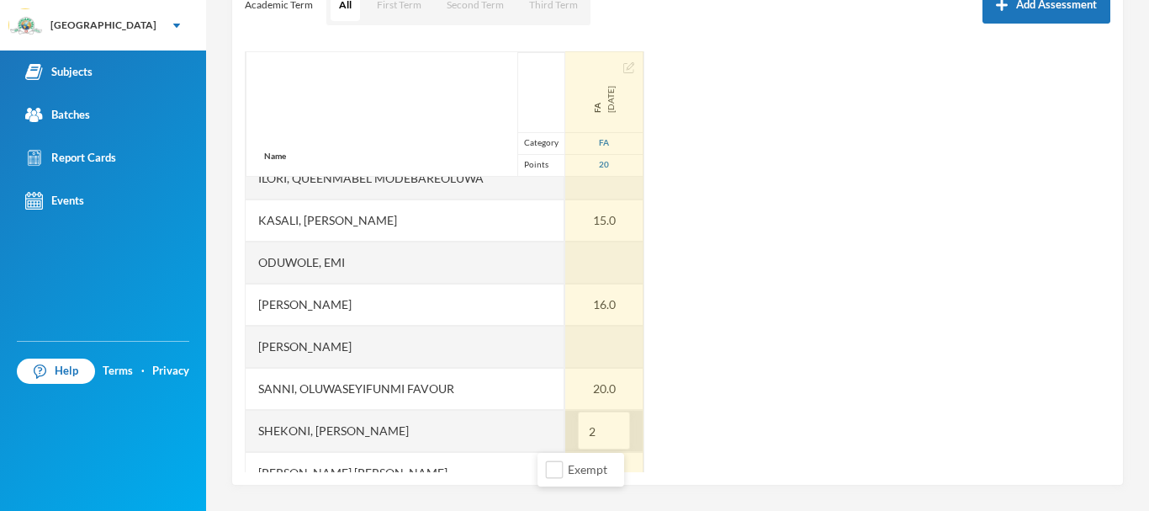
type input "20"
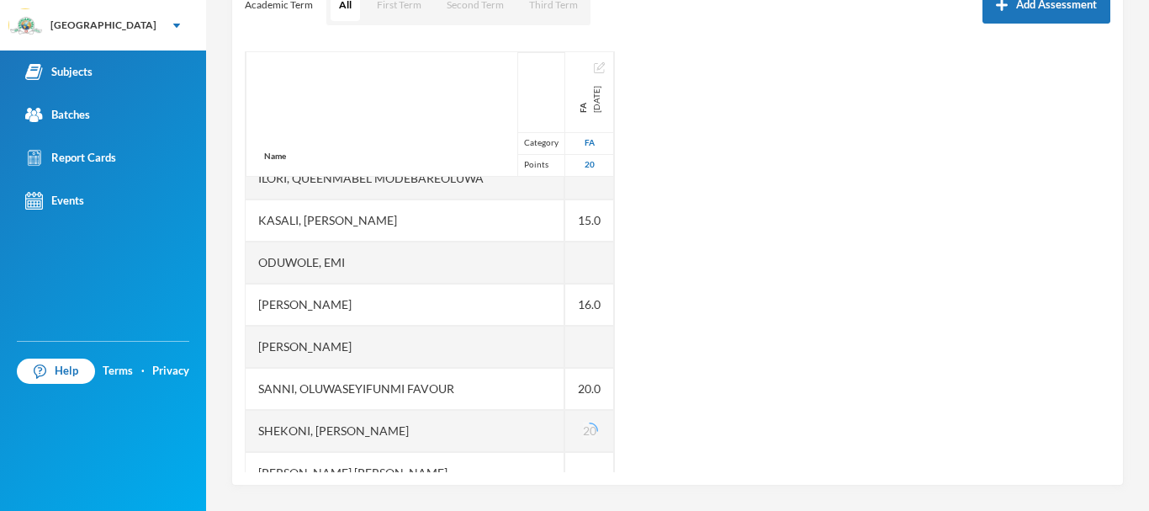
click at [659, 426] on div "Name Category Points [PERSON_NAME], Oluwasemilore [PERSON_NAME], Oreofeoluwa [P…" at bounding box center [678, 261] width 866 height 421
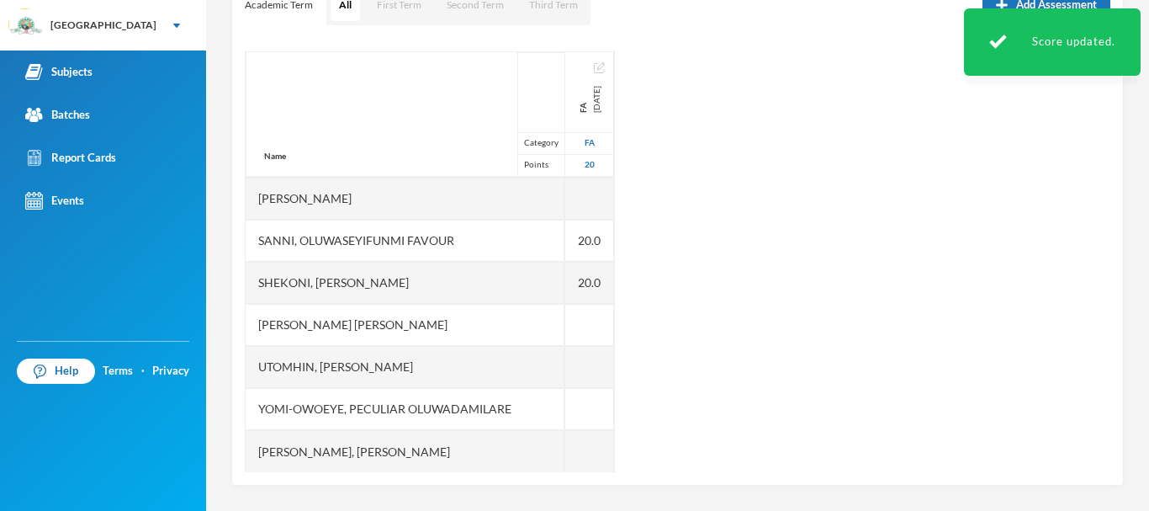
scroll to position [590, 0]
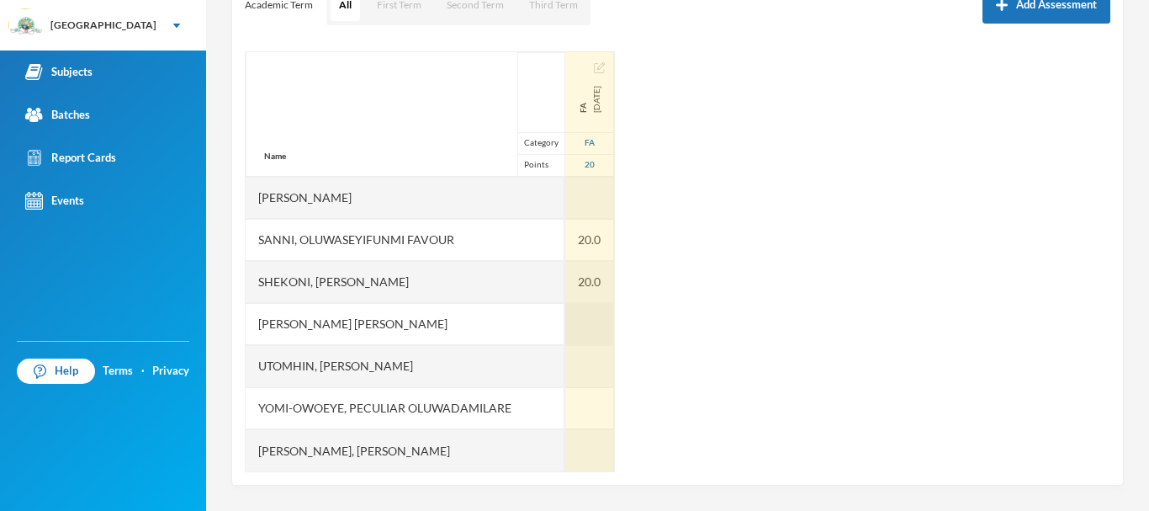
click at [565, 314] on div at bounding box center [589, 324] width 49 height 42
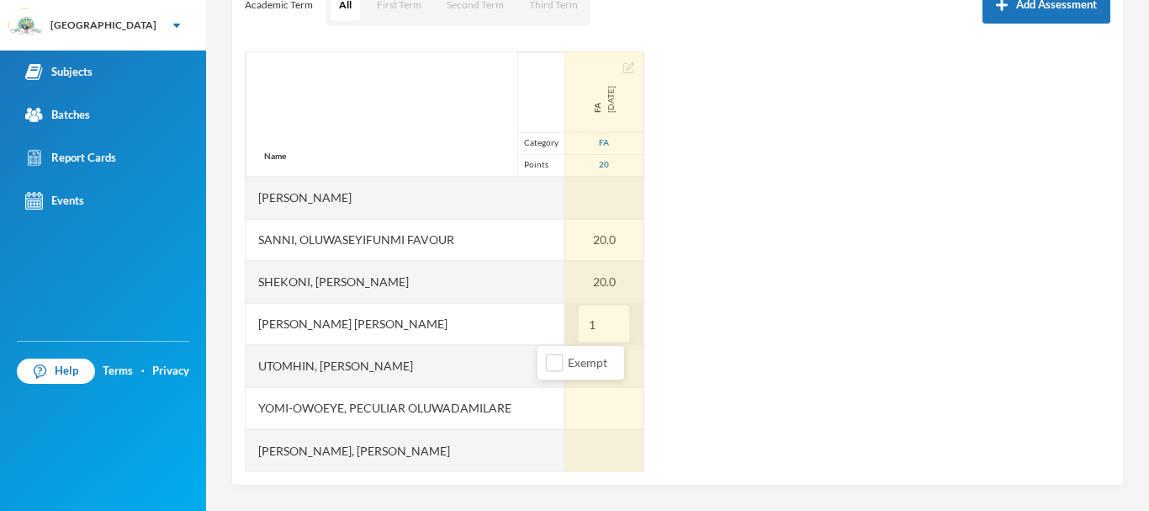
type input "18"
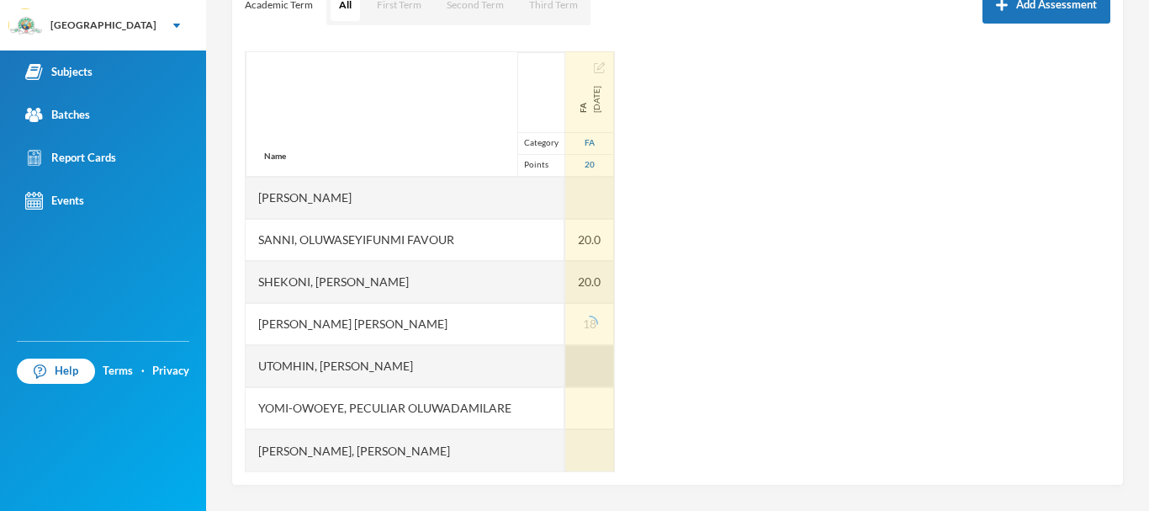
click at [565, 367] on div at bounding box center [589, 366] width 49 height 42
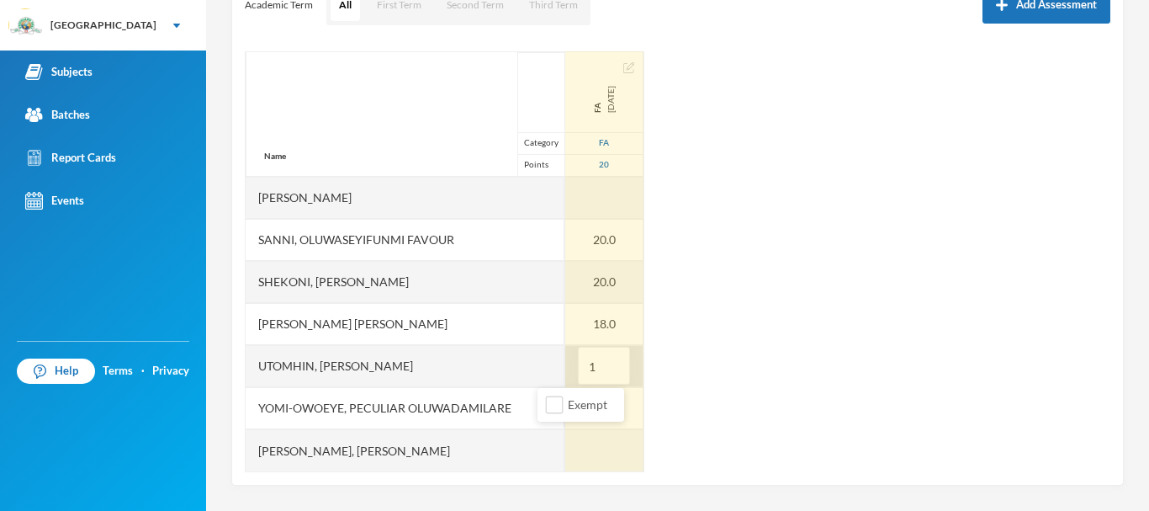
type input "19"
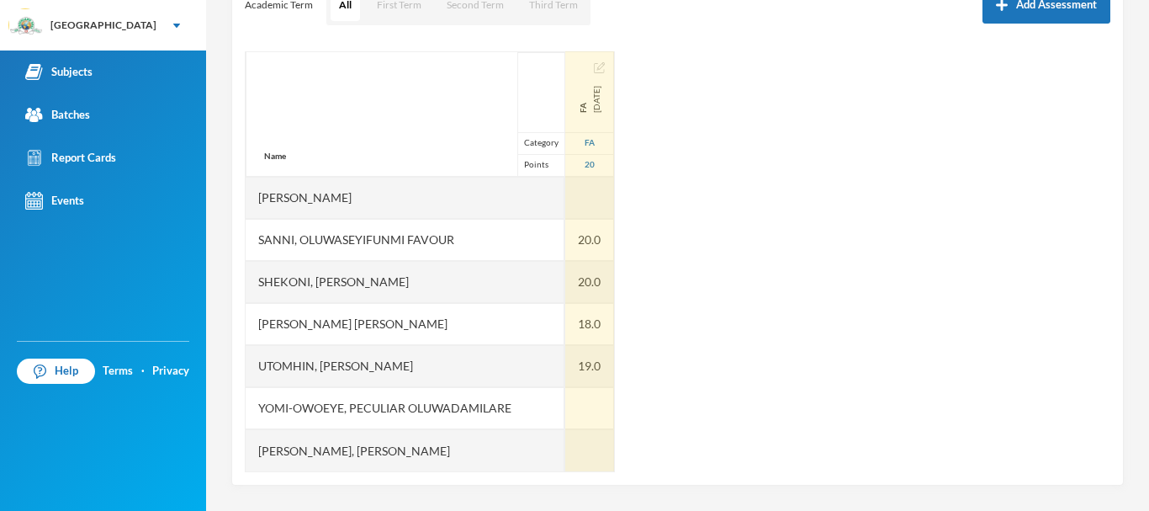
click at [565, 405] on div at bounding box center [589, 408] width 49 height 42
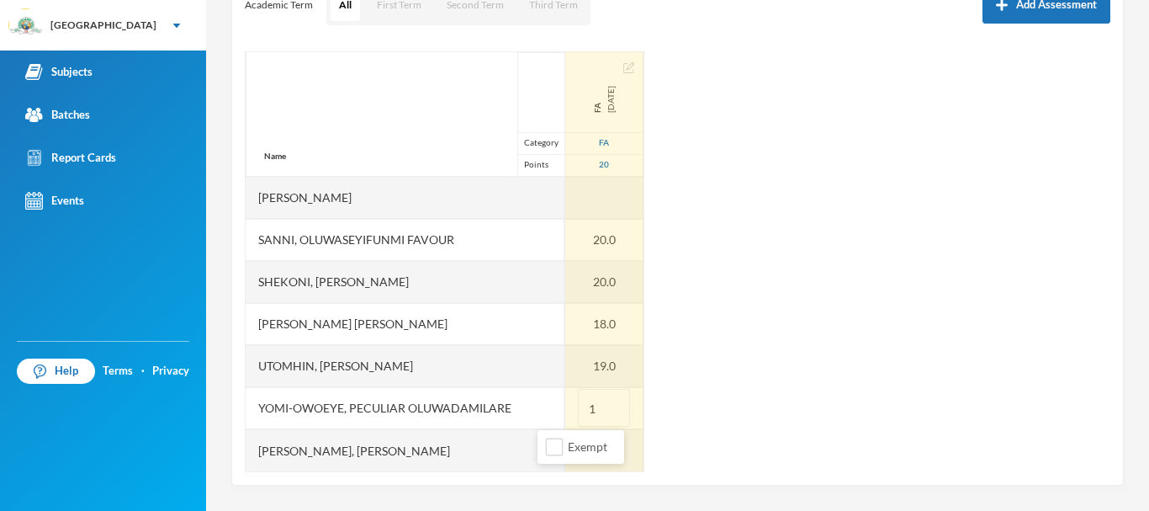
type input "19"
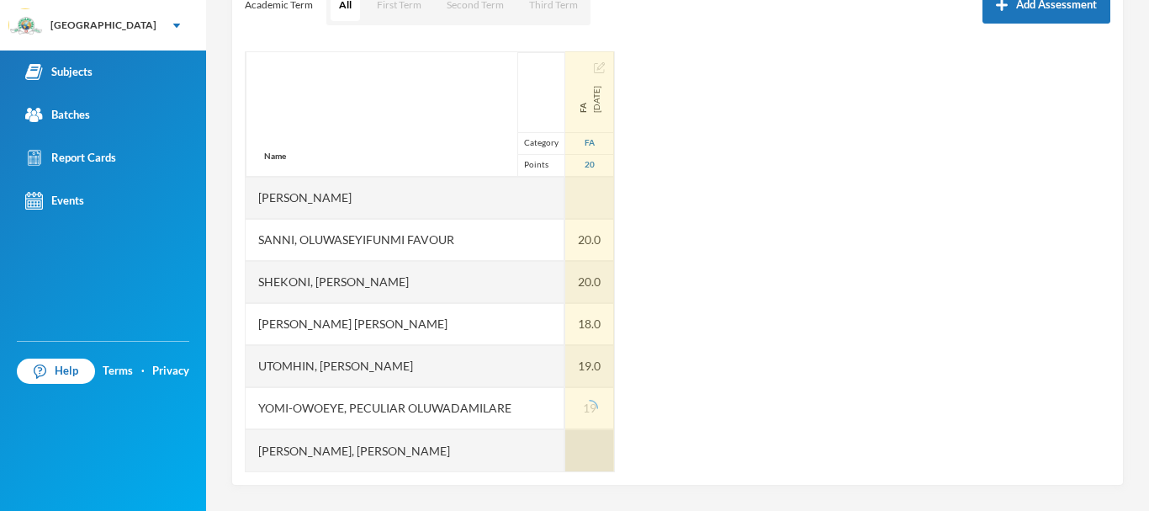
click at [565, 458] on div at bounding box center [589, 450] width 49 height 42
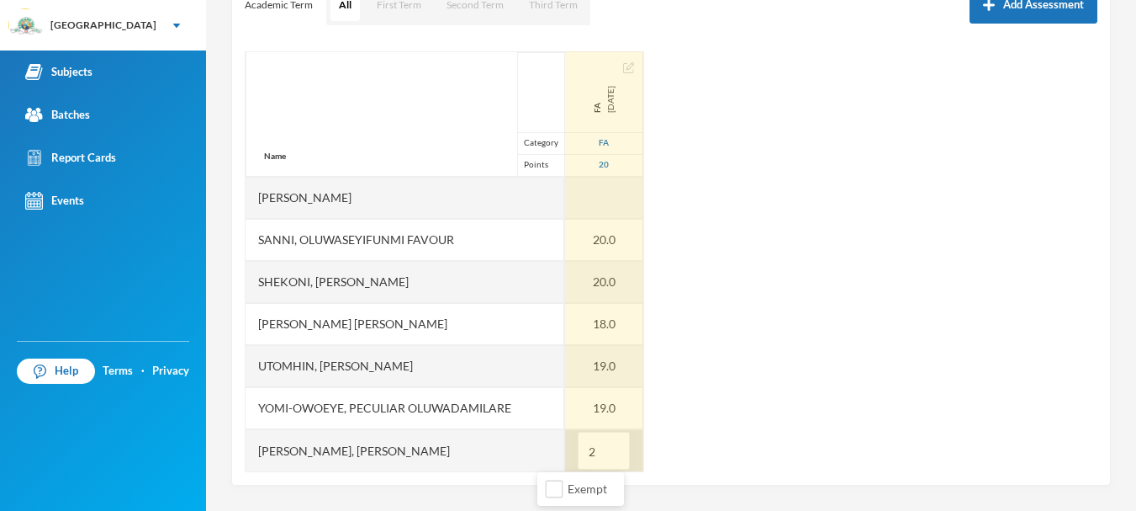
type input "20"
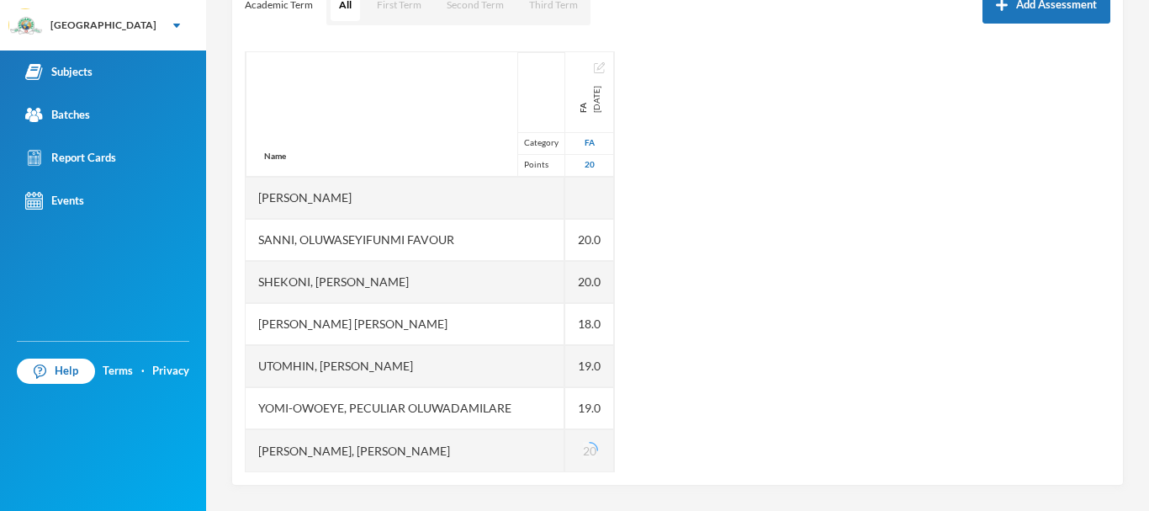
click at [728, 395] on div "Name Category Points [PERSON_NAME], Oluwasemilore [PERSON_NAME], Oreofeoluwa [P…" at bounding box center [678, 261] width 866 height 421
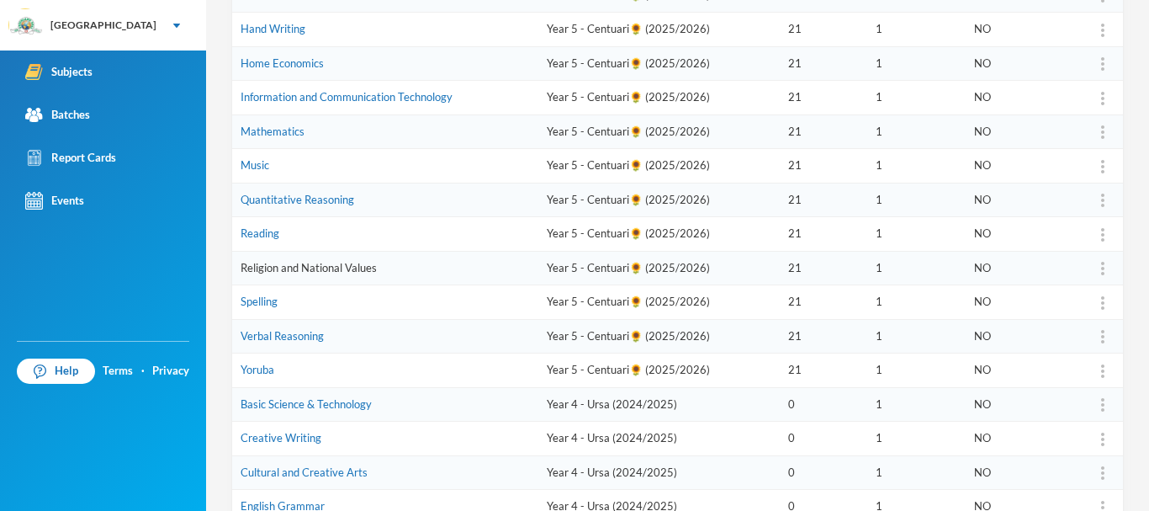
scroll to position [442, 0]
click at [300, 335] on link "Verbal Reasoning" at bounding box center [282, 334] width 83 height 13
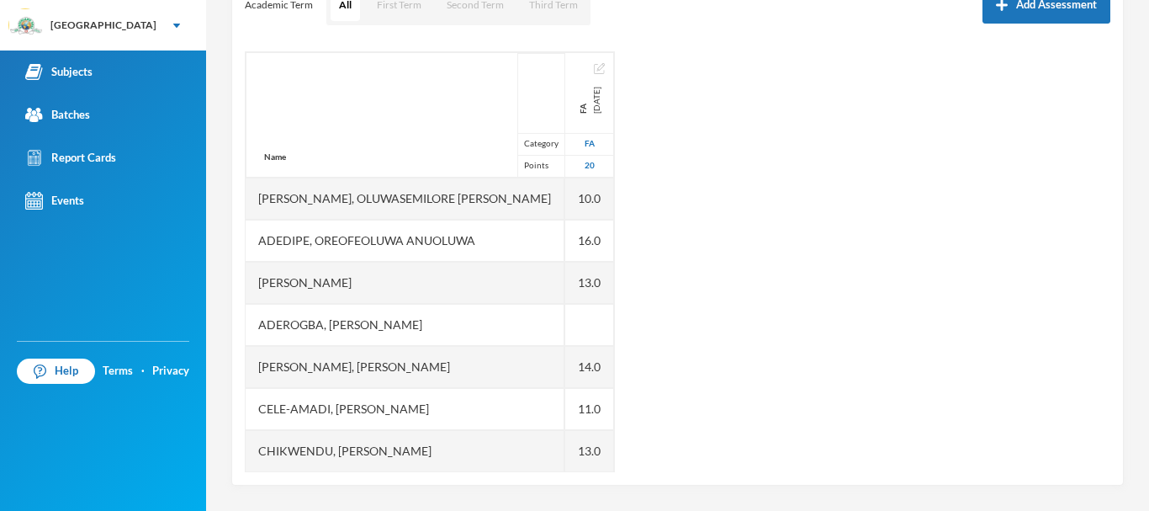
scroll to position [257, 0]
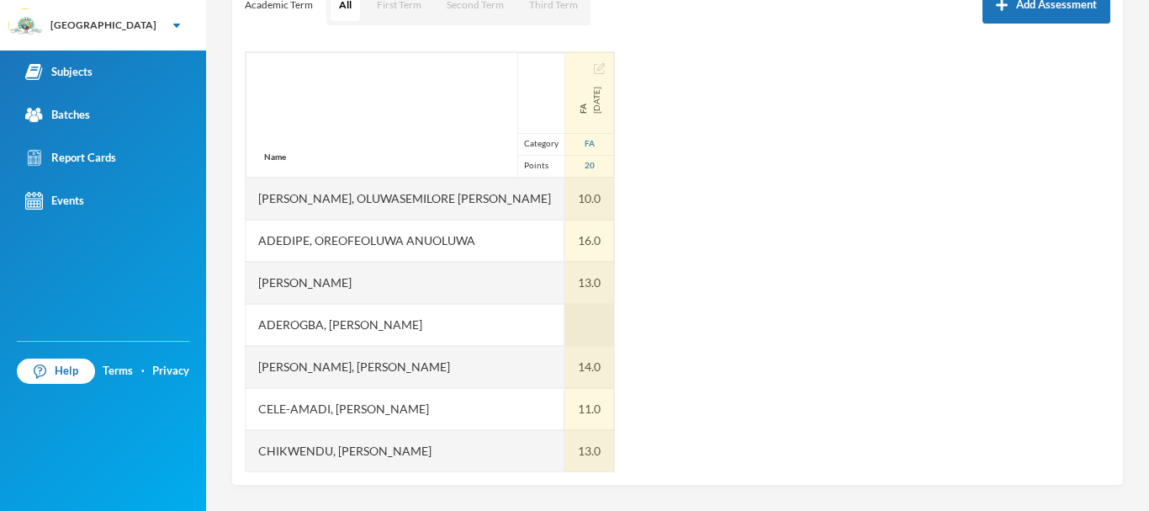
click at [565, 320] on div at bounding box center [589, 325] width 49 height 42
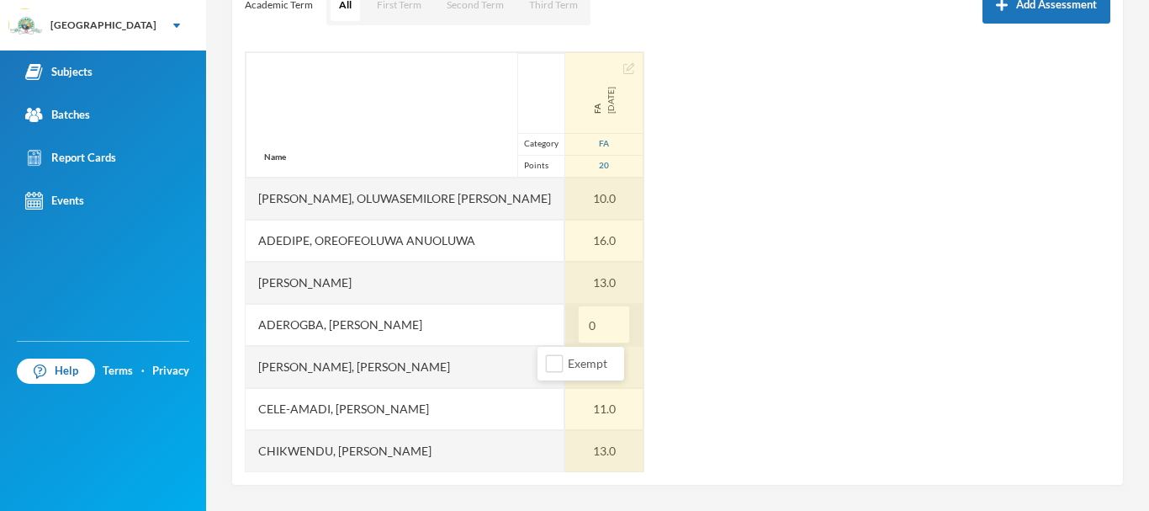
type input "07"
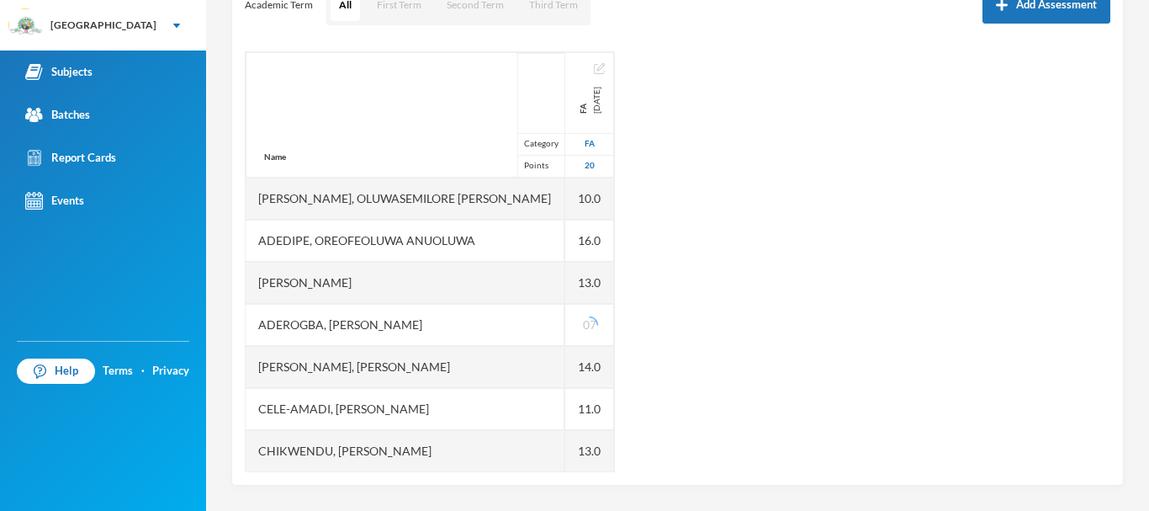
click at [699, 358] on div "Name Category Points [PERSON_NAME], Oluwasemilore [PERSON_NAME], Oreofeoluwa [P…" at bounding box center [678, 261] width 866 height 421
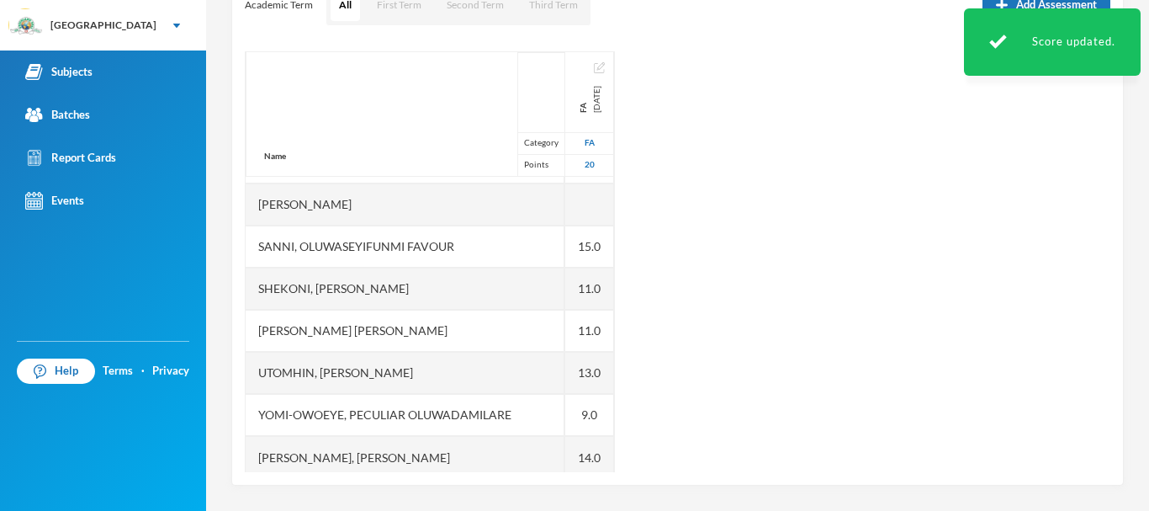
scroll to position [590, 0]
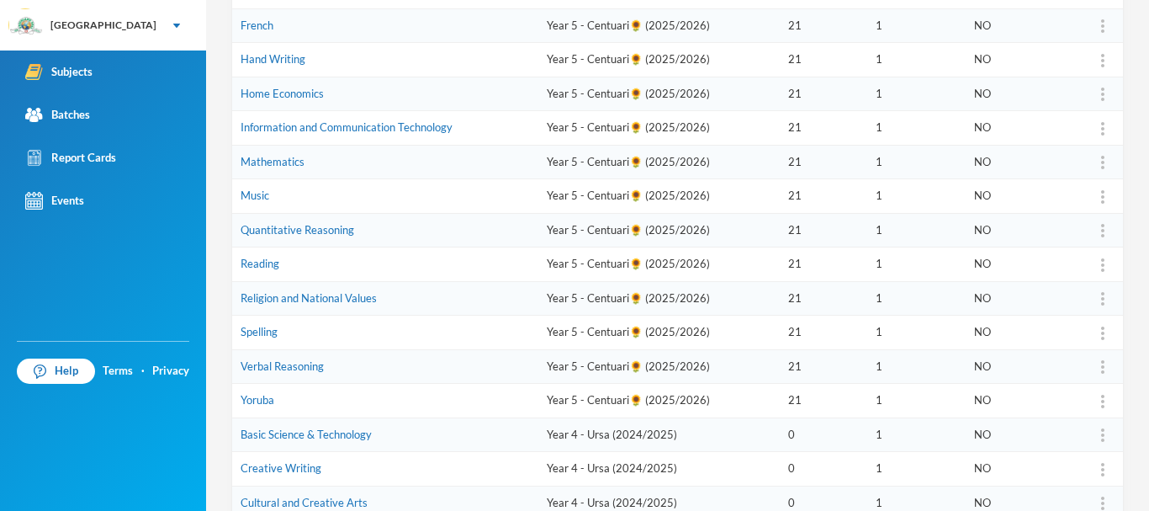
scroll to position [558, 0]
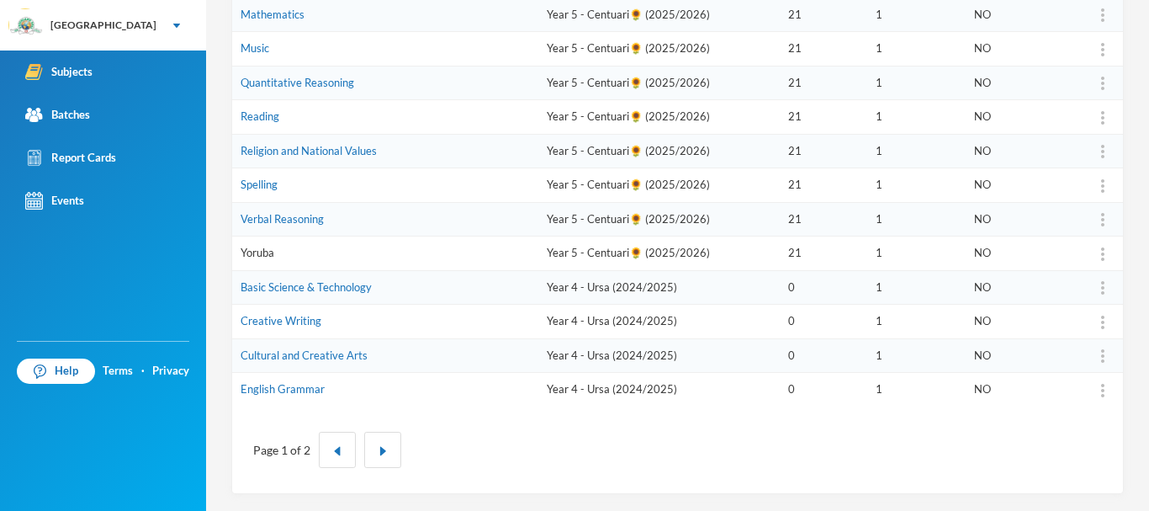
click at [264, 246] on link "Yoruba" at bounding box center [258, 252] width 34 height 13
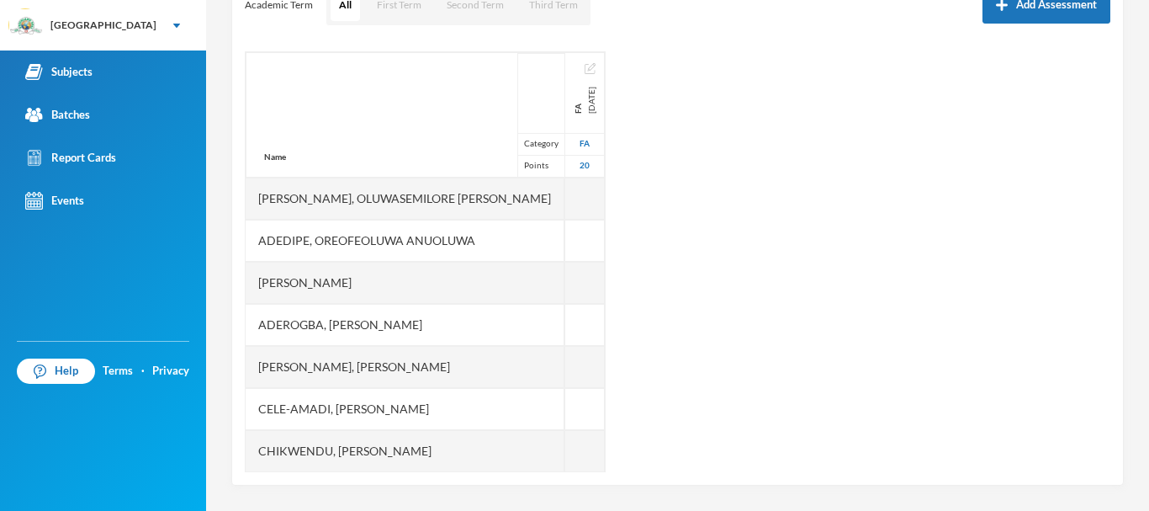
scroll to position [257, 0]
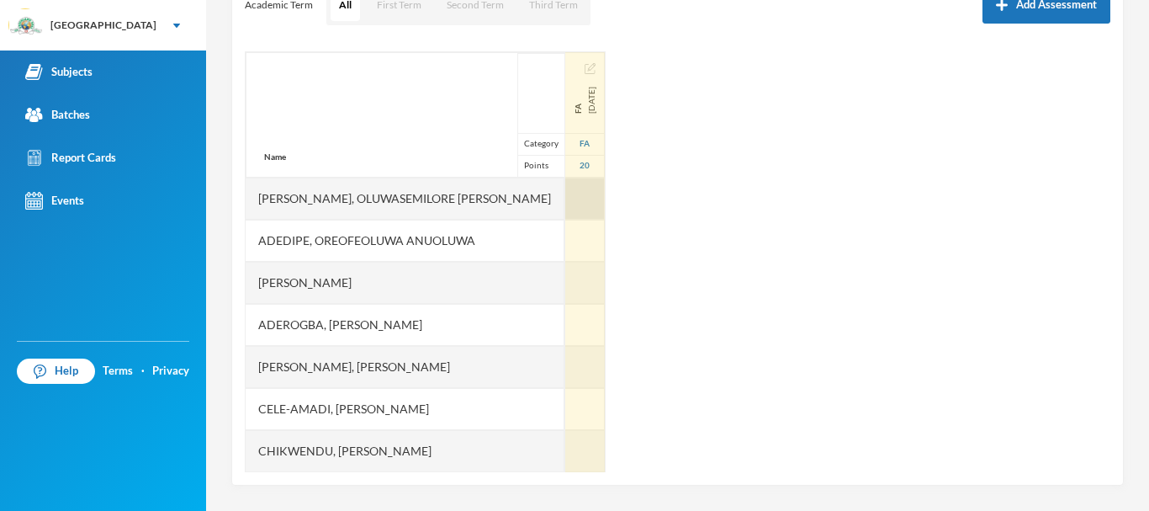
click at [565, 203] on div at bounding box center [585, 198] width 40 height 42
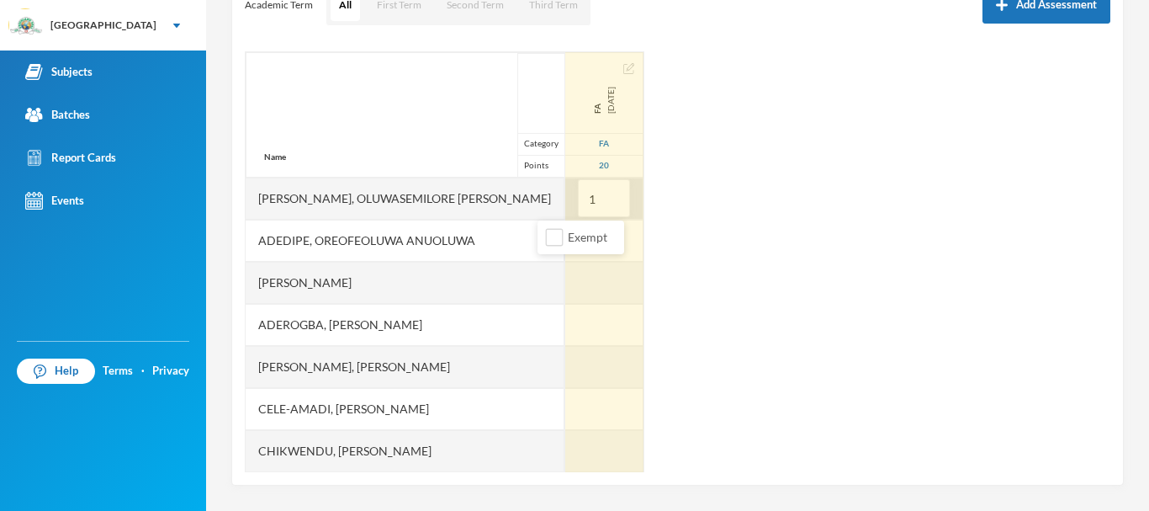
type input "16"
click at [565, 246] on div at bounding box center [604, 241] width 78 height 42
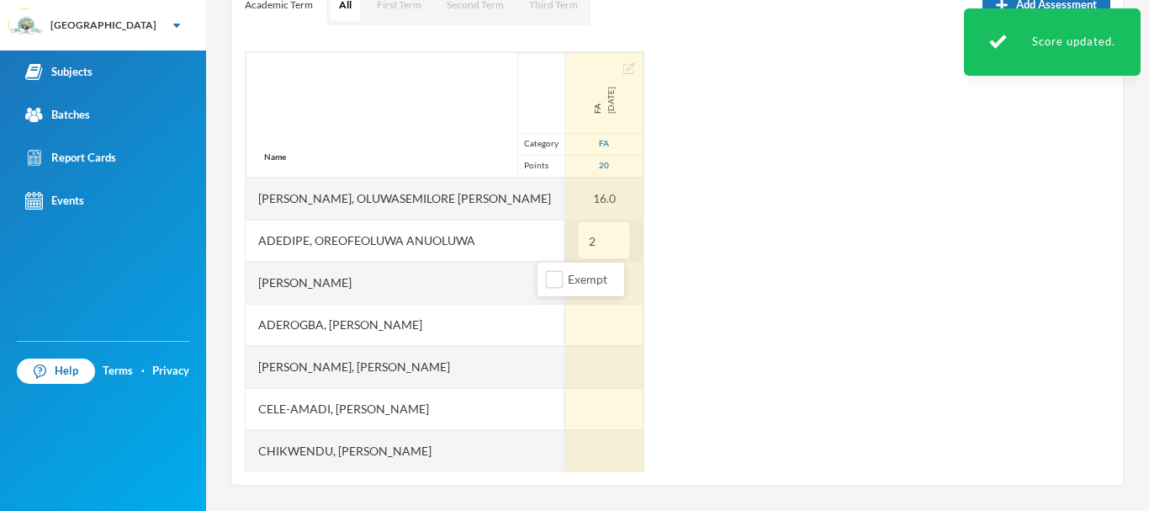
type input "20"
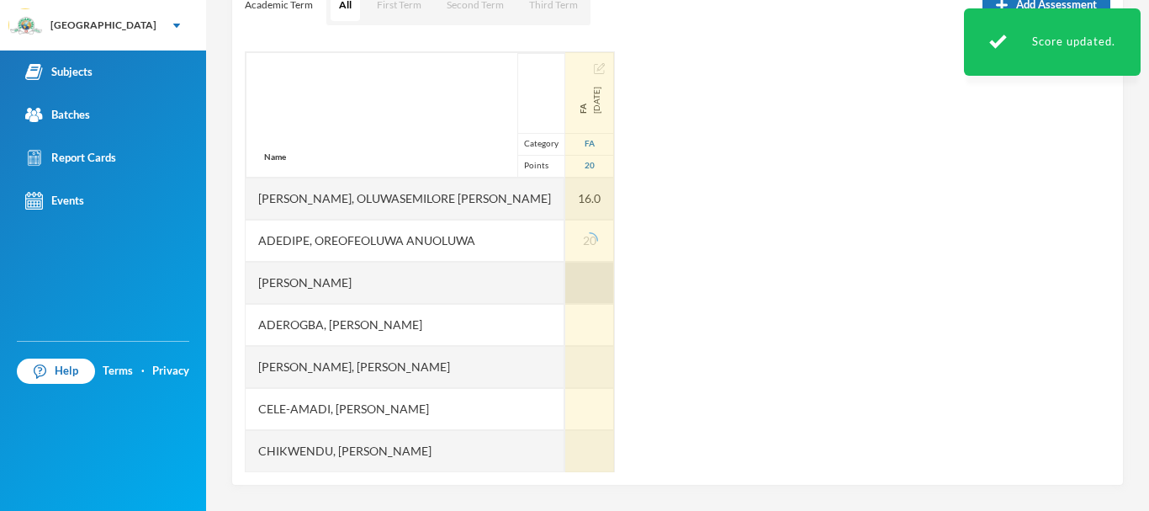
click at [565, 279] on div at bounding box center [589, 283] width 49 height 42
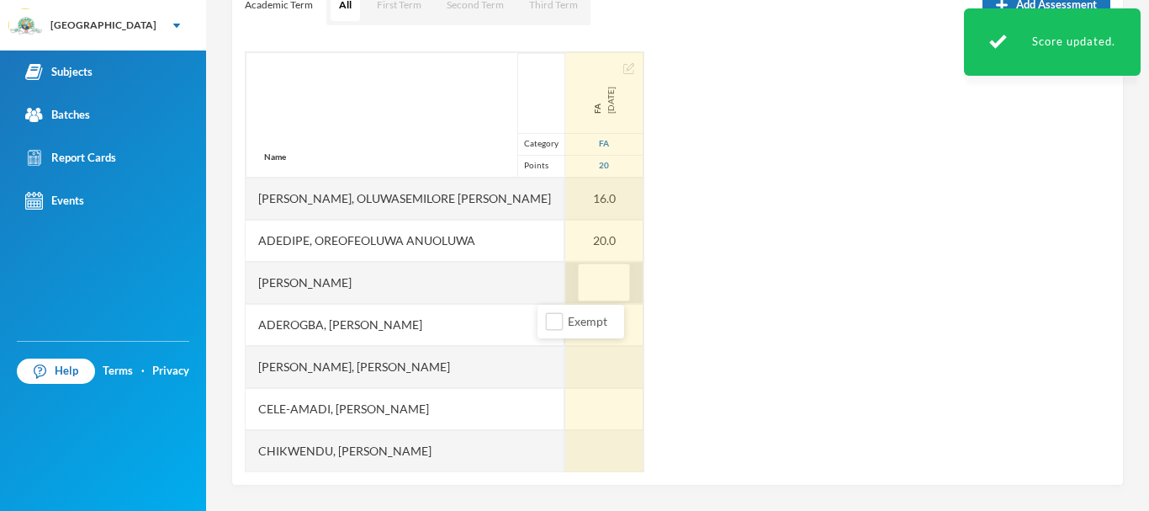
type input "5"
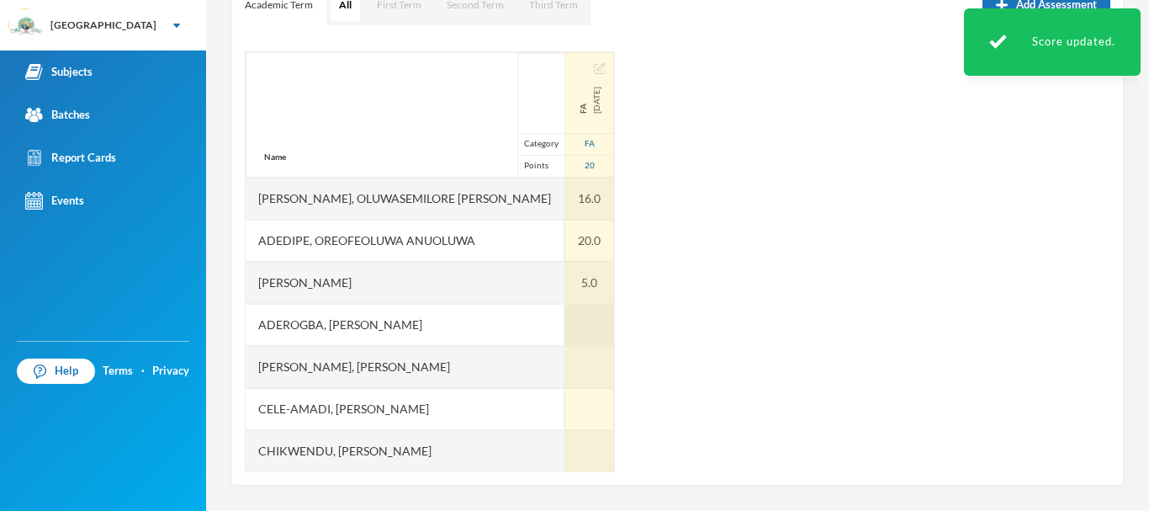
click at [565, 326] on div at bounding box center [589, 325] width 49 height 42
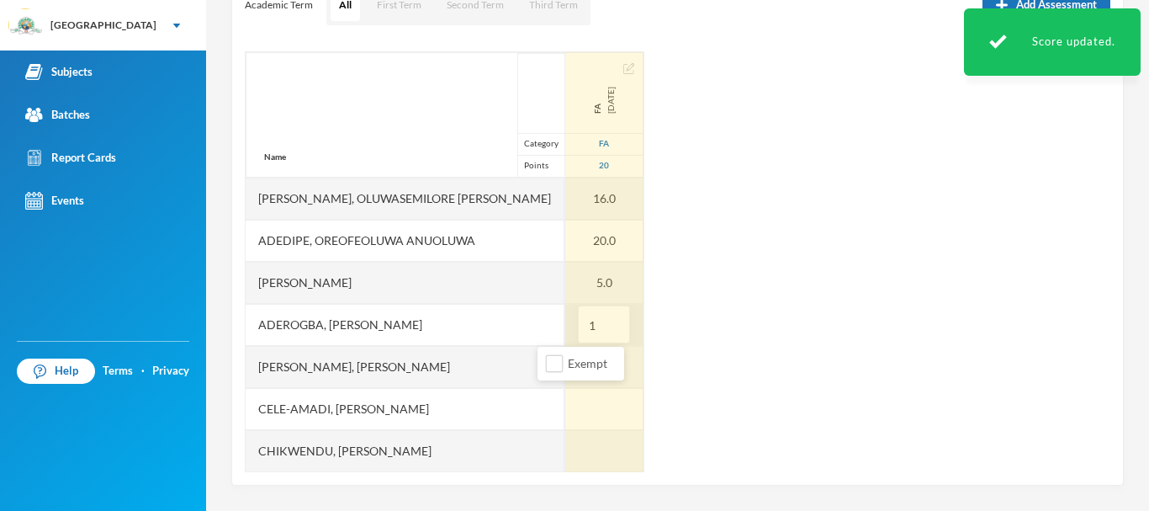
type input "15"
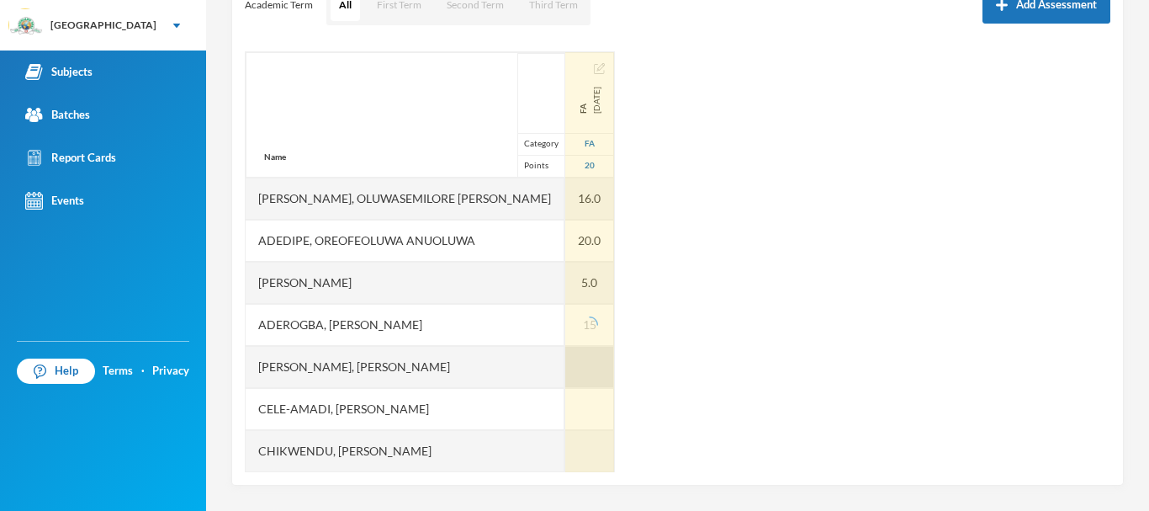
click at [565, 371] on div at bounding box center [589, 367] width 49 height 42
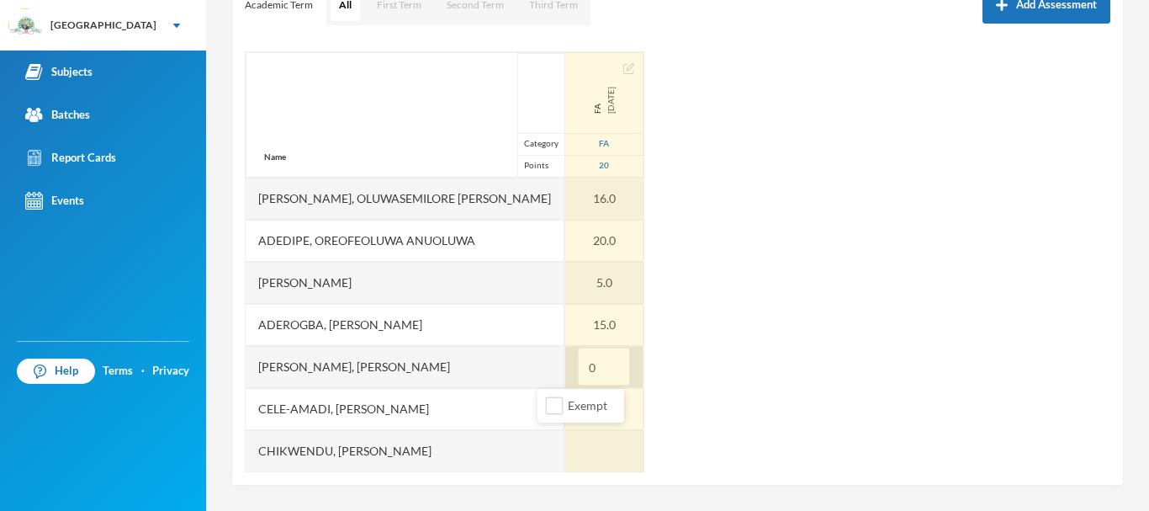
type input "09"
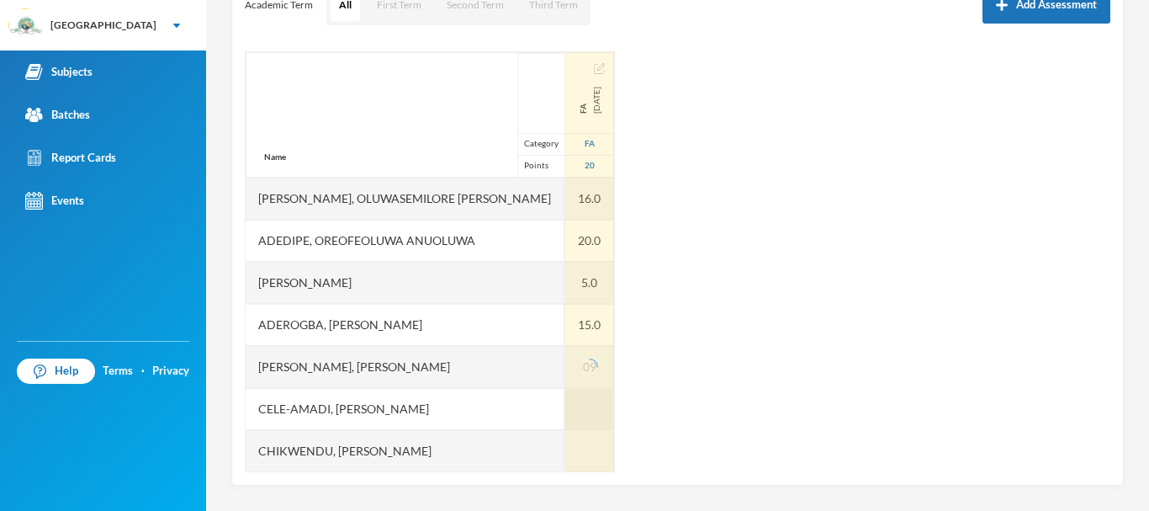
click at [565, 405] on div at bounding box center [589, 409] width 49 height 42
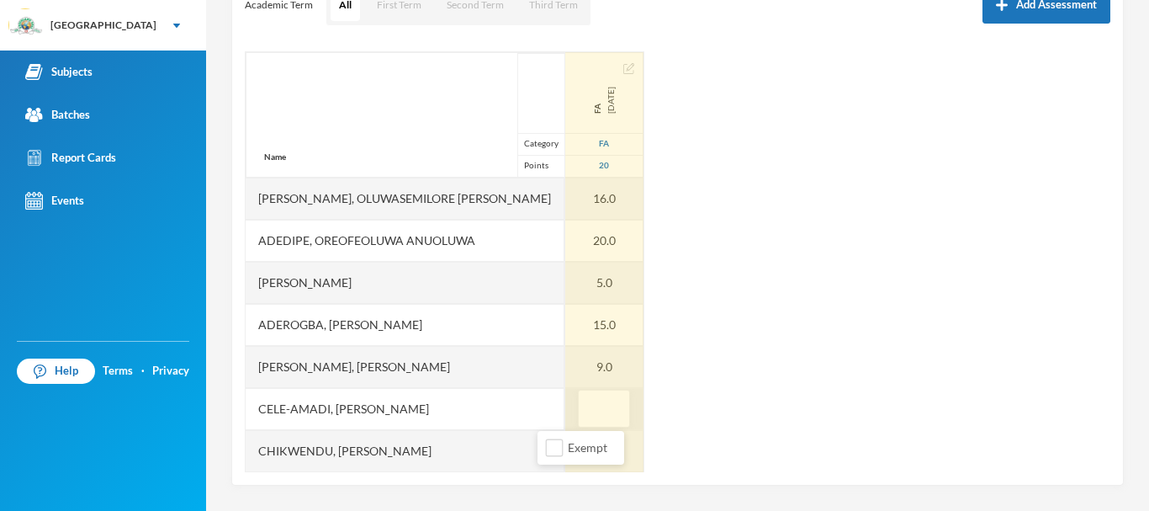
type input "9"
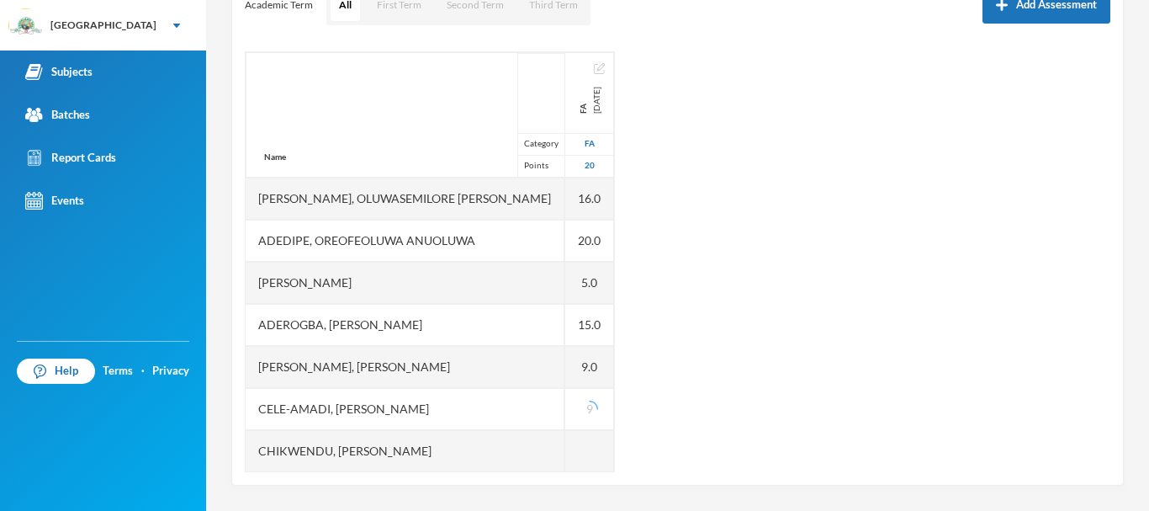
click at [717, 410] on div "Name Category Points [PERSON_NAME], Oluwasemilore [PERSON_NAME], Oreofeoluwa [P…" at bounding box center [678, 261] width 866 height 421
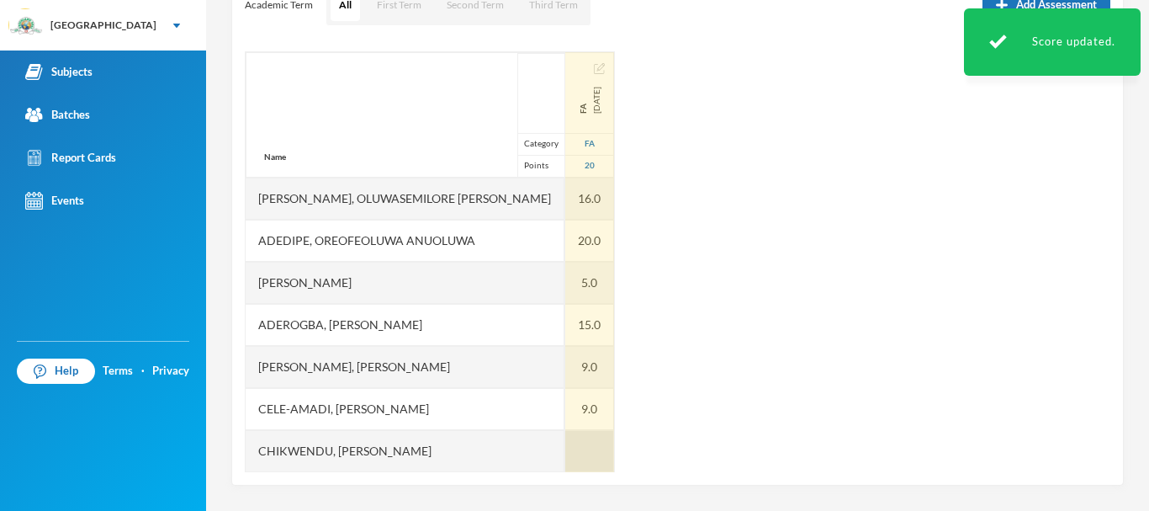
click at [565, 453] on div at bounding box center [589, 451] width 49 height 42
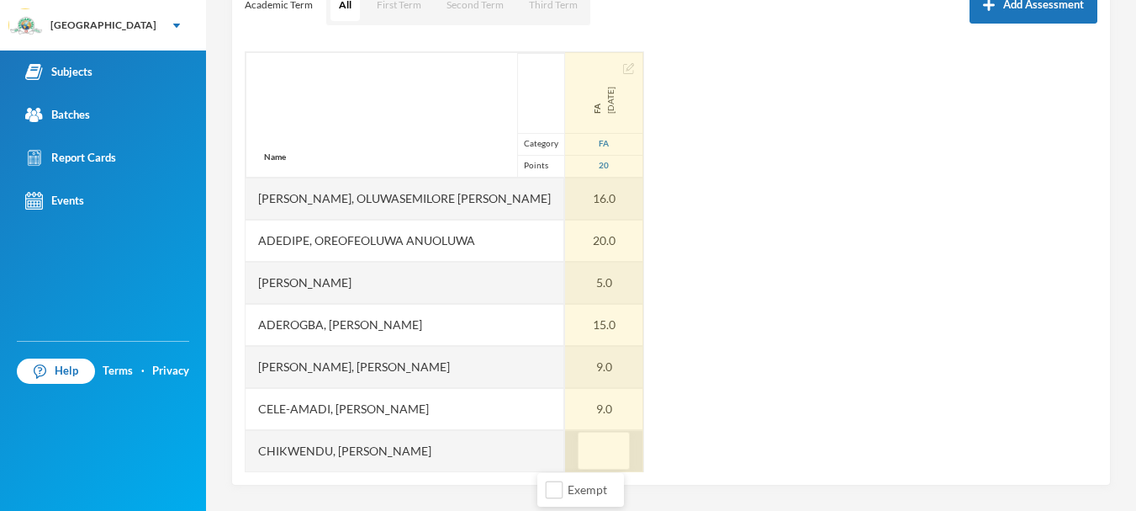
type input "5"
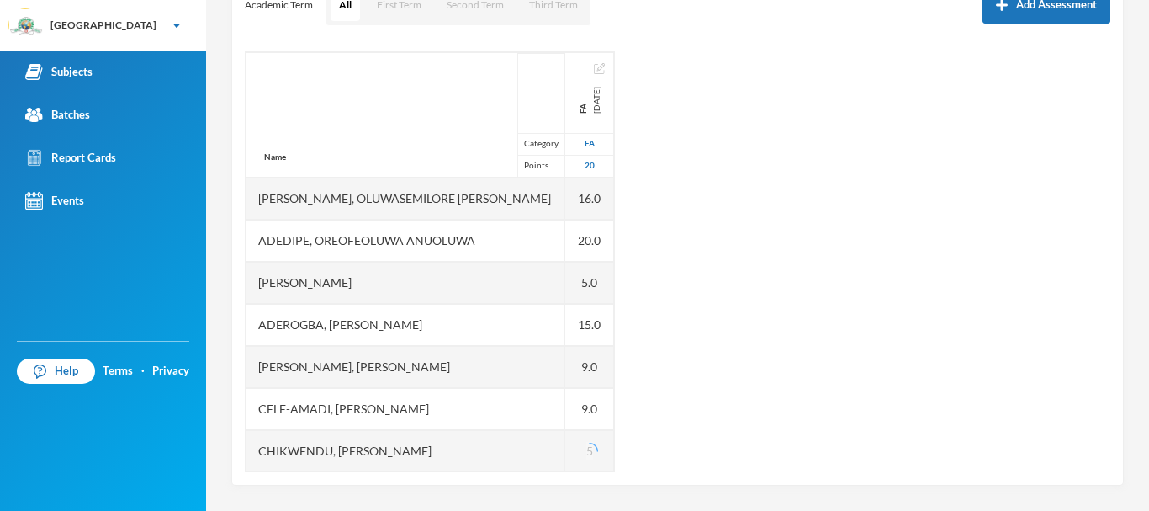
click at [722, 404] on div "Name Category Points [PERSON_NAME], Oluwasemilore [PERSON_NAME], Oreofeoluwa [P…" at bounding box center [678, 261] width 866 height 421
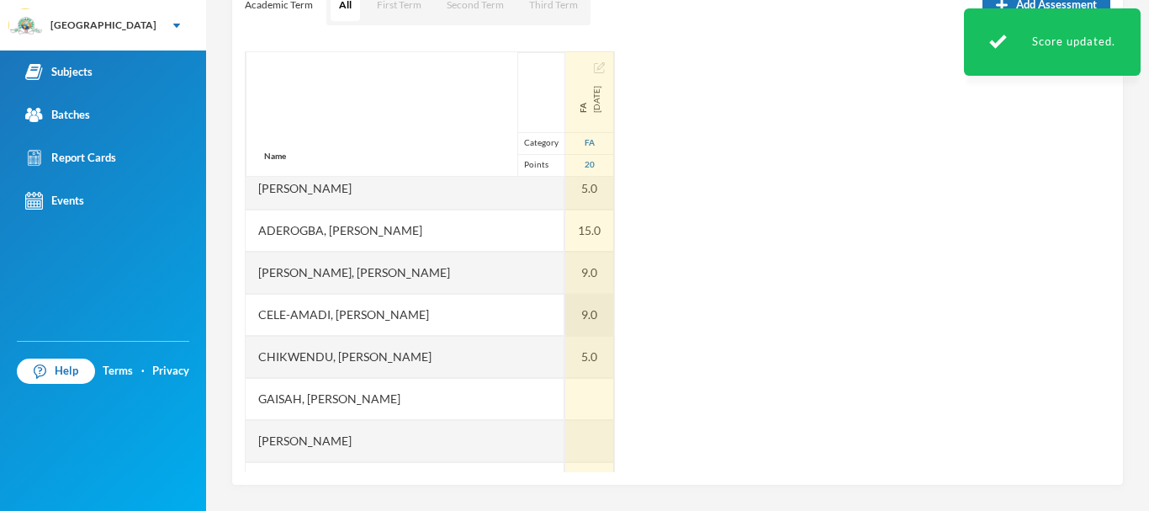
scroll to position [125, 0]
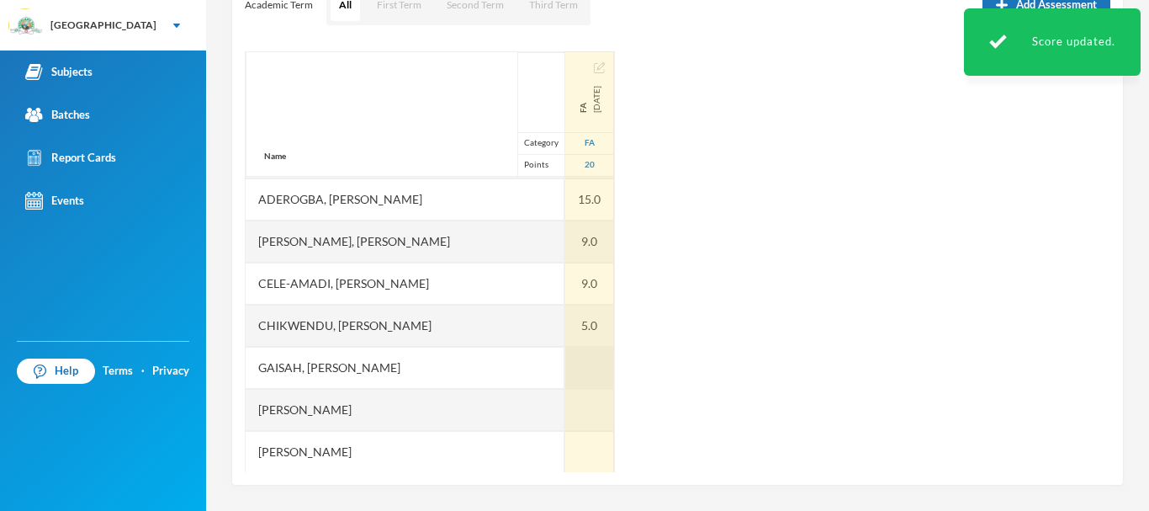
click at [565, 363] on div at bounding box center [589, 368] width 49 height 42
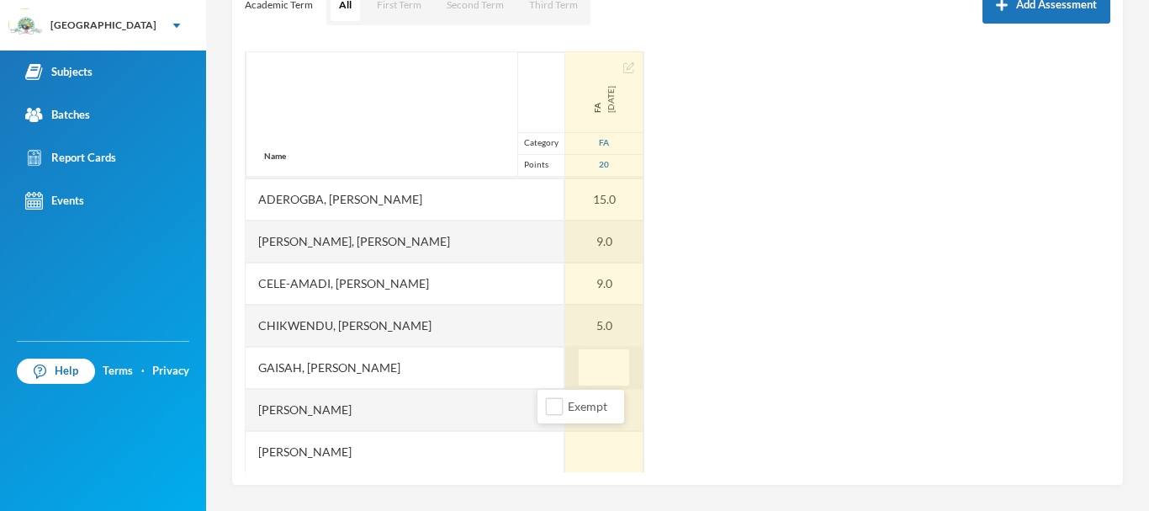
type input "8"
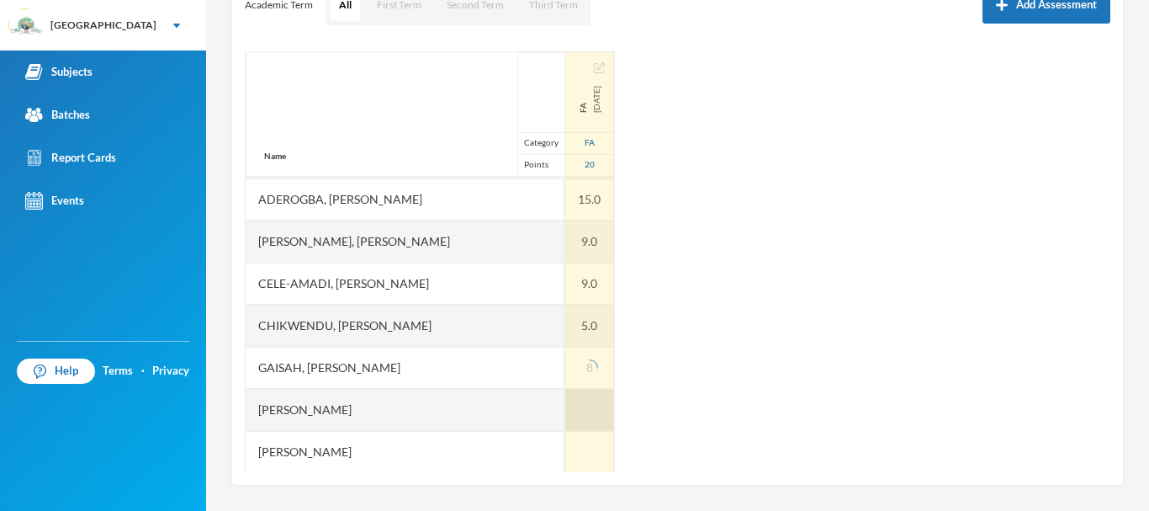
click at [565, 410] on div at bounding box center [589, 410] width 49 height 42
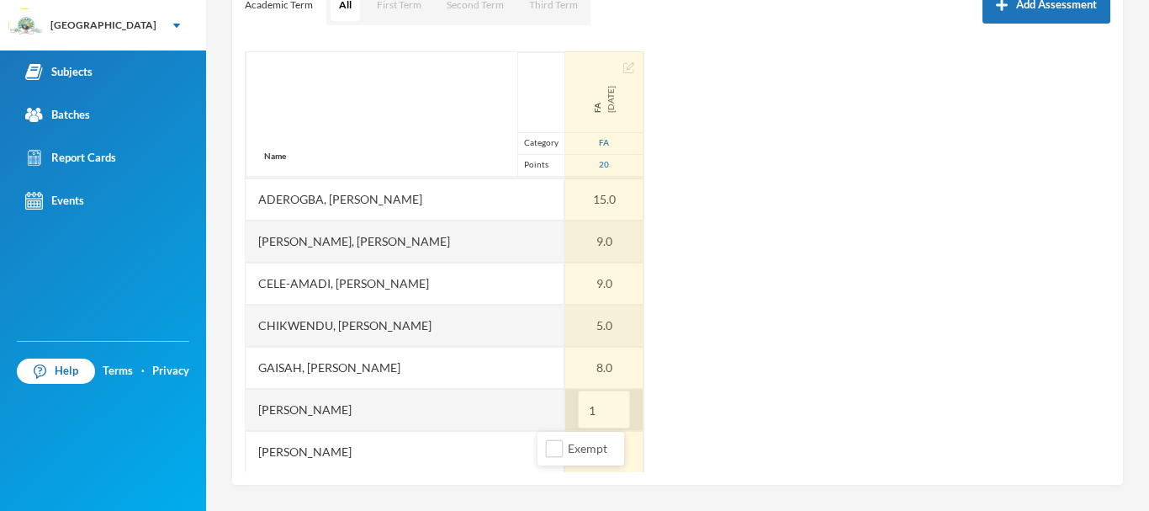
type input "15"
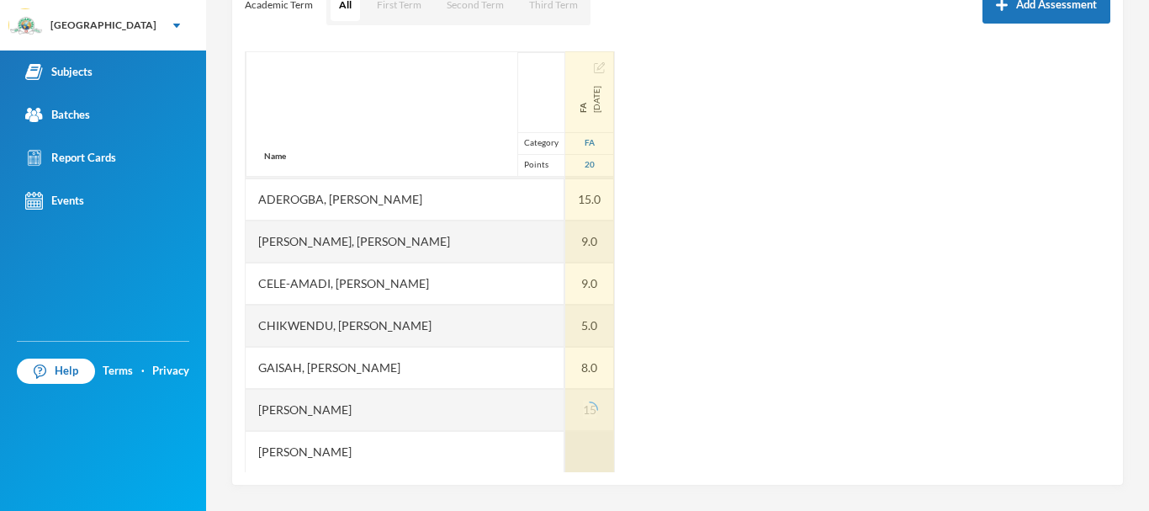
click at [565, 456] on div at bounding box center [589, 452] width 49 height 42
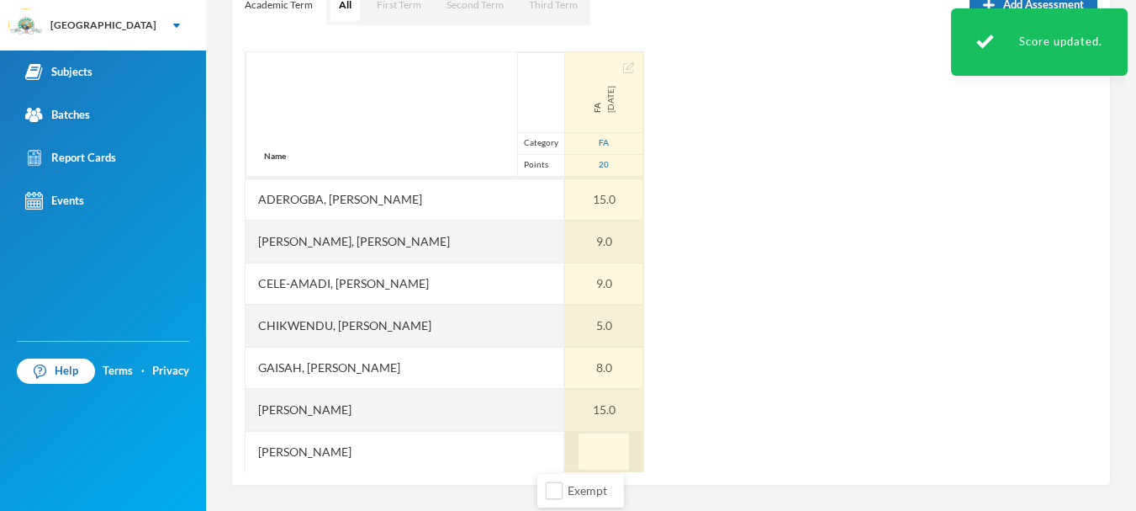
type input "5"
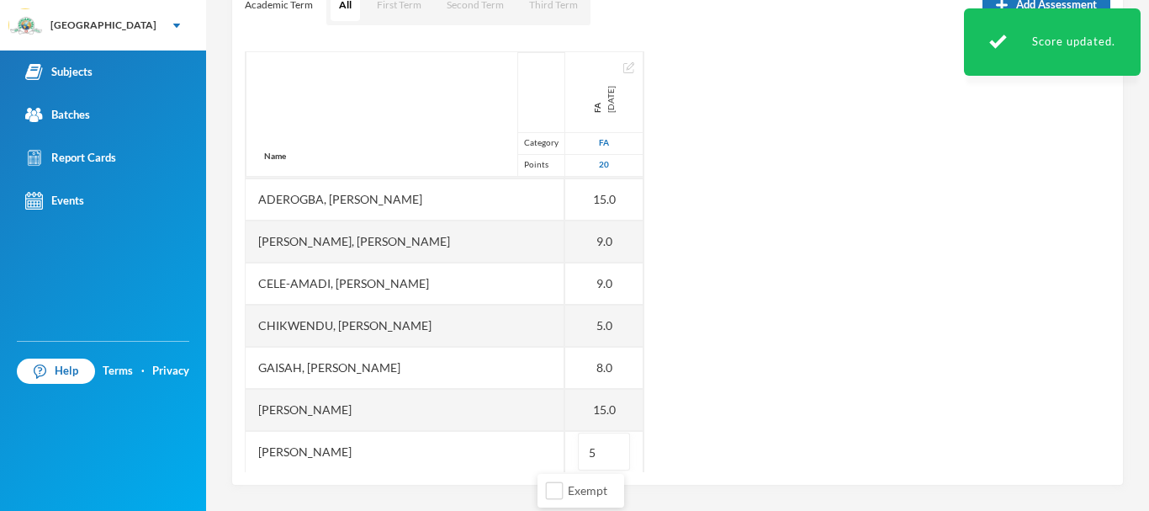
click at [689, 426] on div "Name Category Points [PERSON_NAME], Oluwasemilore [PERSON_NAME], Oreofeoluwa [P…" at bounding box center [678, 261] width 866 height 421
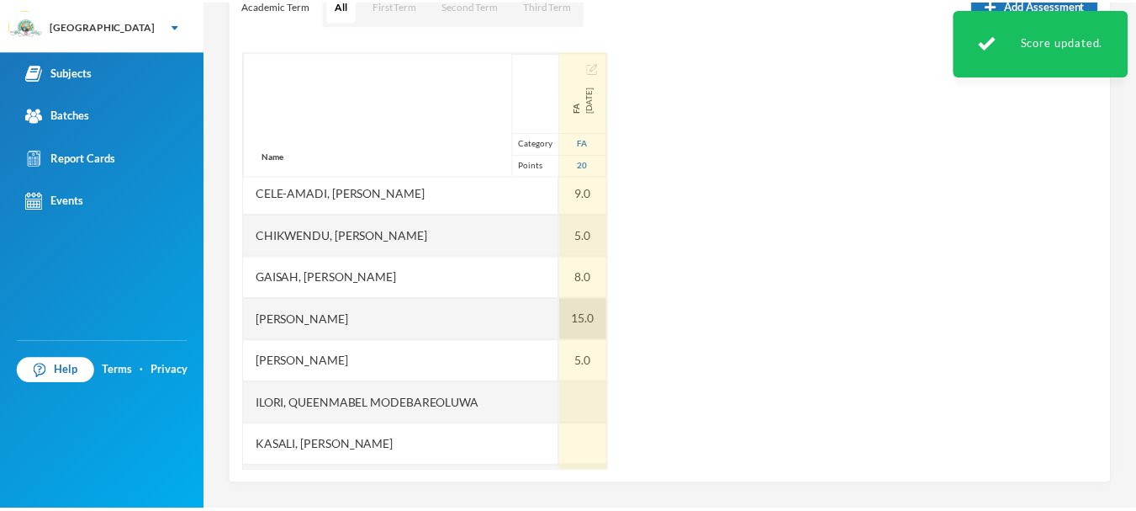
scroll to position [275, 0]
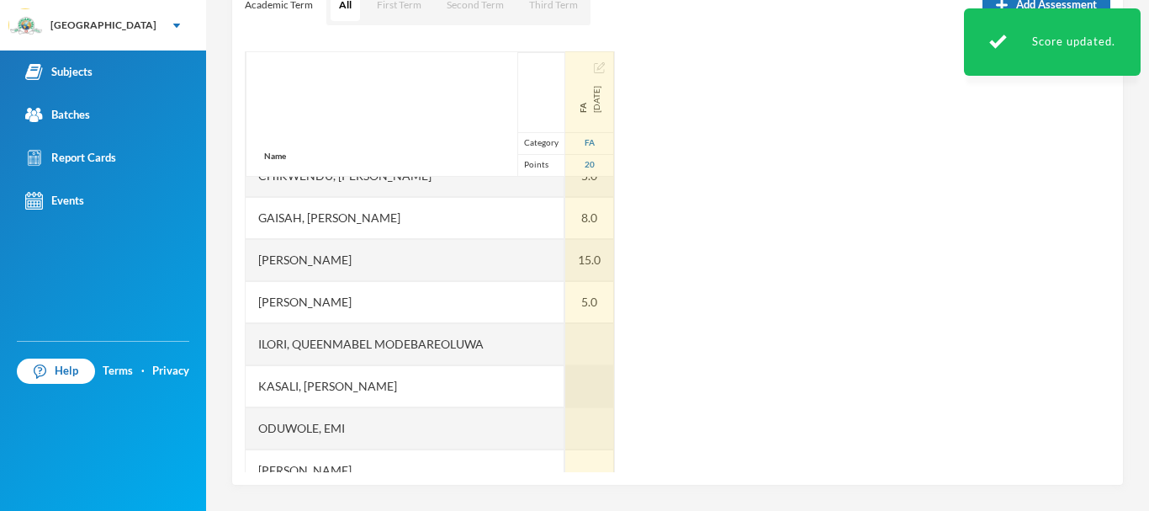
click at [565, 383] on div at bounding box center [589, 386] width 49 height 42
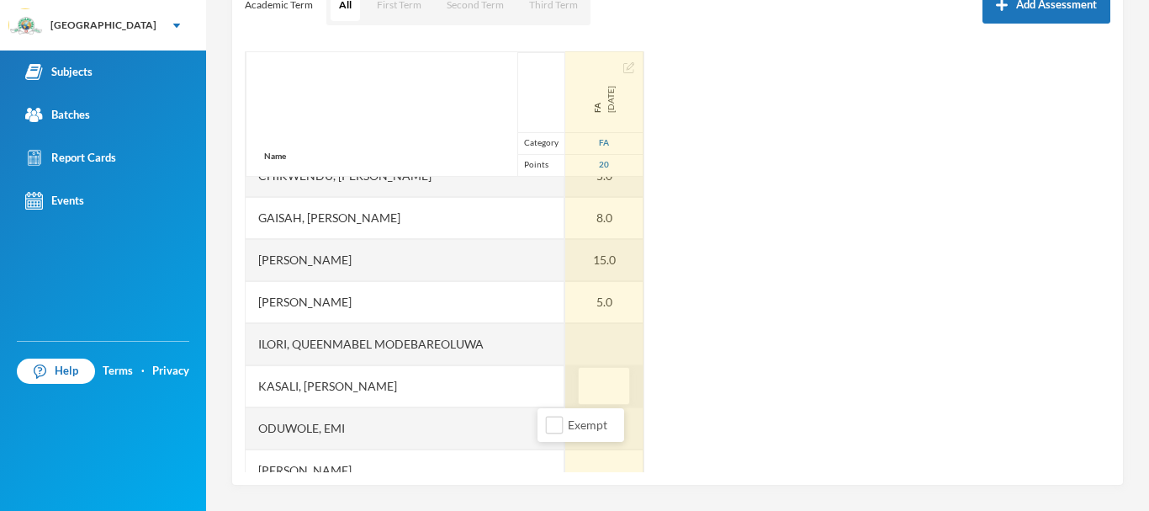
type input "5"
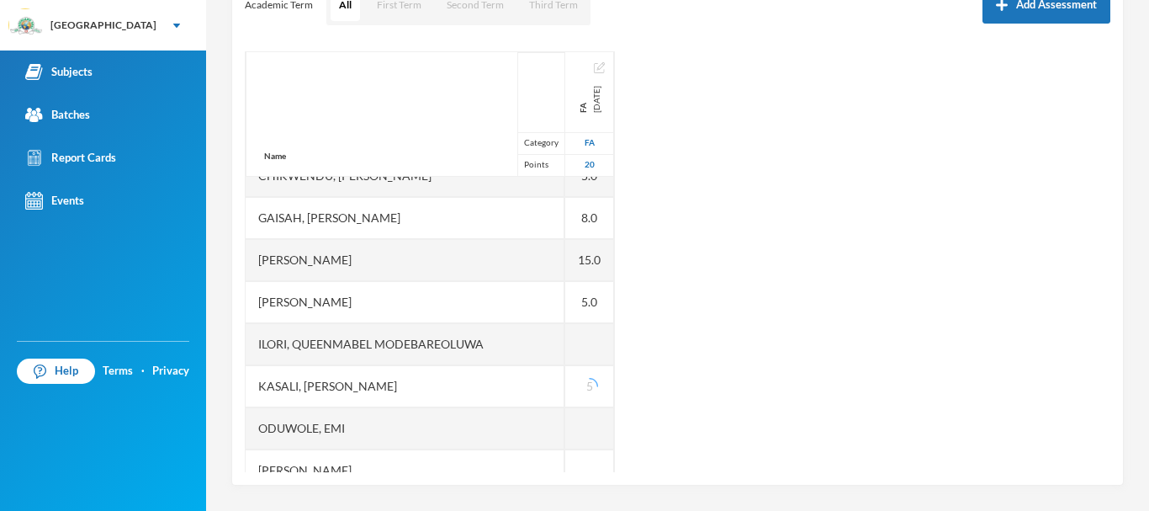
click at [639, 405] on div "Name Category Points [PERSON_NAME], Oluwasemilore [PERSON_NAME], Oreofeoluwa [P…" at bounding box center [678, 261] width 866 height 421
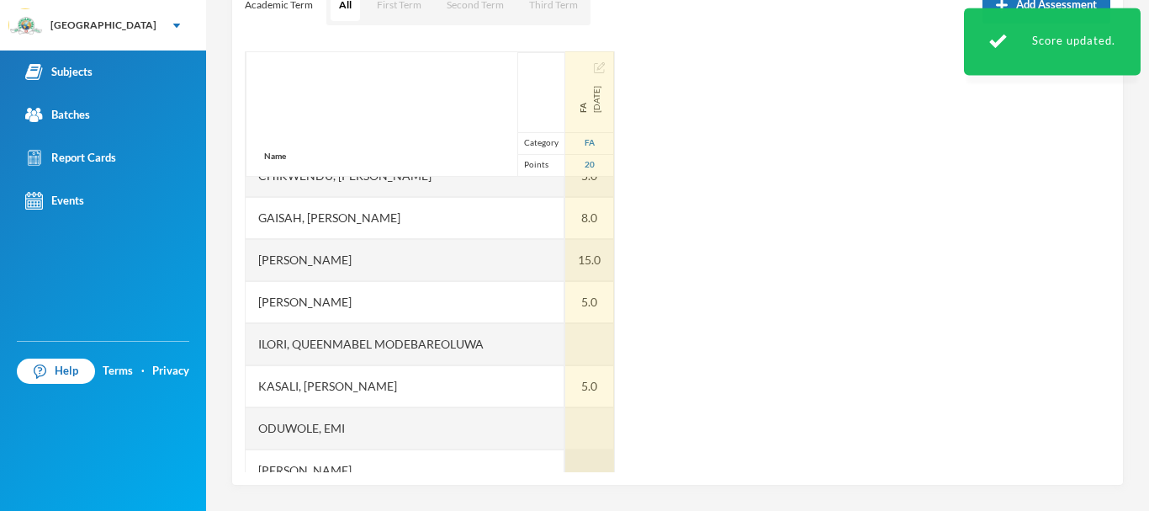
click at [565, 458] on div at bounding box center [589, 470] width 49 height 42
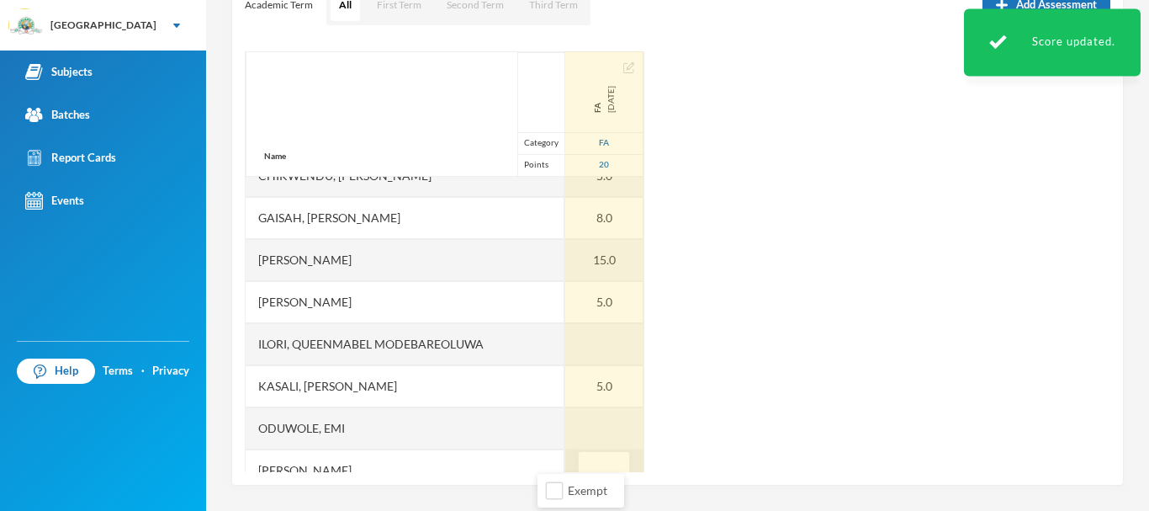
scroll to position [294, 0]
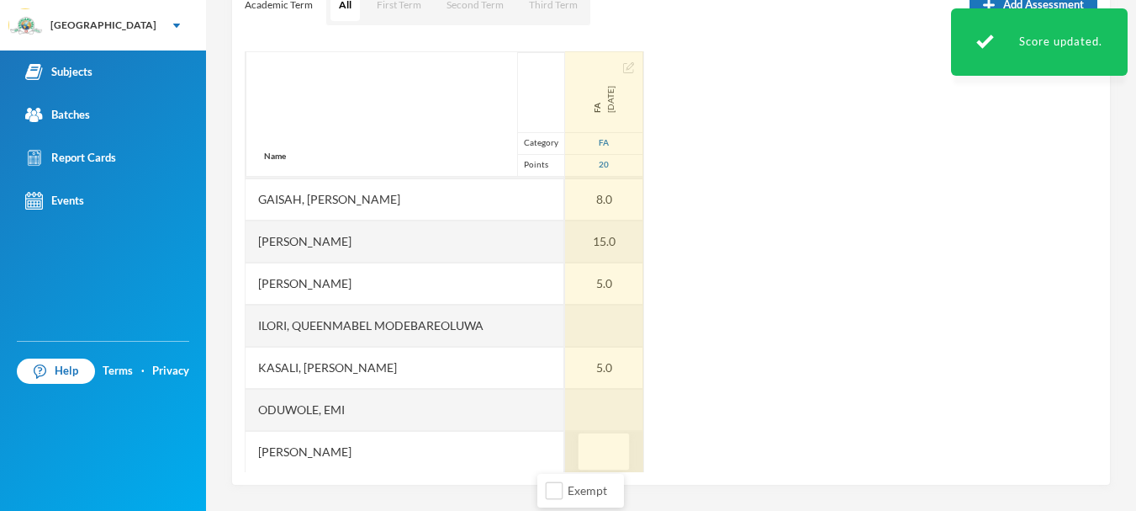
type input "5"
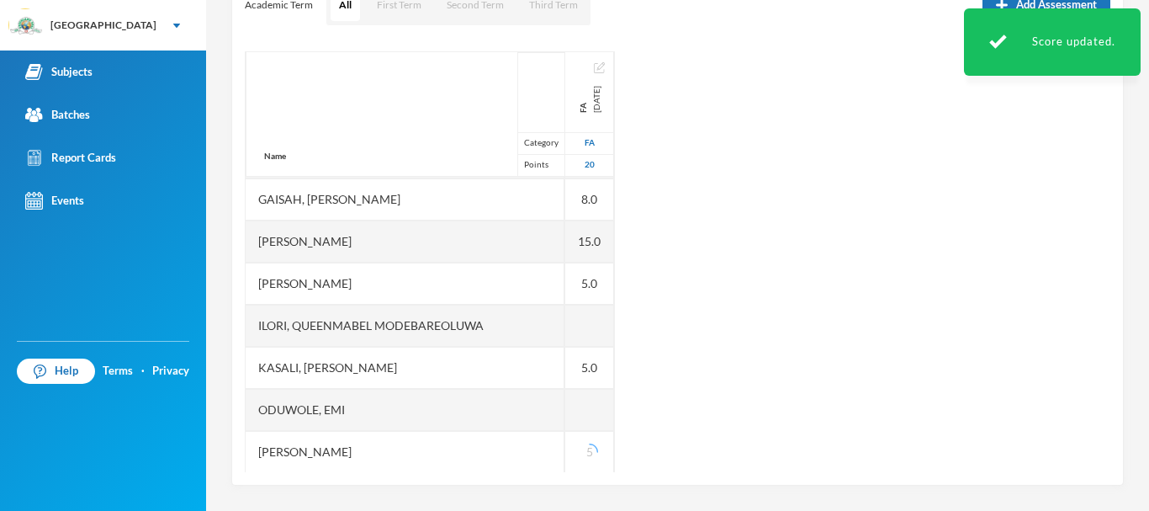
click at [692, 421] on div "Name Category Points [PERSON_NAME], Oluwasemilore [PERSON_NAME], Oreofeoluwa [P…" at bounding box center [678, 261] width 866 height 421
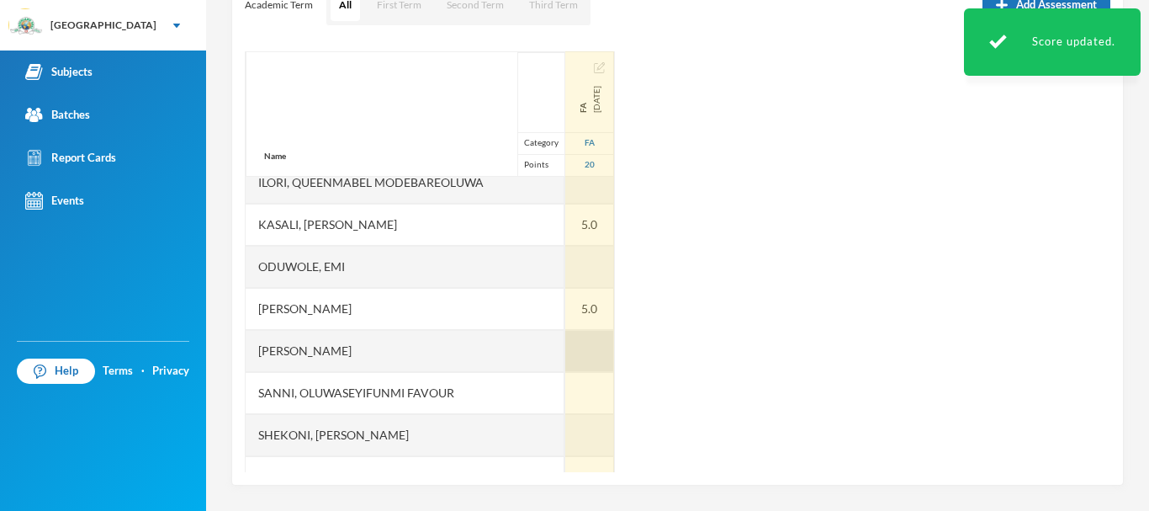
scroll to position [442, 0]
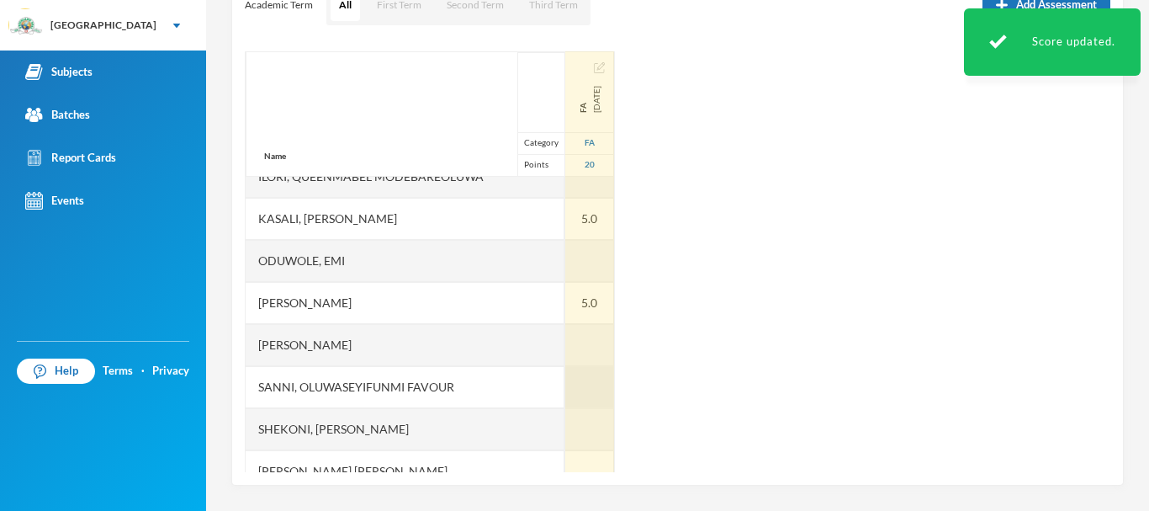
click at [565, 377] on div at bounding box center [589, 387] width 49 height 42
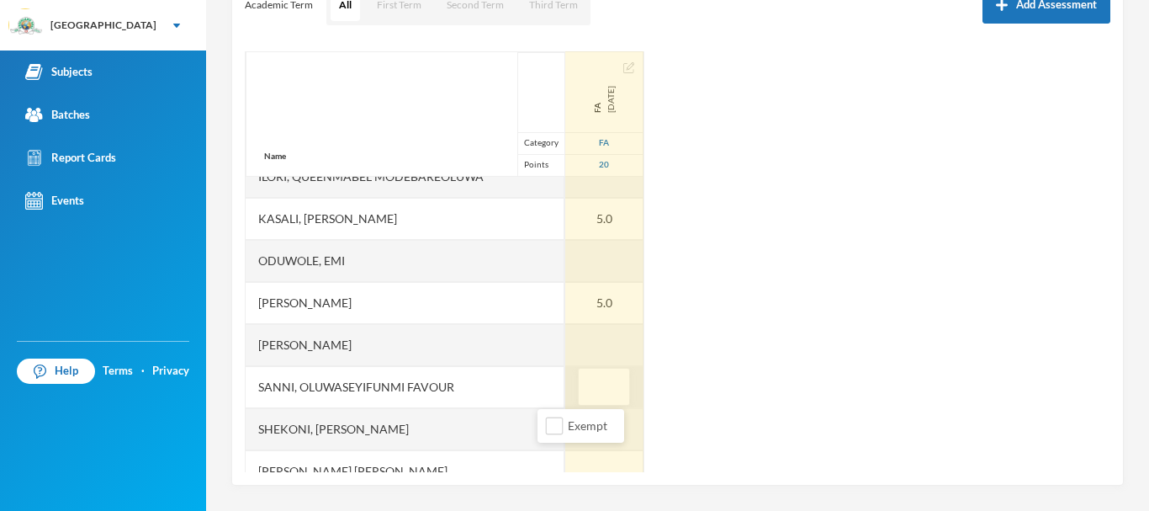
type input "5"
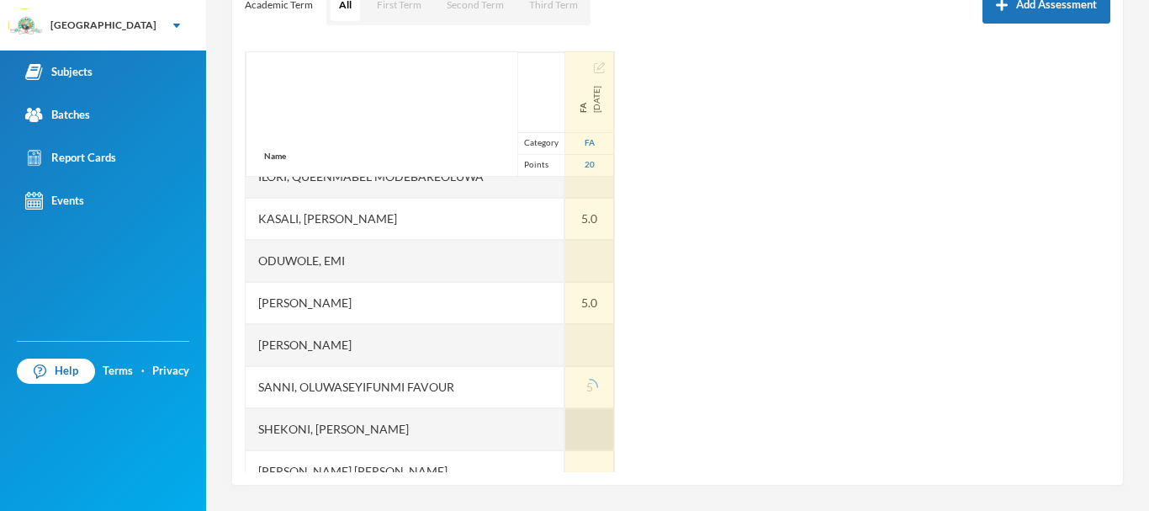
click at [565, 424] on div at bounding box center [589, 429] width 49 height 42
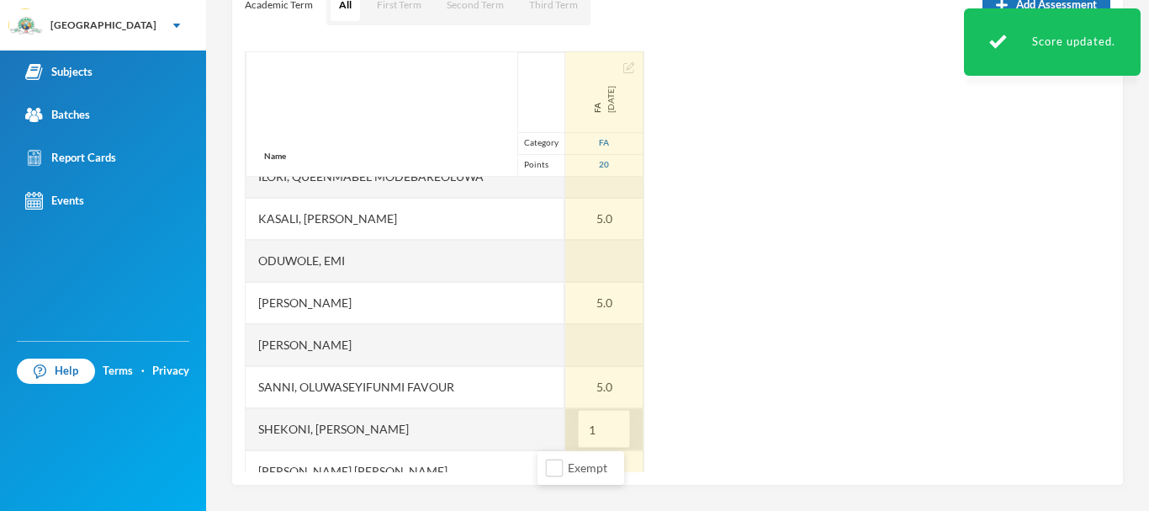
type input "16"
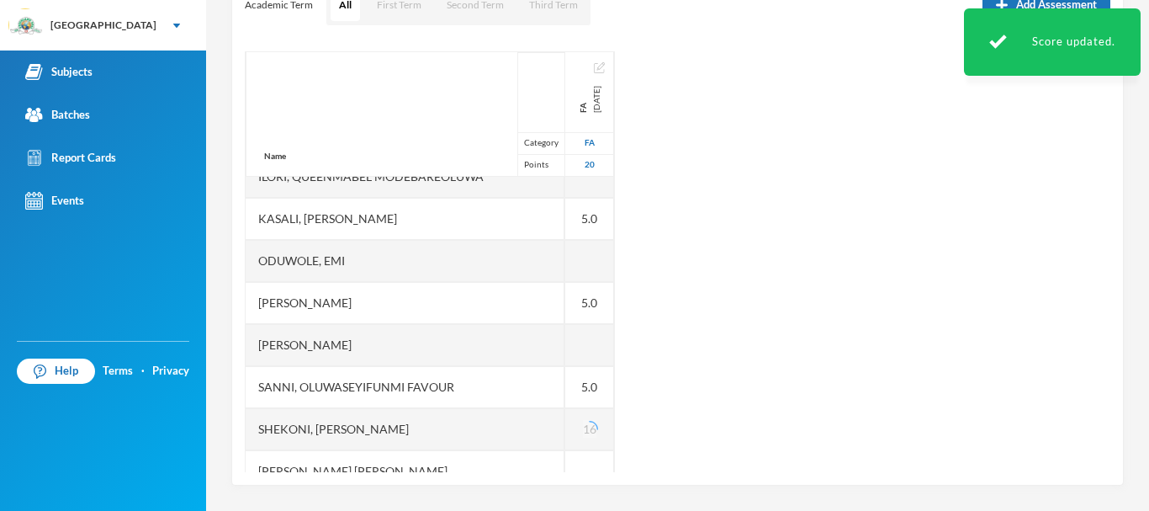
click at [681, 382] on div "Name Category Points [PERSON_NAME], Oluwasemilore [PERSON_NAME], Oreofeoluwa [P…" at bounding box center [678, 261] width 866 height 421
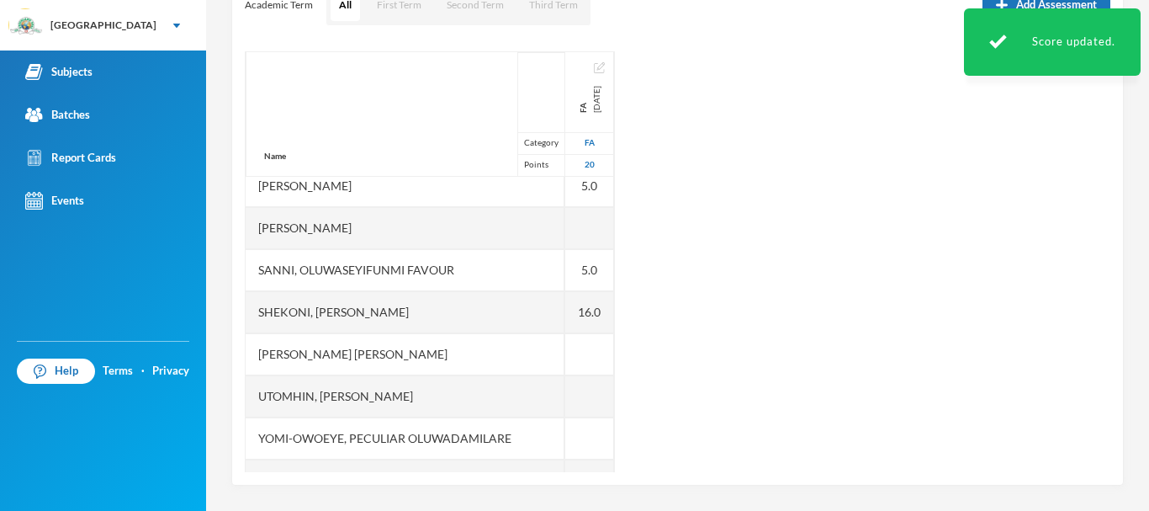
scroll to position [590, 0]
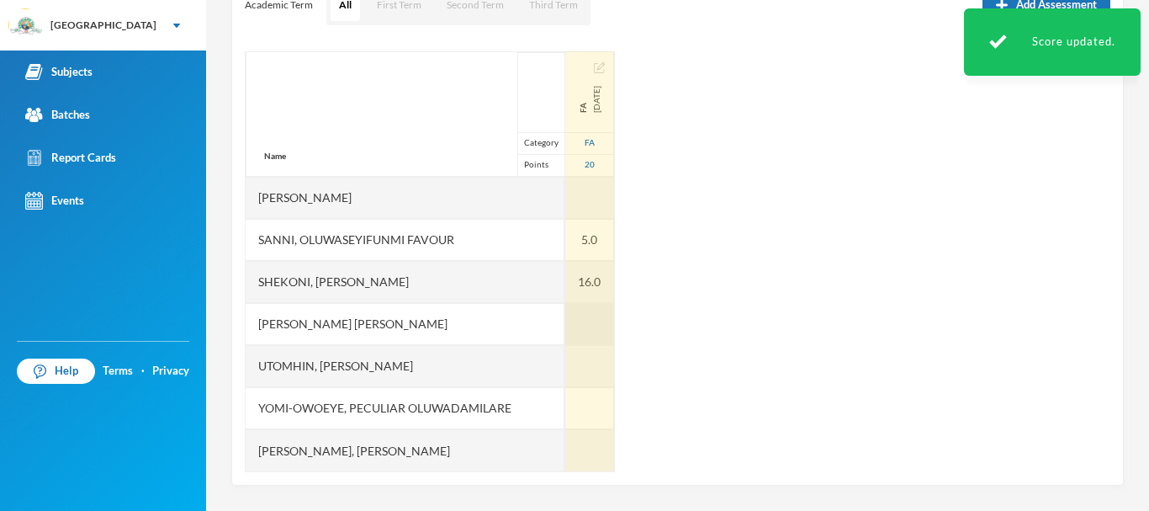
click at [565, 325] on div at bounding box center [589, 324] width 49 height 42
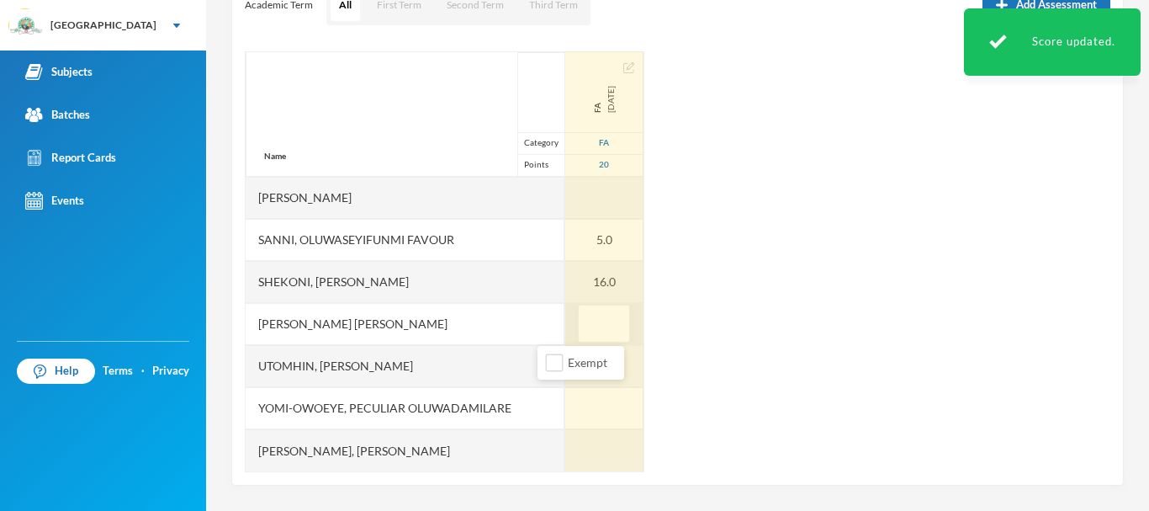
type input "5"
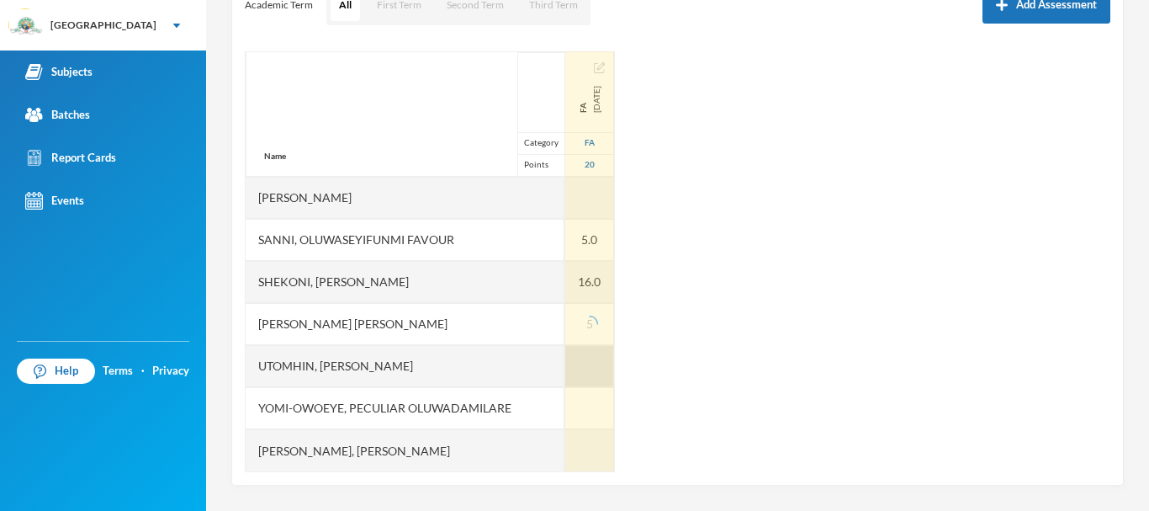
click at [565, 366] on div at bounding box center [589, 366] width 49 height 42
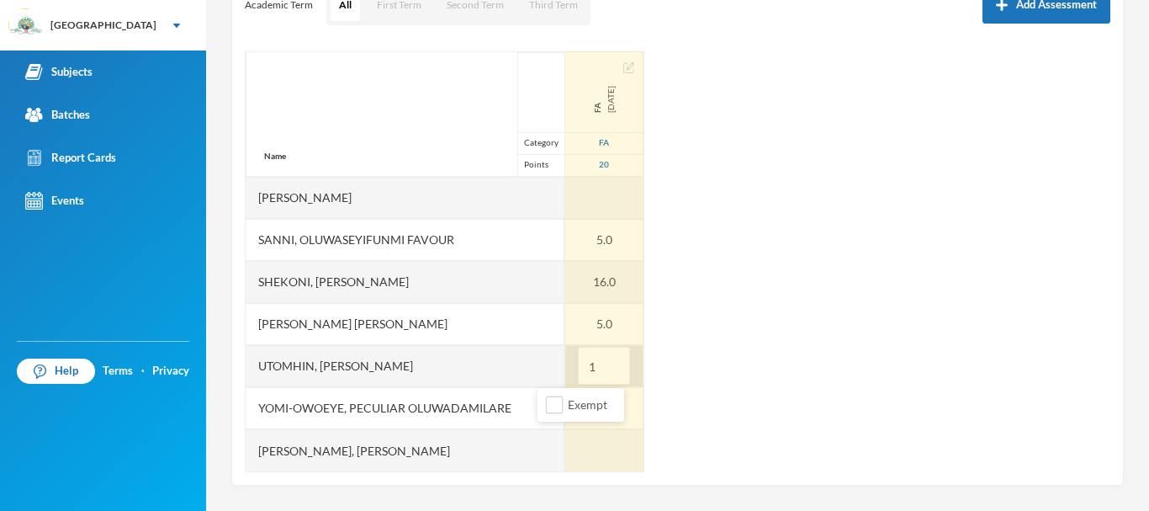
type input "19"
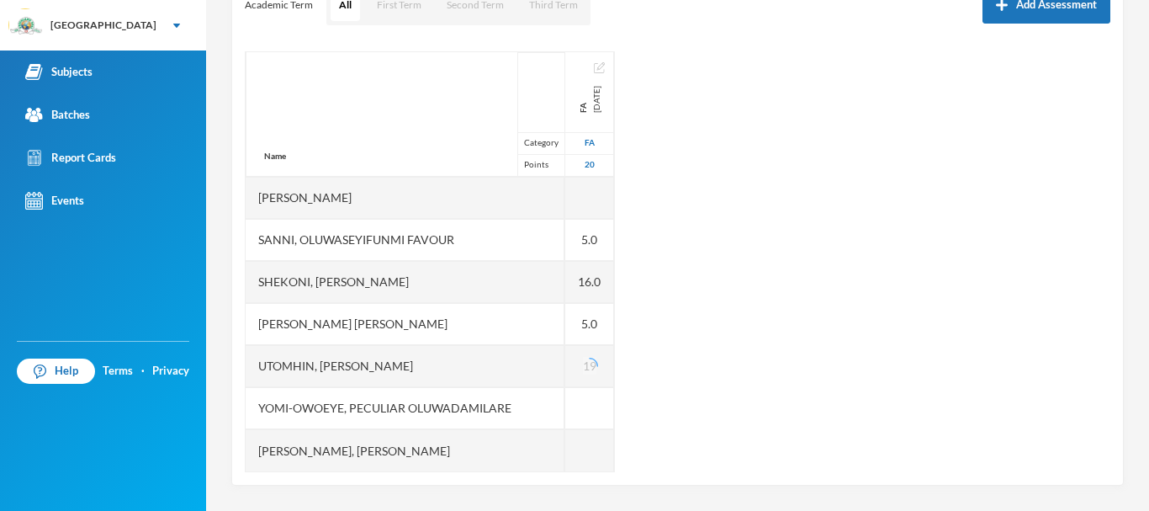
click at [691, 414] on div "Name Category Points [PERSON_NAME], Oluwasemilore [PERSON_NAME], Oreofeoluwa [P…" at bounding box center [678, 261] width 866 height 421
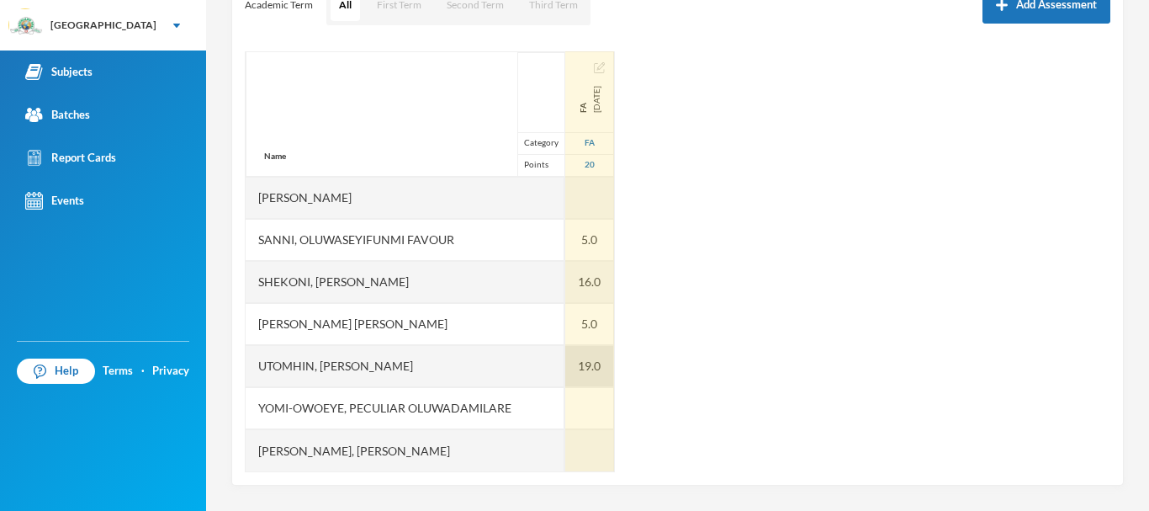
click at [565, 363] on div "19.0" at bounding box center [589, 366] width 49 height 42
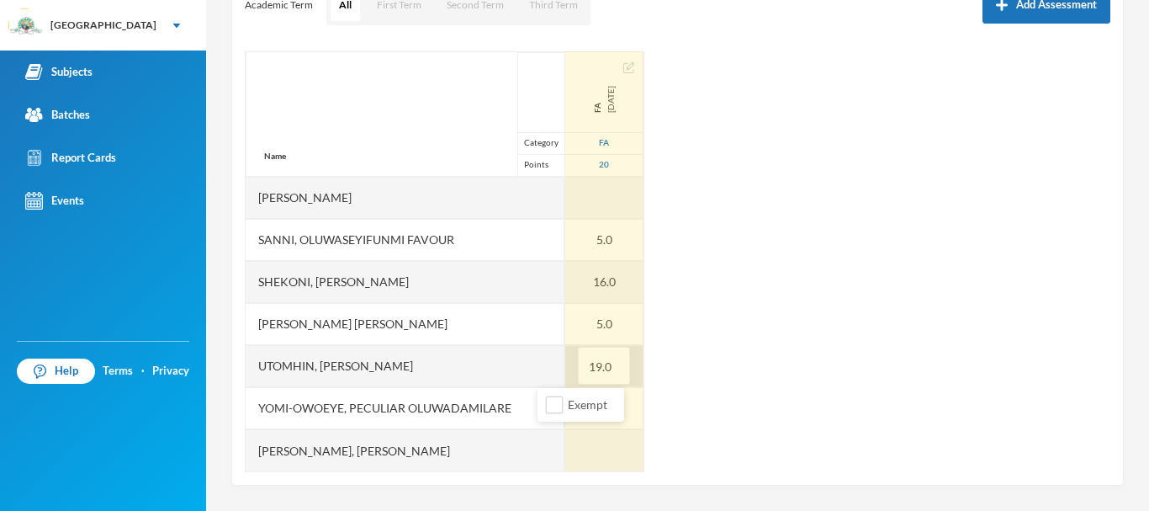
click at [587, 363] on input "19.0" at bounding box center [604, 366] width 34 height 38
click at [587, 366] on input "19.0" at bounding box center [604, 366] width 34 height 38
type input "12.0"
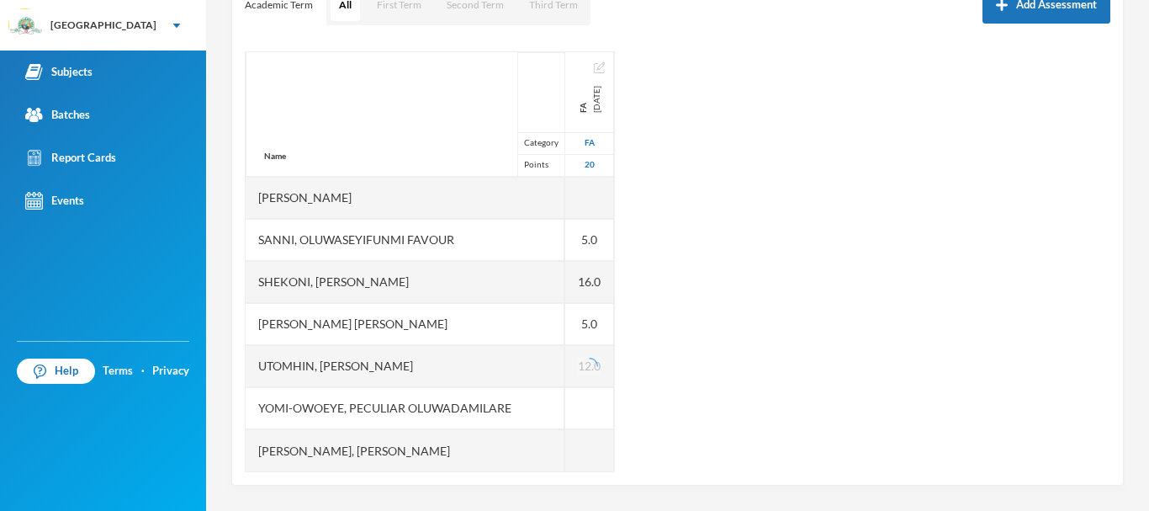
click at [690, 383] on div "Name Category Points [PERSON_NAME], Oluwasemilore [PERSON_NAME], Oreofeoluwa [P…" at bounding box center [678, 261] width 866 height 421
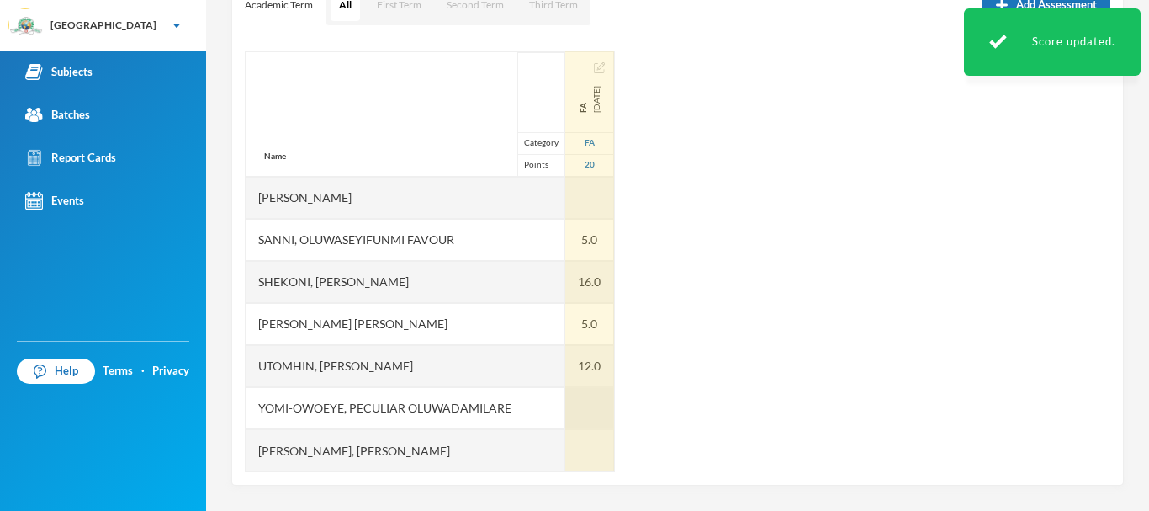
click at [565, 398] on div at bounding box center [589, 408] width 49 height 42
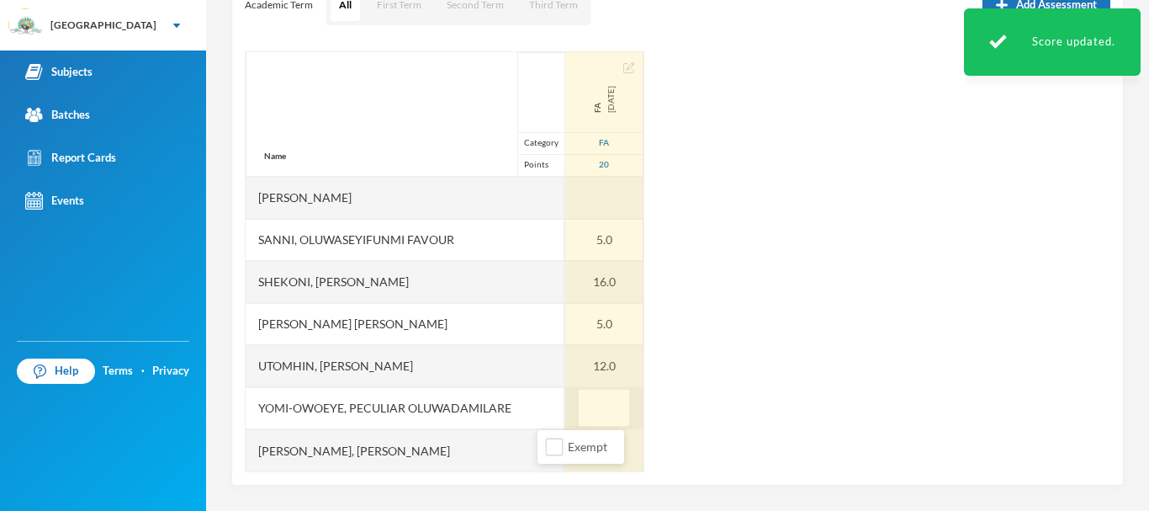
type input "6"
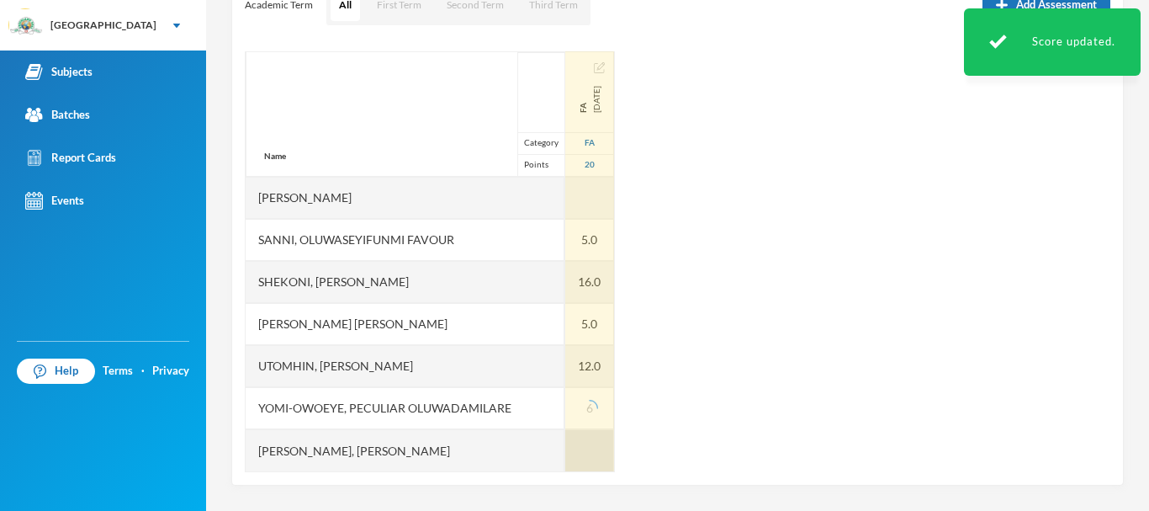
click at [565, 450] on div at bounding box center [589, 450] width 49 height 42
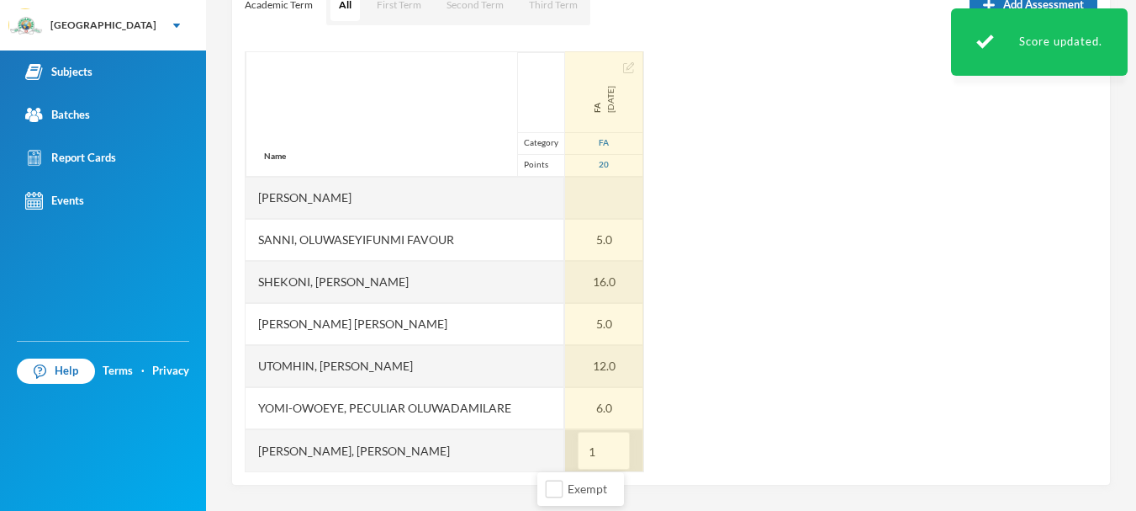
type input "15"
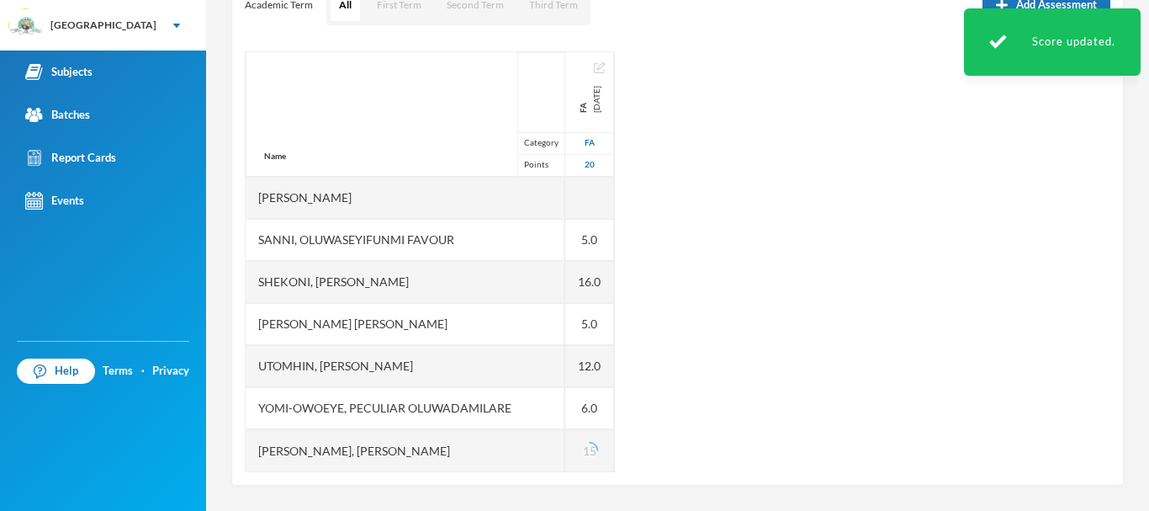
click at [889, 302] on div "Name Category Points [PERSON_NAME], Oluwasemilore [PERSON_NAME], Oreofeoluwa [P…" at bounding box center [678, 261] width 866 height 421
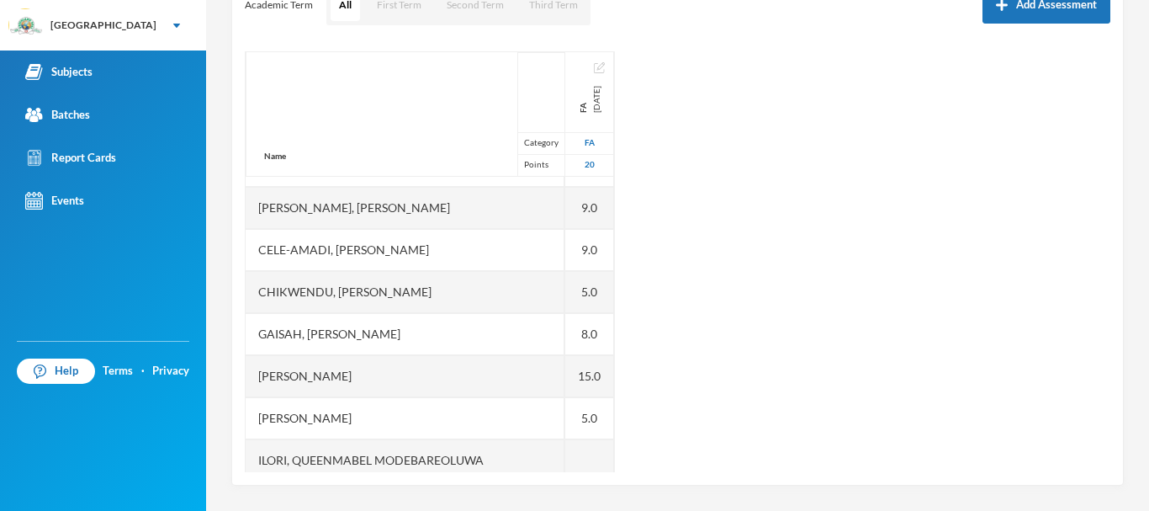
scroll to position [0, 0]
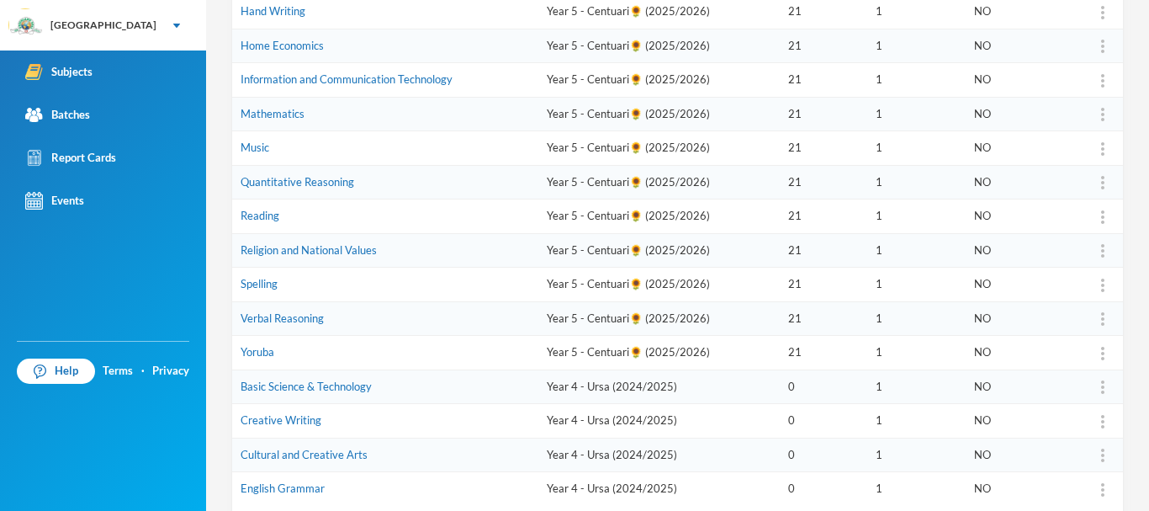
scroll to position [558, 0]
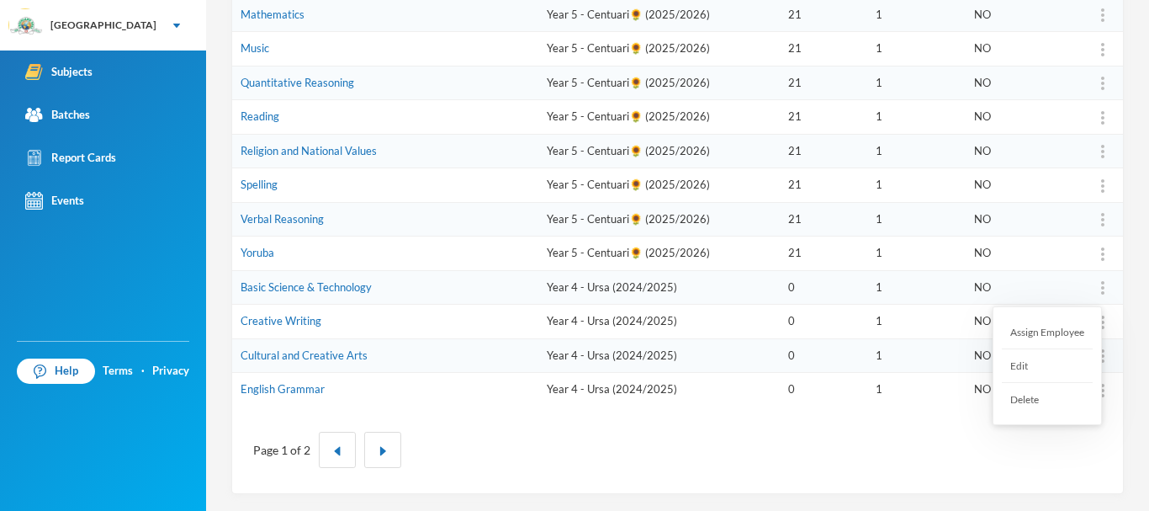
click at [1091, 287] on div at bounding box center [1103, 287] width 24 height 17
click at [1031, 400] on div "Delete" at bounding box center [1047, 399] width 91 height 33
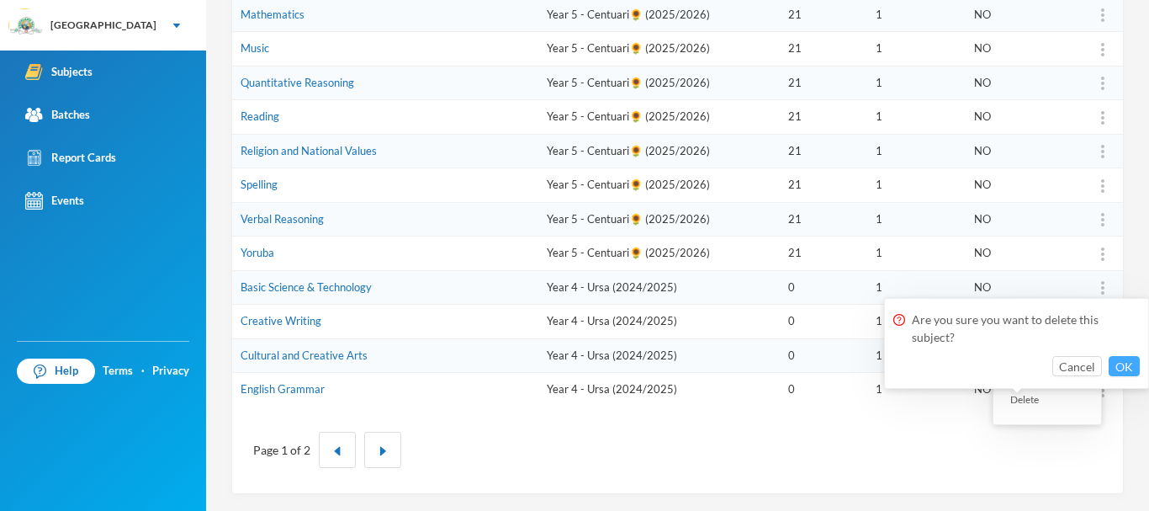
click at [1126, 358] on button "OK" at bounding box center [1124, 366] width 31 height 20
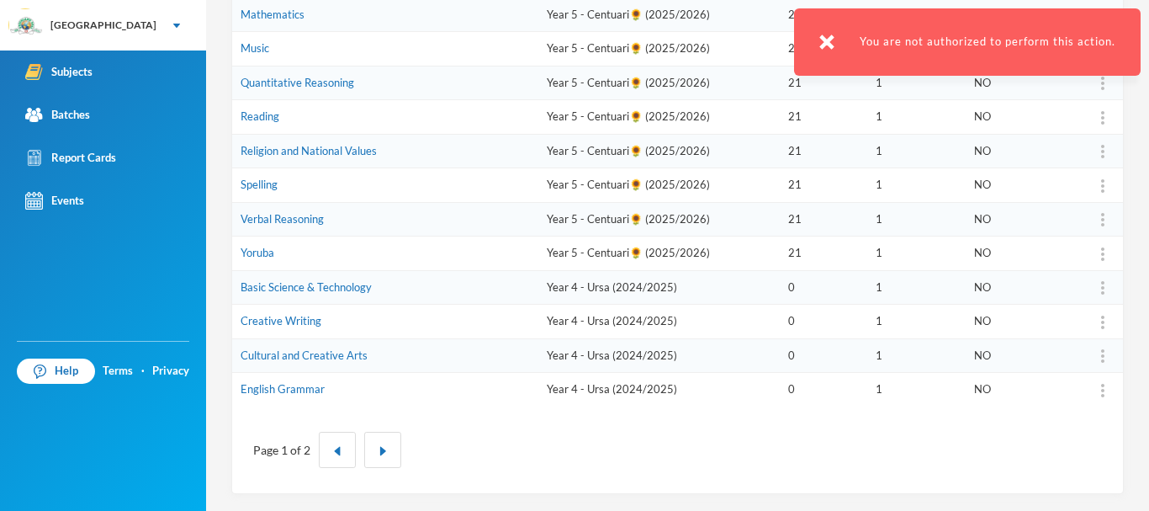
click at [829, 37] on img at bounding box center [826, 41] width 15 height 15
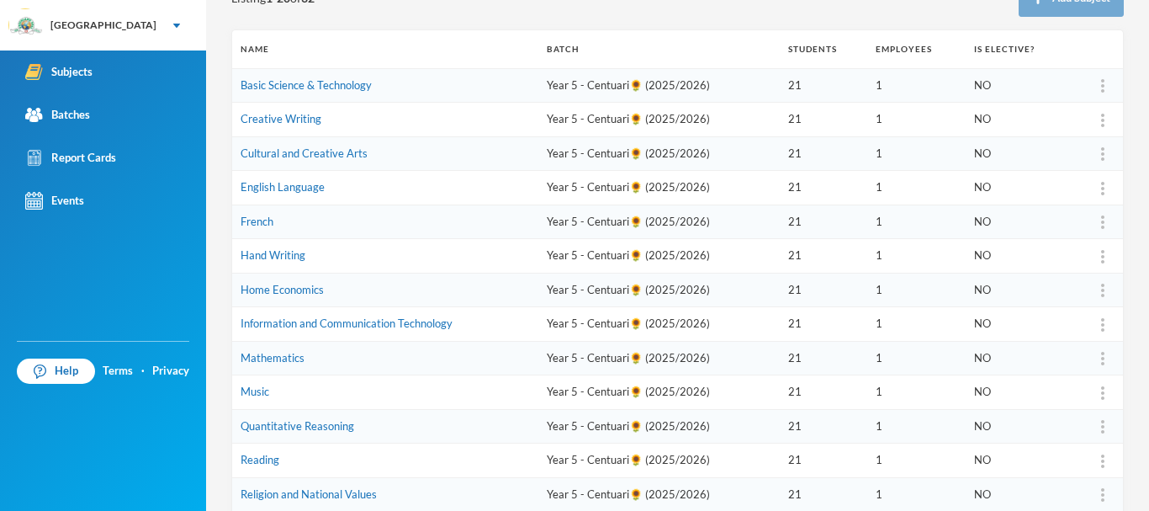
scroll to position [0, 0]
